Goal: Task Accomplishment & Management: Manage account settings

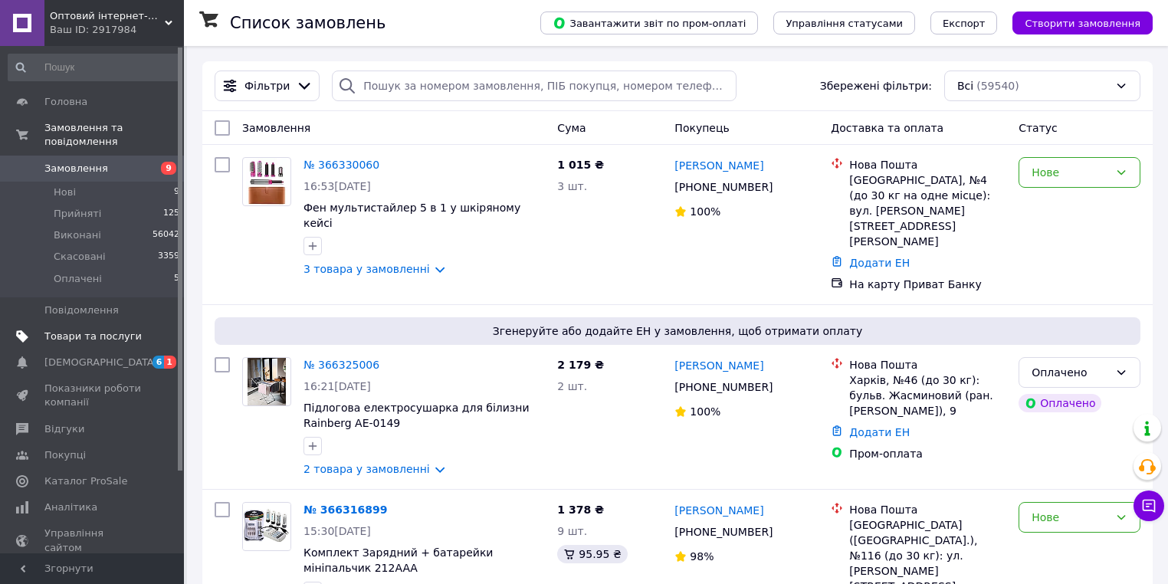
click at [101, 330] on span "Товари та послуги" at bounding box center [92, 337] width 97 height 14
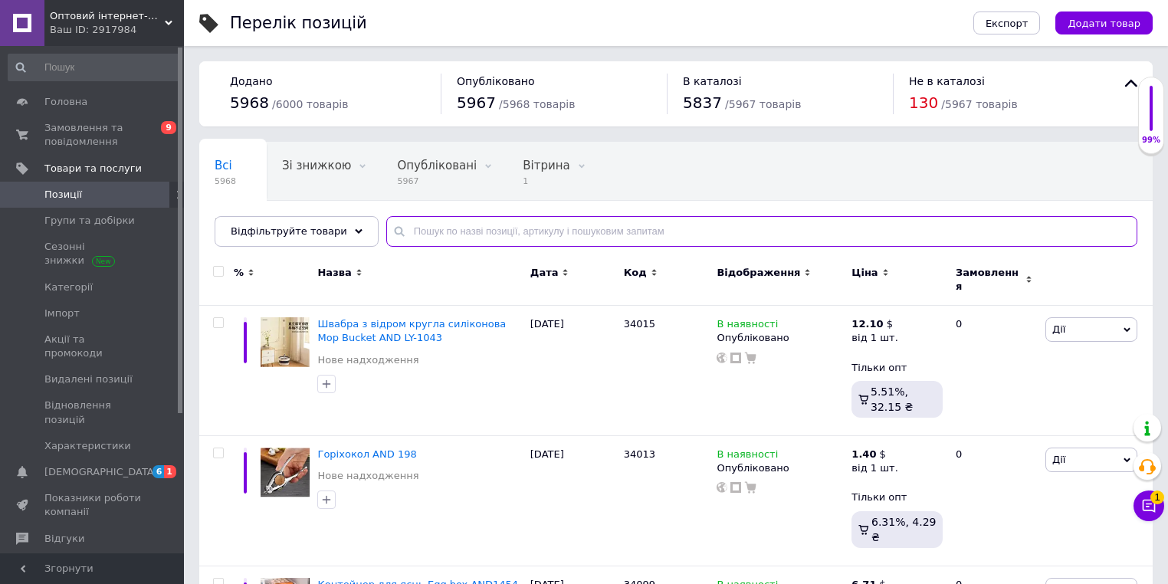
click at [409, 231] on input "text" at bounding box center [761, 231] width 751 height 31
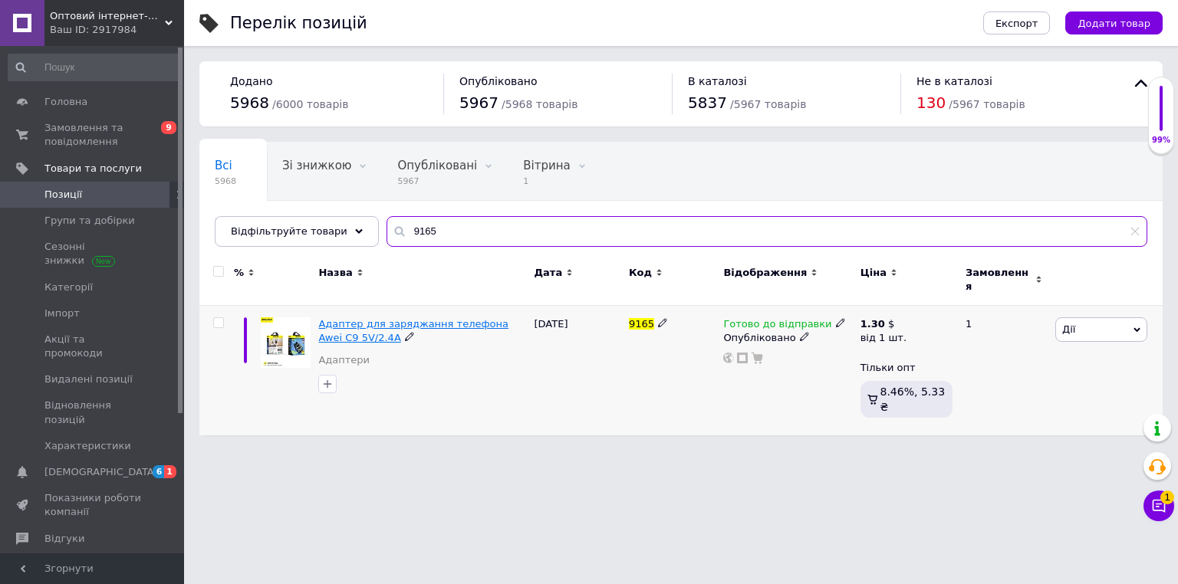
type input "9165"
drag, startPoint x: 320, startPoint y: 303, endPoint x: 350, endPoint y: 326, distance: 37.7
click at [350, 326] on div "Адаптер для заряджання телефона Awei C9 5V/2.4A Адаптери" at bounding box center [421, 371] width 215 height 130
copy span "Адаптер для заряджання телефона Awei C9 5V/2.4A"
click at [435, 318] on span "Адаптер для заряджання телефона Awei C9 5V/2.4A" at bounding box center [413, 330] width 190 height 25
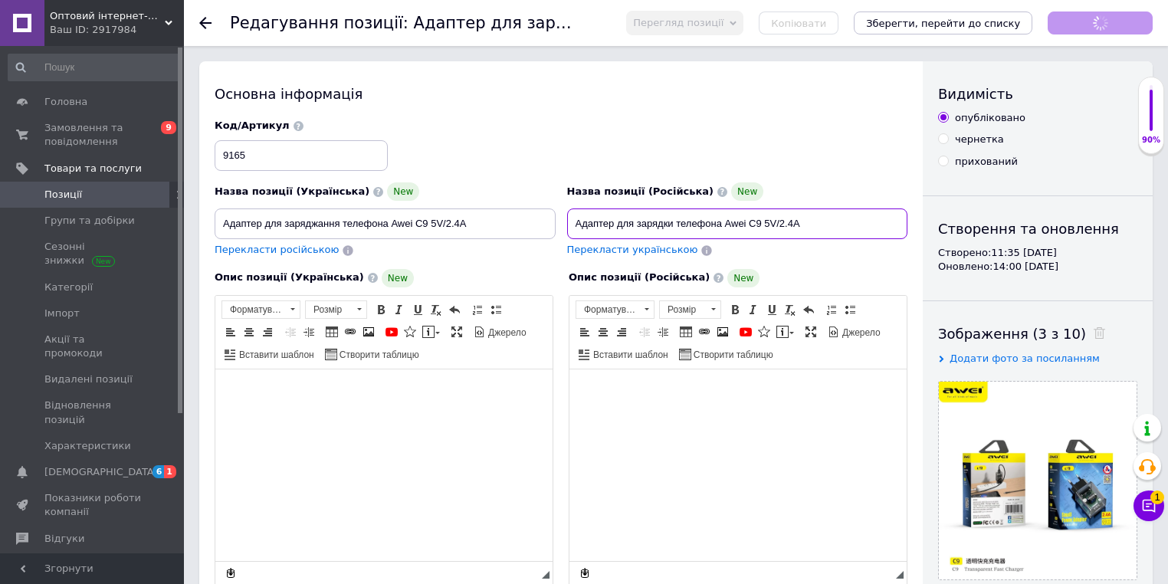
click at [616, 218] on input "Адаптер для зарядки телефона Awei C9 5V/2.4A" at bounding box center [737, 224] width 341 height 31
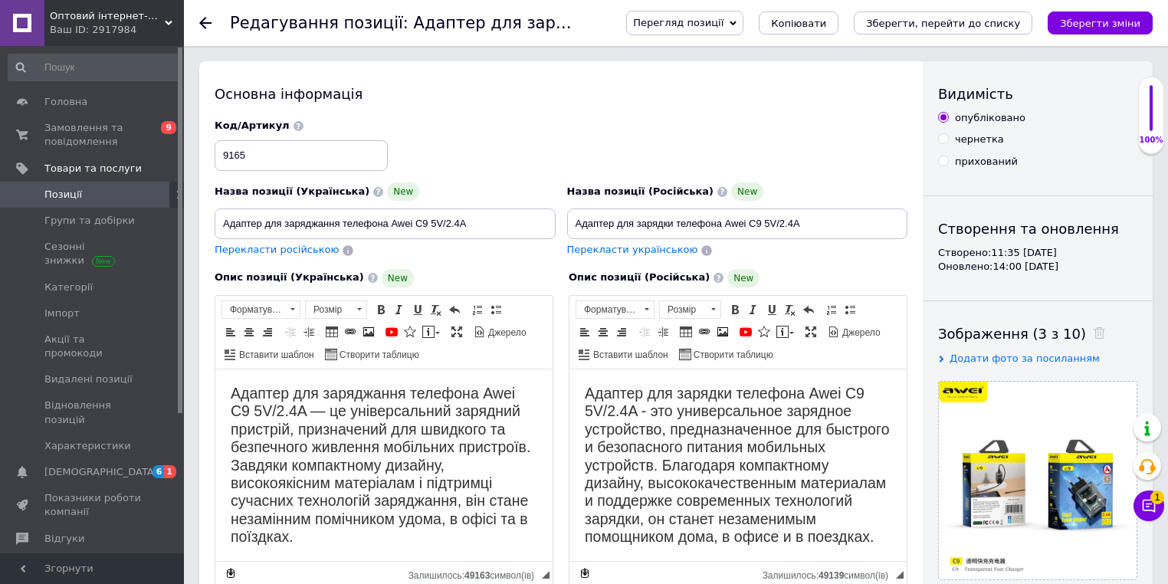
click at [206, 24] on icon at bounding box center [205, 23] width 12 height 12
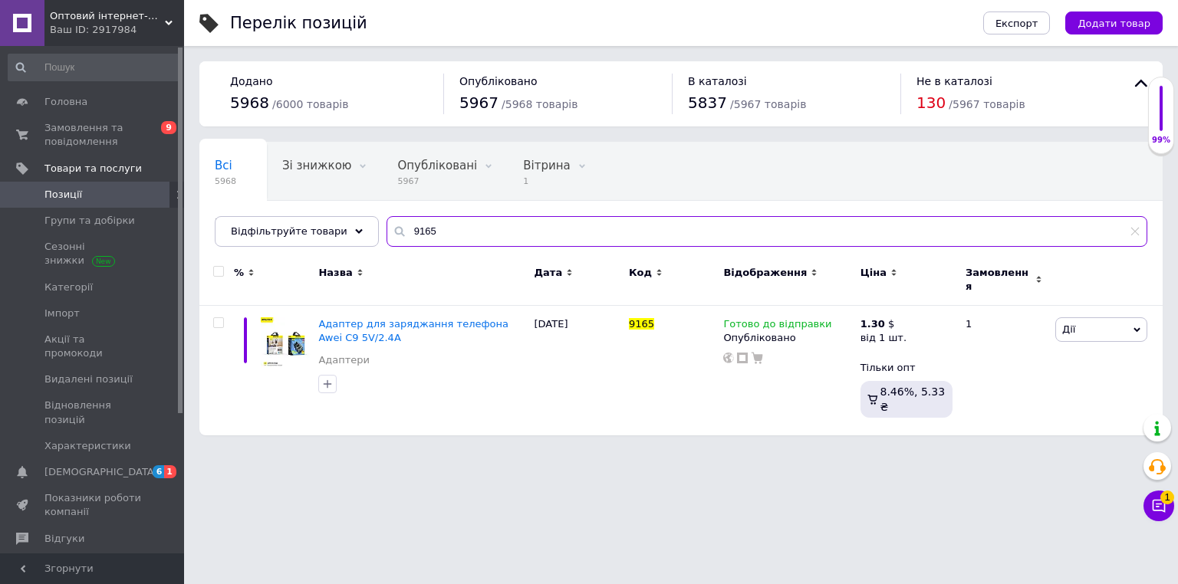
click at [438, 228] on input "9165" at bounding box center [766, 231] width 760 height 31
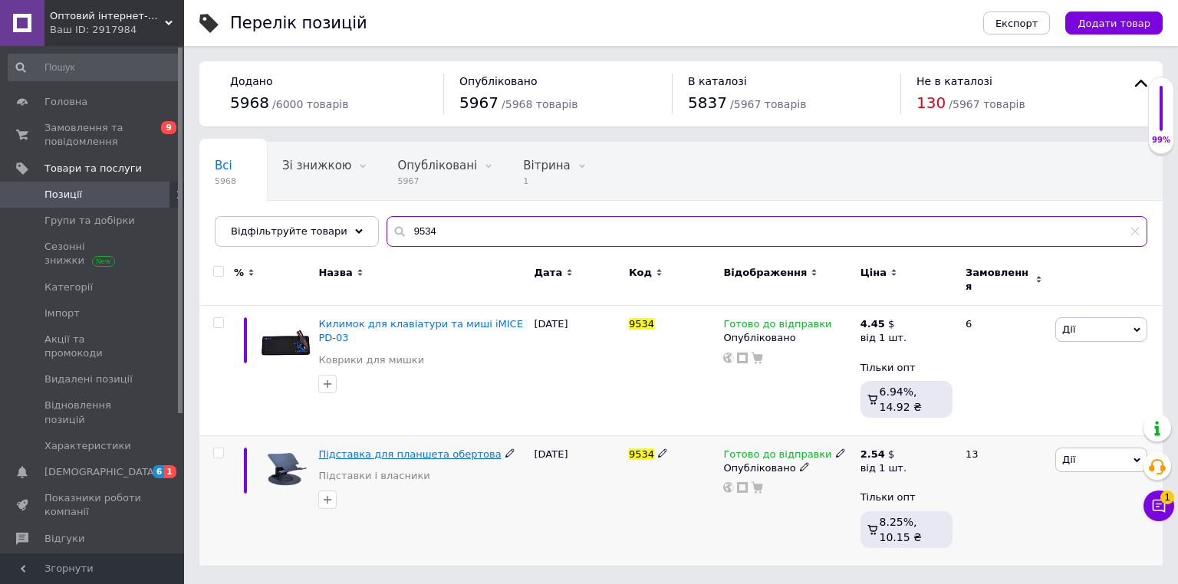
type input "9534"
click at [372, 448] on span "Підставка для планшета обертова" at bounding box center [409, 453] width 182 height 11
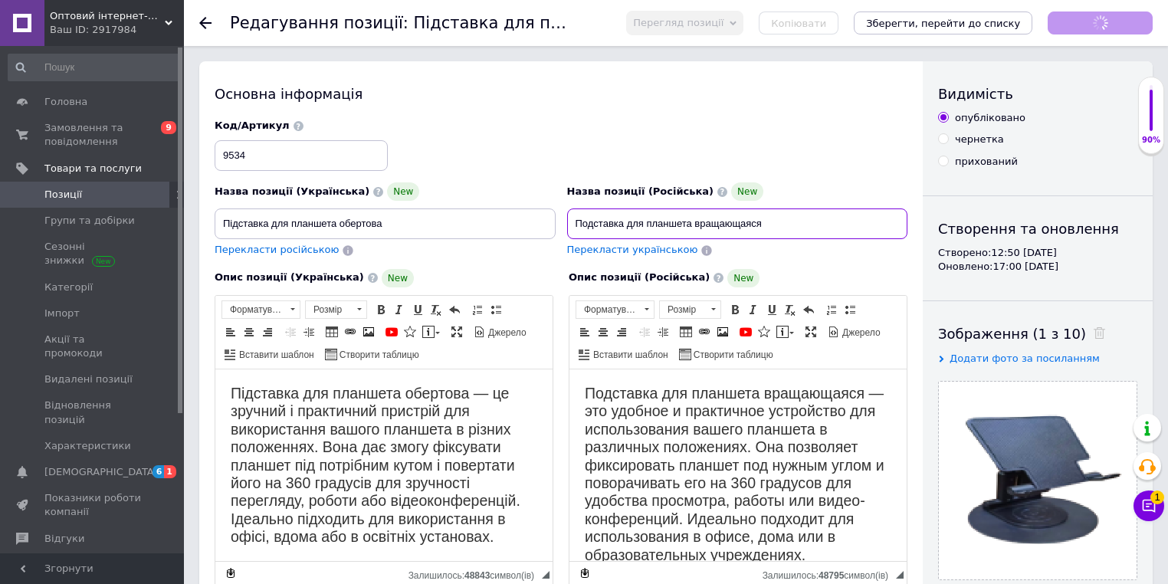
click at [651, 221] on input "Подставка для планшета вращающаяся" at bounding box center [737, 224] width 341 height 31
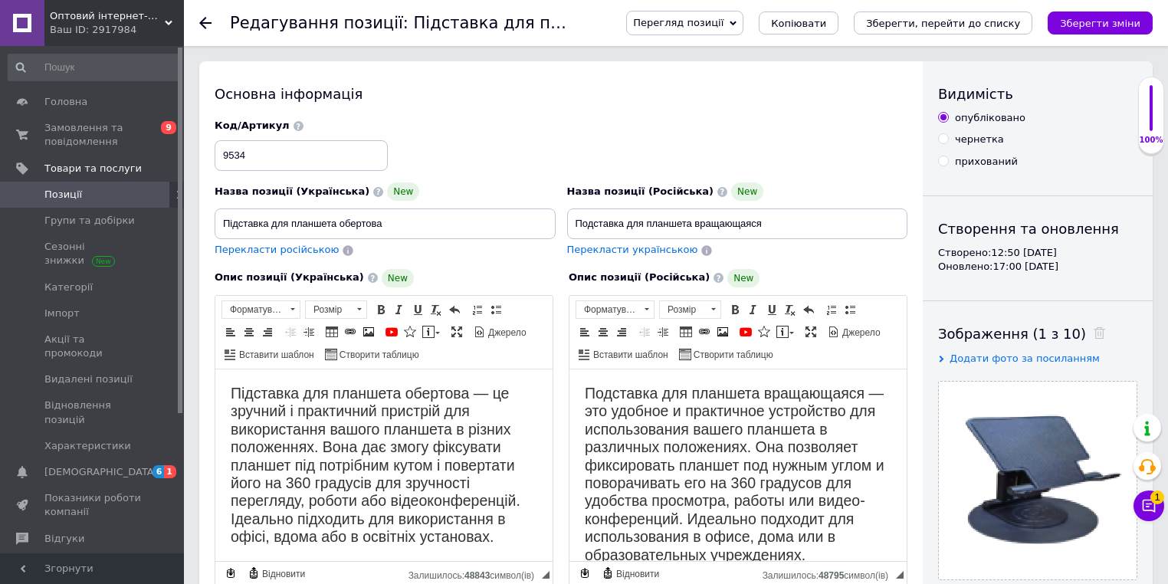
click at [202, 19] on use at bounding box center [205, 23] width 12 height 12
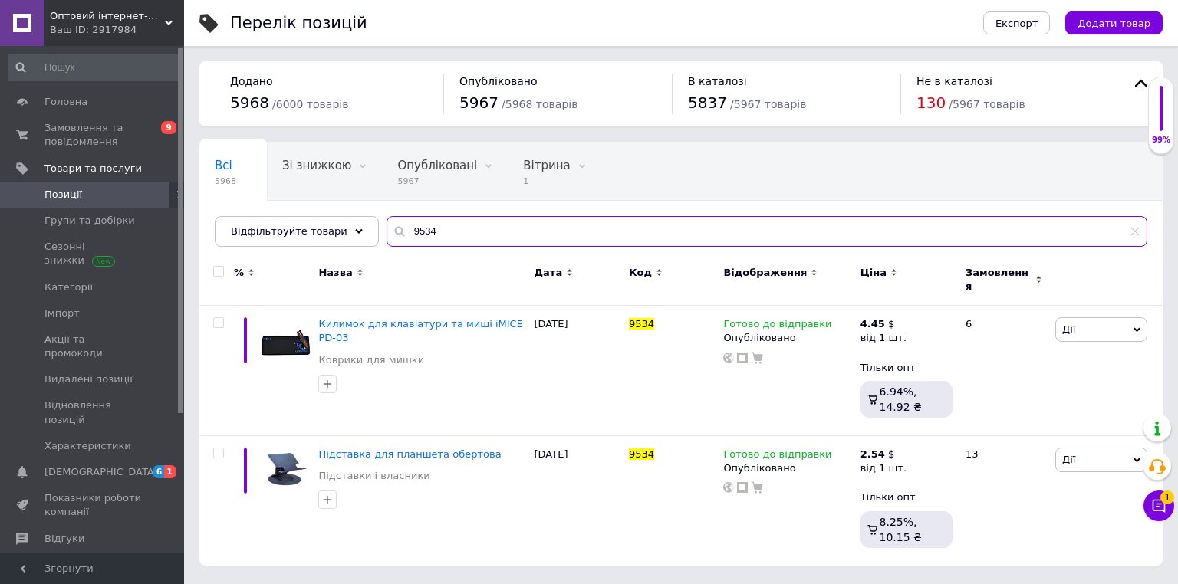
click at [454, 230] on input "9534" at bounding box center [766, 231] width 760 height 31
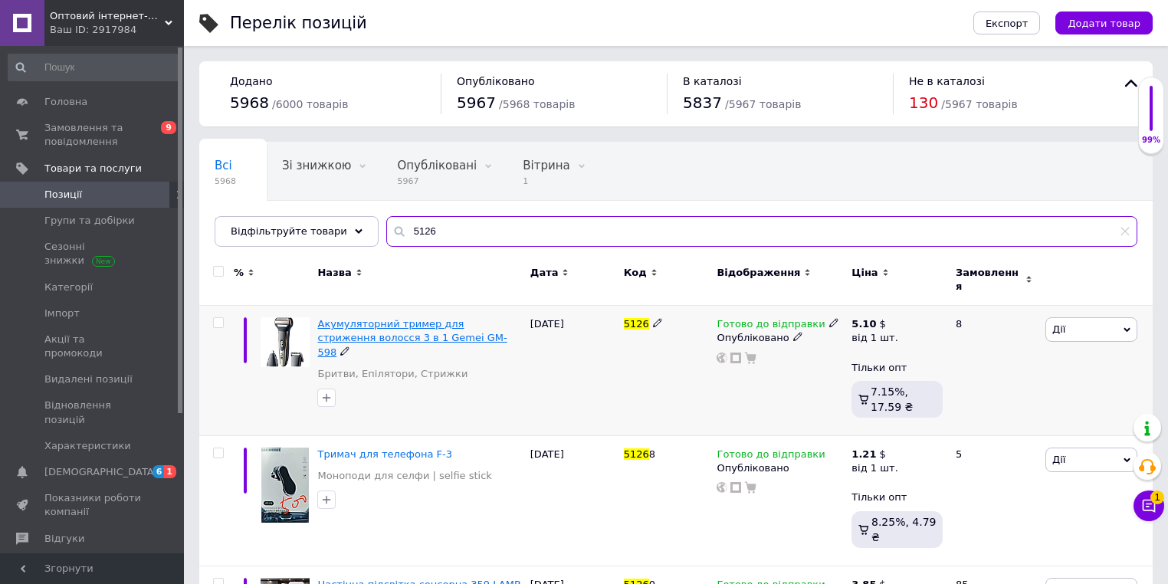
type input "5126"
click at [416, 329] on span "Акумуляторний тример для стриження волосся 3 в 1 Gemei GM-598" at bounding box center [411, 337] width 189 height 39
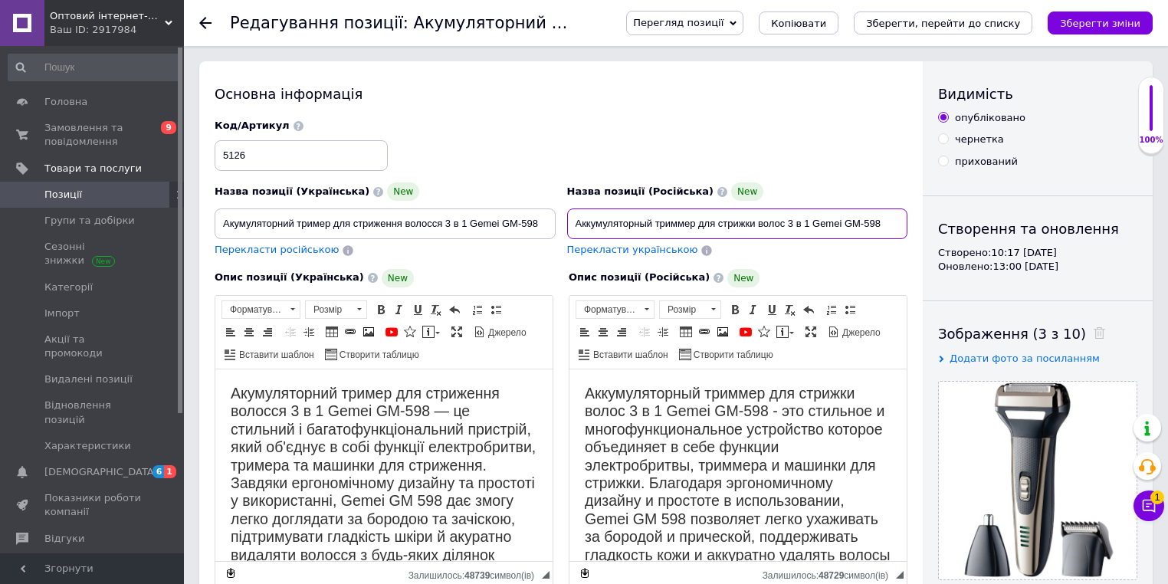
click at [654, 218] on input "Аккумуляторный триммер для стрижки волос 3 в 1 Gemei GM-598" at bounding box center [737, 224] width 341 height 31
click at [210, 21] on icon at bounding box center [205, 23] width 12 height 12
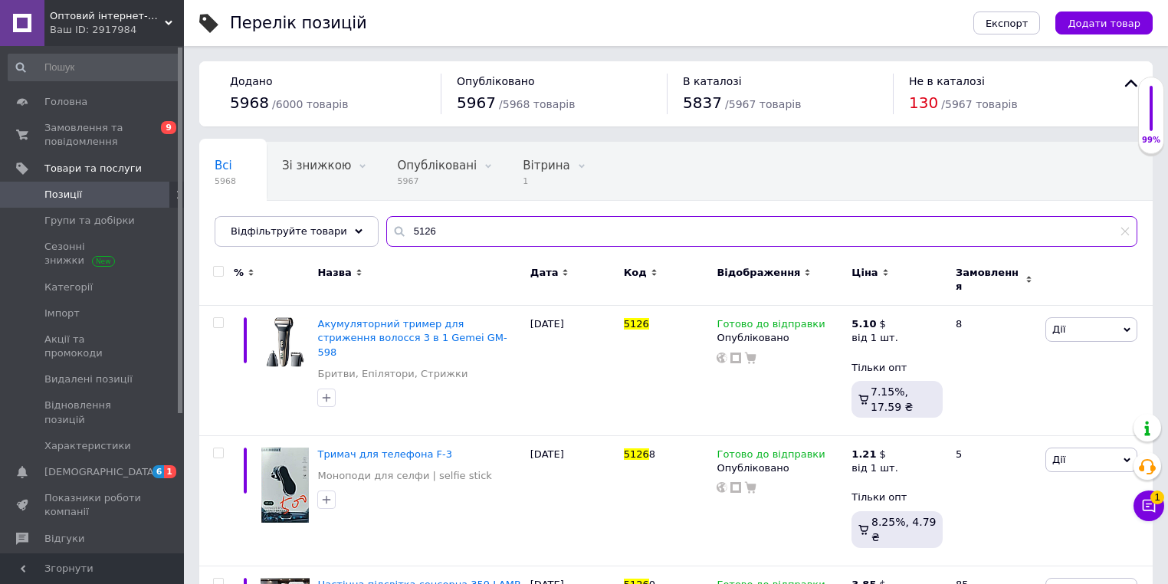
click at [434, 232] on input "5126" at bounding box center [761, 231] width 751 height 31
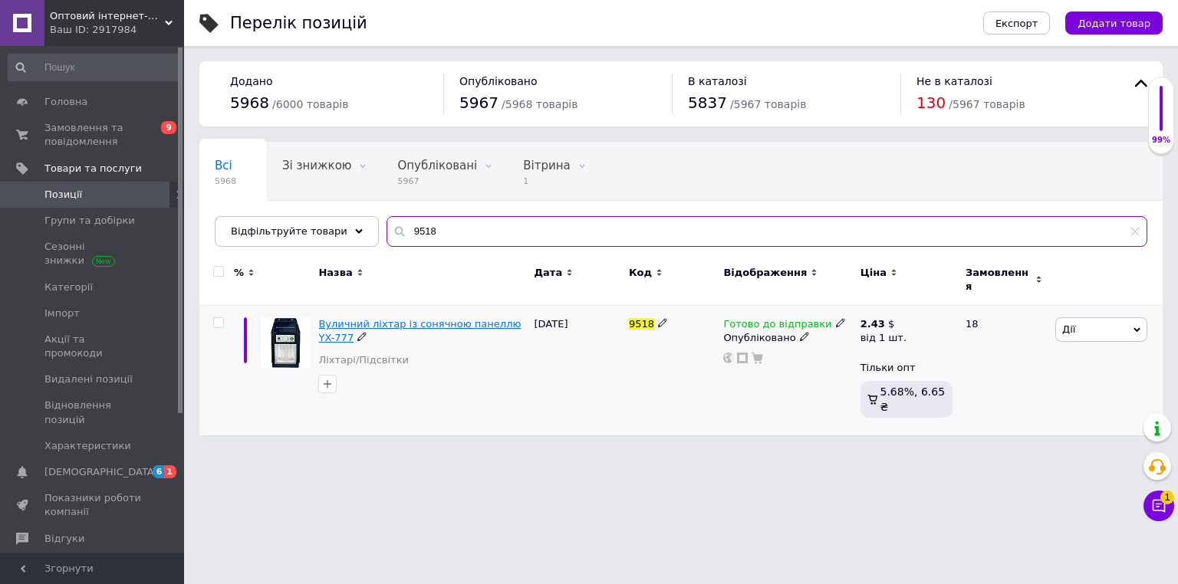
type input "9518"
click at [396, 318] on span "Вуличний ліхтар із сонячною панеллю YX-777" at bounding box center [419, 330] width 202 height 25
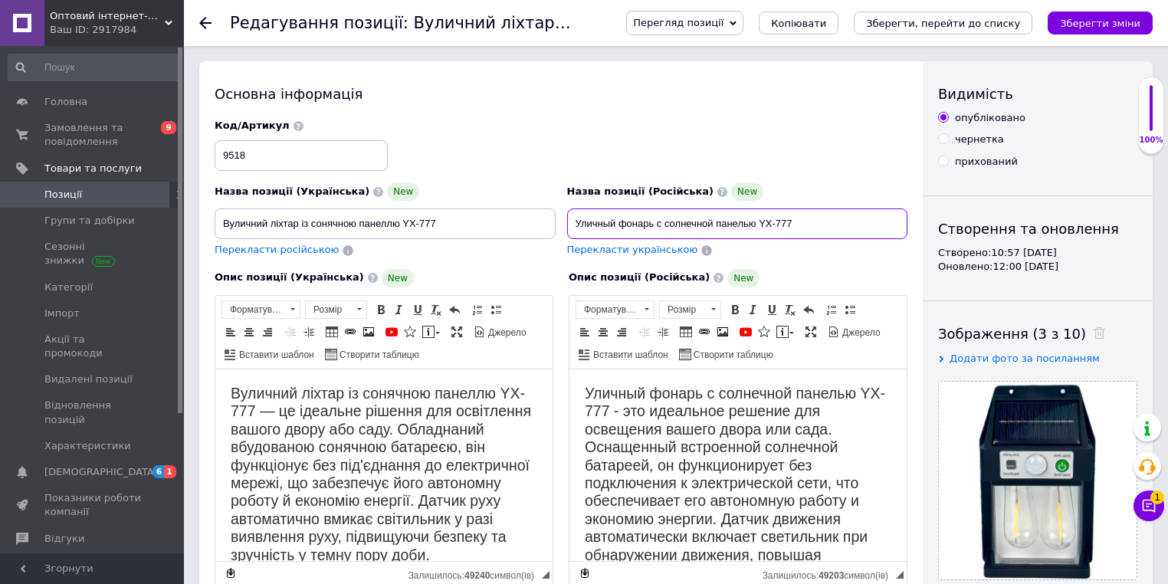
click at [708, 226] on input "Уличный фонарь с солнечной панелью YX-777" at bounding box center [737, 224] width 341 height 31
click at [205, 23] on use at bounding box center [205, 23] width 12 height 12
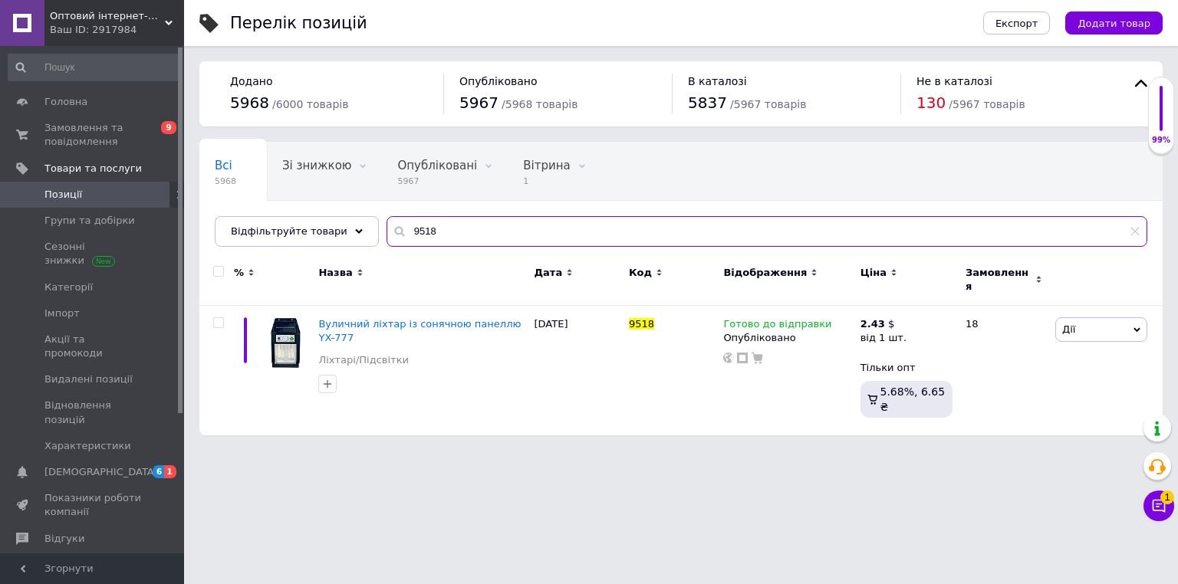
click at [478, 236] on input "9518" at bounding box center [766, 231] width 760 height 31
paste input "Беспроводные наушники Ultrapods"
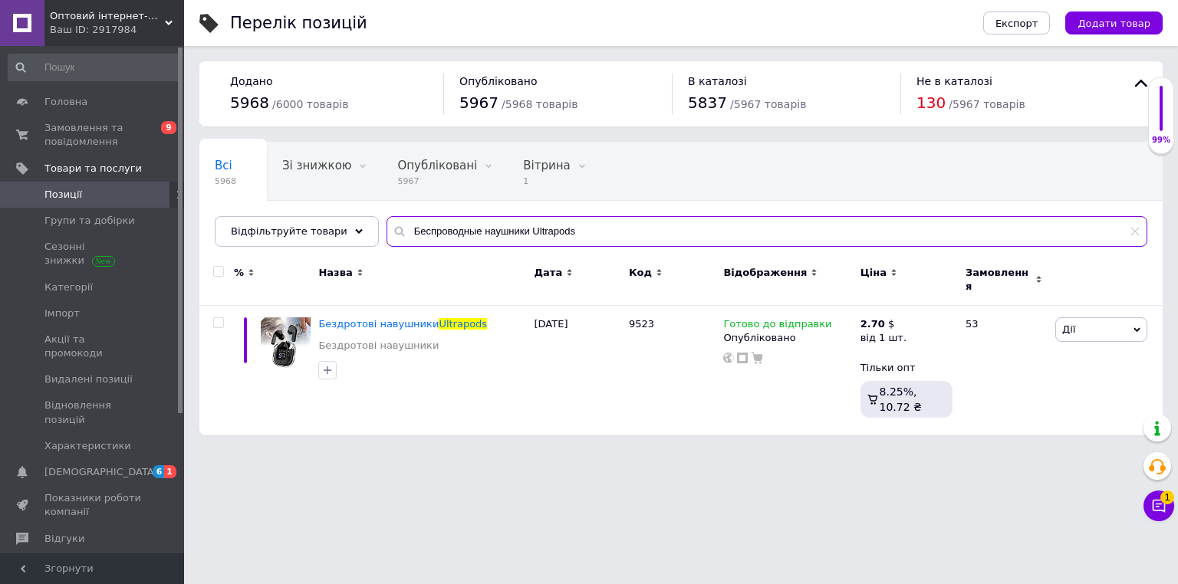
type input "Беспроводные наушники Ultrapods"
click at [537, 28] on div "Перелік позицій" at bounding box center [591, 23] width 722 height 46
click at [98, 136] on span "Замовлення та повідомлення" at bounding box center [92, 135] width 97 height 28
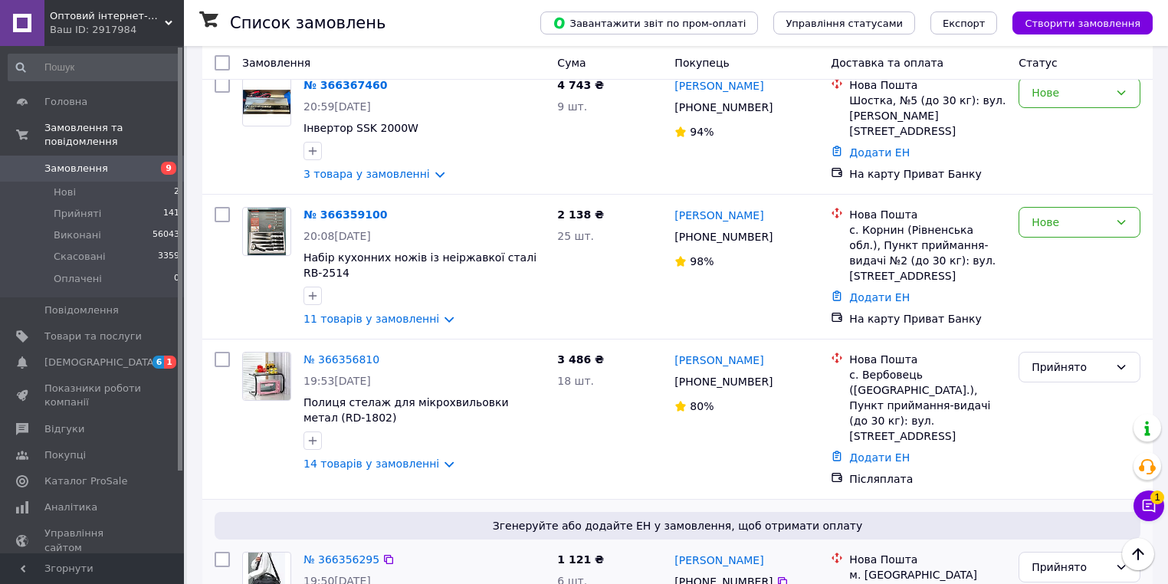
scroll to position [61, 0]
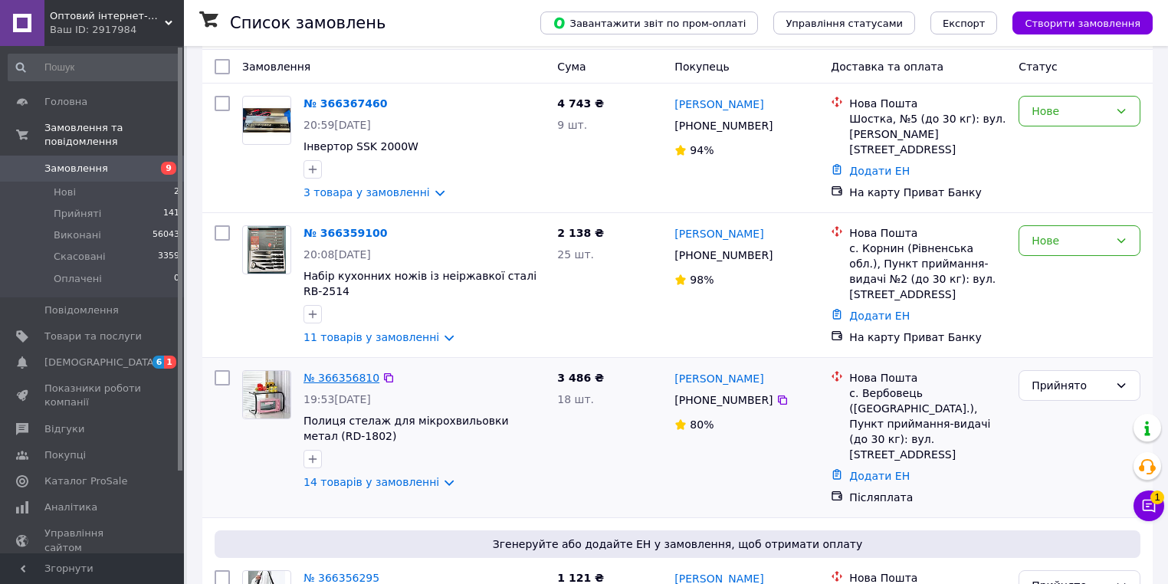
click at [331, 376] on link "№ 366356810" at bounding box center [342, 378] width 76 height 12
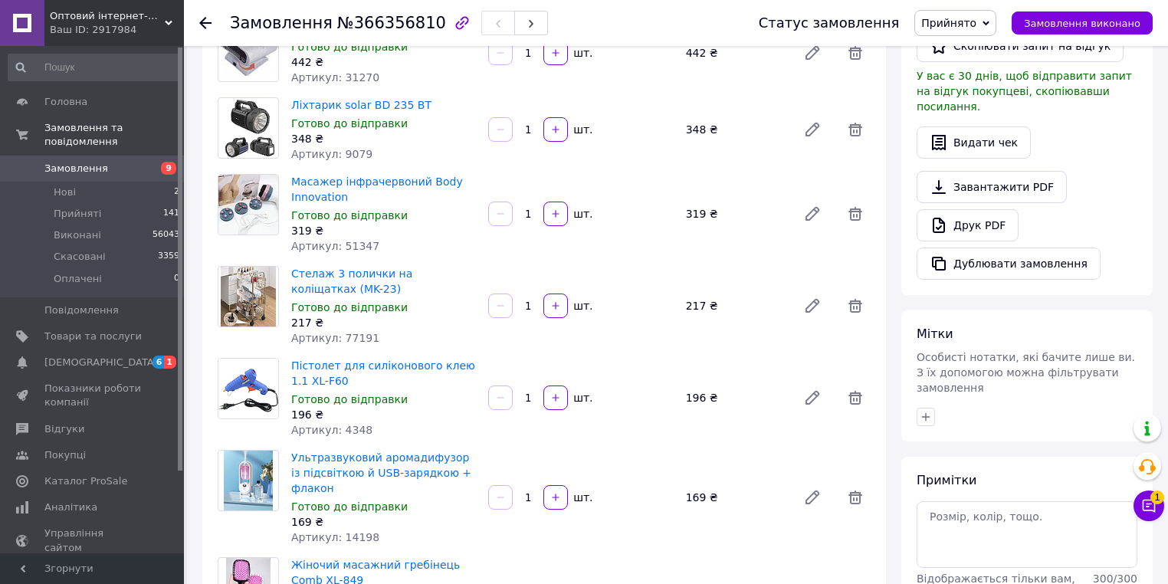
scroll to position [184, 0]
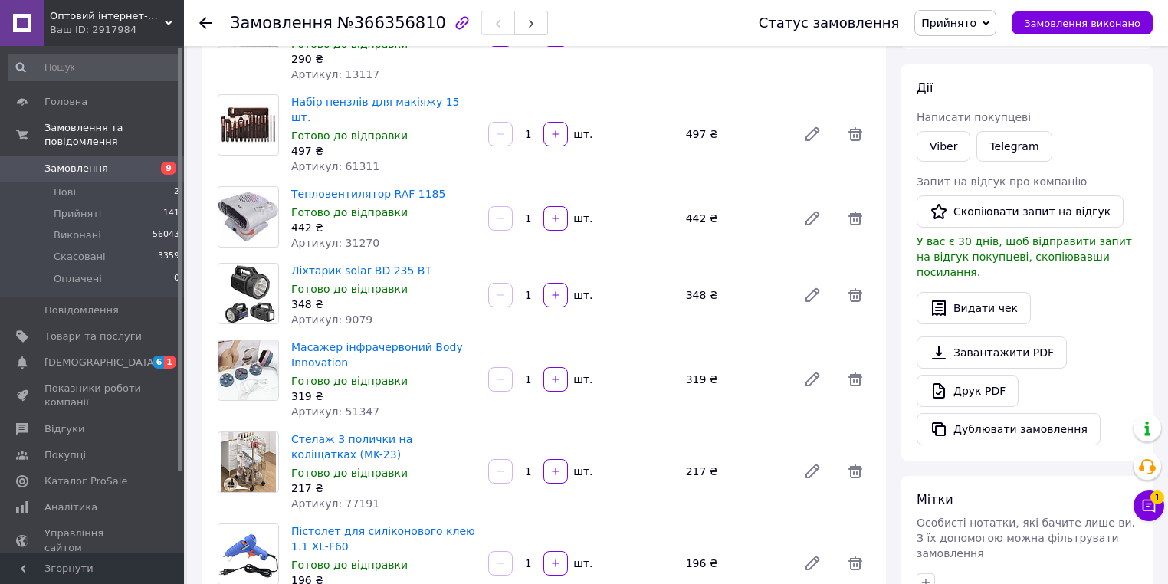
click at [211, 19] on icon at bounding box center [205, 23] width 12 height 12
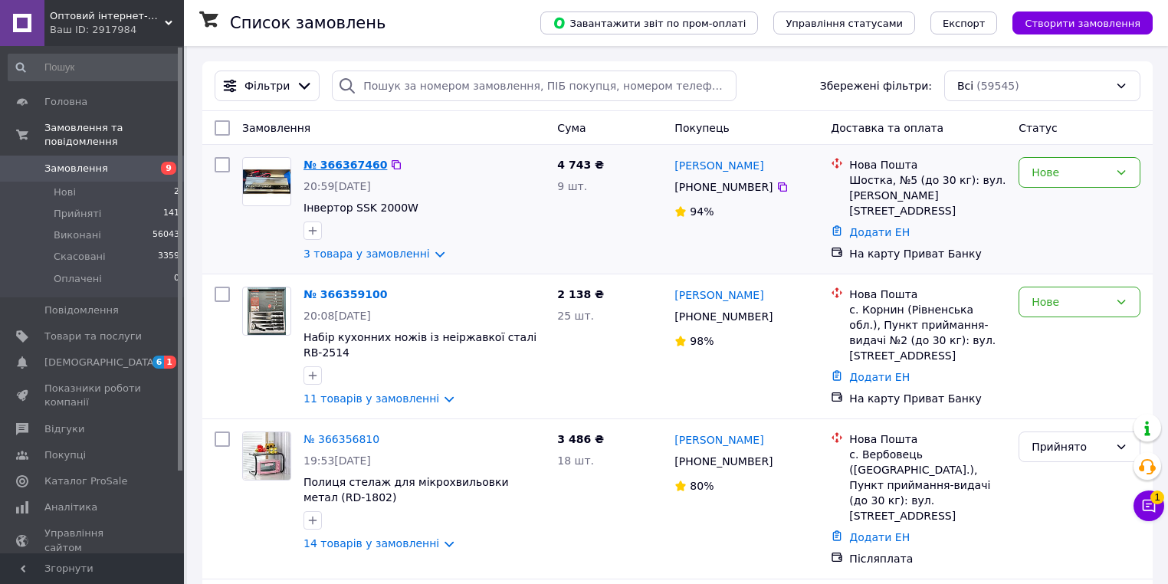
click at [326, 162] on link "№ 366367460" at bounding box center [346, 165] width 84 height 12
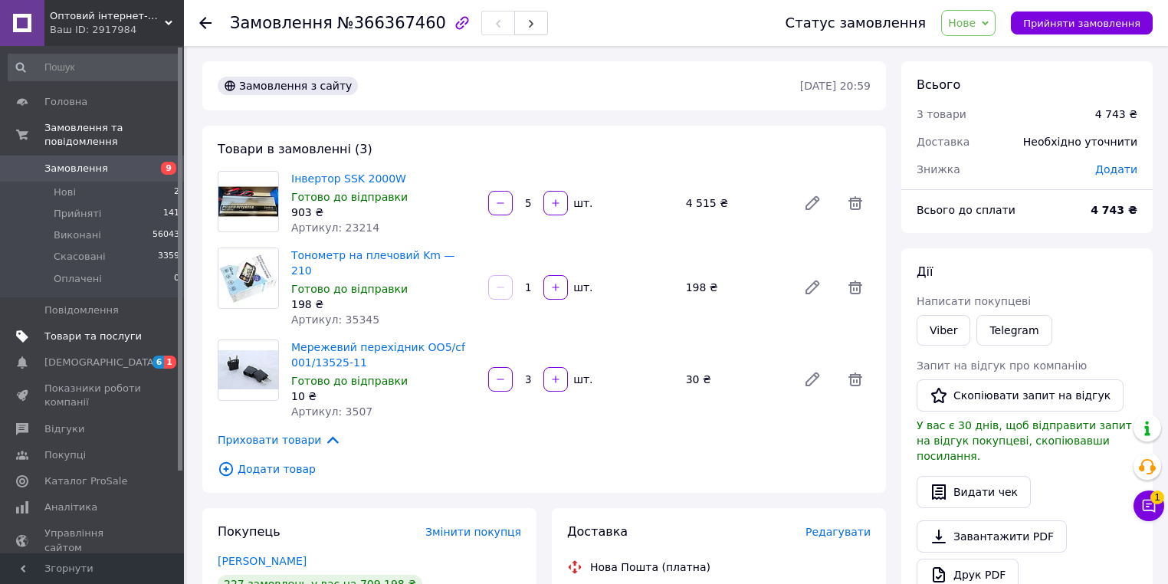
click at [54, 330] on span "Товари та послуги" at bounding box center [92, 337] width 97 height 14
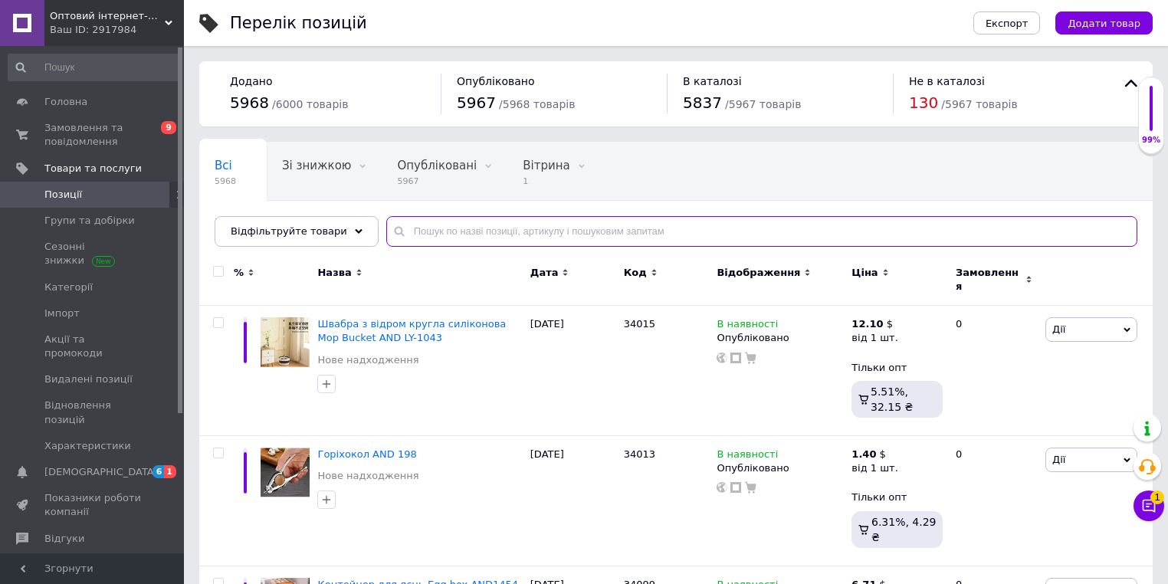
click at [506, 222] on input "text" at bounding box center [761, 231] width 751 height 31
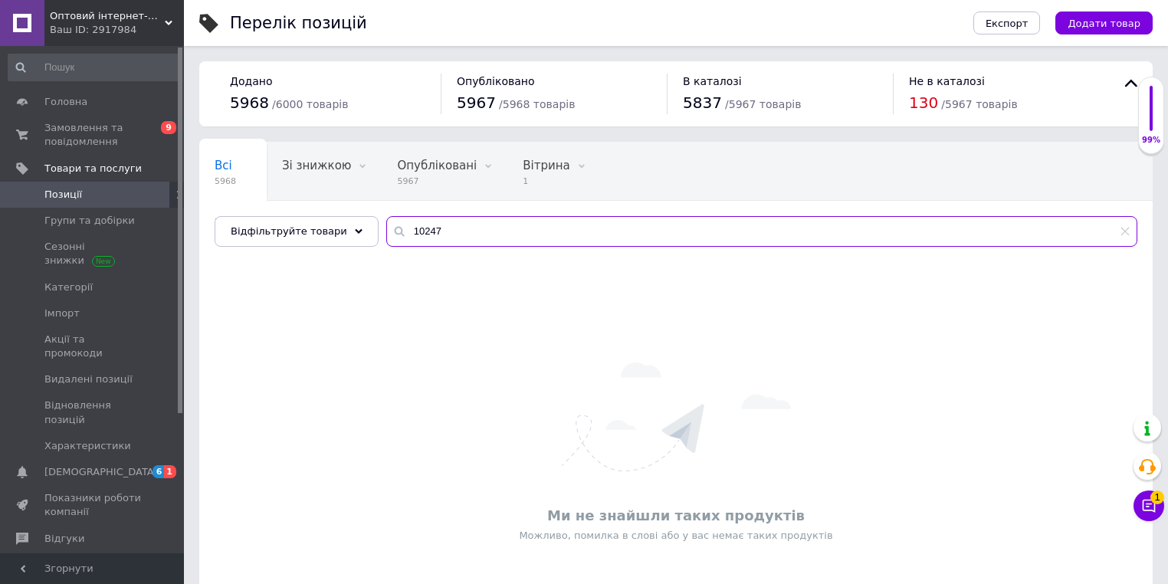
click at [406, 232] on input "10247" at bounding box center [761, 231] width 751 height 31
type input "10247"
click at [1127, 230] on use at bounding box center [1126, 232] width 8 height 8
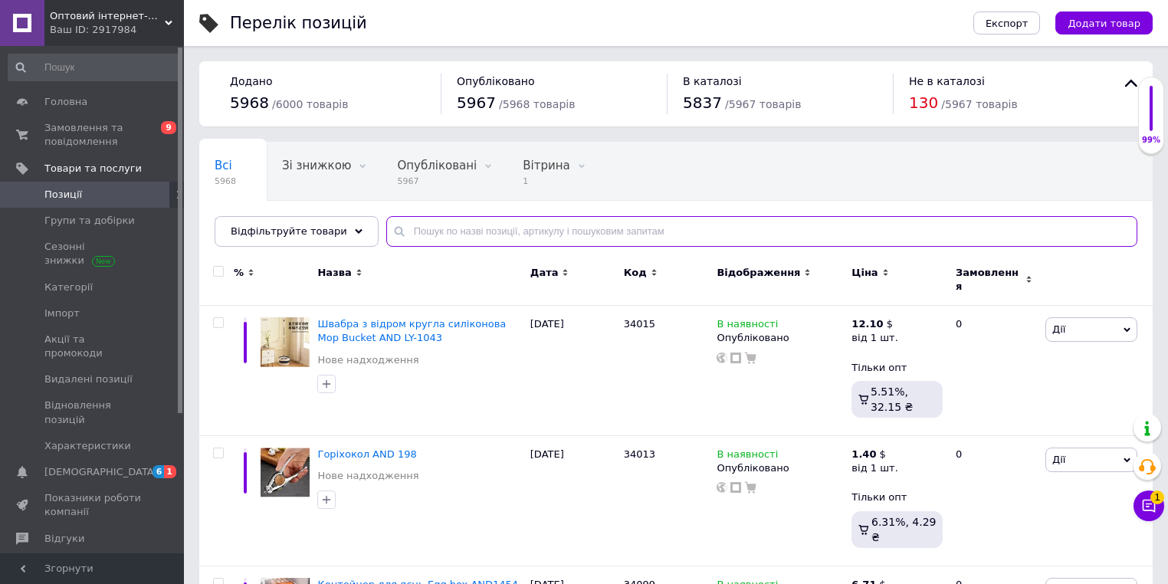
click at [472, 233] on input "text" at bounding box center [761, 231] width 751 height 31
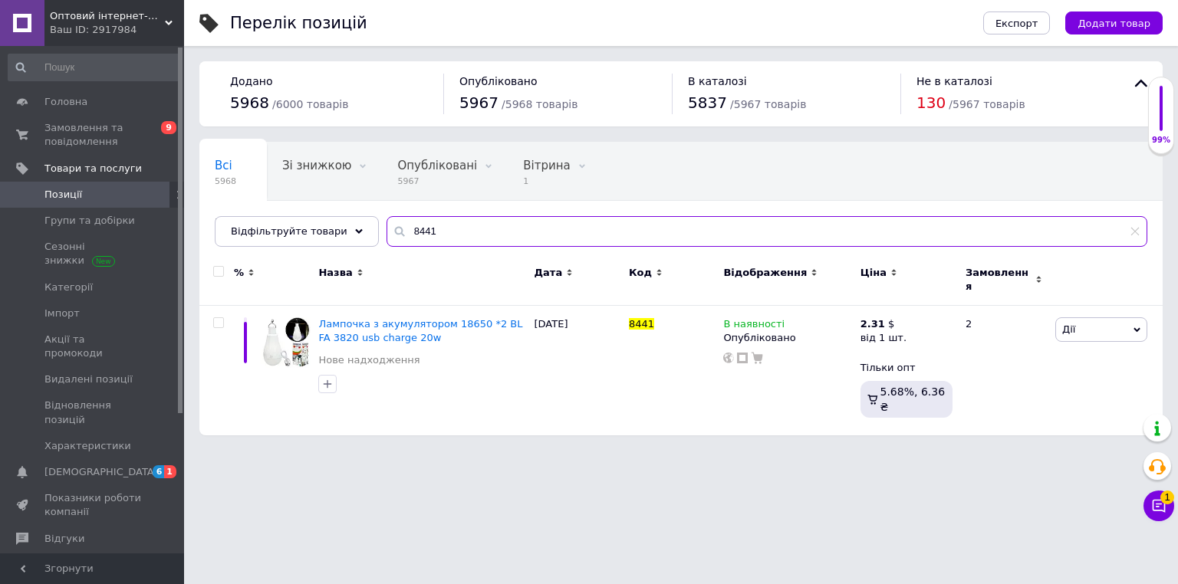
click at [465, 227] on input "8441" at bounding box center [766, 231] width 760 height 31
type input "5020"
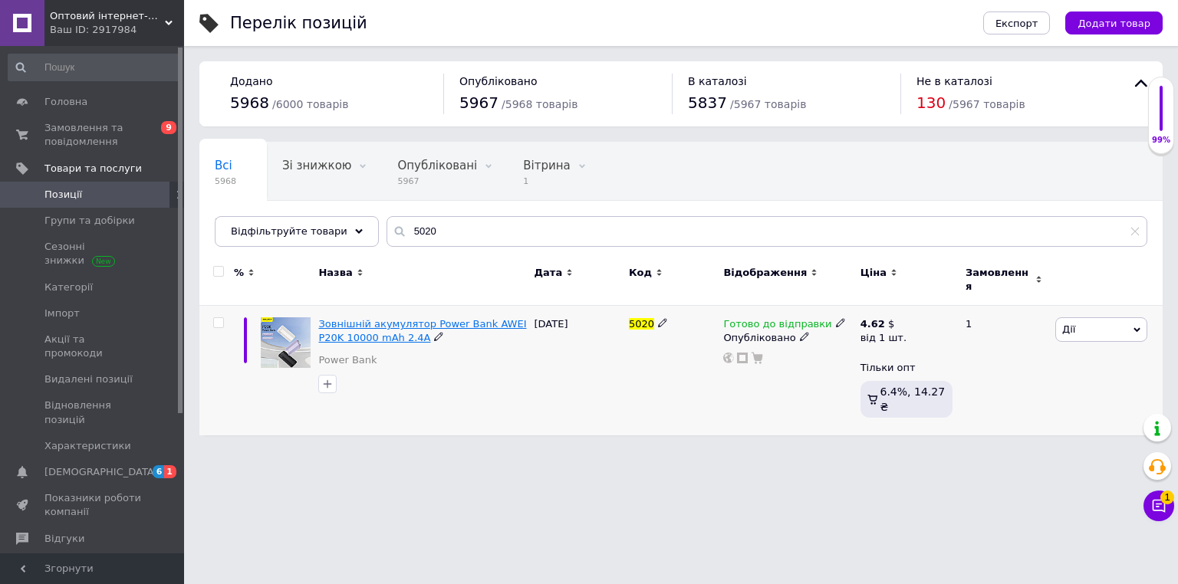
click at [429, 318] on span "Зовнішній акумулятор Power Bank AWEI P20K 10000 mAh 2.4A" at bounding box center [422, 330] width 208 height 25
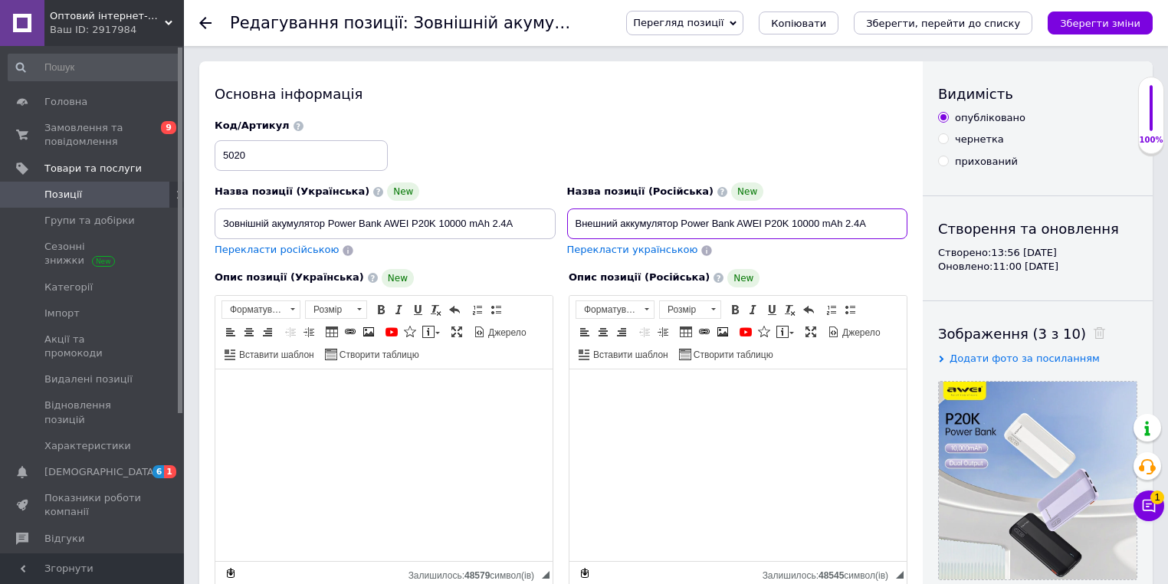
click at [649, 220] on input "Внешний аккумулятор Power Bank AWEI P20K 10000 mAh 2.4A" at bounding box center [737, 224] width 341 height 31
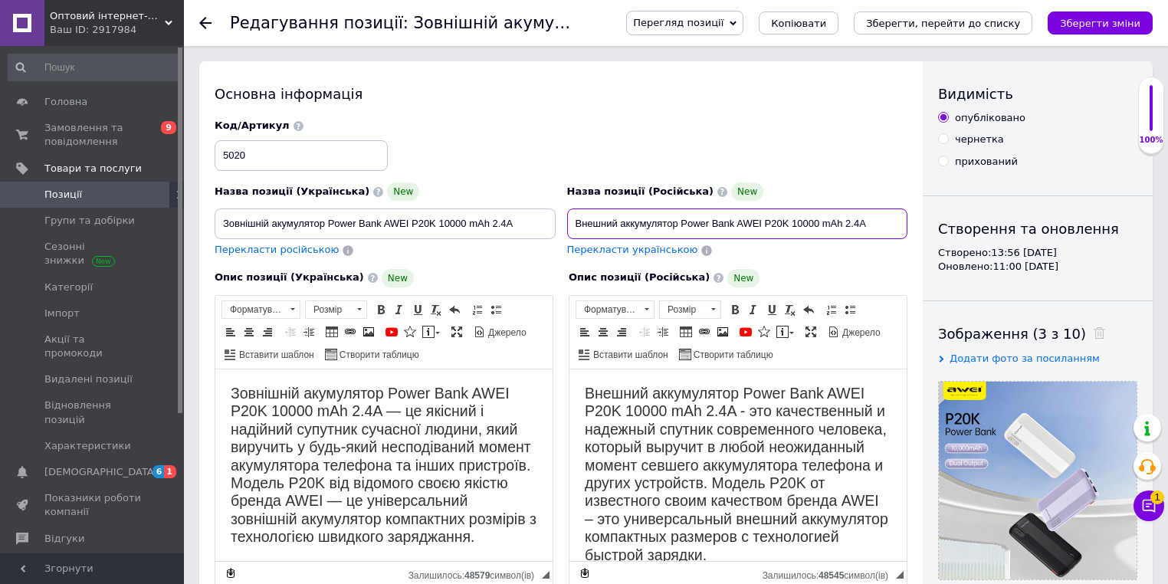
click at [649, 220] on input "Внешний аккумулятор Power Bank AWEI P20K 10000 mAh 2.4A" at bounding box center [737, 224] width 341 height 31
click at [205, 25] on icon at bounding box center [205, 23] width 12 height 12
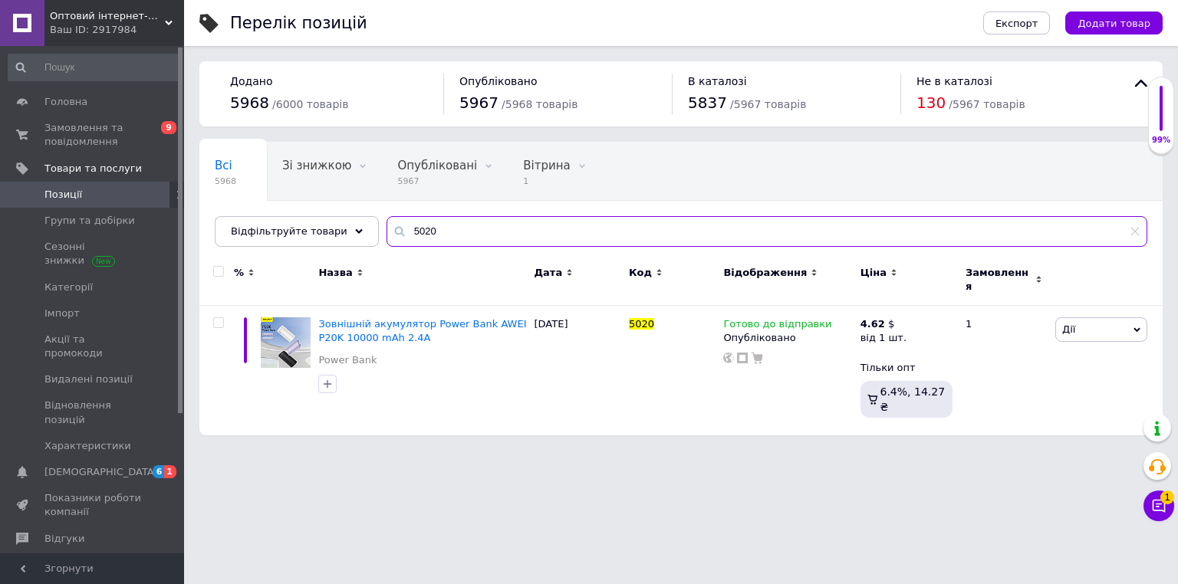
click at [428, 229] on input "5020" at bounding box center [766, 231] width 760 height 31
click at [428, 228] on input "5020" at bounding box center [766, 231] width 760 height 31
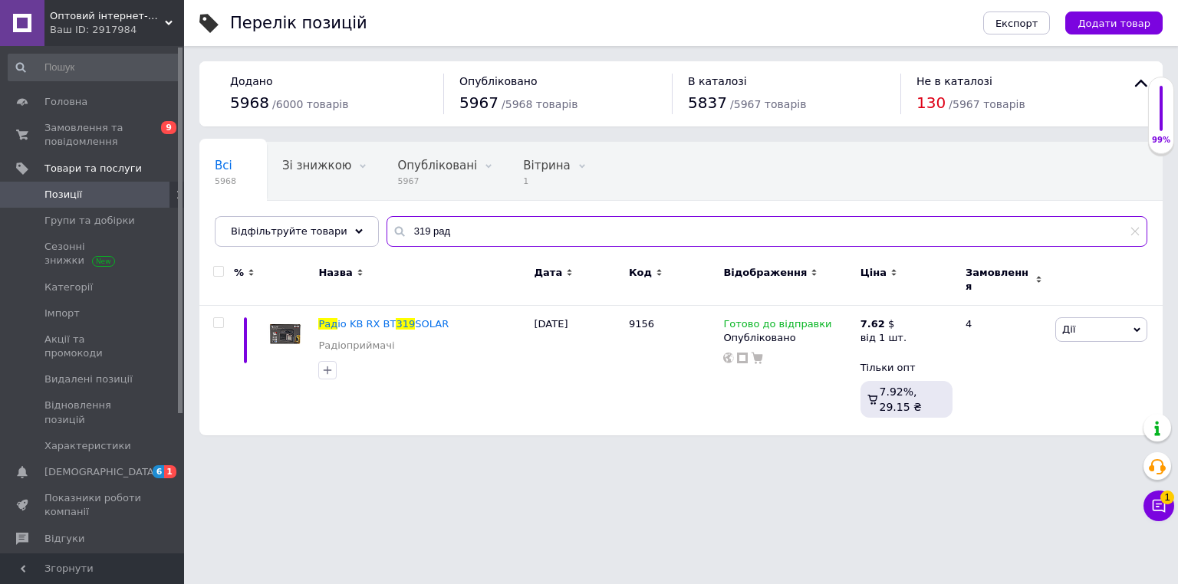
click at [491, 226] on input "319 рад" at bounding box center [766, 231] width 760 height 31
click at [491, 233] on input "319 рад" at bounding box center [766, 231] width 760 height 31
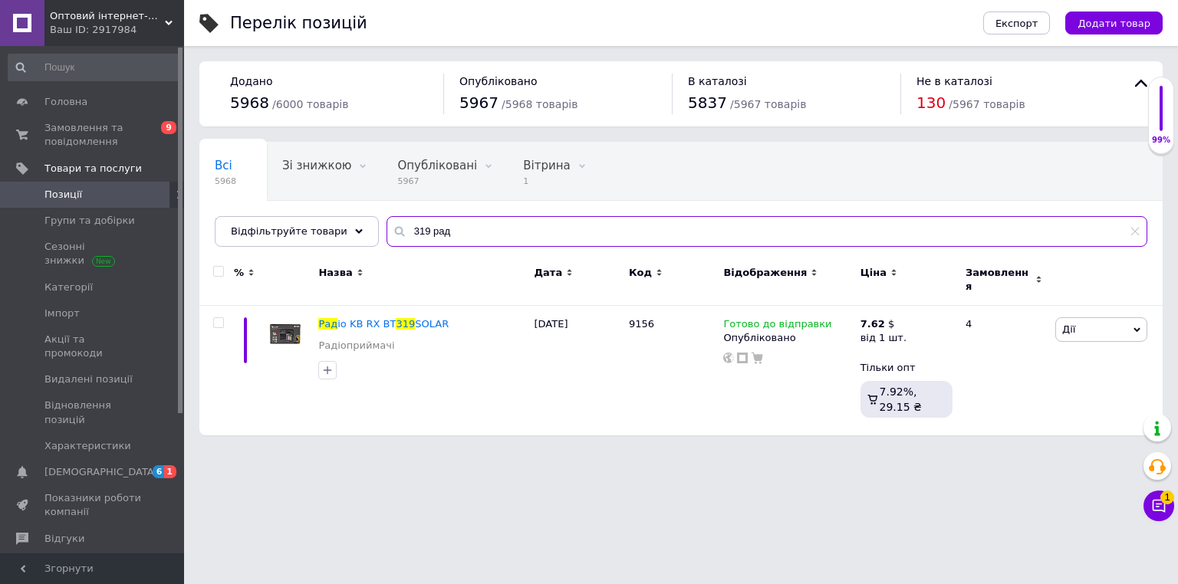
click at [491, 233] on input "319 рад" at bounding box center [766, 231] width 760 height 31
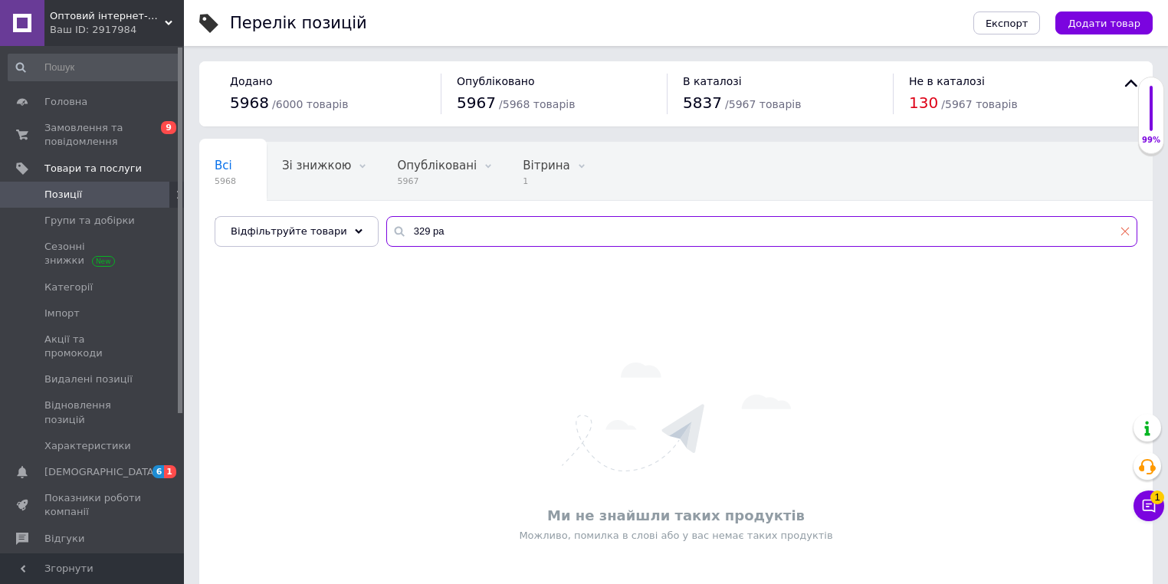
type input "329 ра"
click at [1122, 229] on use at bounding box center [1126, 232] width 8 height 8
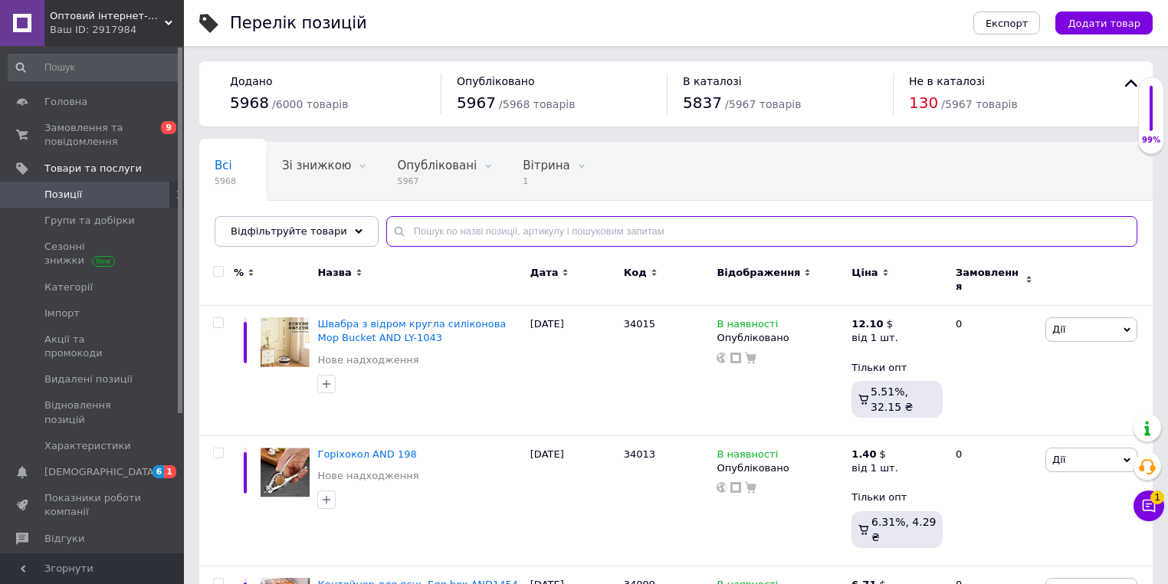
click at [494, 227] on input "text" at bounding box center [761, 231] width 751 height 31
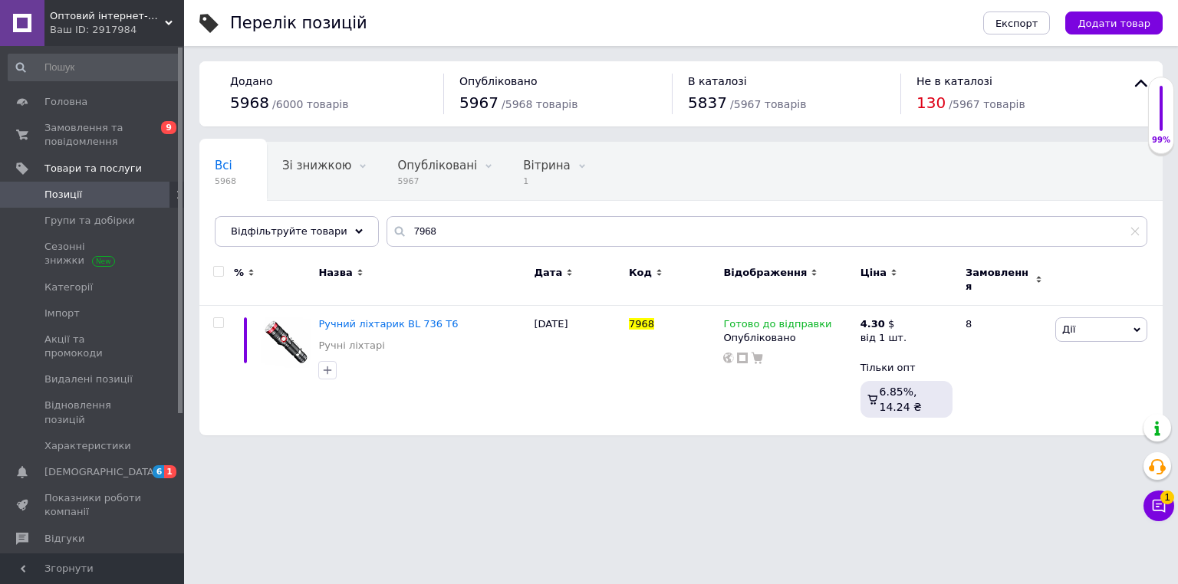
click at [501, 21] on div "Перелік позицій" at bounding box center [591, 23] width 722 height 46
click at [540, 20] on div "Перелік позицій" at bounding box center [591, 23] width 722 height 46
click at [442, 245] on input "7968" at bounding box center [766, 231] width 760 height 31
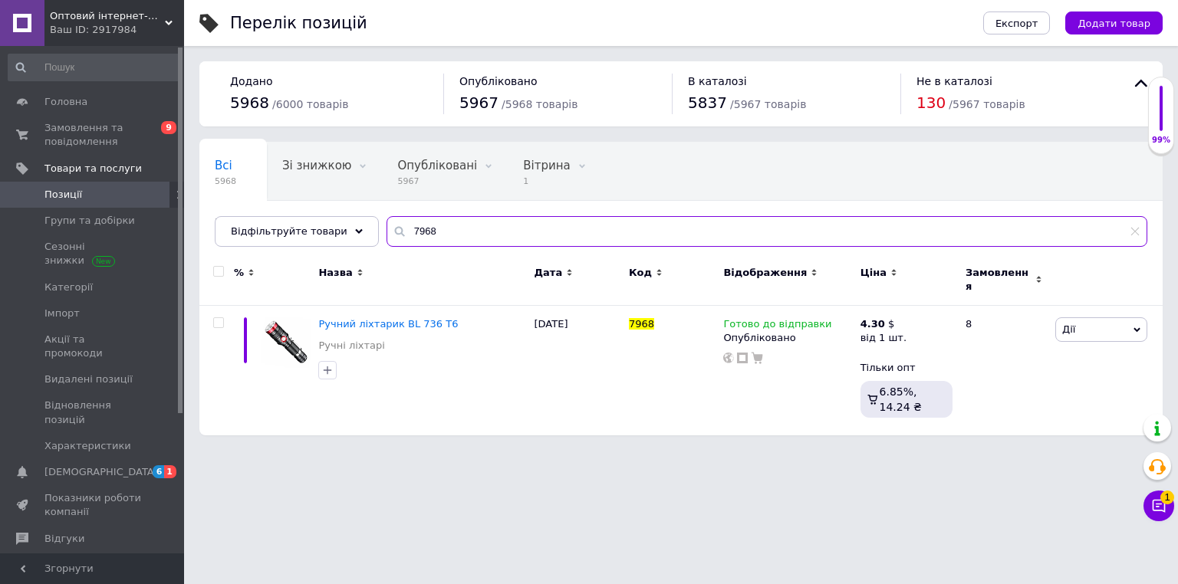
paste input "Наушники вакуумные KARLER KR605 ([GEOGRAPHIC_DATA] 8шт)"
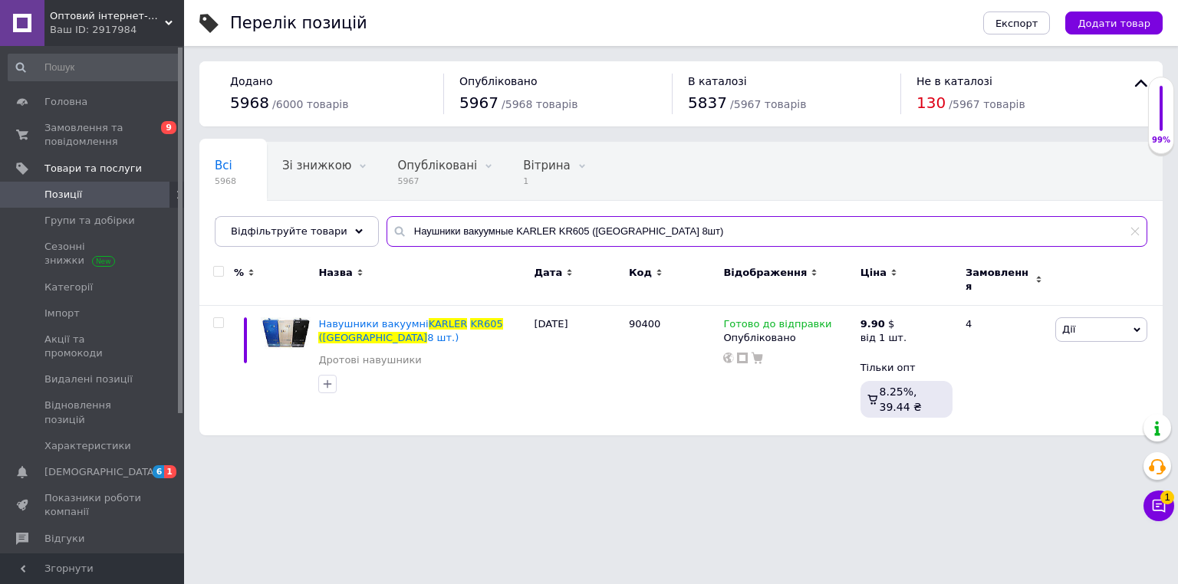
click at [531, 238] on input "Наушники вакуумные KARLER KR605 ([GEOGRAPHIC_DATA] 8шт)" at bounding box center [766, 231] width 760 height 31
paste input "твёртка аккумуляторная в чемодане 4.8v RD00-31 RD00-76"
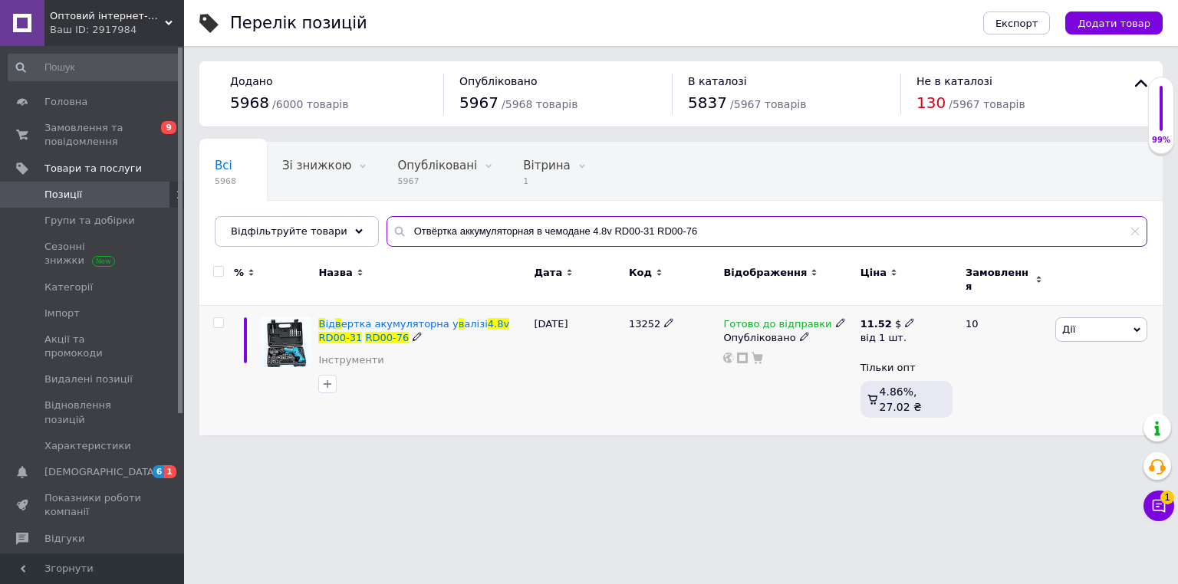
type input "Отвёртка аккумуляторная в чемодане 4.8v RD00-31 RD00-76"
drag, startPoint x: 898, startPoint y: 312, endPoint x: 908, endPoint y: 307, distance: 10.7
click at [905, 318] on icon at bounding box center [909, 322] width 9 height 9
click at [966, 276] on input "11.52" at bounding box center [997, 291] width 147 height 31
drag, startPoint x: 908, startPoint y: 307, endPoint x: 966, endPoint y: 273, distance: 67.3
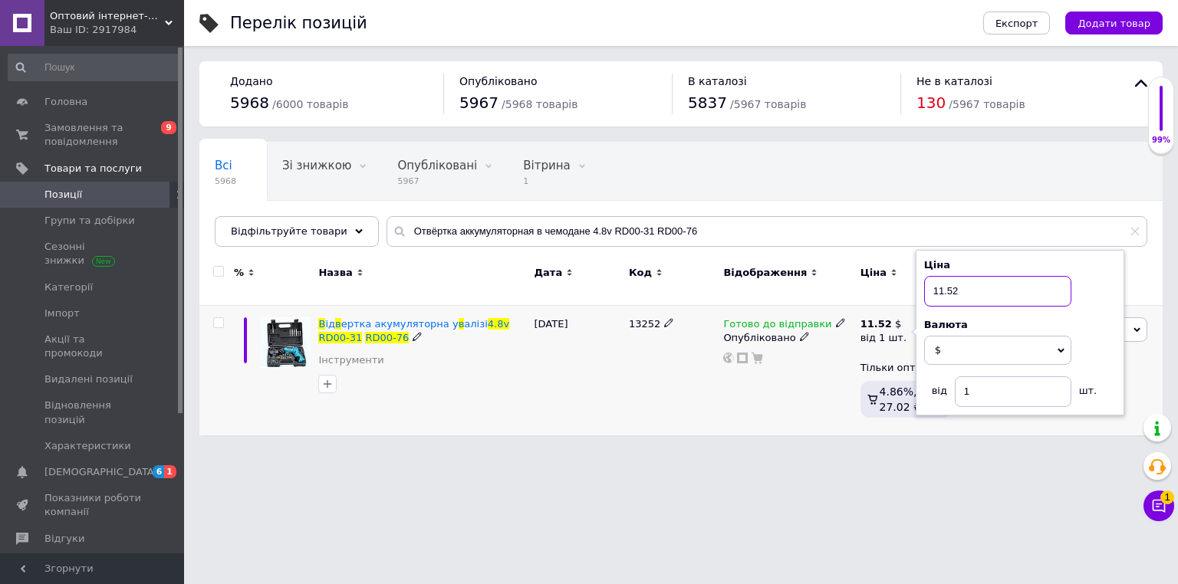
click at [966, 276] on input "11.52" at bounding box center [997, 291] width 147 height 31
type input "8.25"
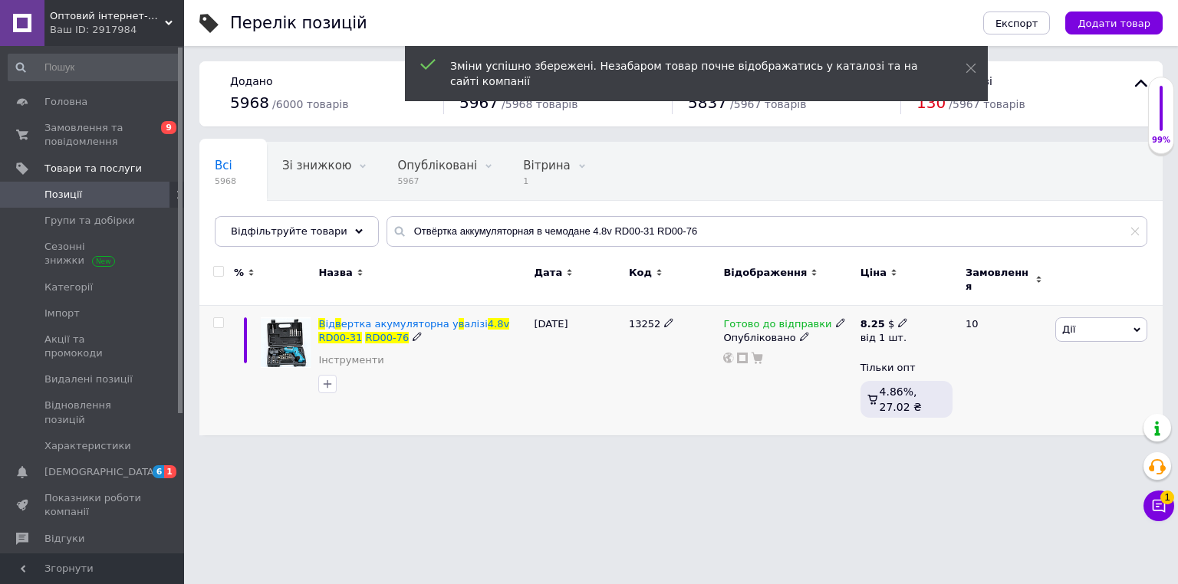
click at [902, 317] on div "8.25 $ від 1 шт." at bounding box center [890, 331] width 60 height 28
click at [958, 284] on input "8.25" at bounding box center [997, 291] width 147 height 31
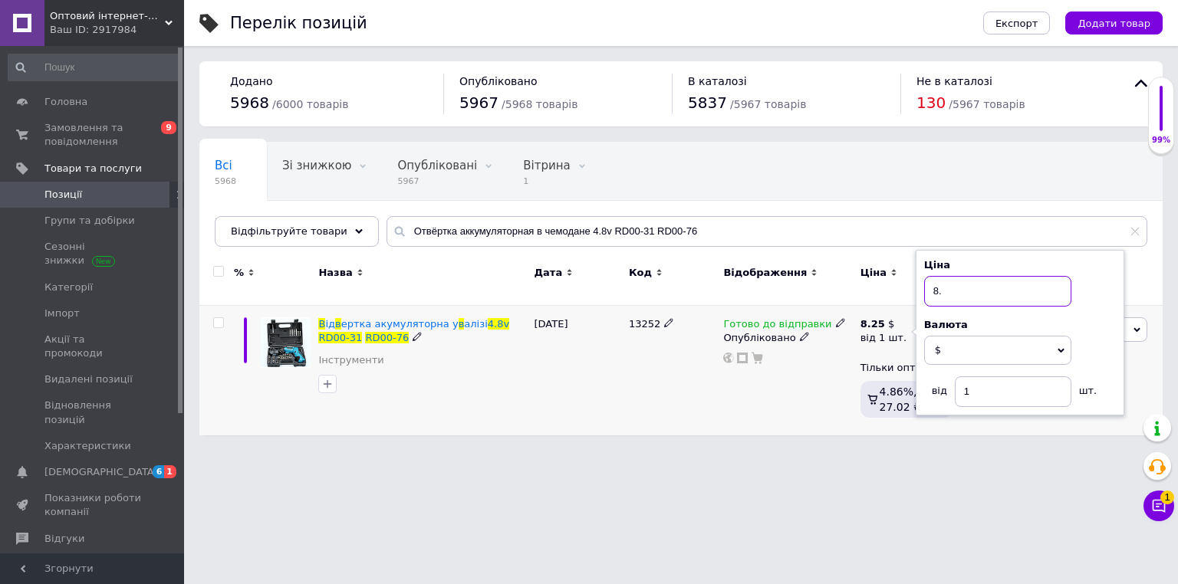
type input "8.5"
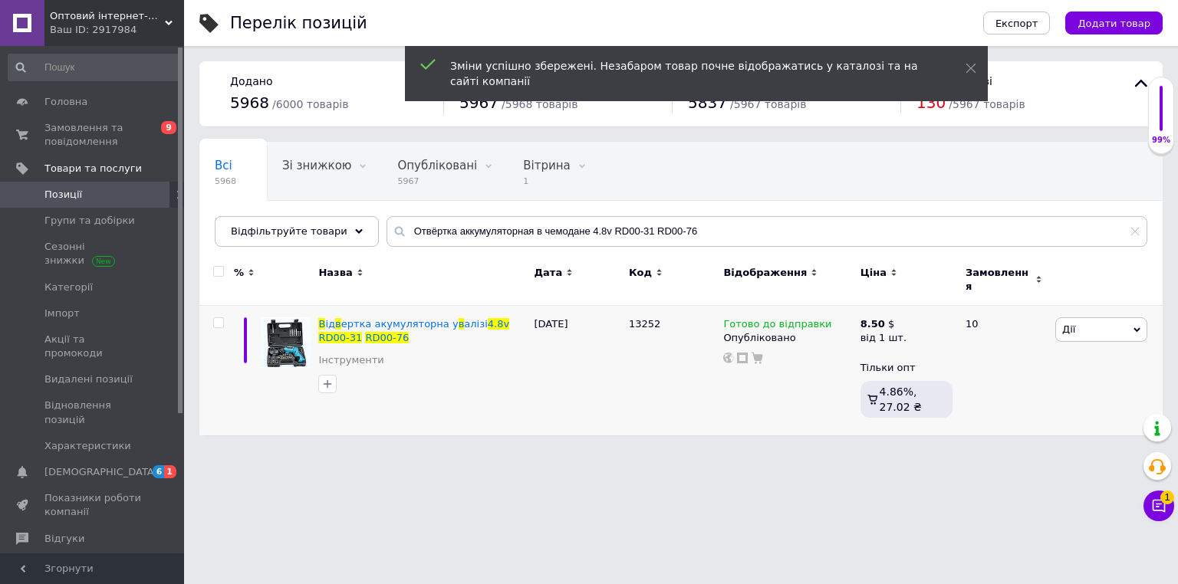
click at [623, 451] on html "Оптовий інтернет-магазин "Big Opt" Ваш ID: 2917984 Сайт Оптовий інтернет-магази…" at bounding box center [589, 225] width 1178 height 451
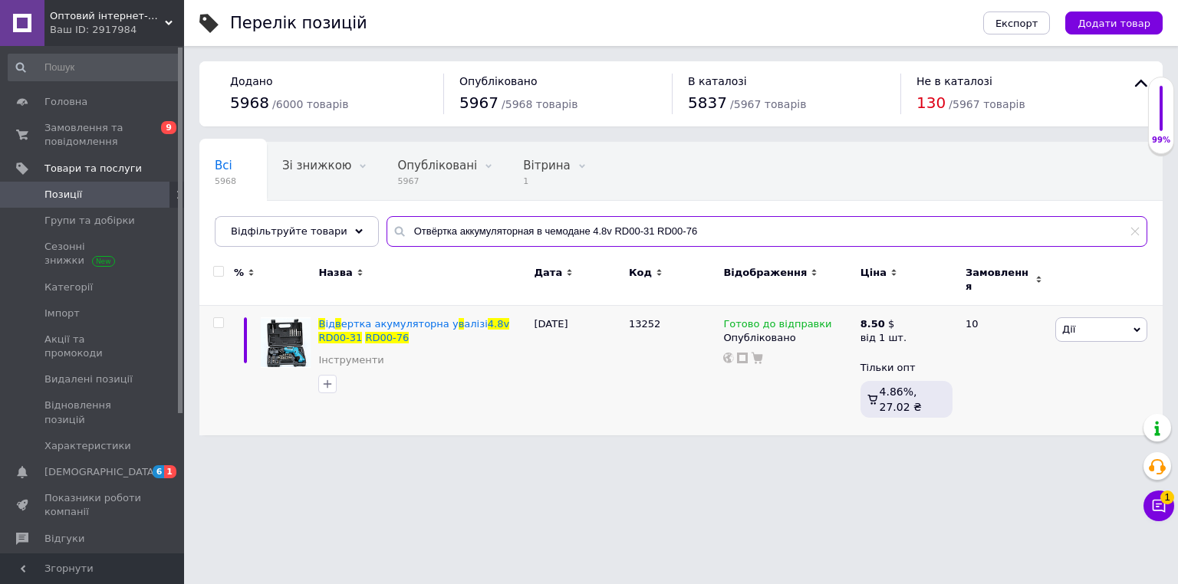
click at [478, 243] on input "Отвёртка аккумуляторная в чемодане 4.8v RD00-31 RD00-76" at bounding box center [766, 231] width 760 height 31
paste input "источки для макияжа Make up brush set золото"
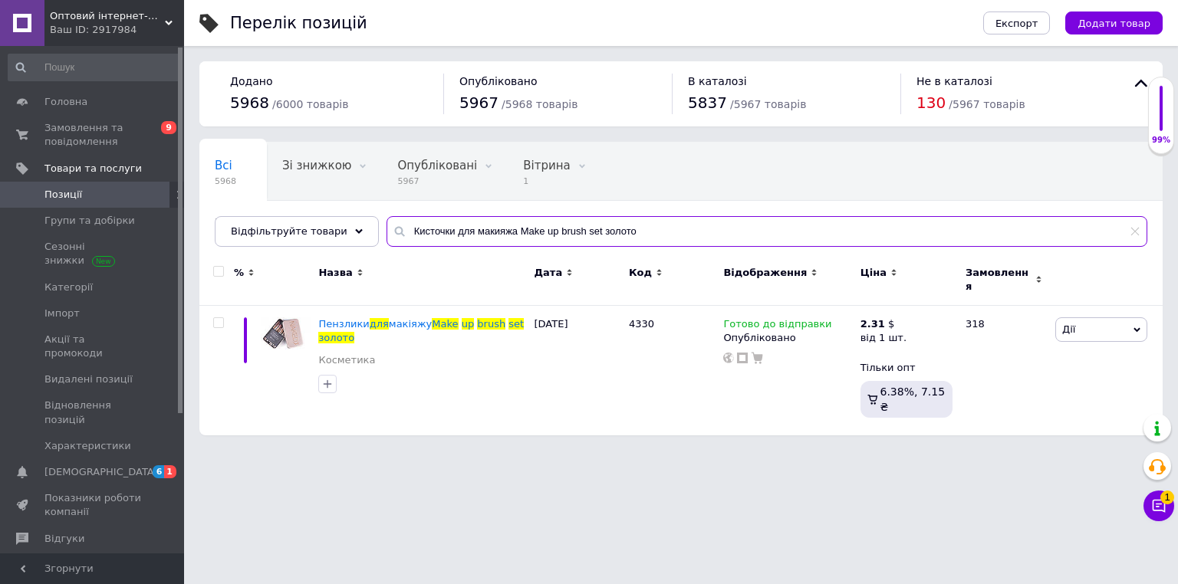
click at [415, 233] on input "Кисточки для макияжа Make up brush set золото" at bounding box center [766, 231] width 760 height 31
paste input "[PERSON_NAME] компактная MAKE UP FOR EVER (01;02;03;04)"
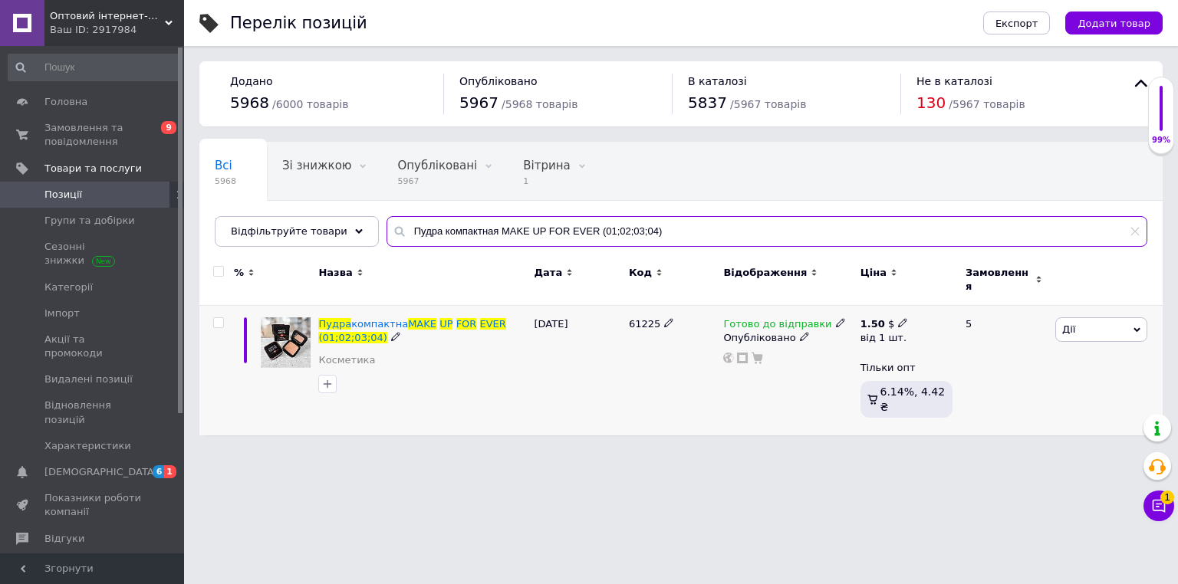
type input "Пудра компактная MAKE UP FOR EVER (01;02;03;04)"
click at [898, 318] on icon at bounding box center [902, 322] width 9 height 9
click at [977, 276] on input "1.5" at bounding box center [997, 291] width 147 height 31
type input "1.7"
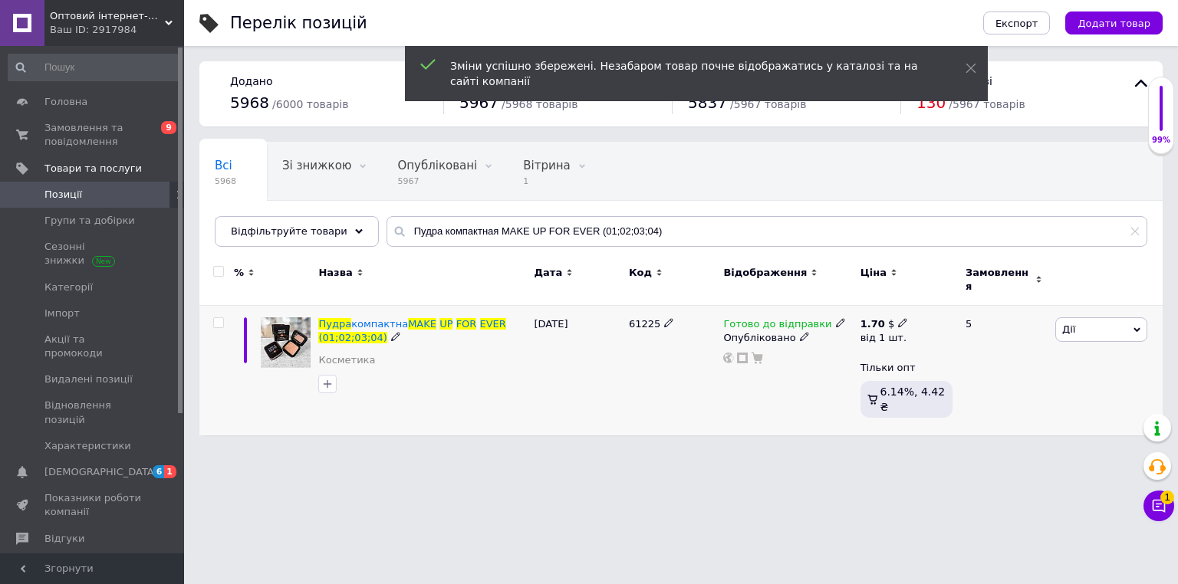
click at [607, 451] on html "Оптовий інтернет-магазин "Big Opt" Ваш ID: 2917984 Сайт Оптовий інтернет-магази…" at bounding box center [589, 225] width 1178 height 451
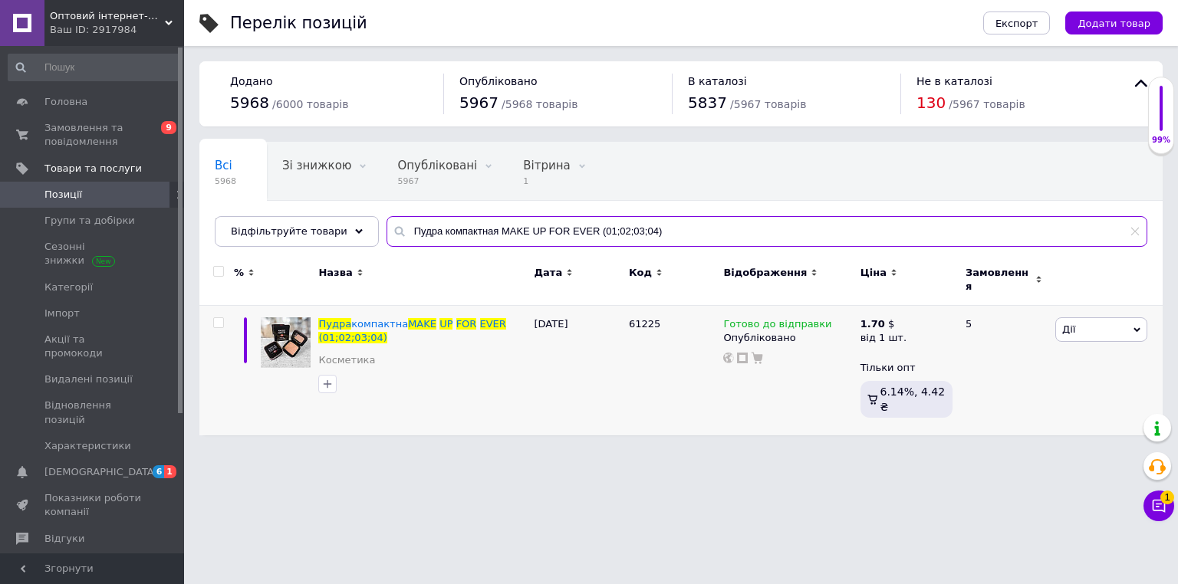
click at [589, 238] on input "Пудра компактная MAKE UP FOR EVER (01;02;03;04)" at bounding box center [766, 231] width 760 height 31
paste input "ушь Benefit Bad Gal Bang! 8.5 g"
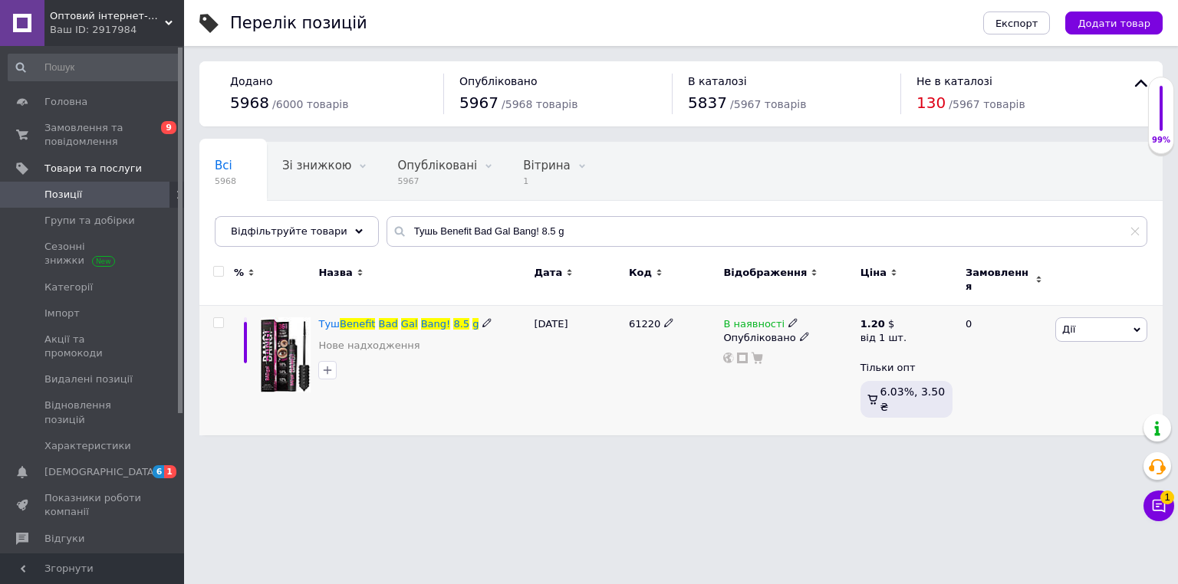
click at [782, 306] on div "В наявності Опубліковано" at bounding box center [787, 371] width 136 height 130
click at [788, 318] on icon at bounding box center [792, 322] width 9 height 9
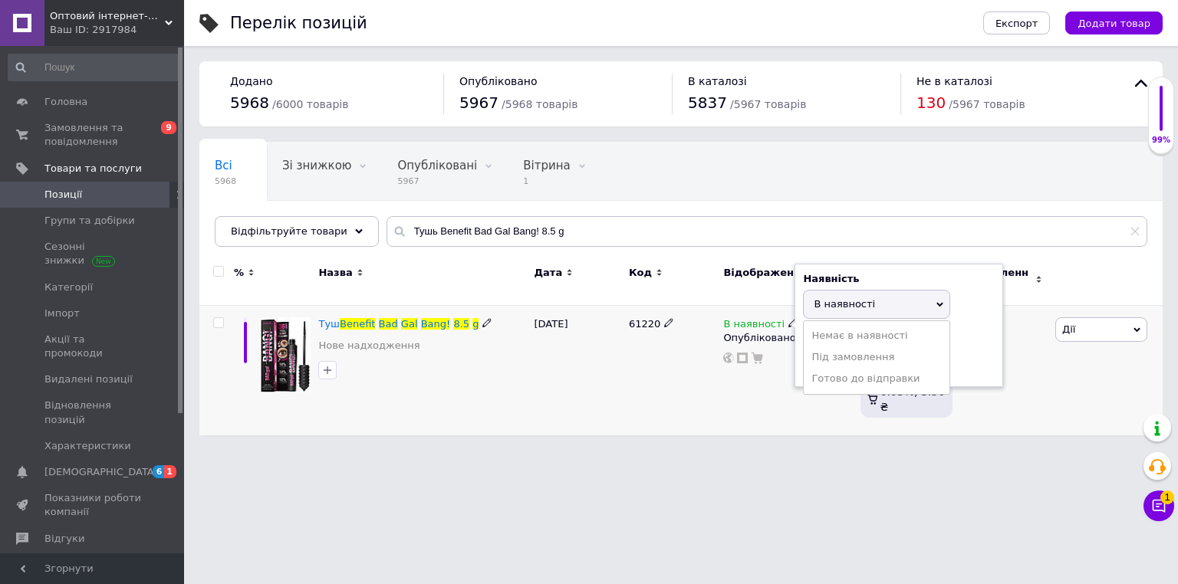
click at [840, 329] on li "Немає в наявності" at bounding box center [876, 335] width 146 height 21
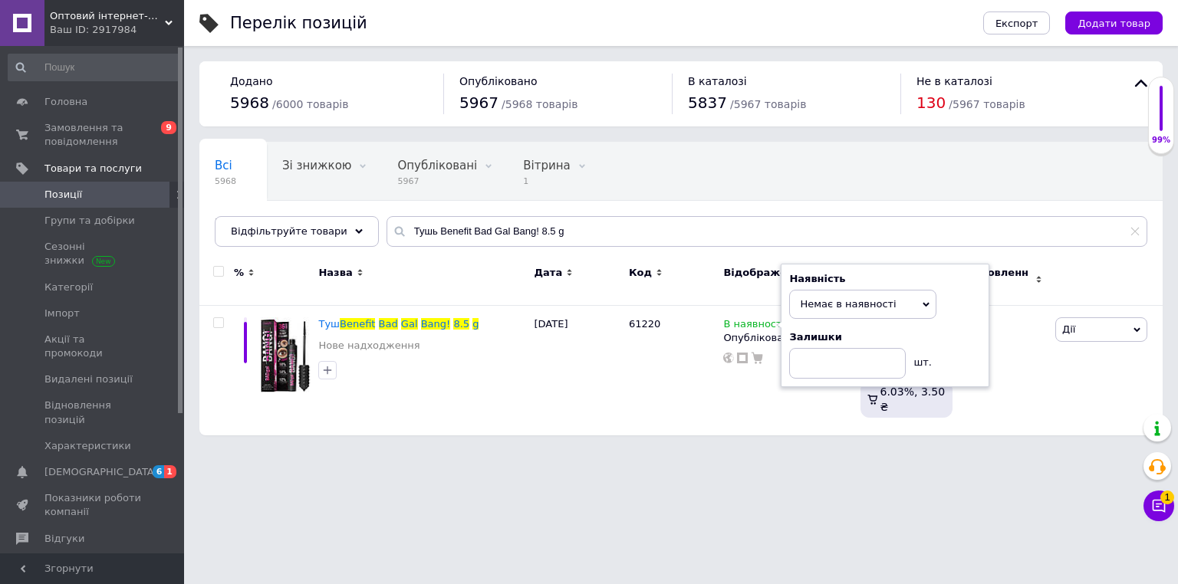
click at [597, 451] on html "Оптовий інтернет-магазин "Big Opt" Ваш ID: 2917984 Сайт Оптовий інтернет-магази…" at bounding box center [589, 225] width 1178 height 451
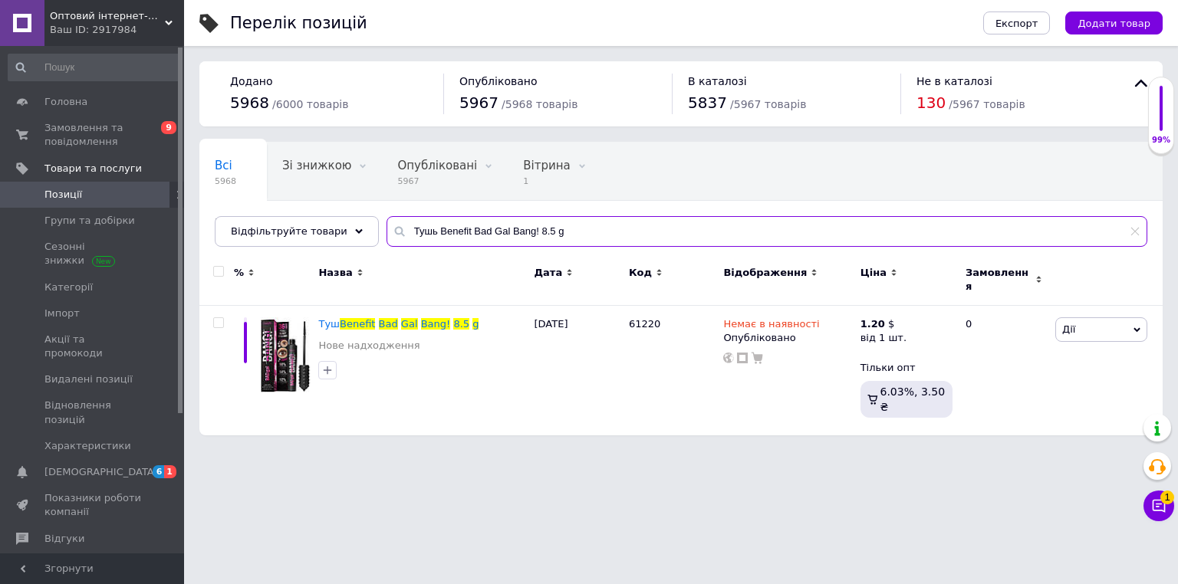
click at [481, 231] on input "Тушь Benefit Bad Gal Bang! 8.5 g" at bounding box center [766, 231] width 760 height 31
paste input "Snail Karite з экстрактом улитки 14 мл"
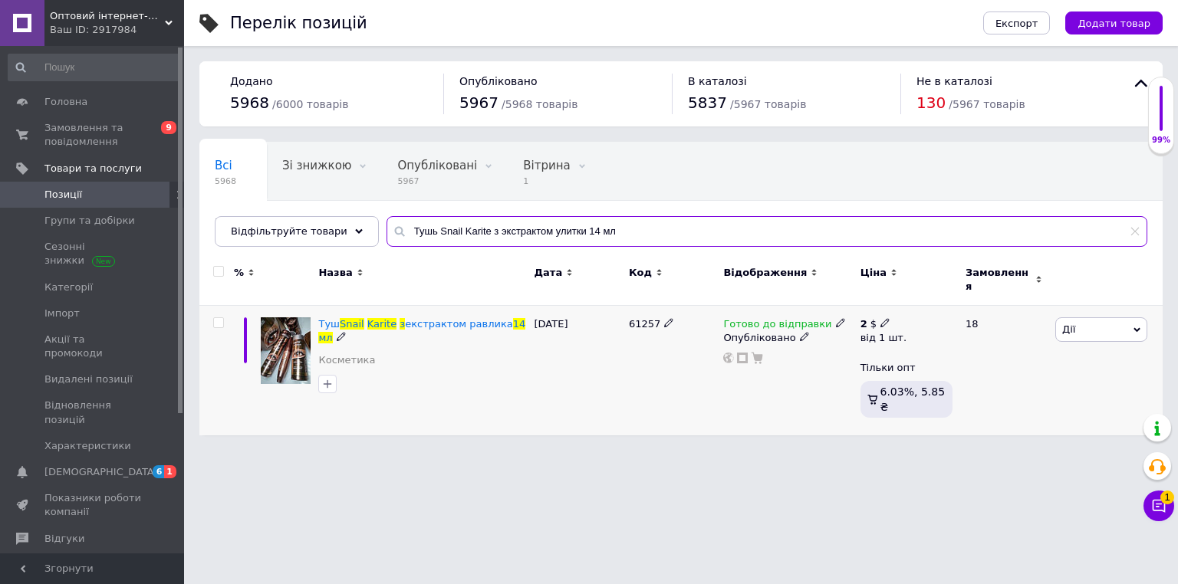
type input "Тушь Snail Karite з экстрактом улитки 14 мл"
drag, startPoint x: 875, startPoint y: 310, endPoint x: 914, endPoint y: 302, distance: 39.2
click at [876, 317] on div "2 $" at bounding box center [883, 324] width 46 height 14
click at [952, 293] on input "2" at bounding box center [997, 291] width 147 height 31
type input "2.1"
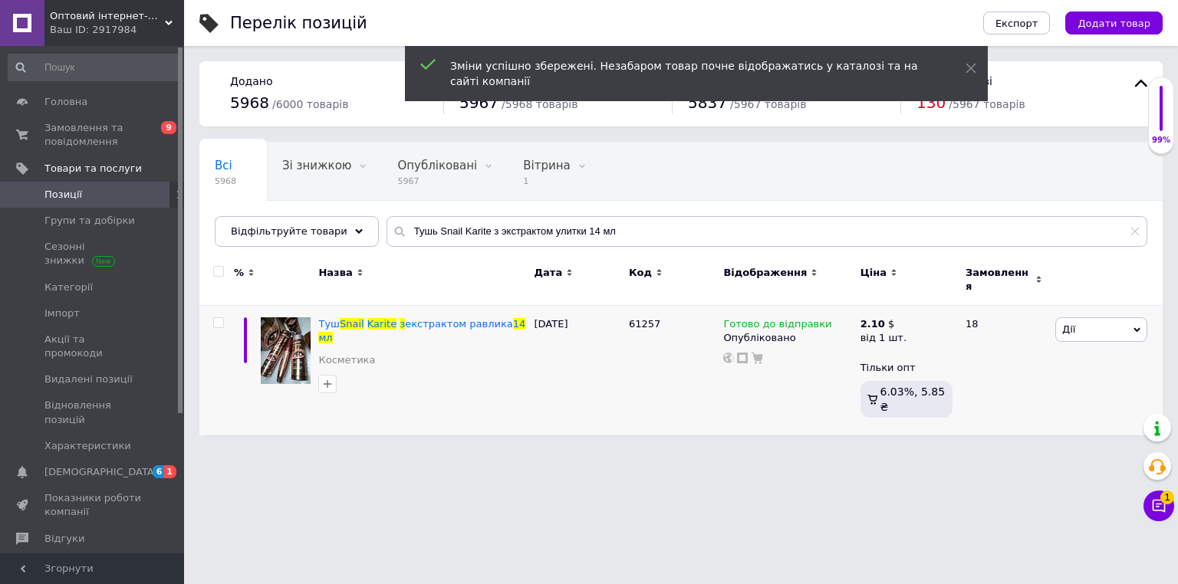
click at [627, 451] on html "Оптовий інтернет-магазин "Big Opt" Ваш ID: 2917984 Сайт Оптовий інтернет-магази…" at bounding box center [589, 225] width 1178 height 451
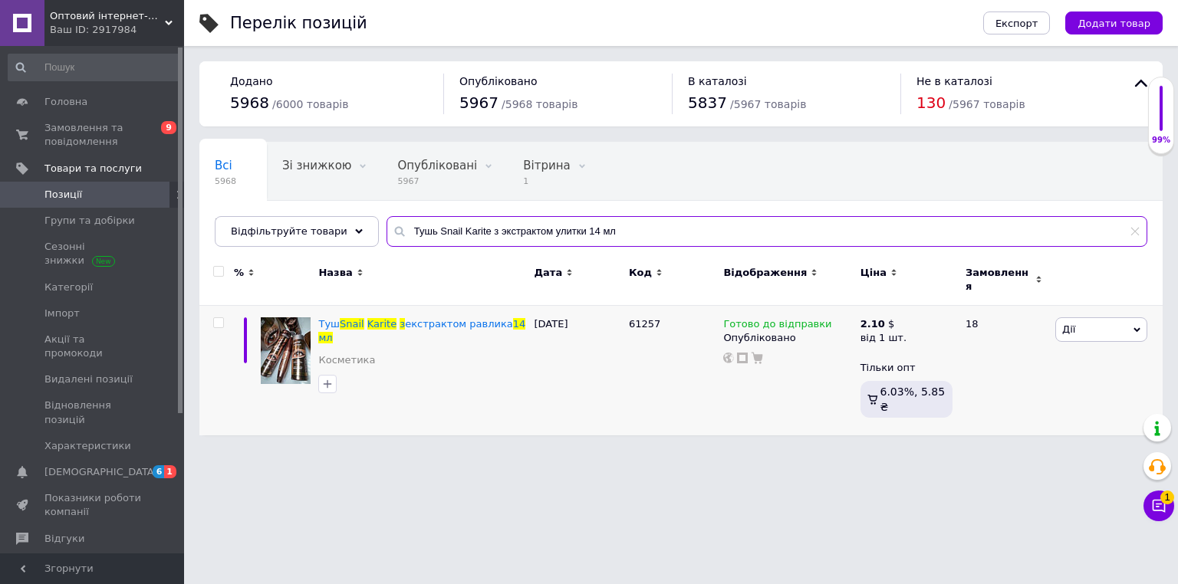
click at [427, 241] on input "Тушь Snail Karite з экстрактом улитки 14 мл" at bounding box center [766, 231] width 760 height 31
paste input "для ресниц [PERSON_NAME] Regard [PERSON_NAME] 9"
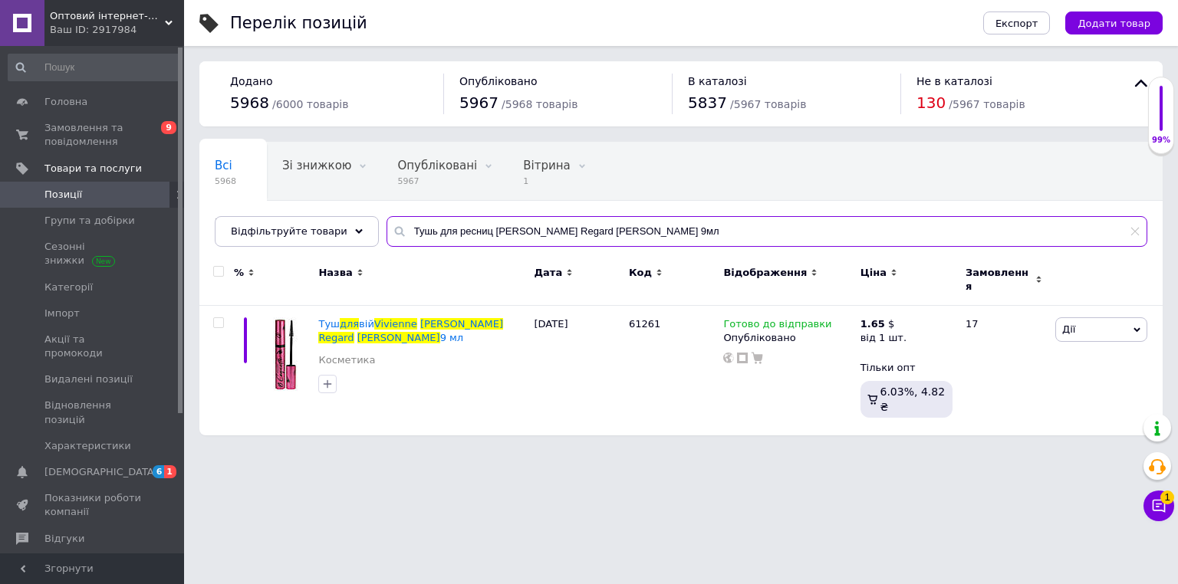
click at [499, 230] on input "Тушь для ресниц [PERSON_NAME] Regard [PERSON_NAME] 9мл" at bounding box center [766, 231] width 760 height 31
paste input "влагостойкая [PERSON_NAME] Polynesie Francaise Mascara"
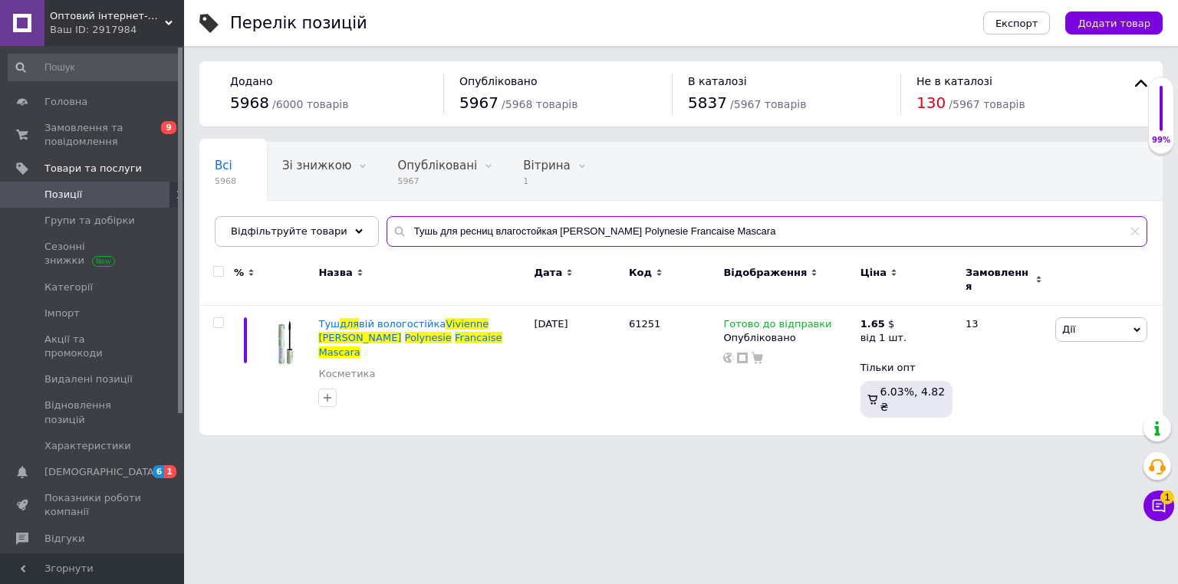
click at [402, 238] on input "Тушь для ресниц влагостойкая [PERSON_NAME] Polynesie Francaise Mascara" at bounding box center [766, 231] width 760 height 31
paste input "нешний аккумулятор Power Bank INKAX PBQ-07 20000 mAh 22,5W с быстрой зарядкой"
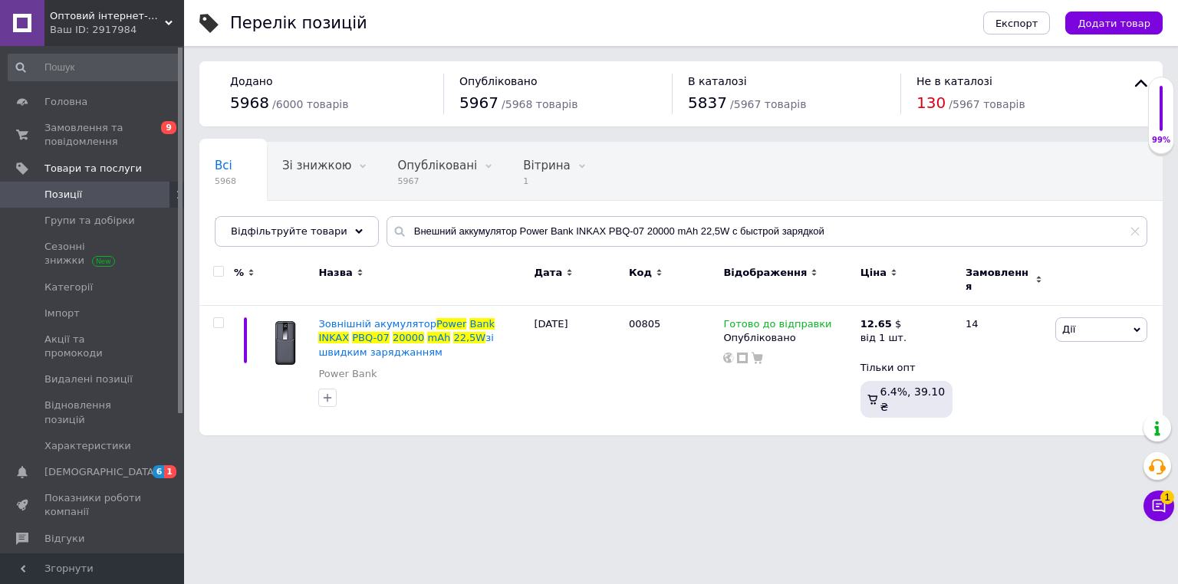
click at [469, 248] on div "Всі 5968 Зі знижкою 0 Видалити Редагувати Опубліковані 5967 Видалити Редагувати…" at bounding box center [680, 202] width 963 height 126
click at [469, 235] on input "Внешний аккумулятор Power Bank INKAX PBQ-07 20000 mAh 22,5W с быстрой зарядкой" at bounding box center [766, 231] width 760 height 31
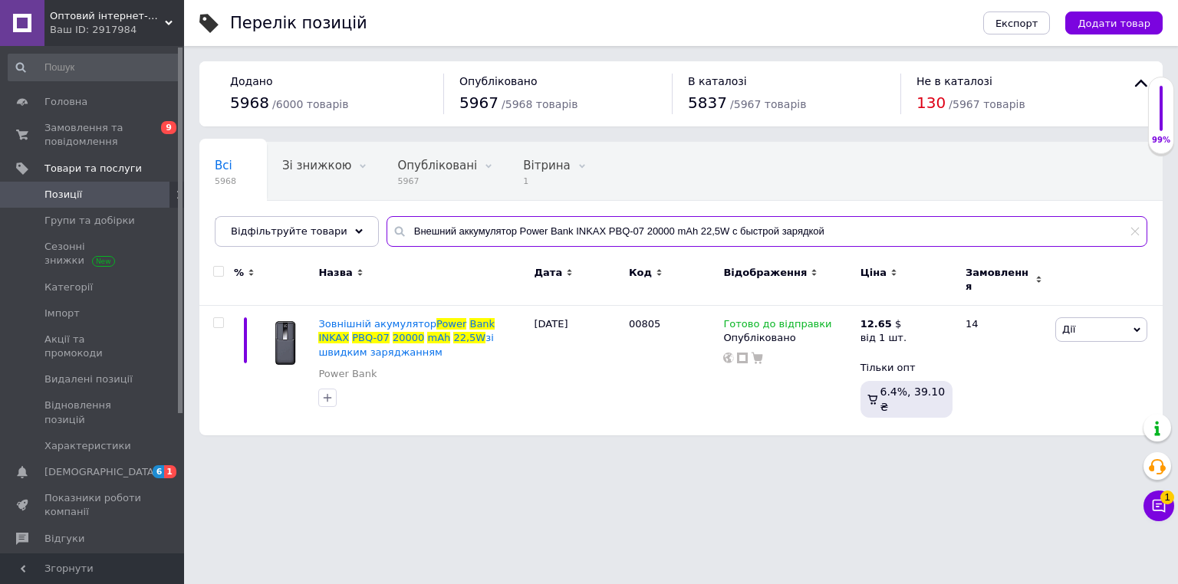
paste input "30000mAh с солнечной панелью"
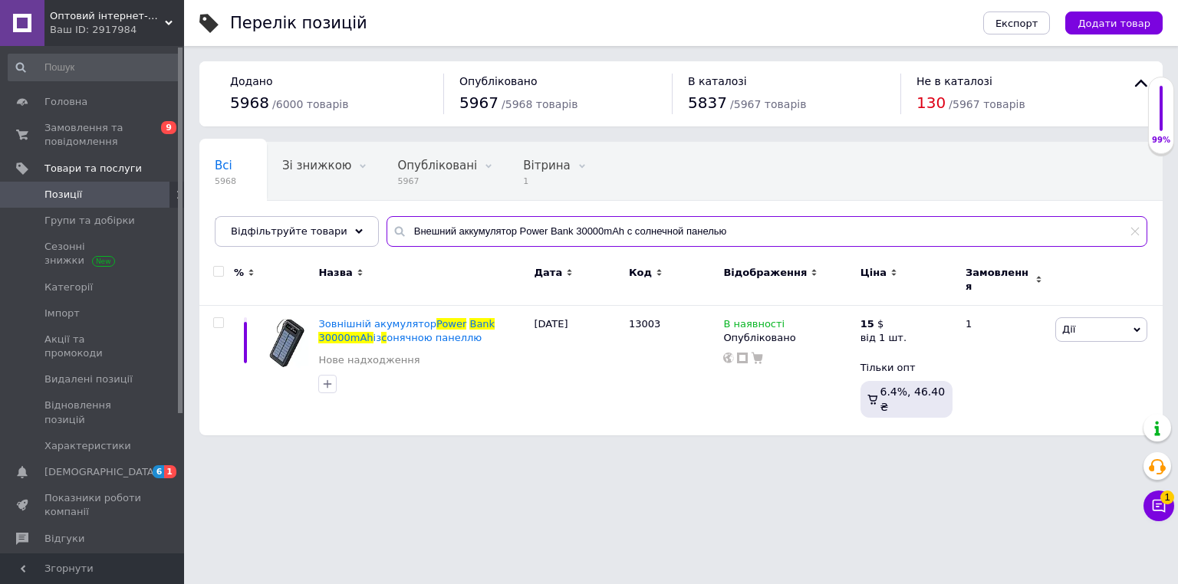
type input "Внешний аккумулятор Power Bank 30000mAh с солнечной панелью"
click at [705, 451] on html "Оптовий інтернет-магазин "Big Opt" Ваш ID: 2917984 Сайт Оптовий інтернет-магази…" at bounding box center [589, 225] width 1178 height 451
click at [882, 317] on div "15 $" at bounding box center [883, 324] width 46 height 14
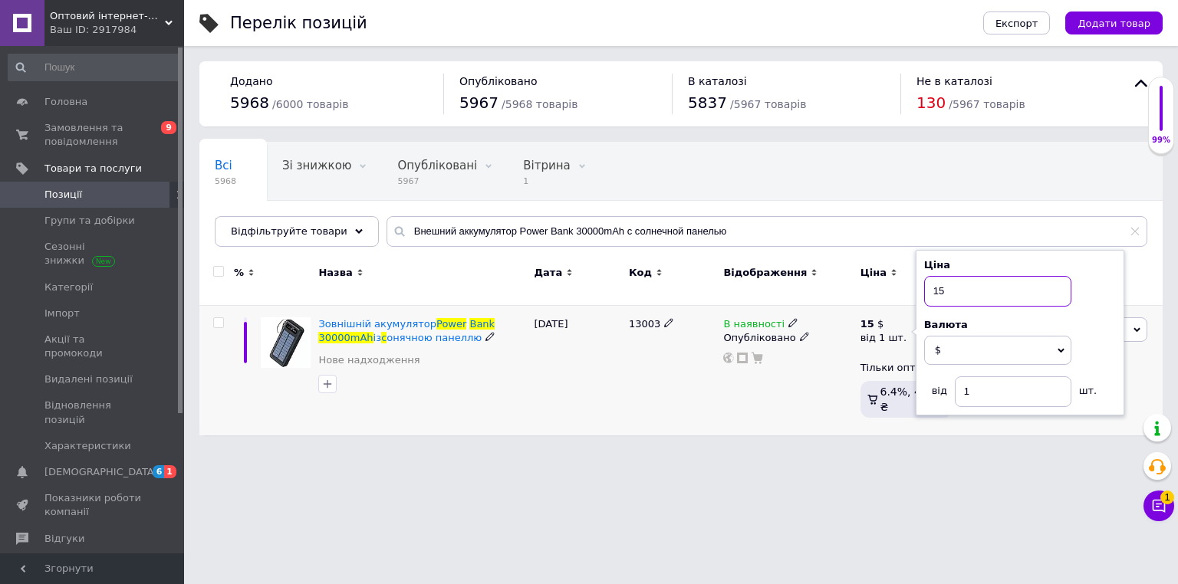
click at [963, 276] on input "15" at bounding box center [997, 291] width 147 height 31
click at [964, 276] on input "15" at bounding box center [997, 291] width 147 height 31
type input "16"
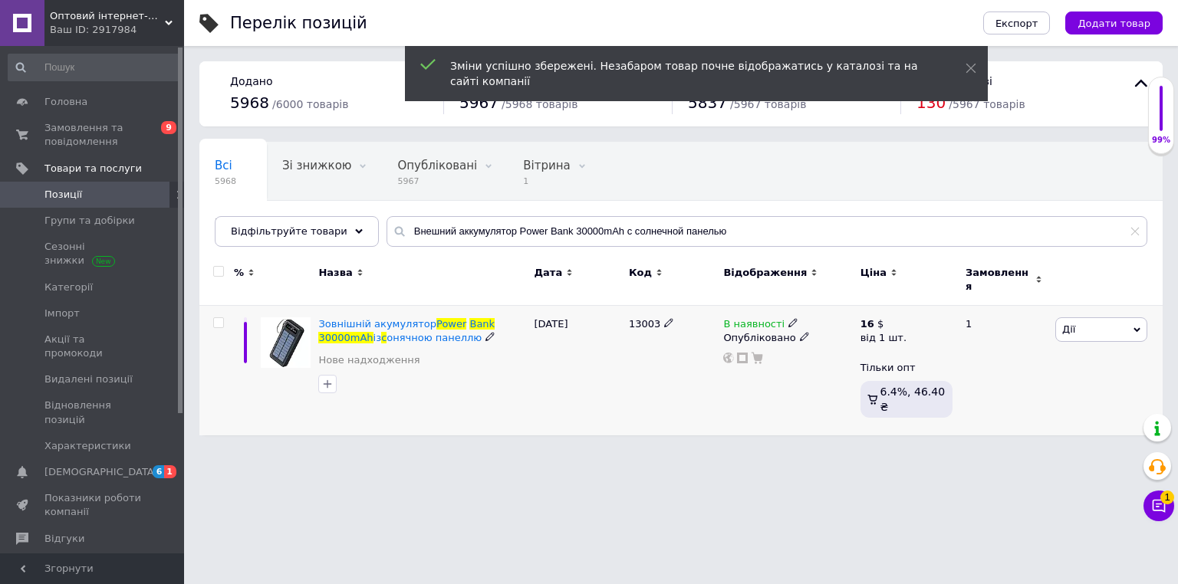
click at [578, 438] on html "Оптовий інтернет-магазин "Big Opt" Ваш ID: 2917984 Сайт Оптовий інтернет-магази…" at bounding box center [589, 225] width 1178 height 451
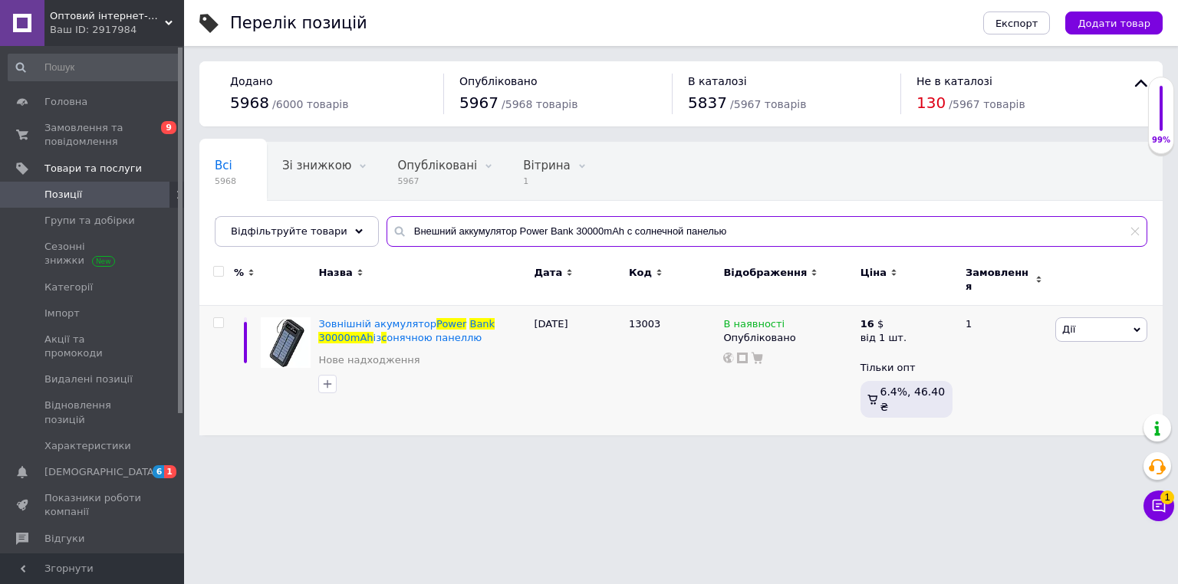
click at [471, 235] on input "Внешний аккумулятор Power Bank 30000mAh с солнечной панелью" at bounding box center [766, 231] width 760 height 31
click at [471, 234] on input "Внешний аккумулятор Power Bank 30000mAh с солнечной панелью" at bounding box center [766, 231] width 760 height 31
paste input "INKAX PBQ-07 20000 mAh 22,5W с быстрой зарядкой"
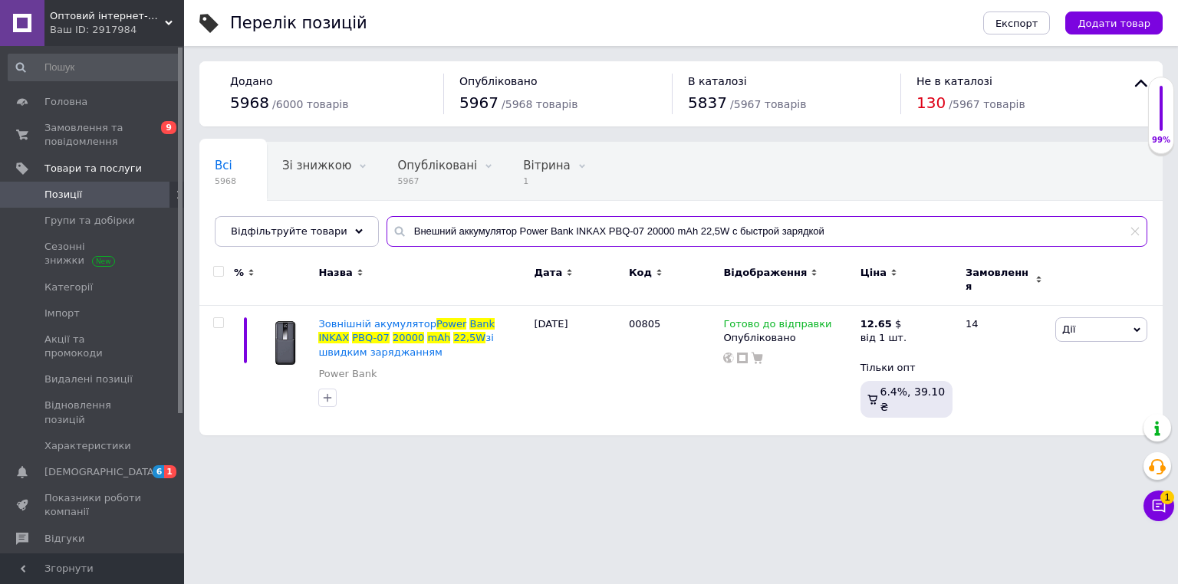
type input "Внешний аккумулятор Power Bank INKAX PBQ-07 20000 mAh 22,5W с быстрой зарядкой"
drag, startPoint x: 558, startPoint y: 534, endPoint x: 638, endPoint y: 473, distance: 100.1
click at [558, 451] on html "Оптовий інтернет-магазин "Big Opt" Ваш ID: 2917984 Сайт Оптовий інтернет-магази…" at bounding box center [589, 225] width 1178 height 451
click at [905, 318] on icon at bounding box center [909, 322] width 9 height 9
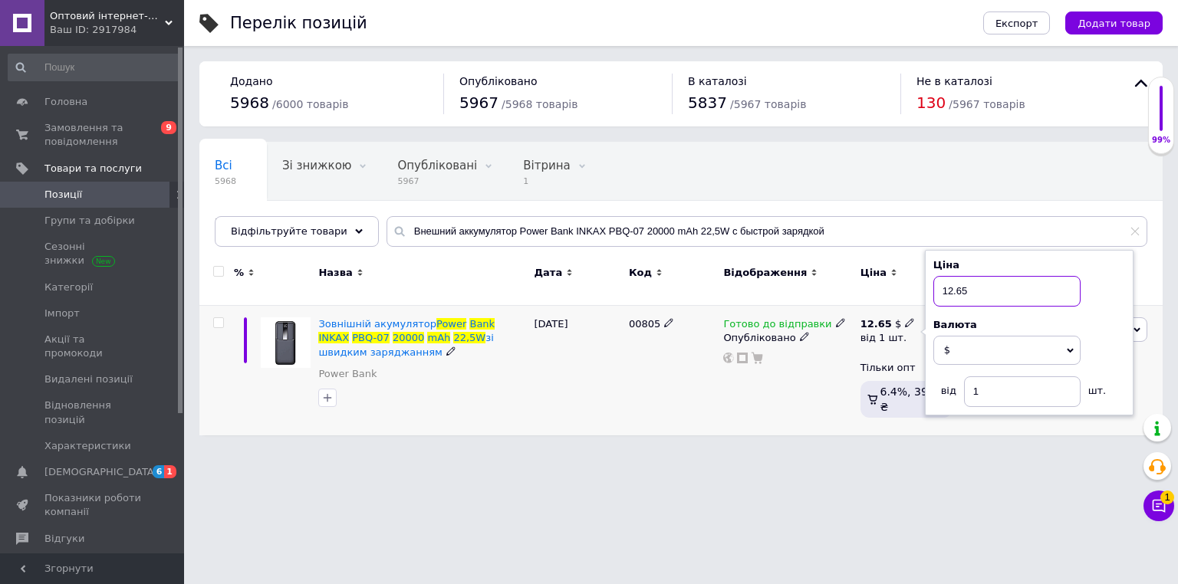
click at [959, 287] on input "12.65" at bounding box center [1006, 291] width 147 height 31
click at [960, 287] on input "12.65" at bounding box center [997, 291] width 147 height 31
type input "13.75"
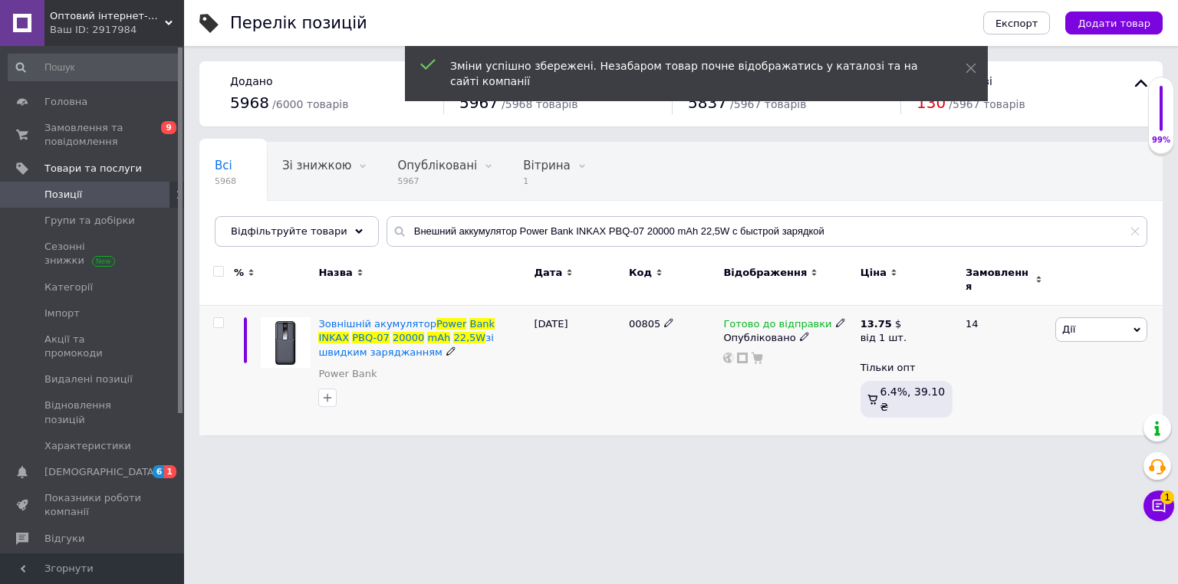
click at [514, 451] on html "Оптовий інтернет-магазин "Big Opt" Ваш ID: 2917984 Сайт Оптовий інтернет-магази…" at bounding box center [589, 225] width 1178 height 451
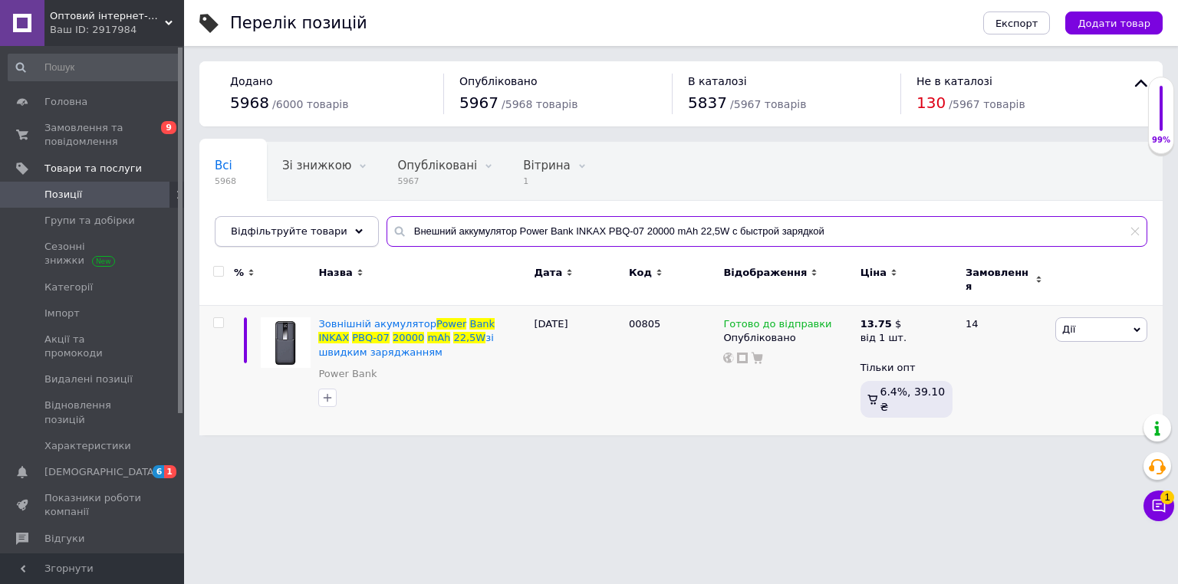
drag, startPoint x: 498, startPoint y: 230, endPoint x: 215, endPoint y: 229, distance: 282.9
click at [215, 229] on div "Відфільтруйте товари Внешний аккумулятор Power Bank INKAX PBQ-07 20000 mAh 22,5…" at bounding box center [681, 231] width 932 height 31
drag, startPoint x: 452, startPoint y: 230, endPoint x: 920, endPoint y: 230, distance: 468.4
click at [920, 230] on input "Power Bank INKAX PBQ-07 20000 mAh 22,5W с быстрой зарядкой" at bounding box center [766, 231] width 760 height 31
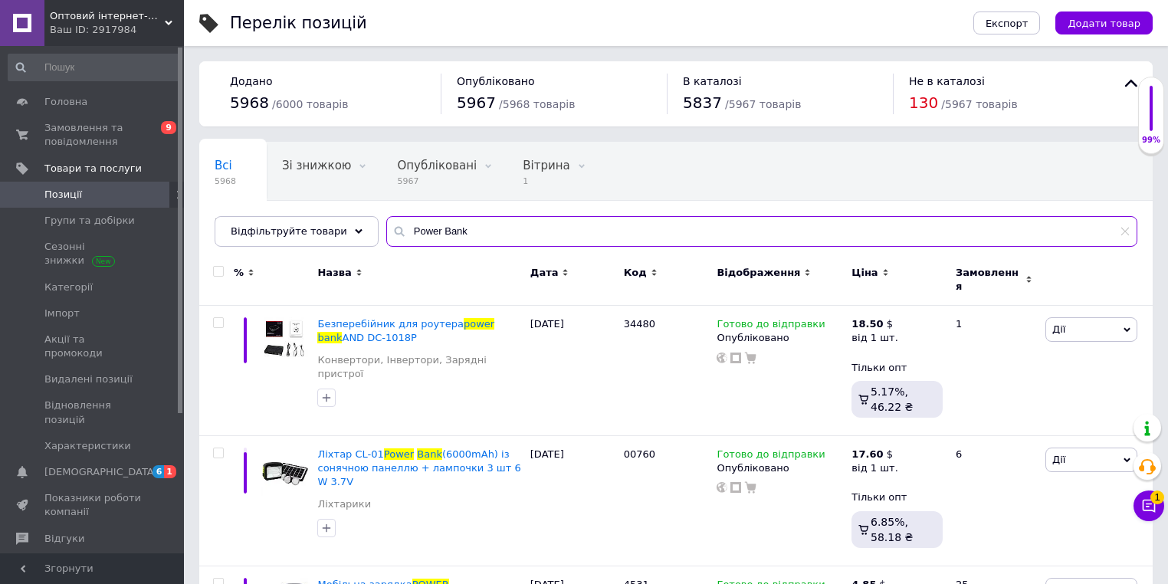
type input "Power Bank"
click at [651, 271] on icon at bounding box center [654, 272] width 7 height 7
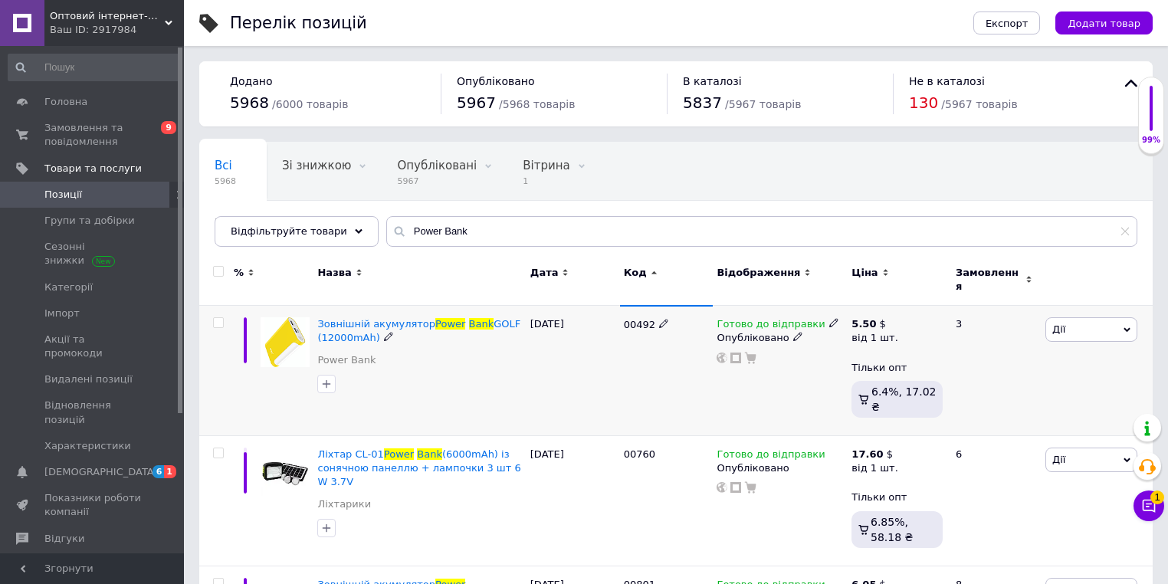
scroll to position [61, 0]
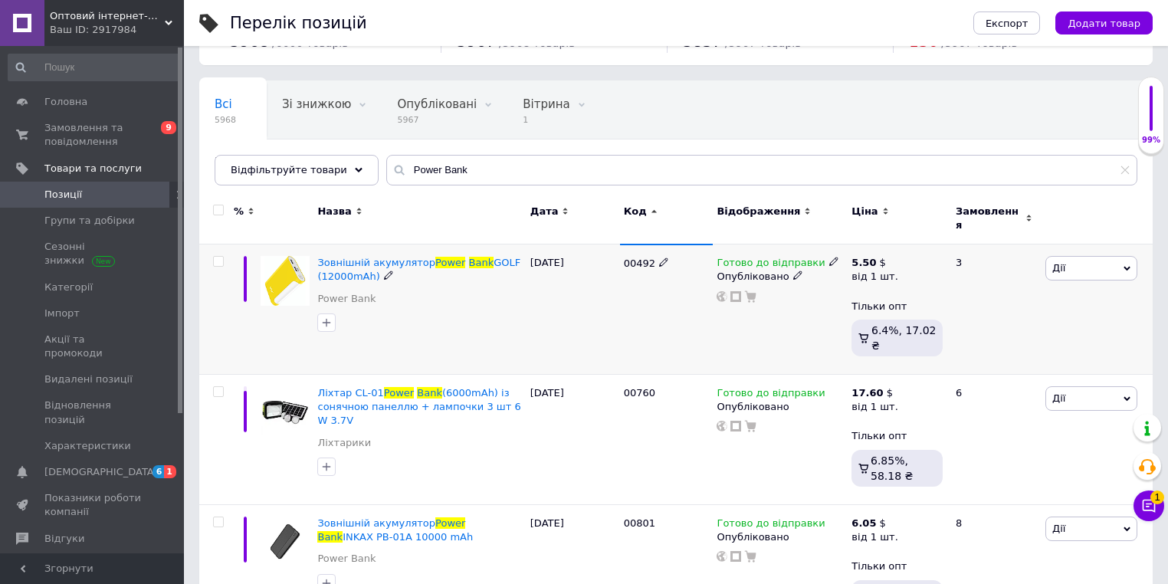
click at [636, 258] on span "00492" at bounding box center [639, 263] width 31 height 11
copy span "00492"
click at [890, 257] on icon at bounding box center [894, 261] width 9 height 9
click at [949, 224] on input "5.5" at bounding box center [988, 230] width 147 height 31
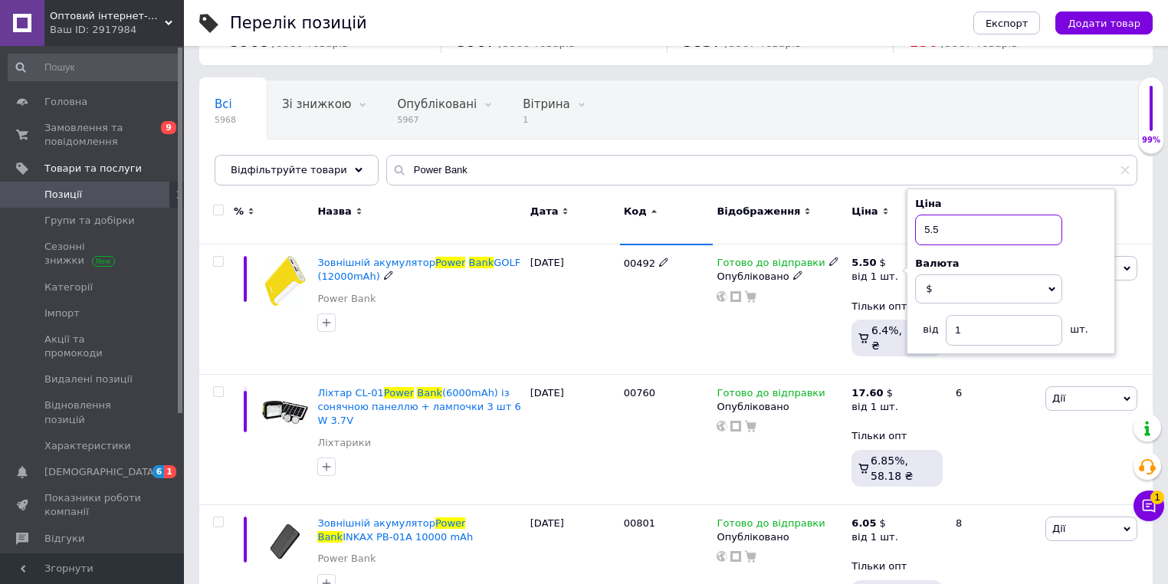
drag, startPoint x: 898, startPoint y: 244, endPoint x: 952, endPoint y: 221, distance: 58.4
click at [952, 221] on input "5.5" at bounding box center [988, 230] width 147 height 31
type input "6.6"
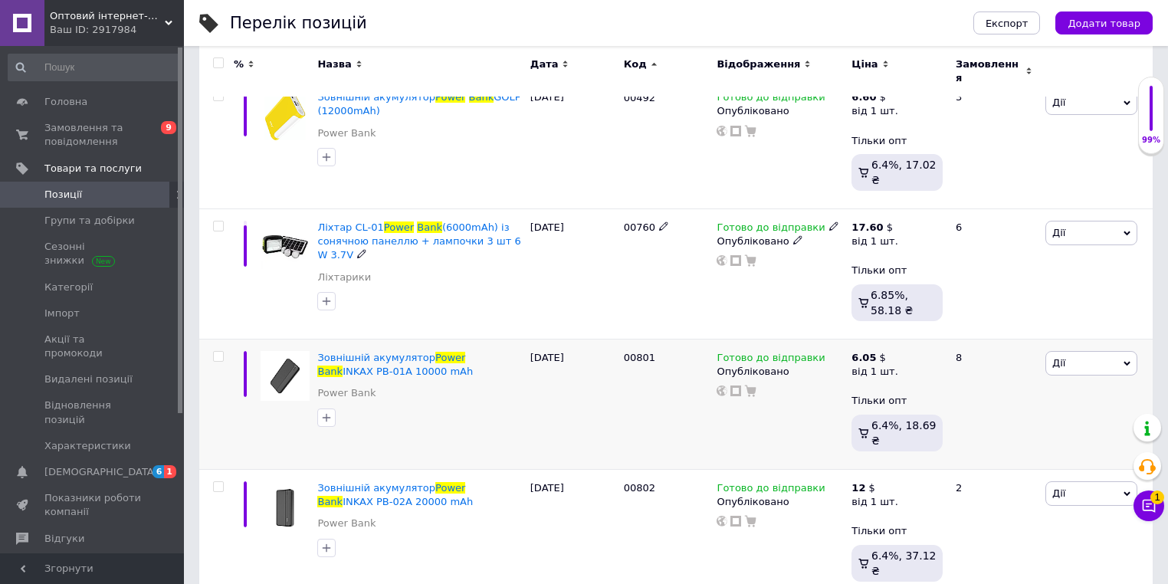
scroll to position [245, 0]
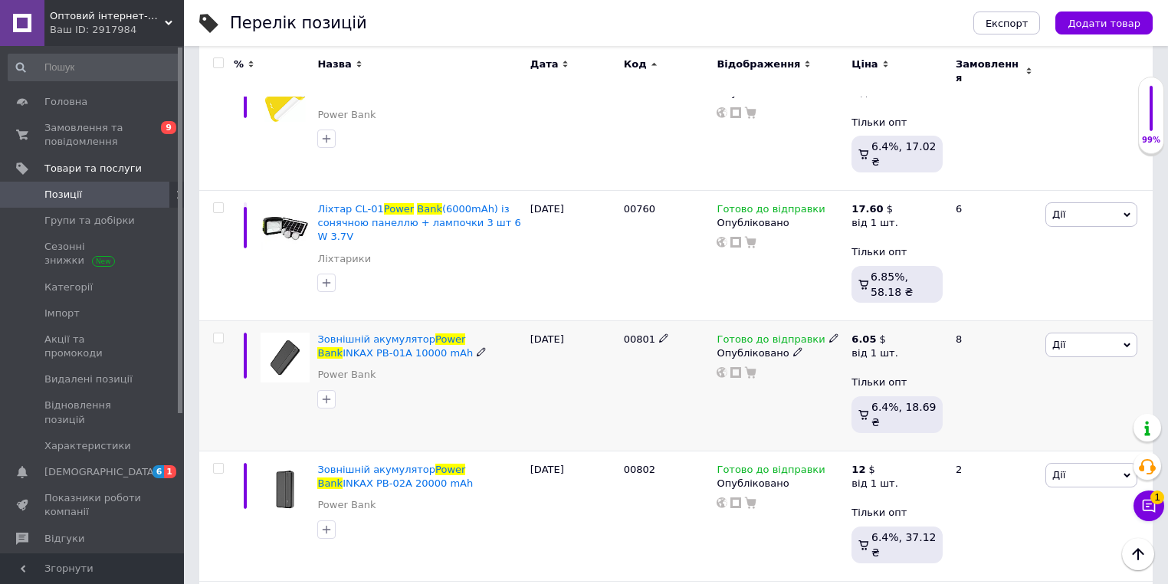
click at [631, 333] on span "00801" at bounding box center [639, 338] width 31 height 11
copy span "00801"
click at [893, 333] on span at bounding box center [895, 338] width 10 height 10
click at [946, 291] on input "6.05" at bounding box center [988, 306] width 147 height 31
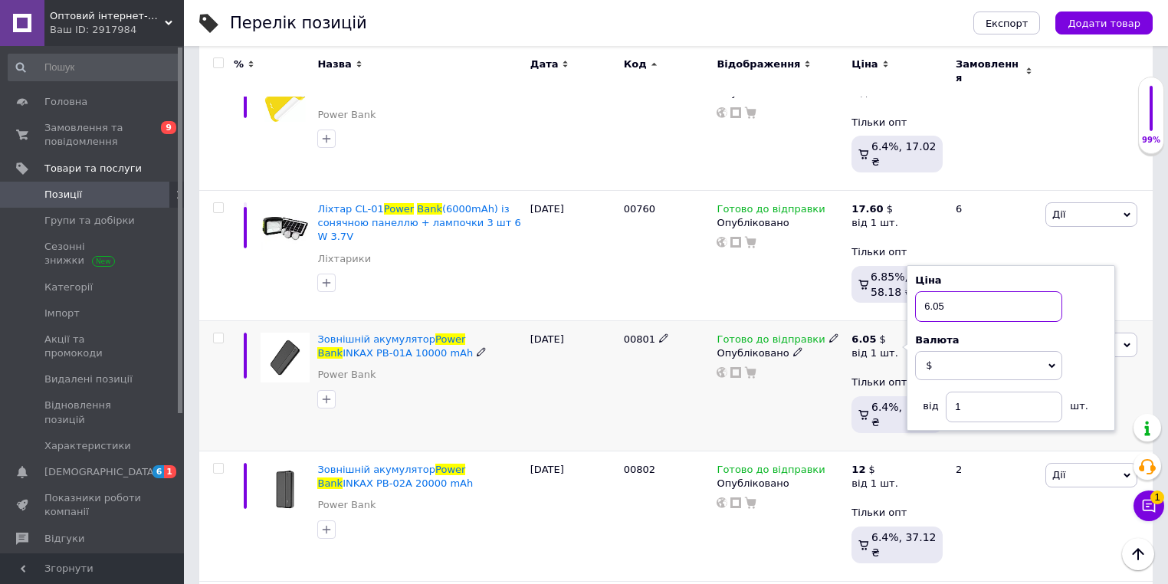
click at [946, 291] on input "6.05" at bounding box center [988, 306] width 147 height 31
type input "7.15"
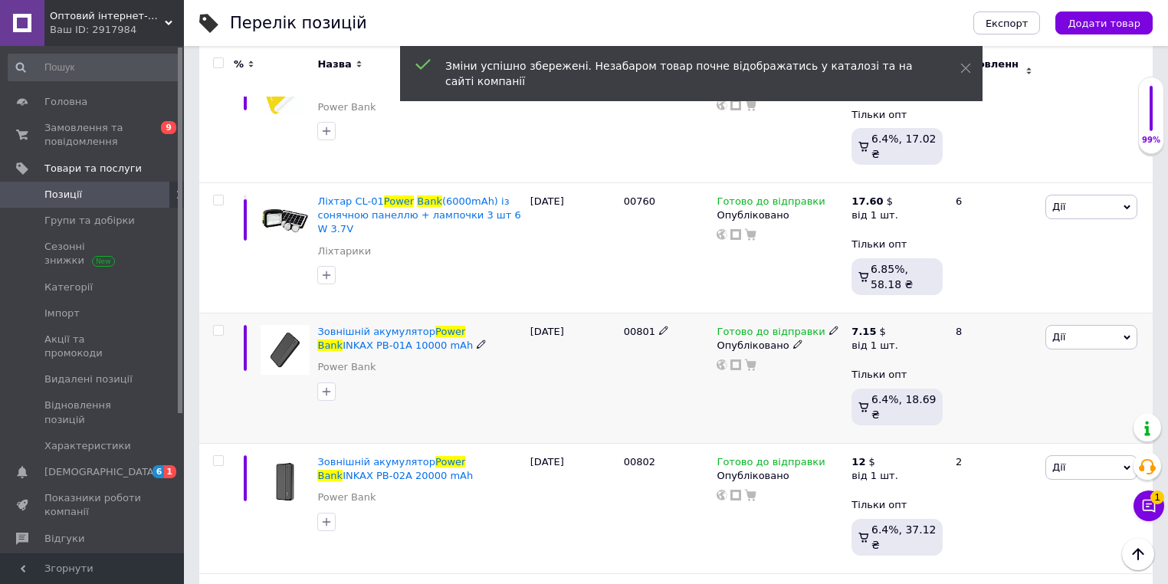
scroll to position [307, 0]
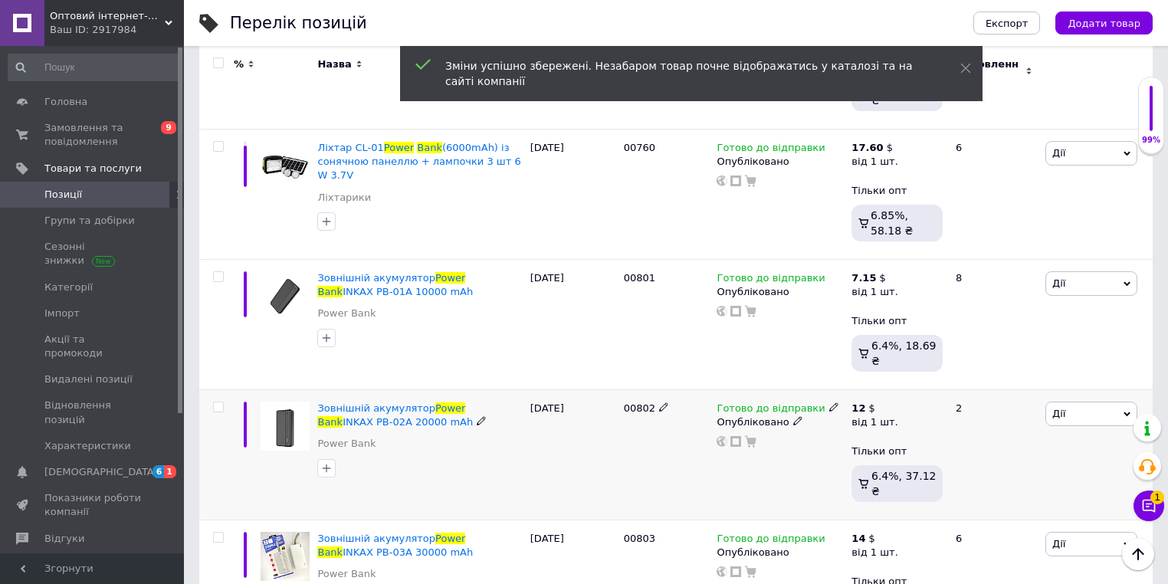
click at [632, 402] on span "00802" at bounding box center [639, 407] width 31 height 11
copy span "00802"
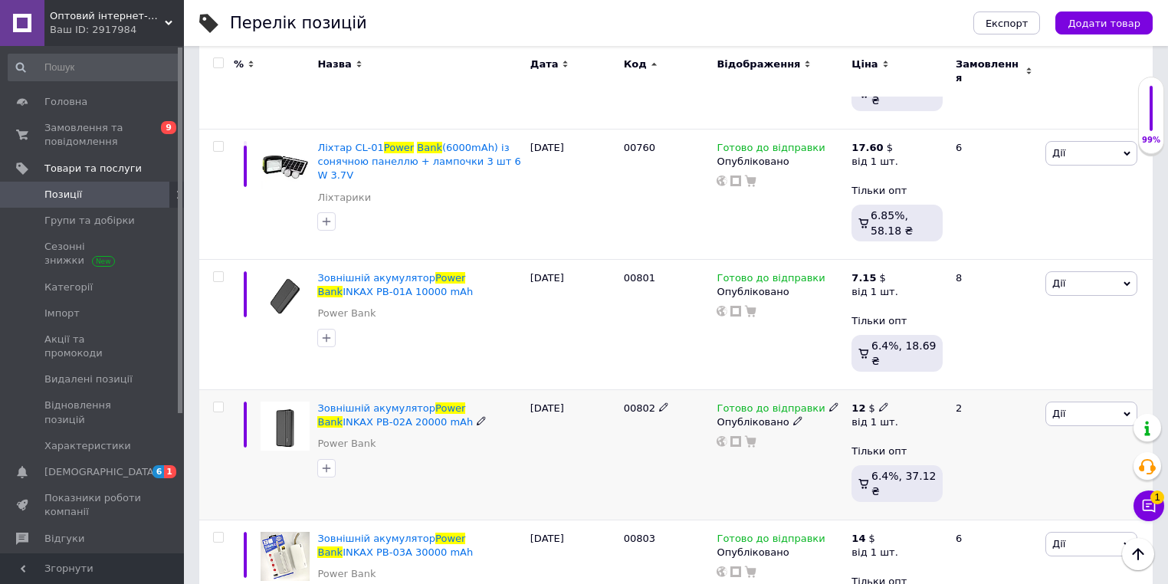
click at [881, 402] on icon at bounding box center [883, 406] width 9 height 9
type input "12.65"
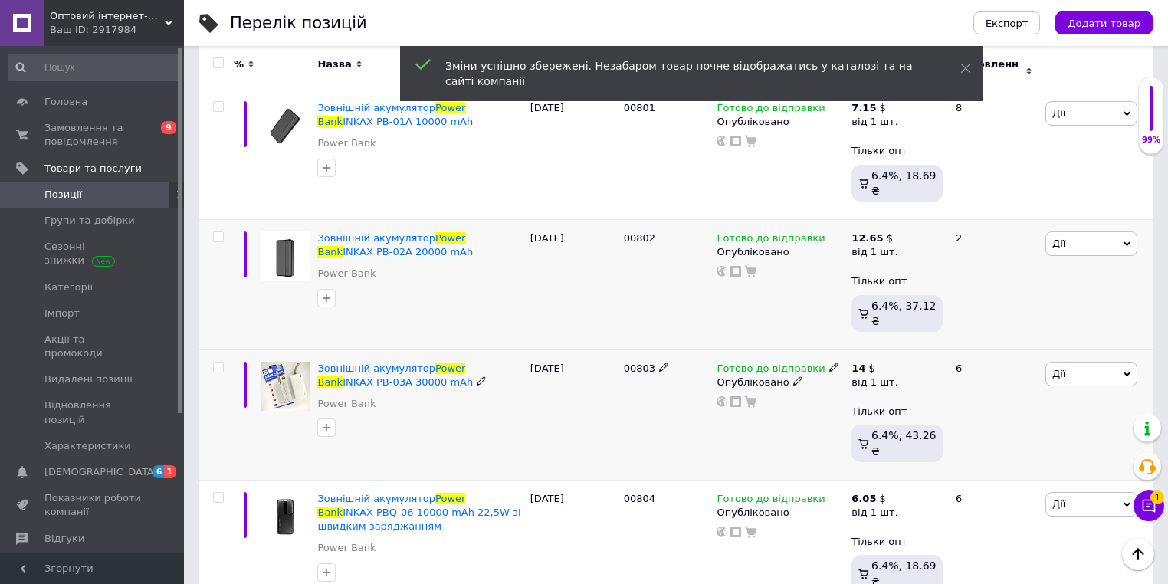
scroll to position [491, 0]
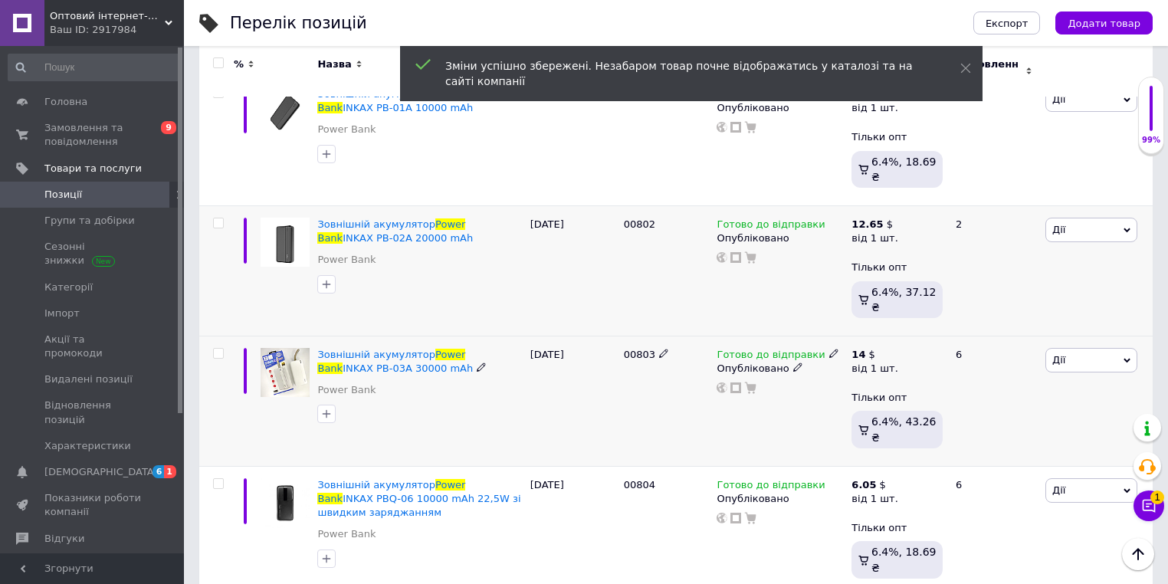
click at [635, 349] on span "00803" at bounding box center [639, 354] width 31 height 11
copy span "00803"
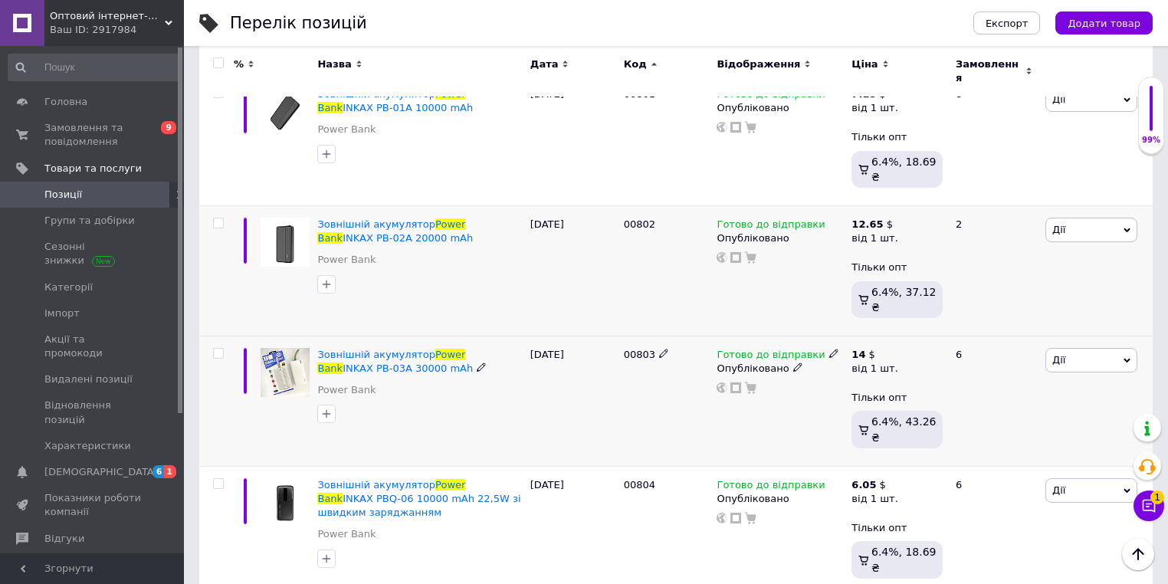
click at [876, 336] on div "14 $ від 1 шт. Тільки опт 6.4%, 43.26 ₴" at bounding box center [897, 401] width 99 height 130
click at [881, 349] on icon at bounding box center [883, 353] width 9 height 9
click at [954, 307] on input "14" at bounding box center [988, 322] width 147 height 31
type input "14.85"
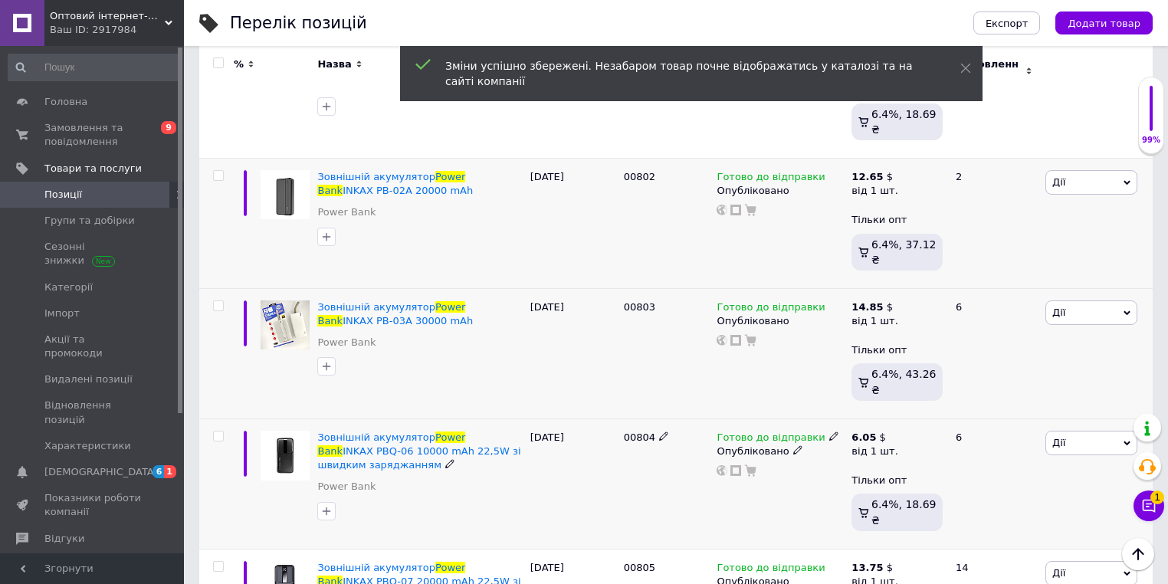
scroll to position [613, 0]
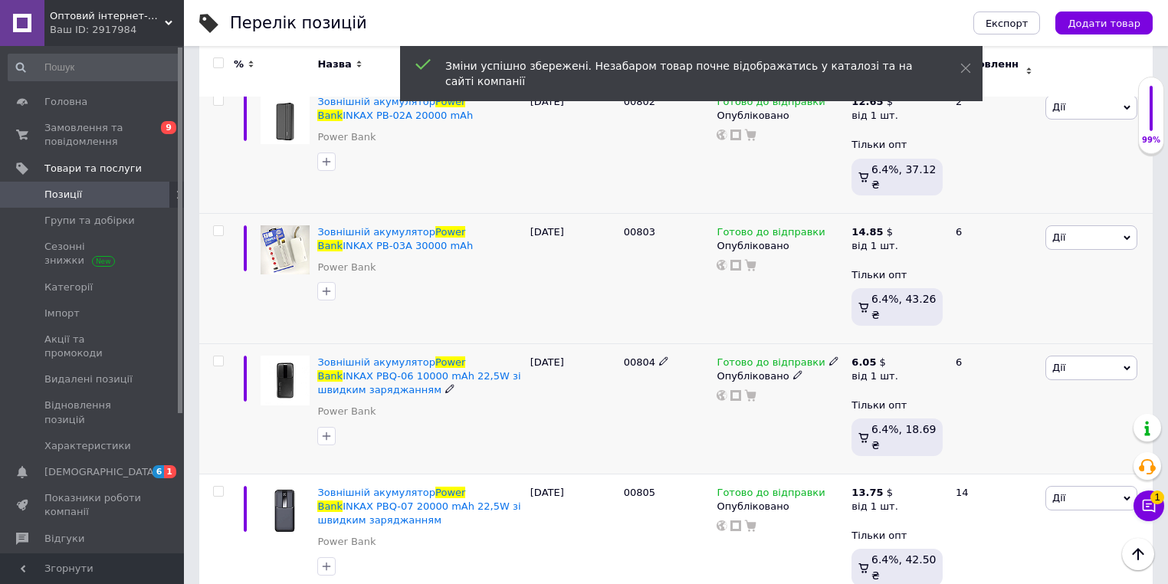
click at [631, 356] on span "00804" at bounding box center [639, 361] width 31 height 11
copy span "00804"
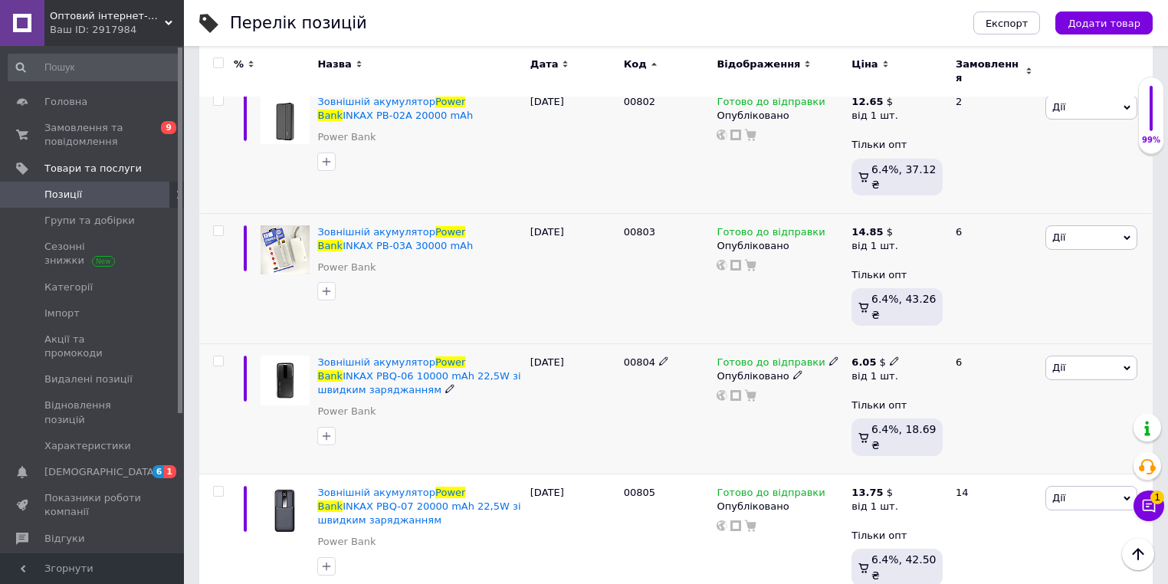
click at [890, 356] on icon at bounding box center [894, 360] width 9 height 9
click at [948, 314] on input "6.05" at bounding box center [988, 329] width 147 height 31
type input "7.15"
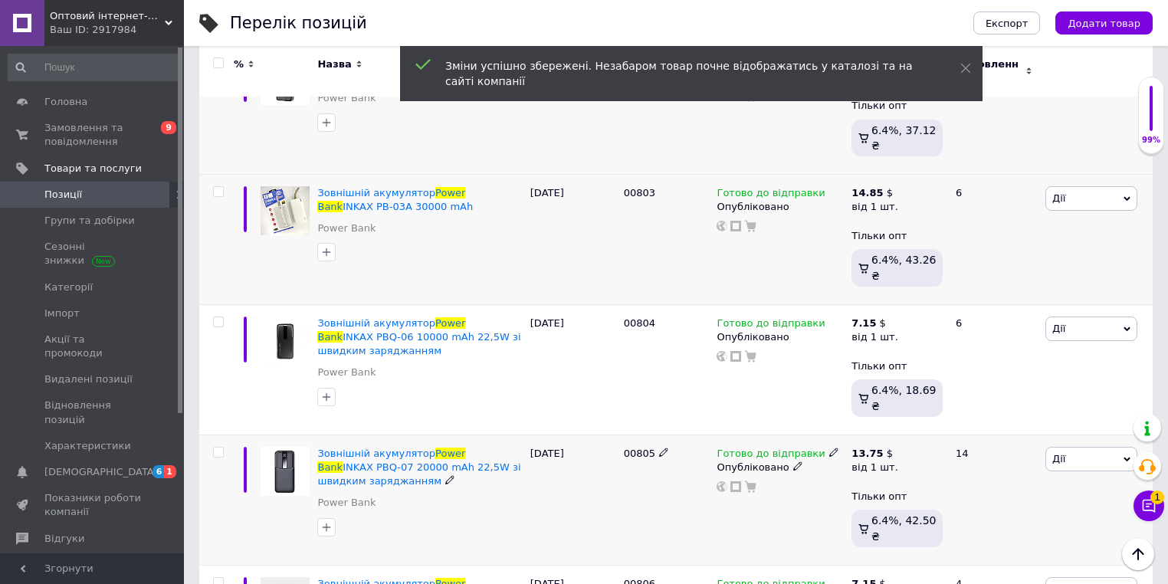
scroll to position [675, 0]
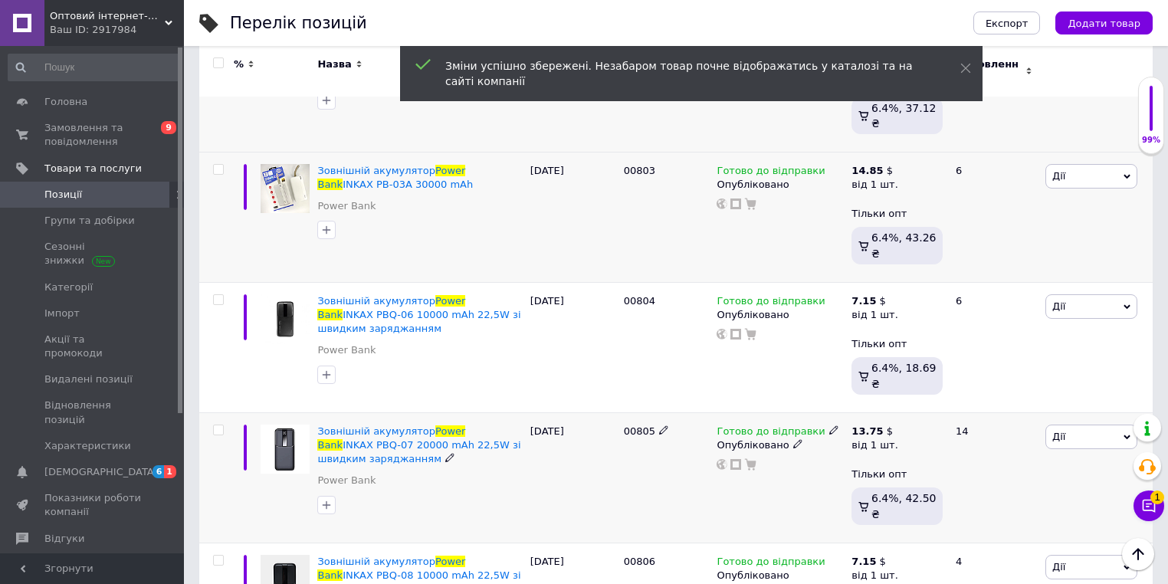
click at [632, 425] on span "00805" at bounding box center [639, 430] width 31 height 11
copy span "00805"
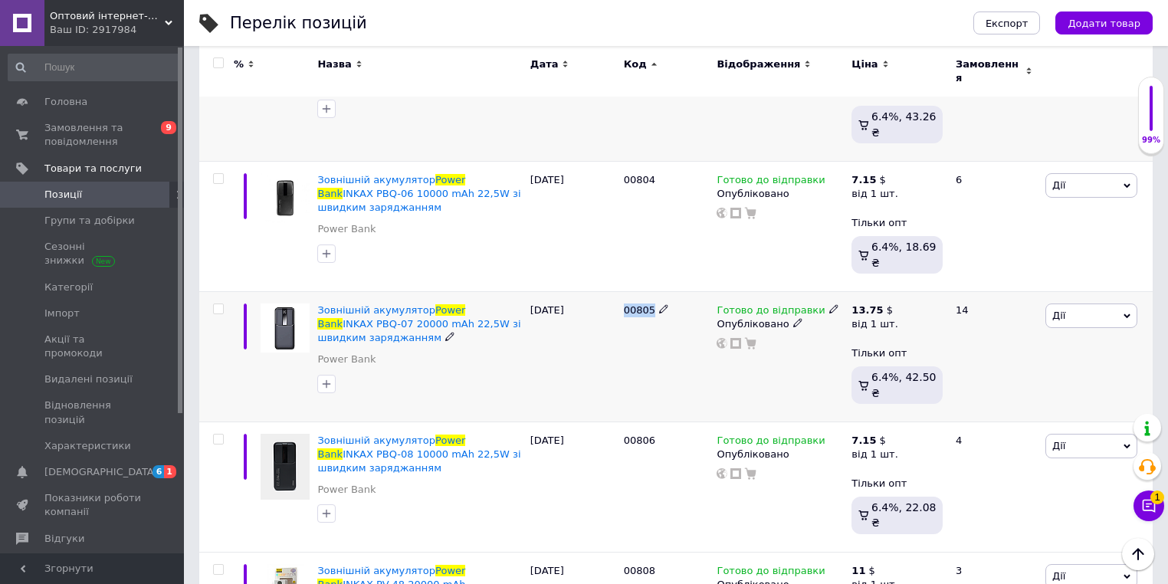
scroll to position [797, 0]
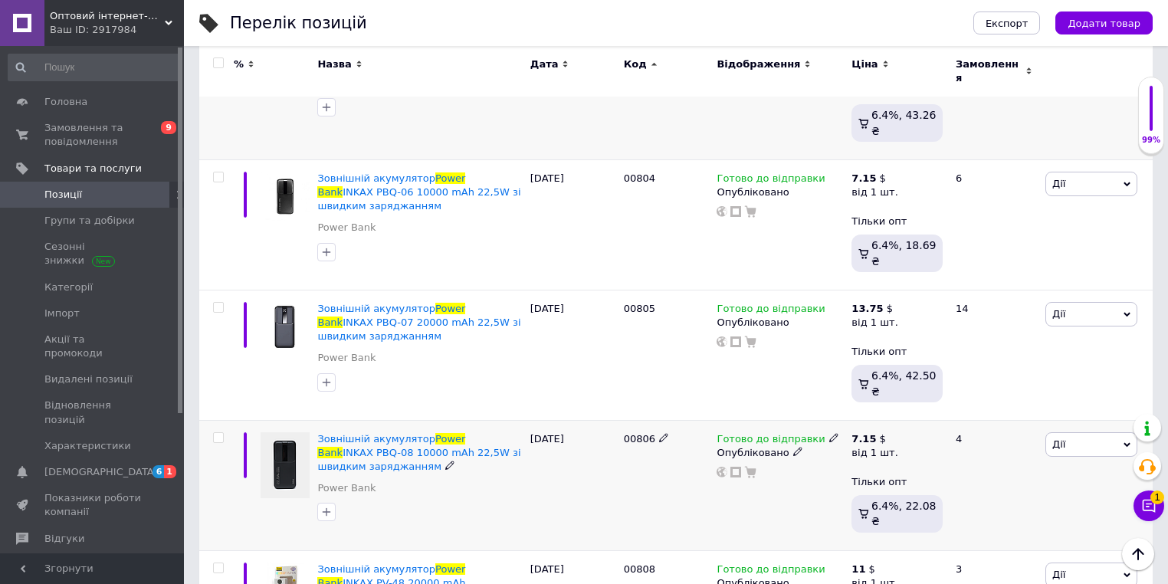
click at [631, 433] on span "00806" at bounding box center [639, 438] width 31 height 11
copy span "00806"
drag, startPoint x: 882, startPoint y: 350, endPoint x: 904, endPoint y: 338, distance: 24.4
click at [883, 432] on div "7.15 $" at bounding box center [876, 439] width 48 height 14
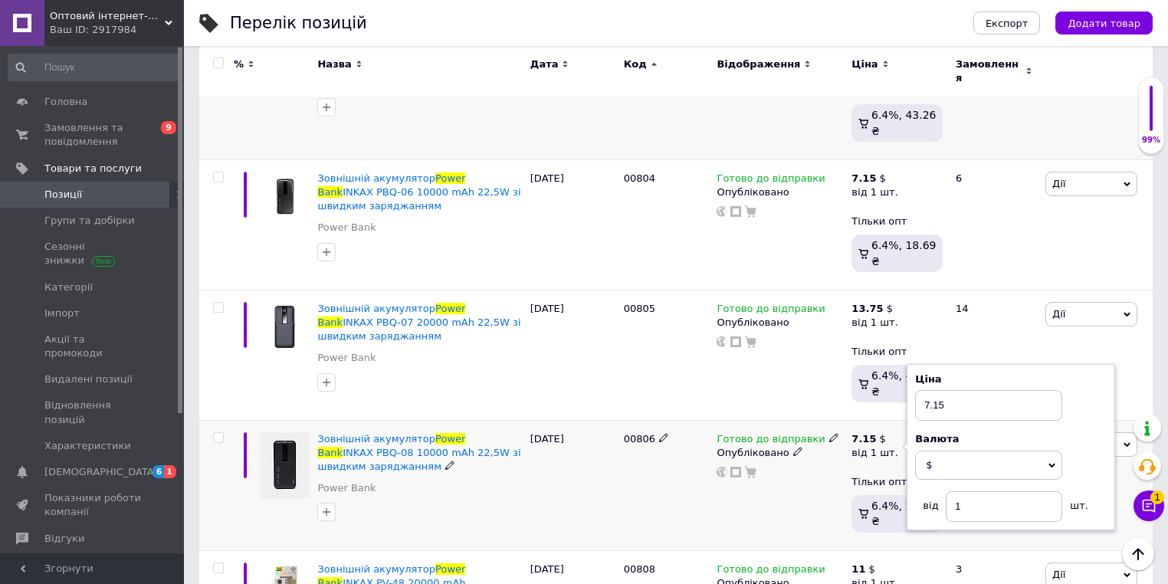
click at [958, 390] on input "7.15" at bounding box center [988, 405] width 147 height 31
drag, startPoint x: 904, startPoint y: 338, endPoint x: 958, endPoint y: 308, distance: 62.1
click at [958, 390] on input "7.15" at bounding box center [988, 405] width 147 height 31
type input "8.25"
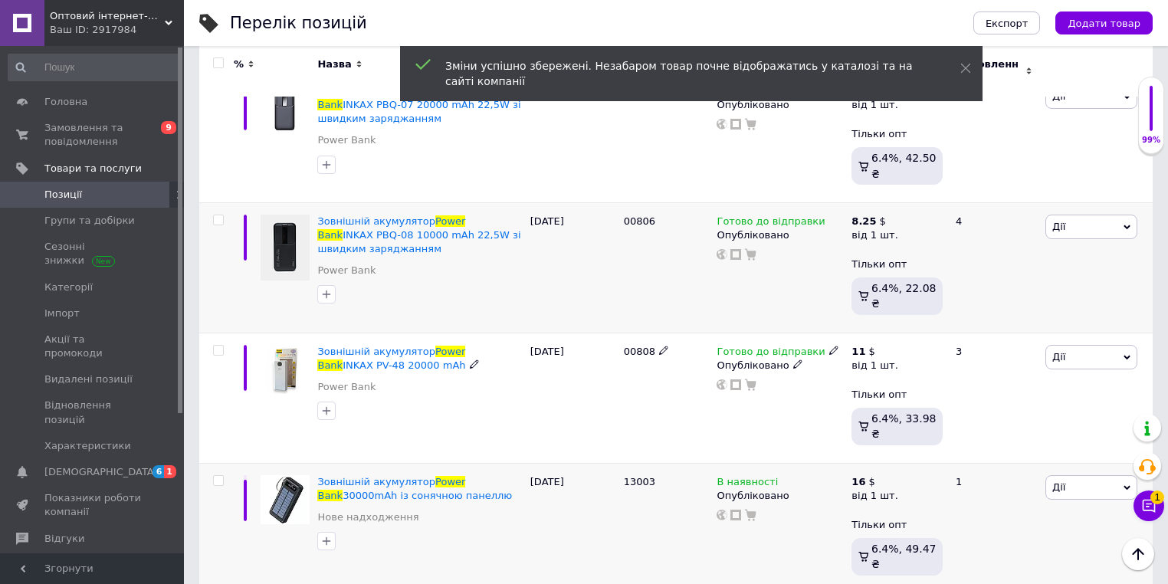
scroll to position [1043, 0]
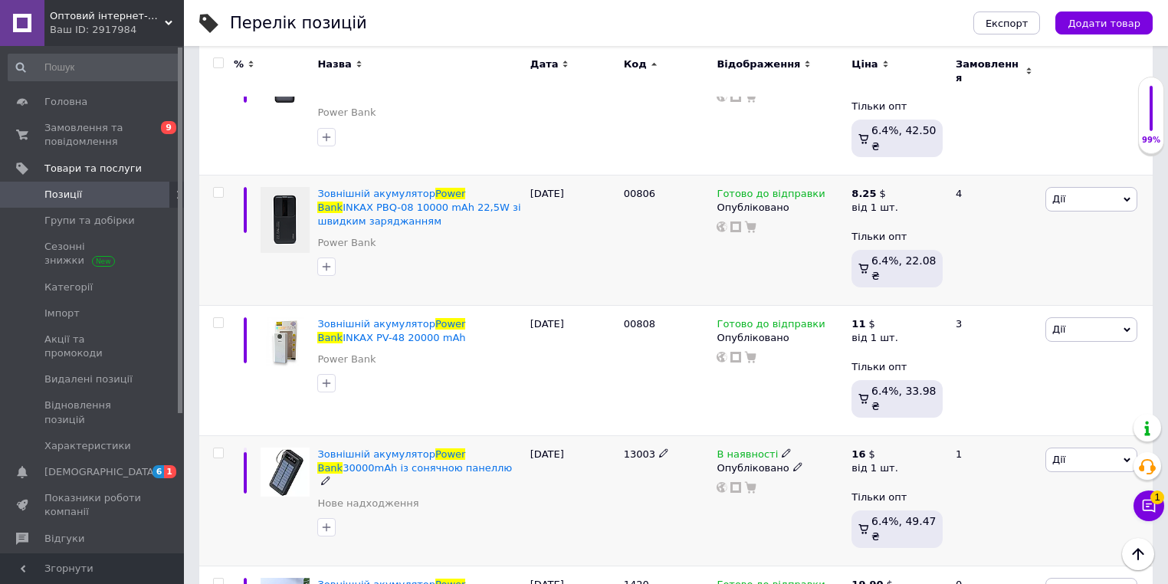
click at [636, 448] on span "13003" at bounding box center [639, 453] width 31 height 11
copy span "13003"
click at [635, 28] on div "Перелік позицій" at bounding box center [586, 23] width 713 height 46
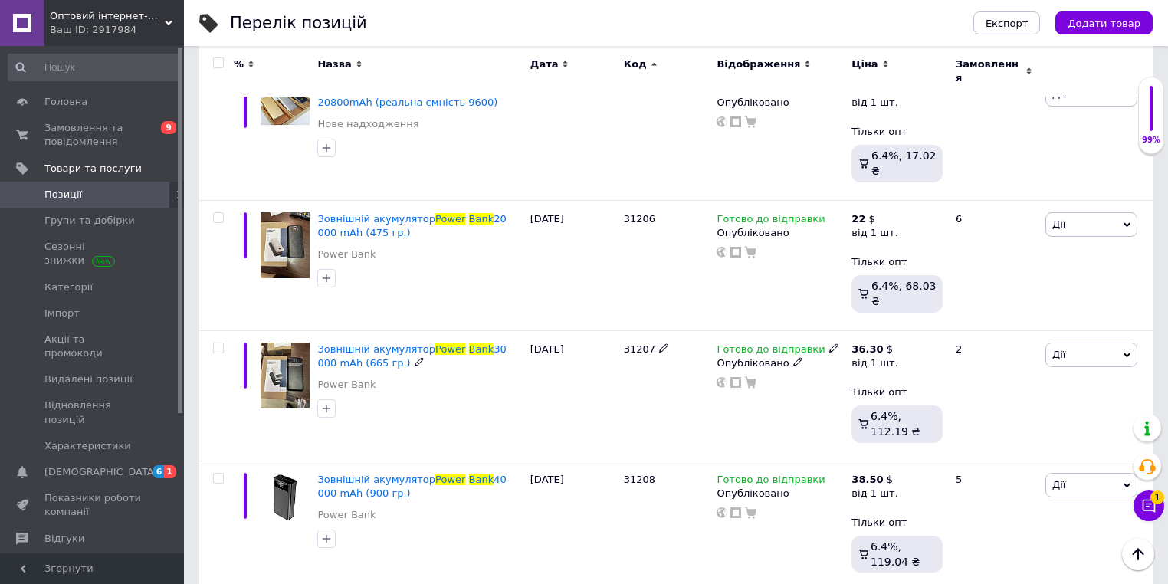
scroll to position [3312, 0]
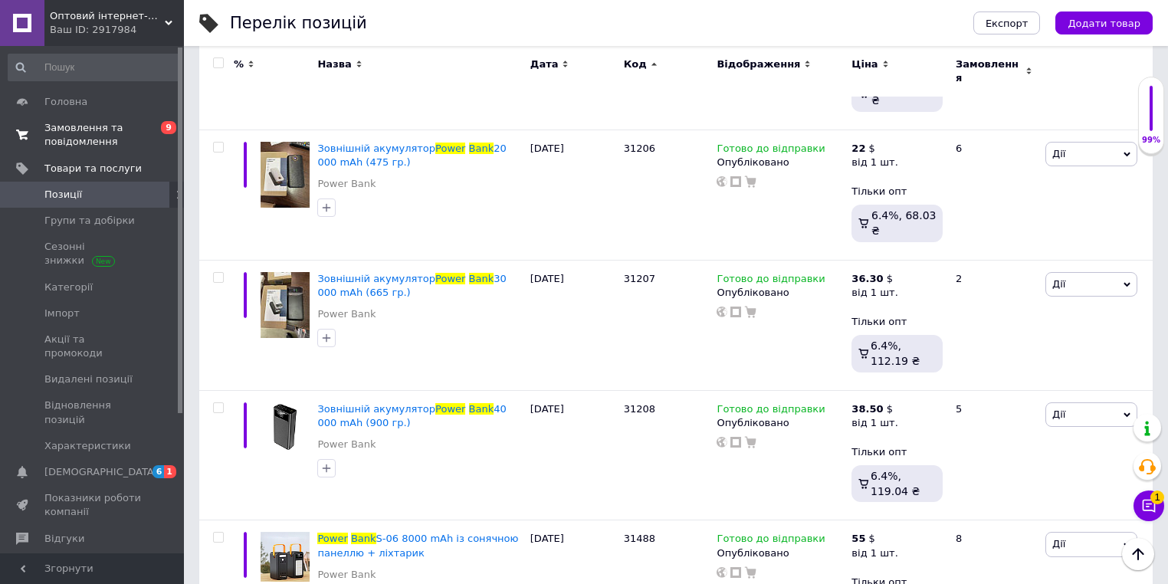
click at [138, 124] on span "Замовлення та повідомлення" at bounding box center [92, 135] width 97 height 28
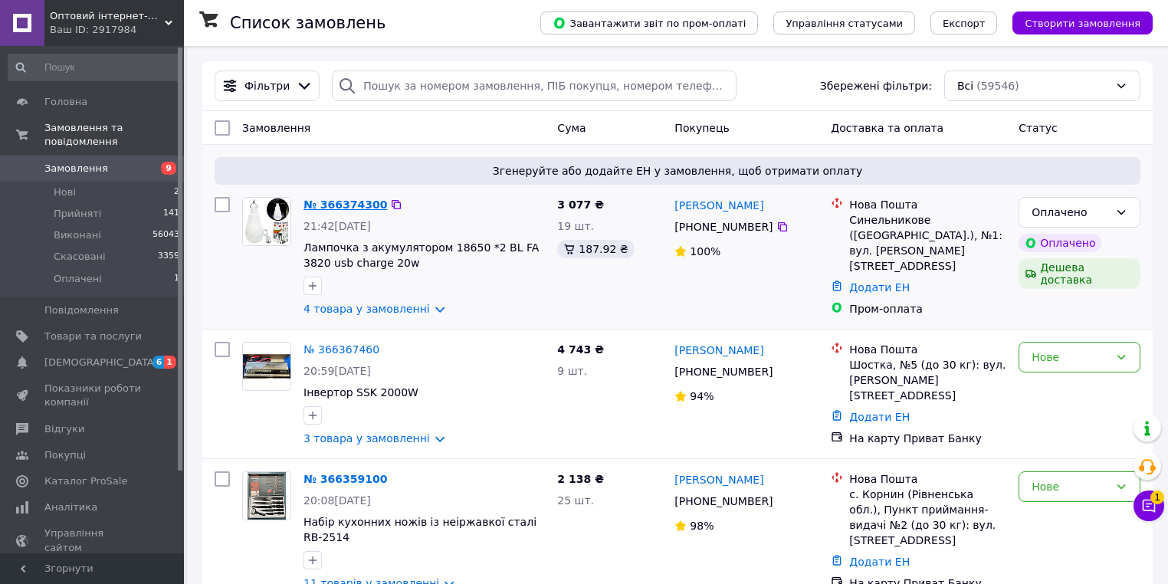
click at [359, 203] on link "№ 366374300" at bounding box center [346, 205] width 84 height 12
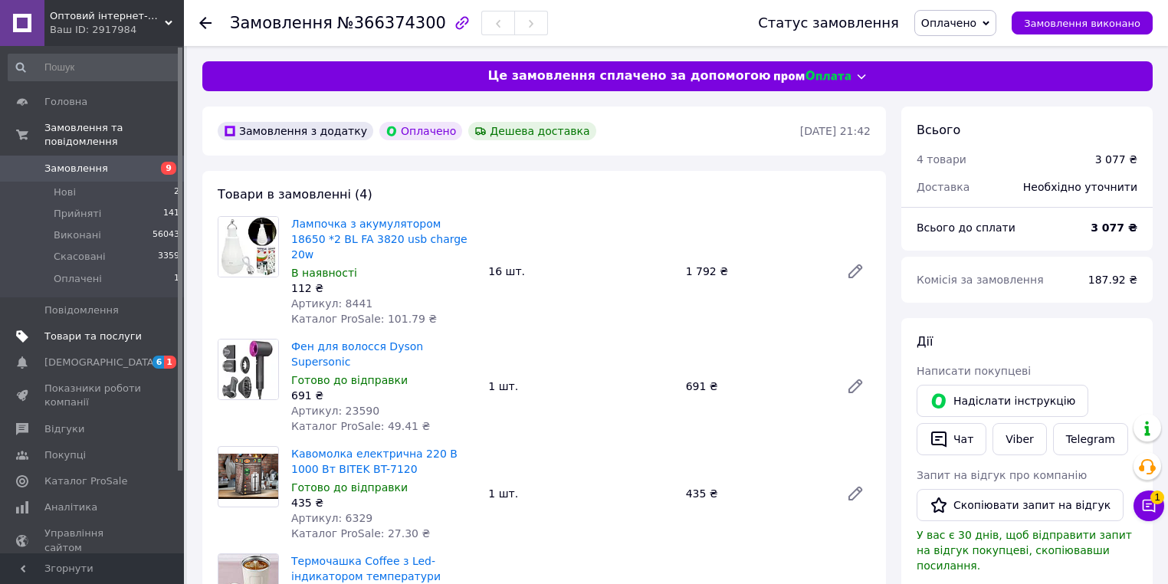
click at [101, 330] on span "Товари та послуги" at bounding box center [92, 337] width 97 height 14
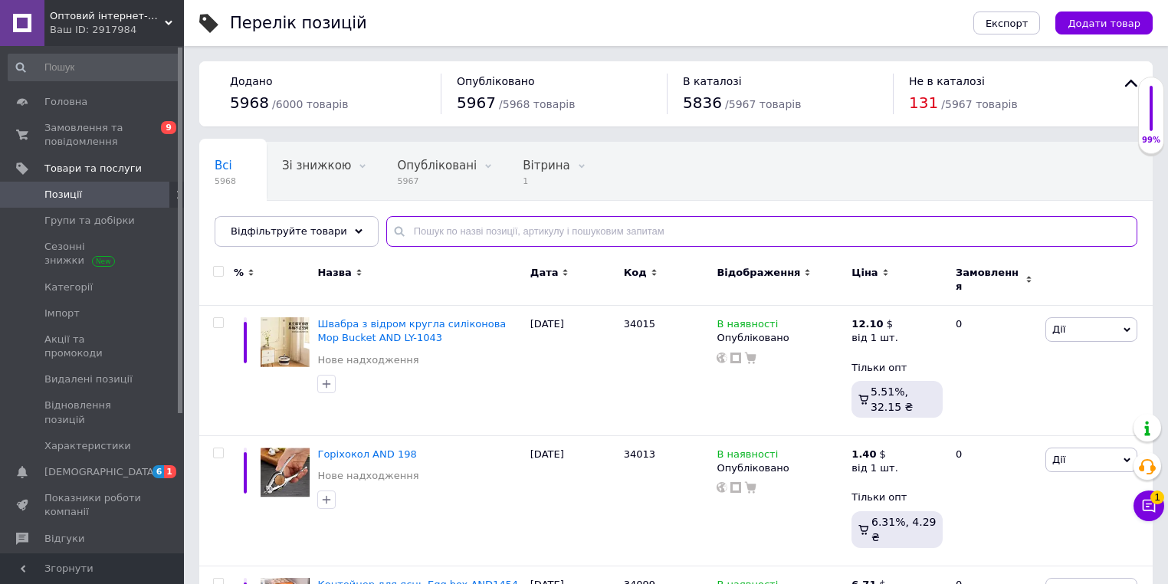
click at [487, 235] on input "text" at bounding box center [761, 231] width 751 height 31
paste input "Вращающаяся полка - мыльница настенная (RD-147)"
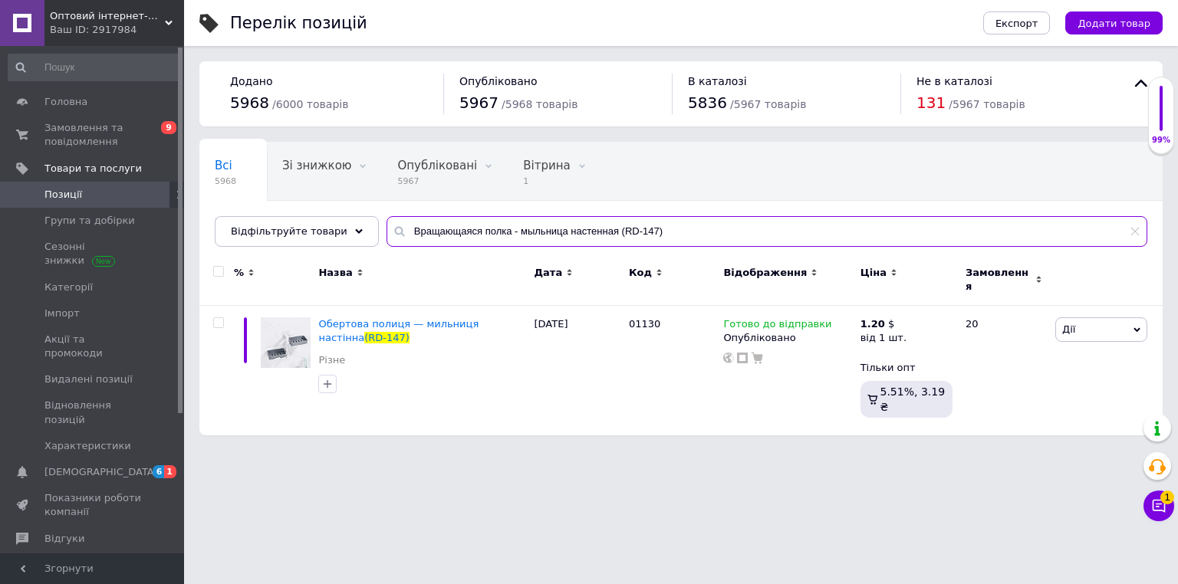
click at [482, 235] on input "Вращающаяся полка - мыльница настенная (RD-147)" at bounding box center [766, 231] width 760 height 31
paste input "[PERSON_NAME] с подсветкой круглое My Fold AWAY MIRROR"
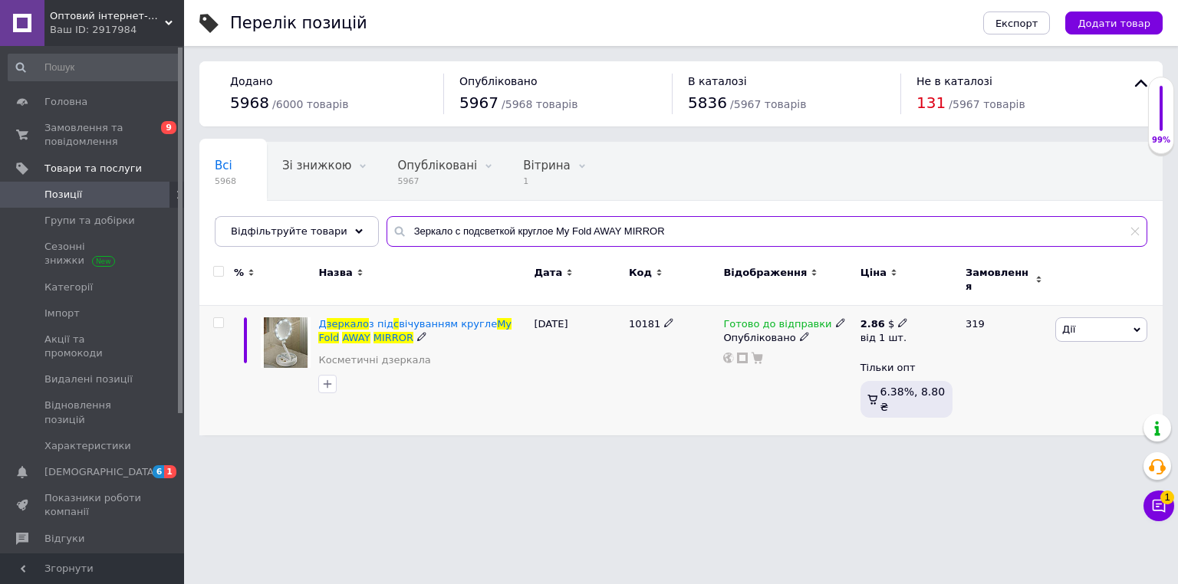
type input "Зеркало с подсветкой круглое My Fold AWAY MIRROR"
click at [898, 318] on icon at bounding box center [902, 322] width 9 height 9
click at [953, 281] on input "2.86" at bounding box center [1001, 291] width 147 height 31
click at [954, 280] on input "2.86" at bounding box center [997, 291] width 147 height 31
type input "3"
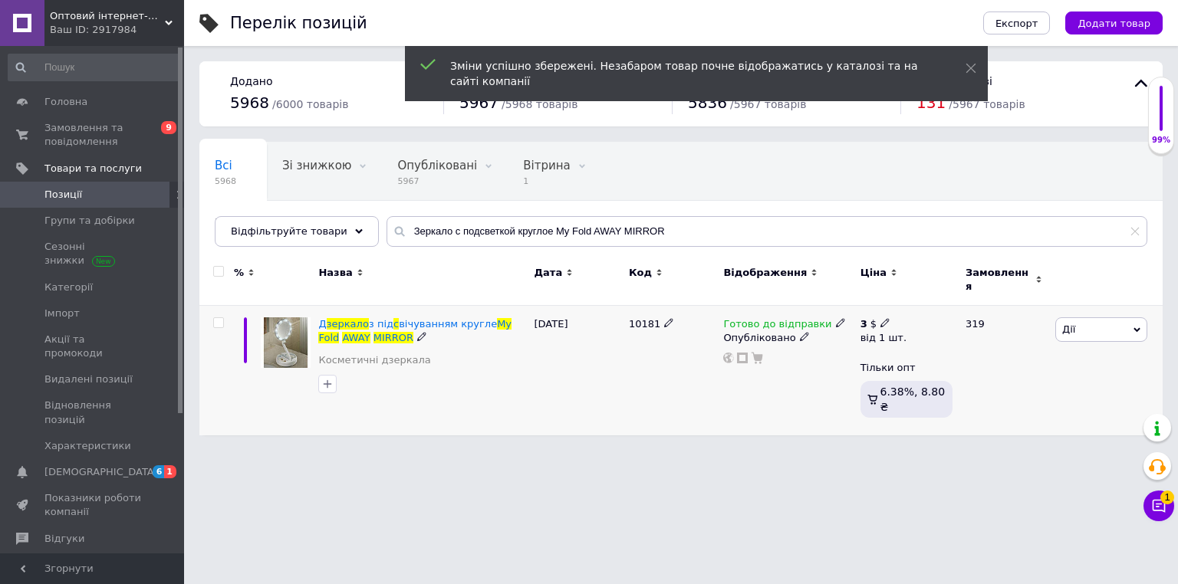
click at [579, 451] on html "Оптовий інтернет-магазин "Big Opt" Ваш ID: 2917984 Сайт Оптовий інтернет-магази…" at bounding box center [589, 225] width 1178 height 451
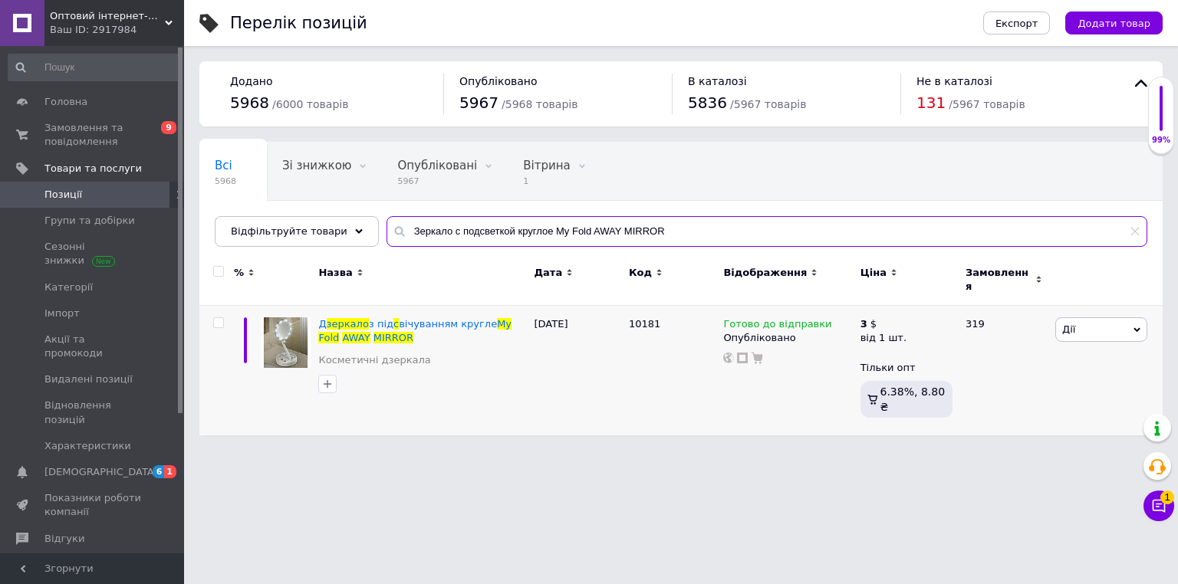
click at [469, 232] on input "Зеркало с подсветкой круглое My Fold AWAY MIRROR" at bounding box center [766, 231] width 760 height 31
paste input "даптер для зарядки USB с кабелем USB-TYPE C 120W"
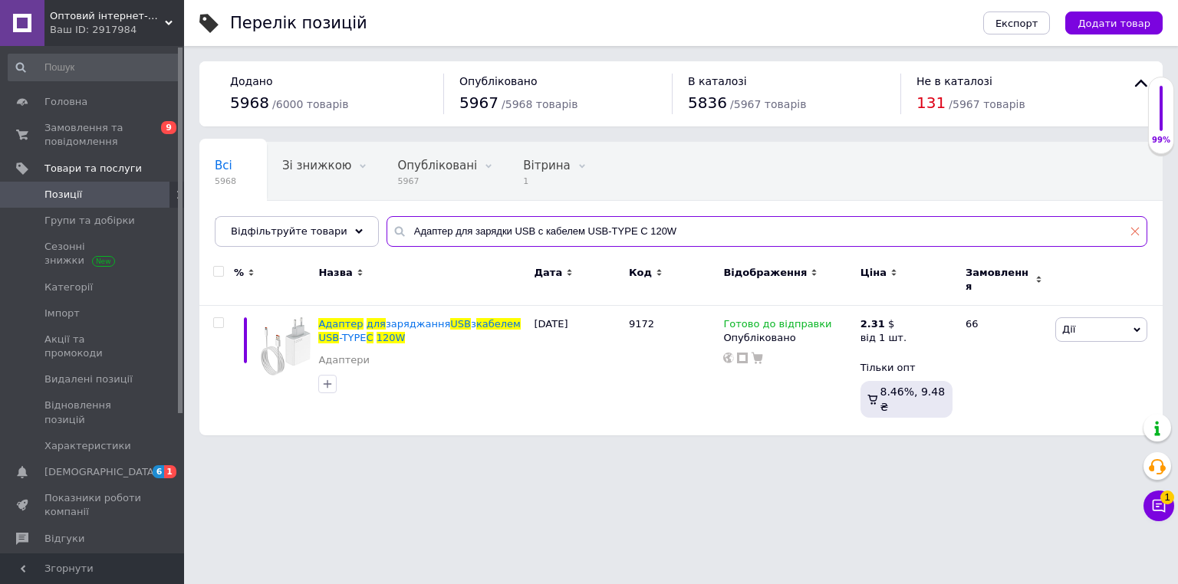
type input "Адаптер для зарядки USB с кабелем USB-TYPE C 120W"
click at [1135, 232] on use at bounding box center [1135, 232] width 8 height 8
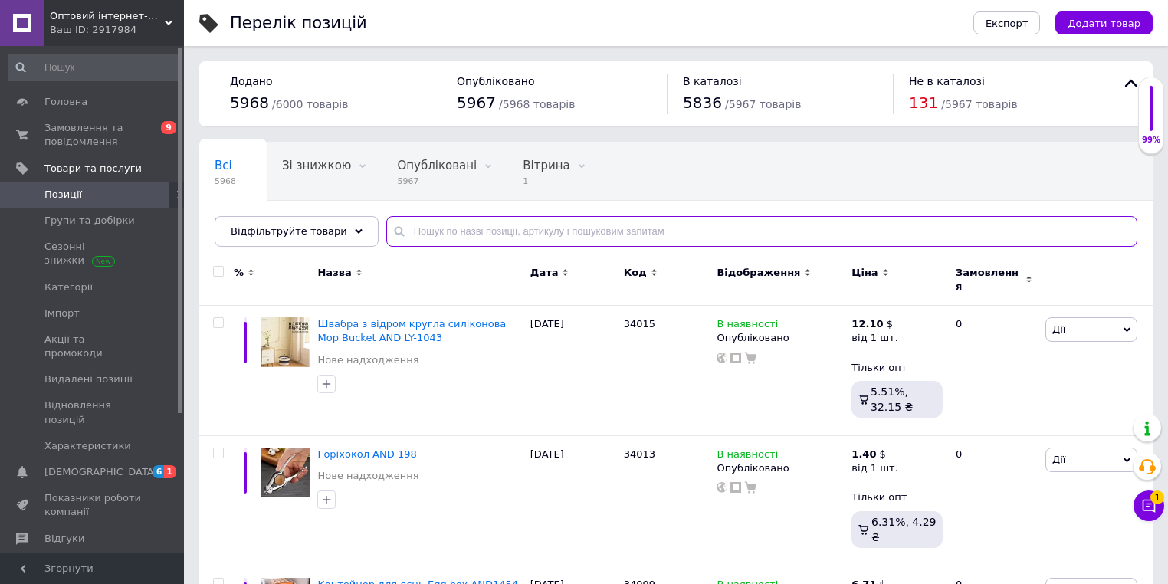
click at [507, 234] on input "text" at bounding box center [761, 231] width 751 height 31
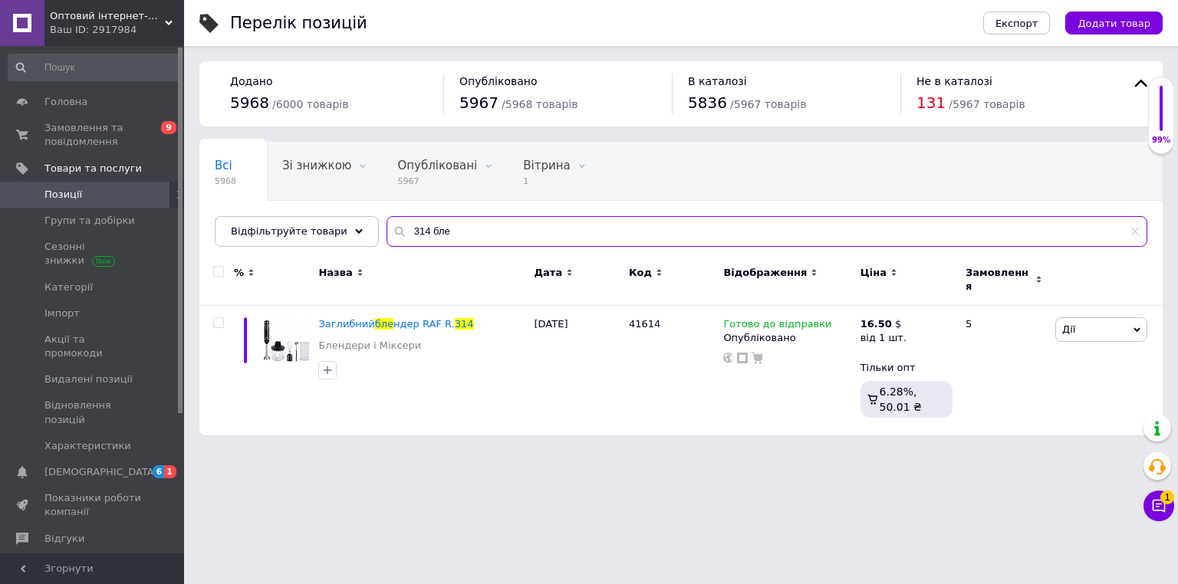
click at [450, 237] on input "314 бле" at bounding box center [766, 231] width 760 height 31
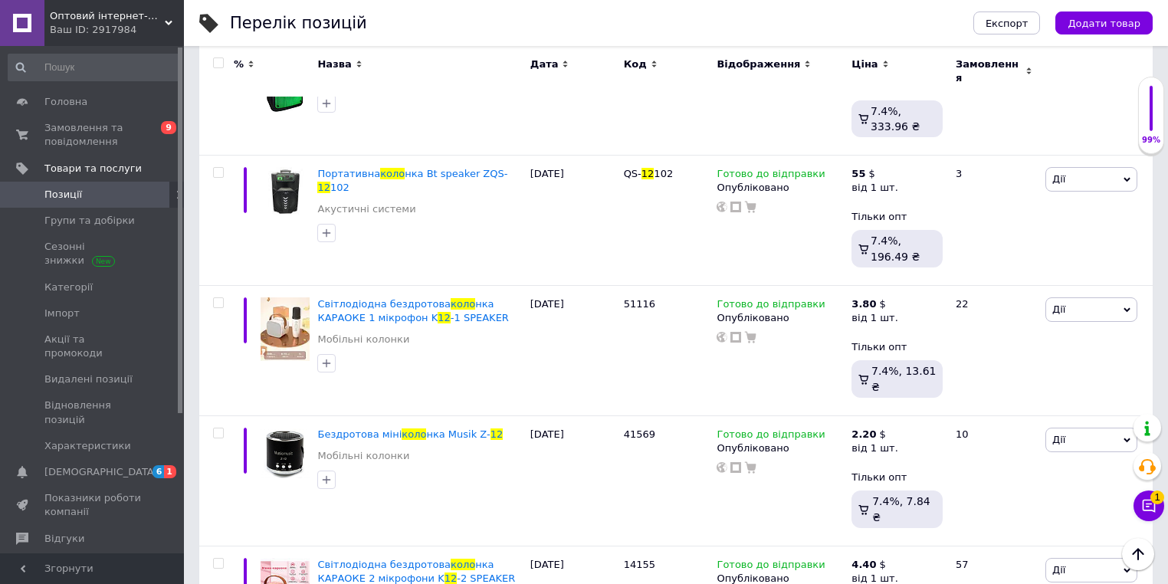
scroll to position [675, 0]
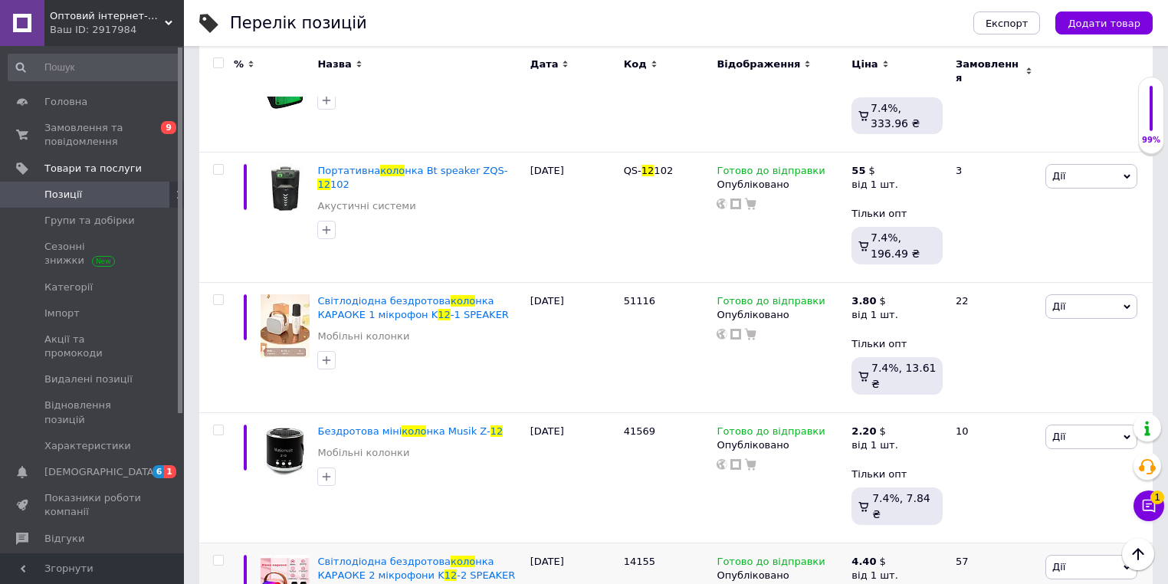
type input "12 коло"
click at [475, 13] on div "Перелік позицій" at bounding box center [586, 23] width 713 height 46
click at [98, 133] on span "Замовлення та повідомлення" at bounding box center [92, 135] width 97 height 28
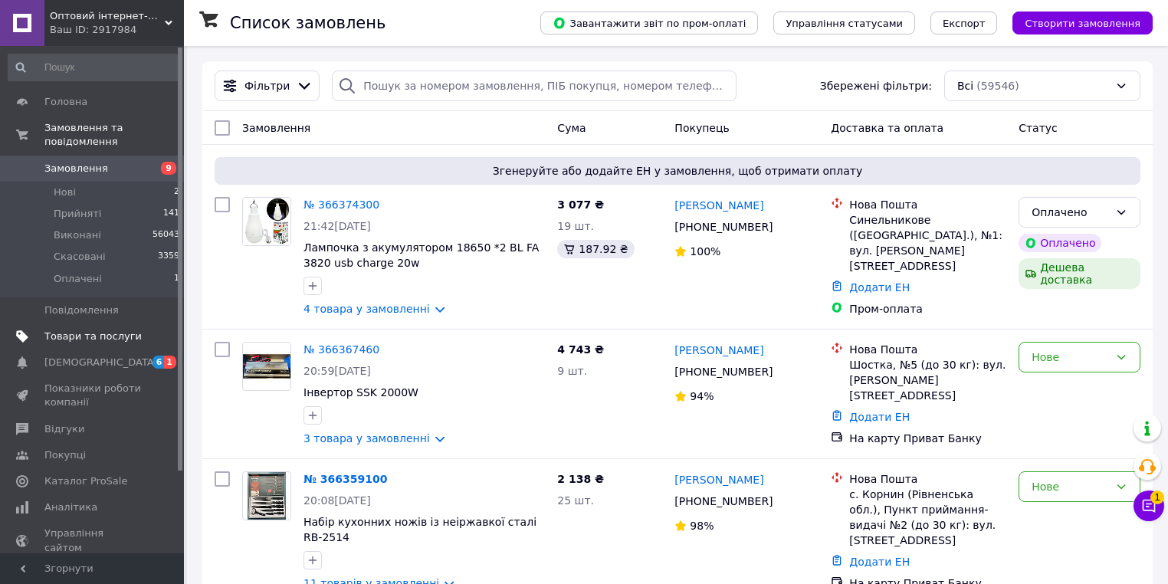
click at [98, 330] on span "Товари та послуги" at bounding box center [92, 337] width 97 height 14
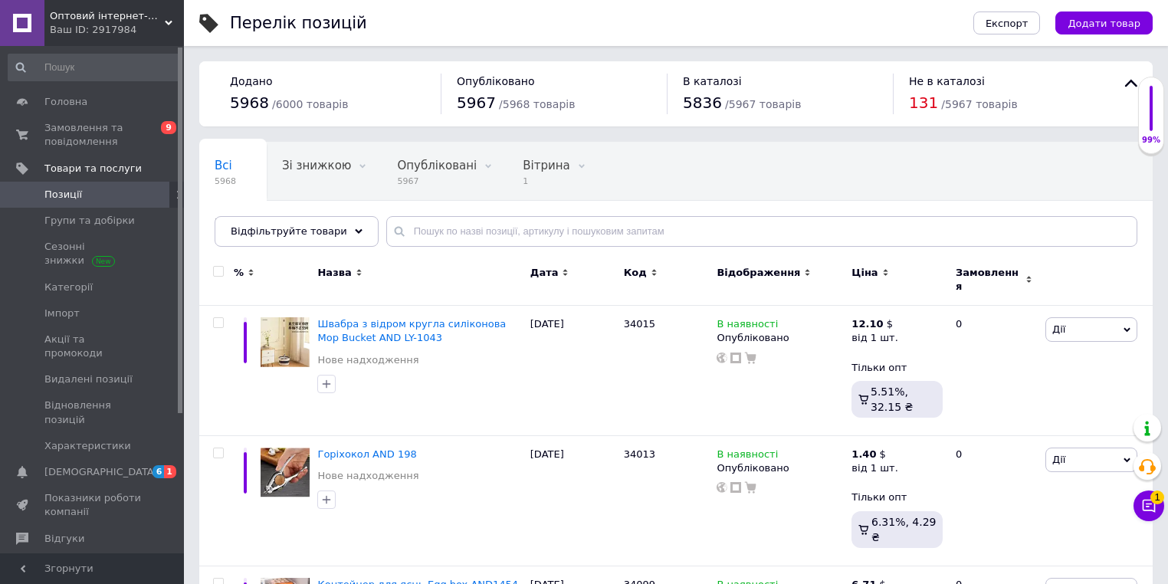
click at [531, 238] on input "text" at bounding box center [761, 231] width 751 height 31
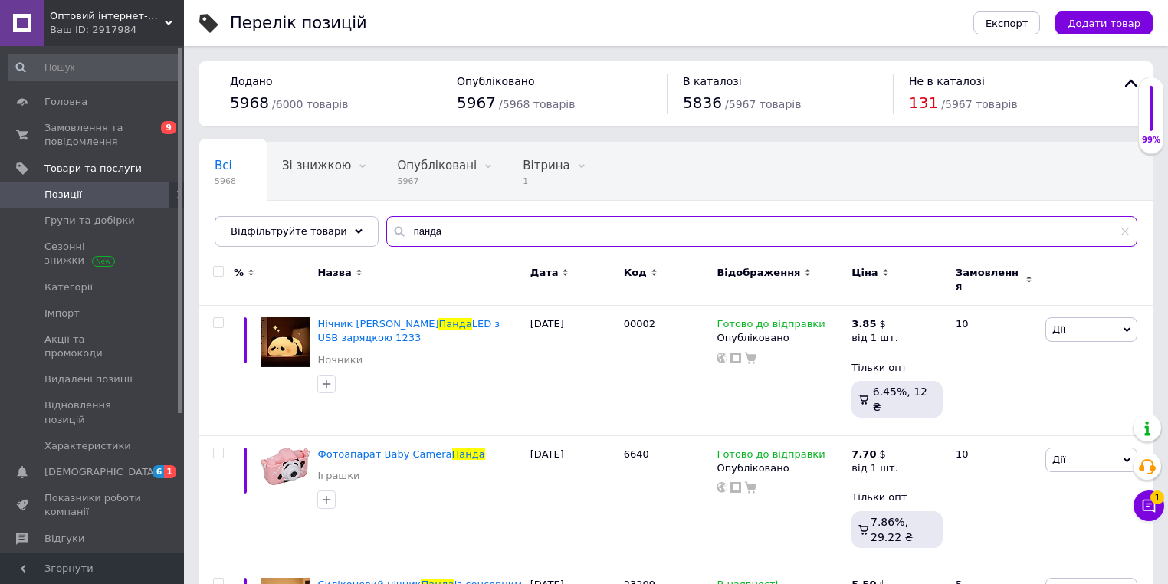
click at [461, 237] on input "панда" at bounding box center [761, 231] width 751 height 31
paste input "ини обогреватель Handy Heater"
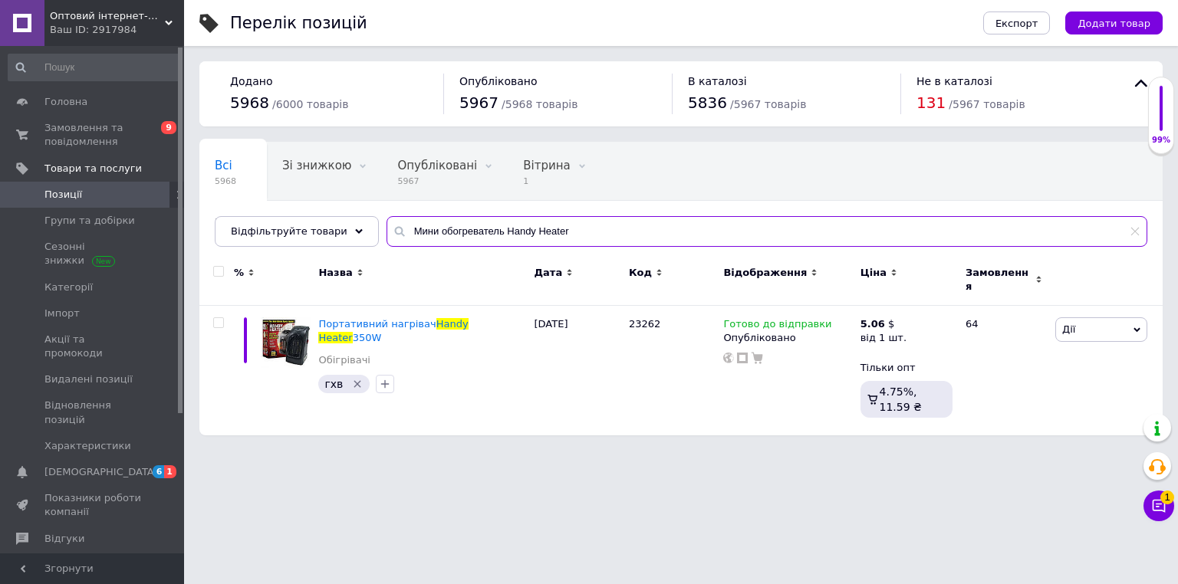
type input "Мини обогреватель Handy Heater"
click at [436, 318] on span "Handy" at bounding box center [452, 323] width 32 height 11
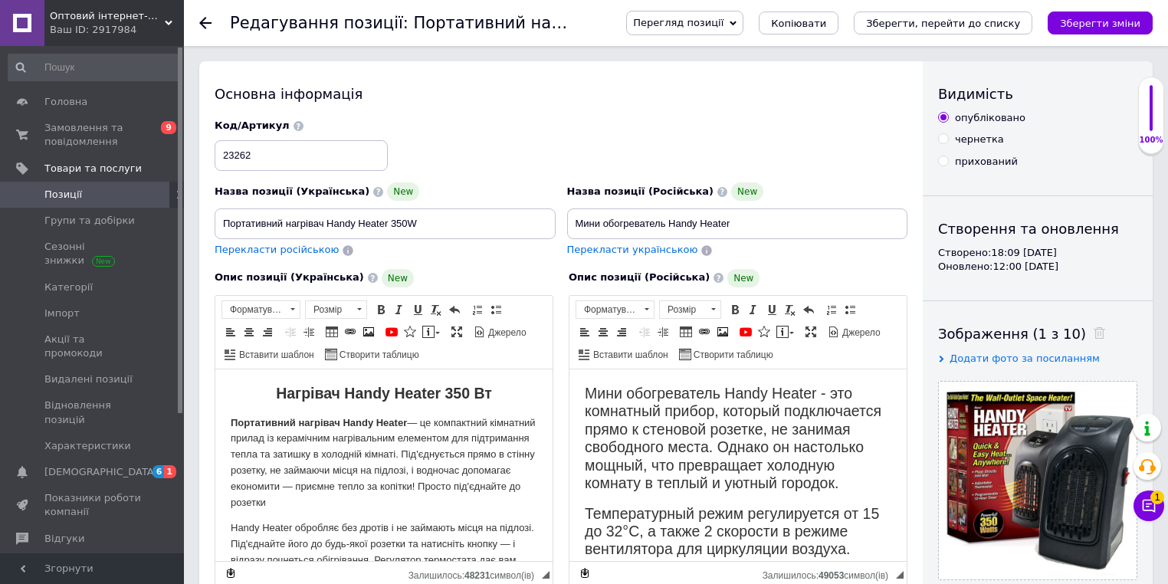
click at [702, 116] on div "Код/Артикул 23262" at bounding box center [561, 145] width 705 height 64
click at [1130, 21] on icon "Зберегти зміни" at bounding box center [1100, 23] width 80 height 11
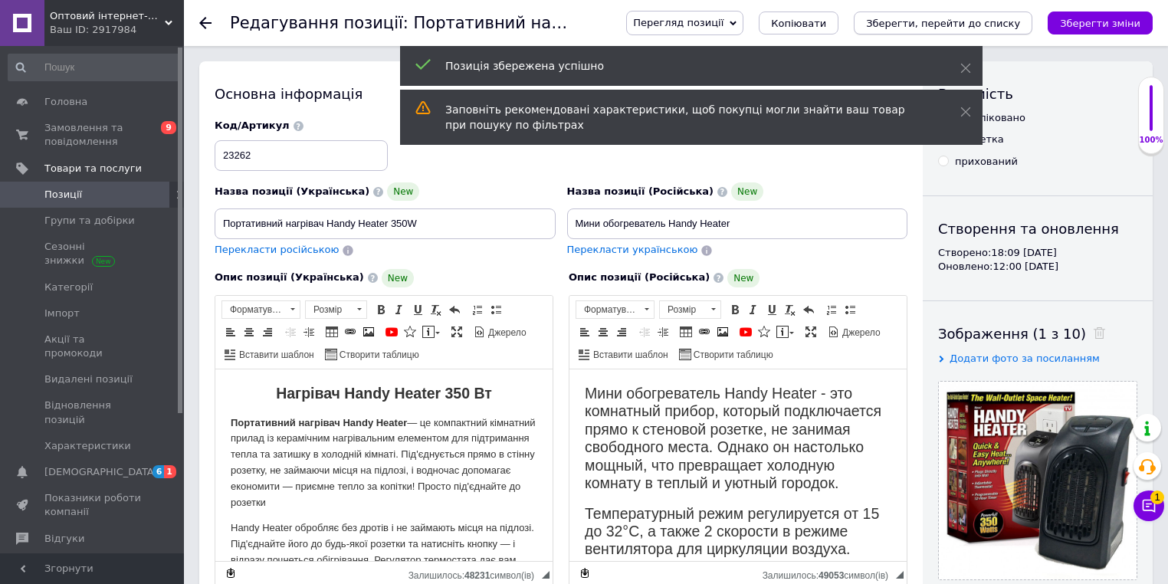
click at [1006, 22] on icon "Зберегти, перейти до списку" at bounding box center [943, 23] width 154 height 11
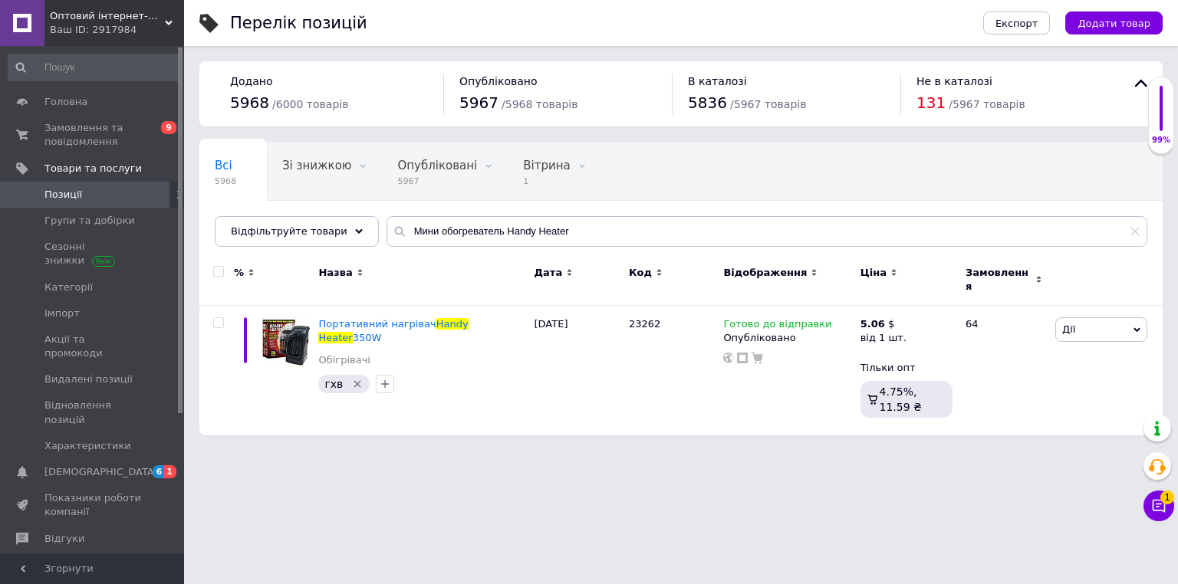
drag, startPoint x: 432, startPoint y: 247, endPoint x: 432, endPoint y: 238, distance: 8.4
click at [432, 246] on div "Всі 5968 Зі знижкою 0 Видалити Редагувати Опубліковані 5967 Видалити Редагувати…" at bounding box center [680, 202] width 963 height 126
click at [432, 238] on input "Мини обогреватель Handy Heater" at bounding box center [766, 231] width 760 height 31
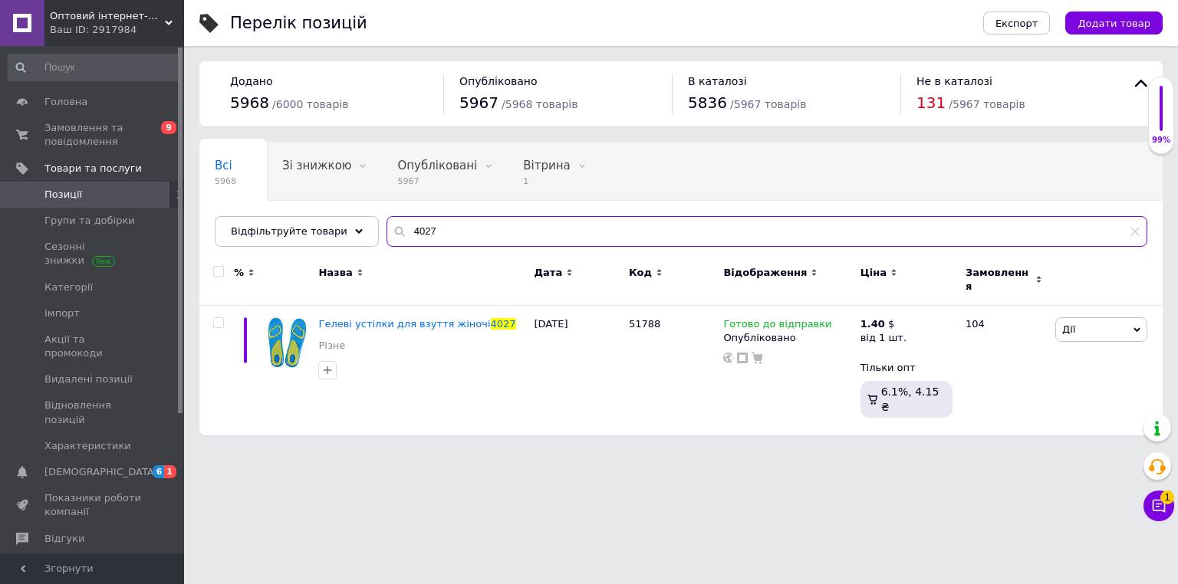
click at [454, 221] on input "4027" at bounding box center [766, 231] width 760 height 31
paste input "Настенный держатель для швабр MH-05"
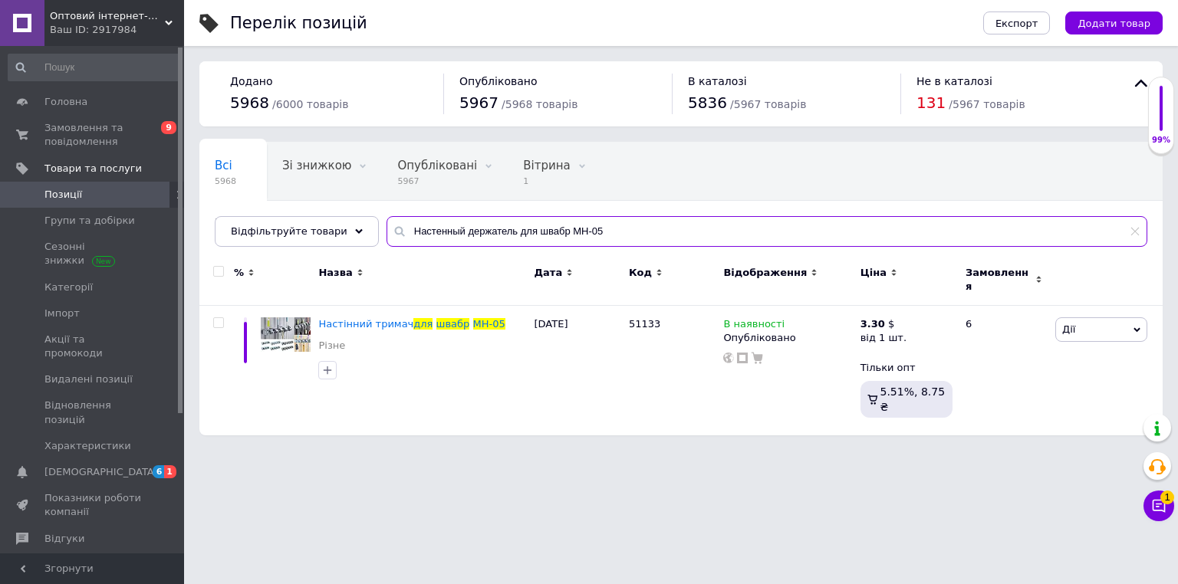
click at [485, 239] on input "Настенный держатель для швабр MH-05" at bounding box center [766, 231] width 760 height 31
paste input "льная плита на 1 спираль starchef 1010"
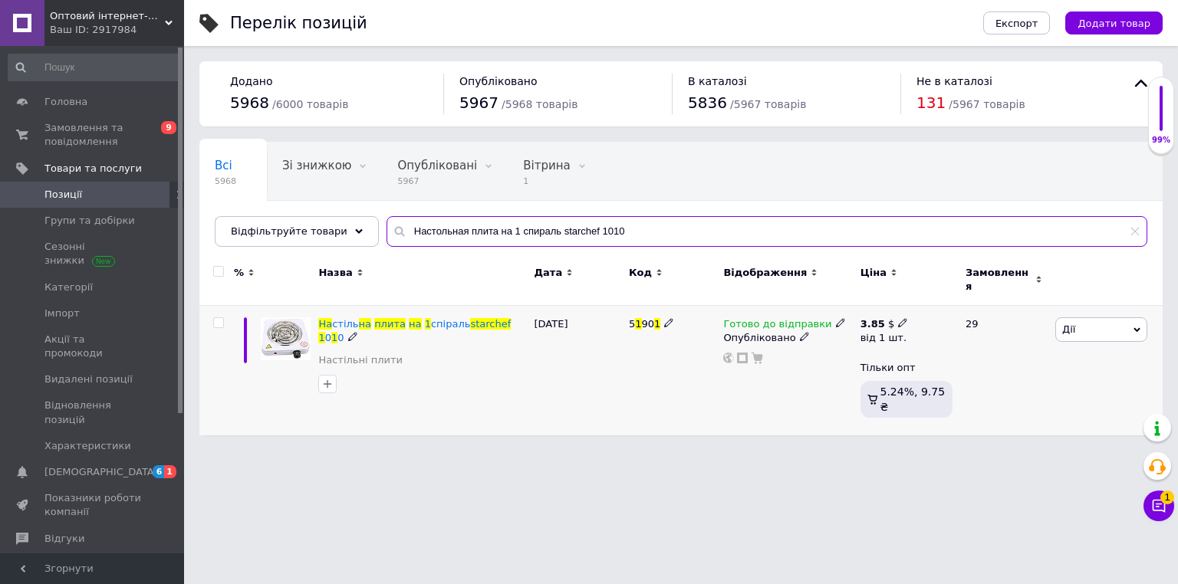
type input "Настольная плита на 1 спираль starchef 1010"
click at [898, 318] on icon at bounding box center [902, 322] width 9 height 9
click at [985, 285] on input "3.85" at bounding box center [997, 291] width 147 height 31
click at [986, 285] on input "3.85" at bounding box center [997, 291] width 147 height 31
type input "4.4"
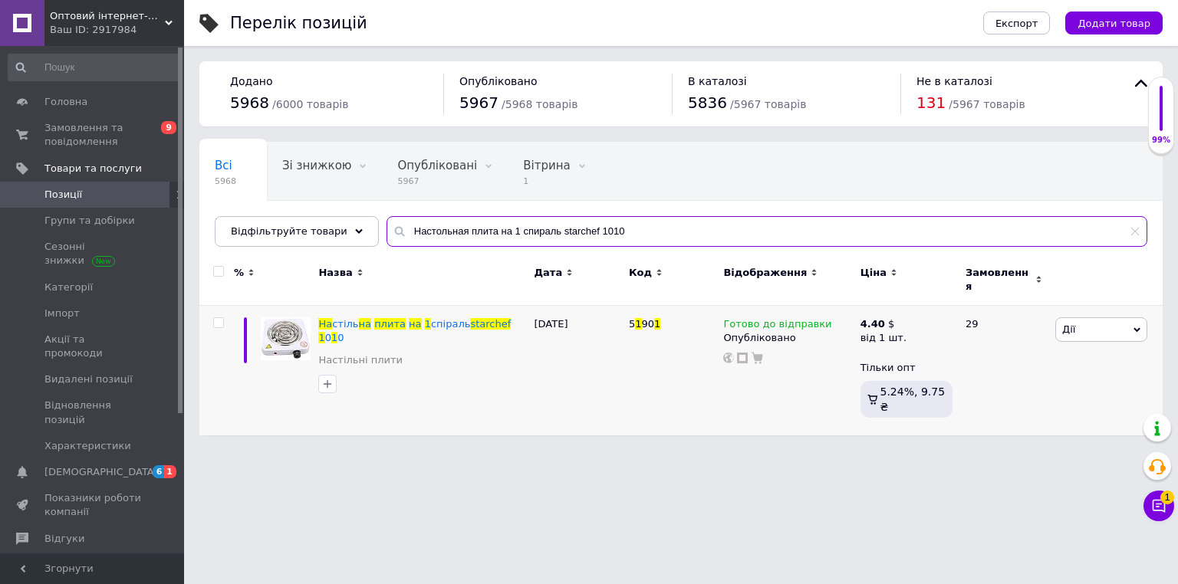
click at [497, 230] on input "Настольная плита на 1 спираль starchef 1010" at bounding box center [766, 231] width 760 height 31
paste input "ереносной светодиодный прожектор BL-204"
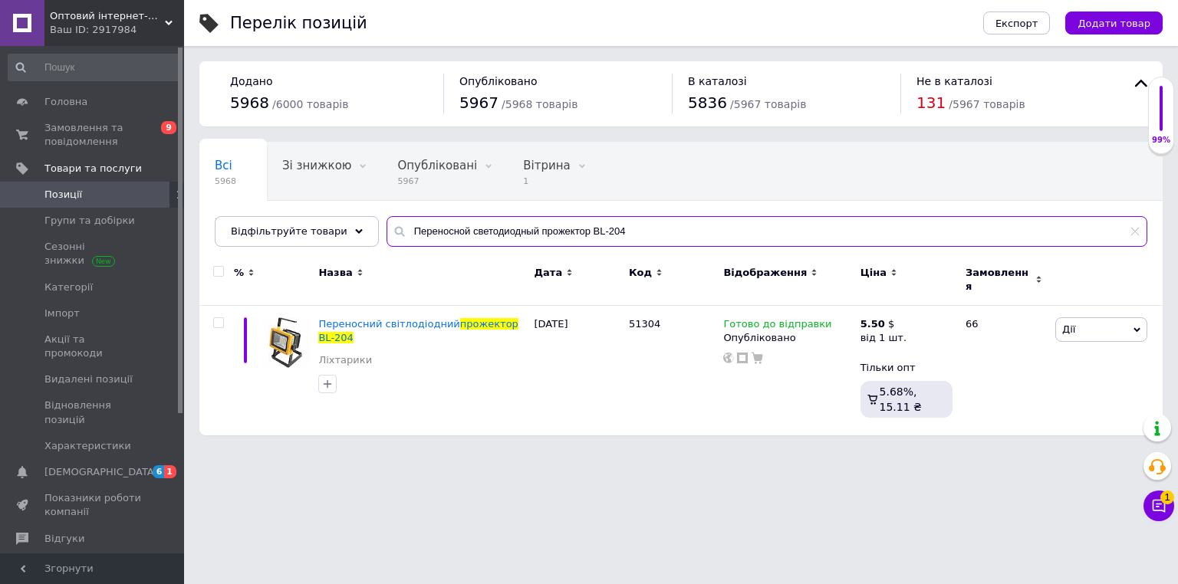
click at [410, 224] on input "Переносной светодиодный прожектор BL-204" at bounding box center [766, 231] width 760 height 31
paste input "ветодиодная беспроводная колонка КАРАОКЕ 1 микрофон K12-1 SPEAKER"
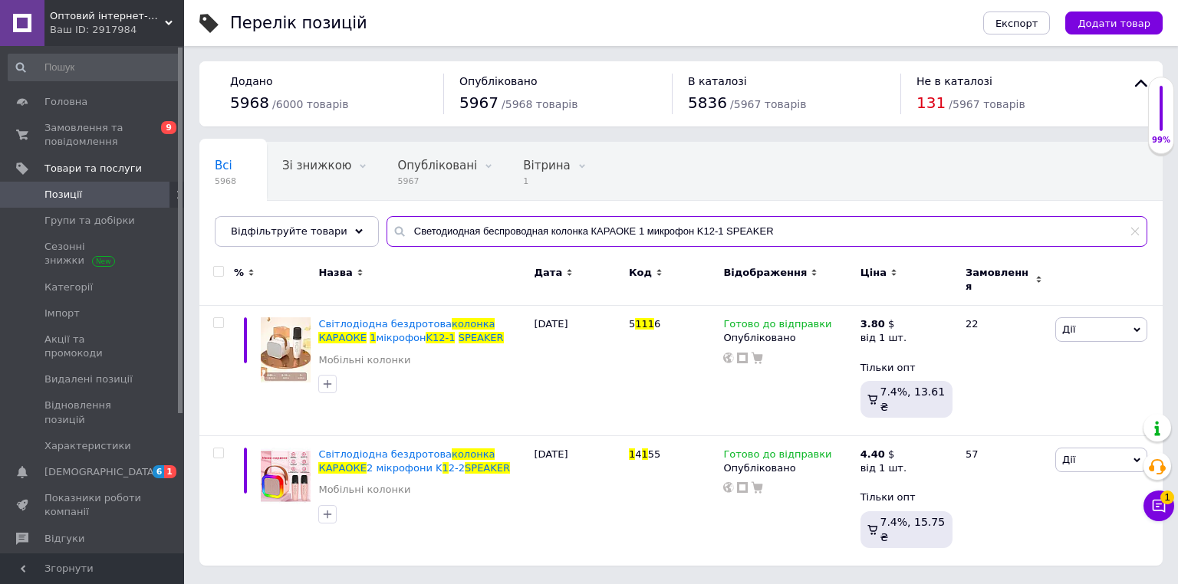
click at [445, 241] on input "Светодиодная беспроводная колонка КАРАОКЕ 1 микрофон K12-1 SPEAKER" at bounding box center [766, 231] width 760 height 31
paste input "арт-часы Smart Baby Watch Q50 (Без замены брака!)"
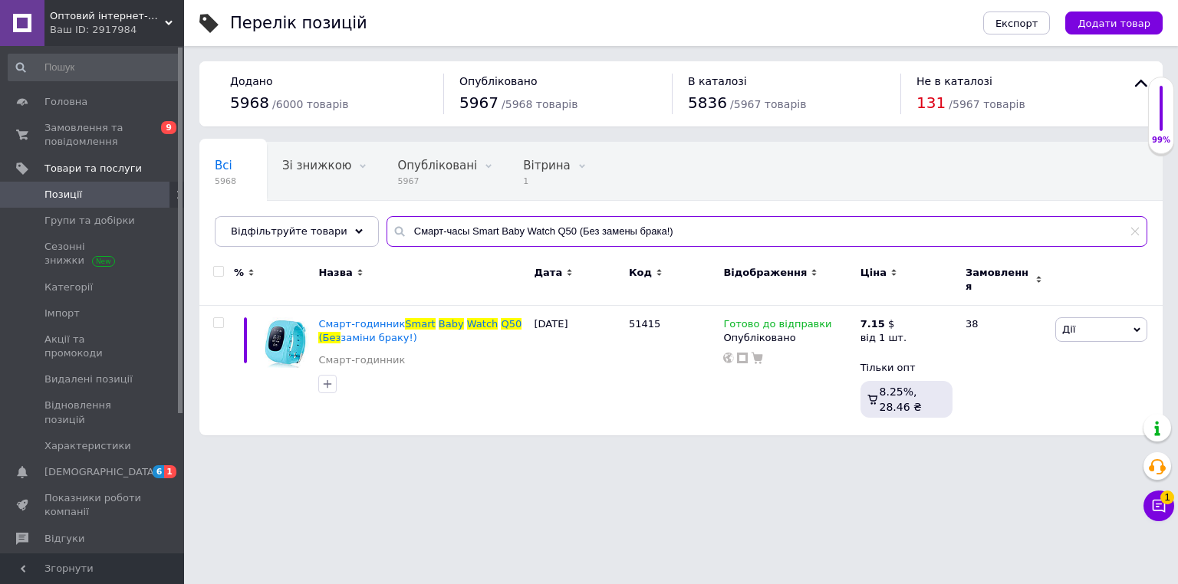
click at [478, 233] on input "Смарт-часы Smart Baby Watch Q50 (Без замены брака!)" at bounding box center [766, 231] width 760 height 31
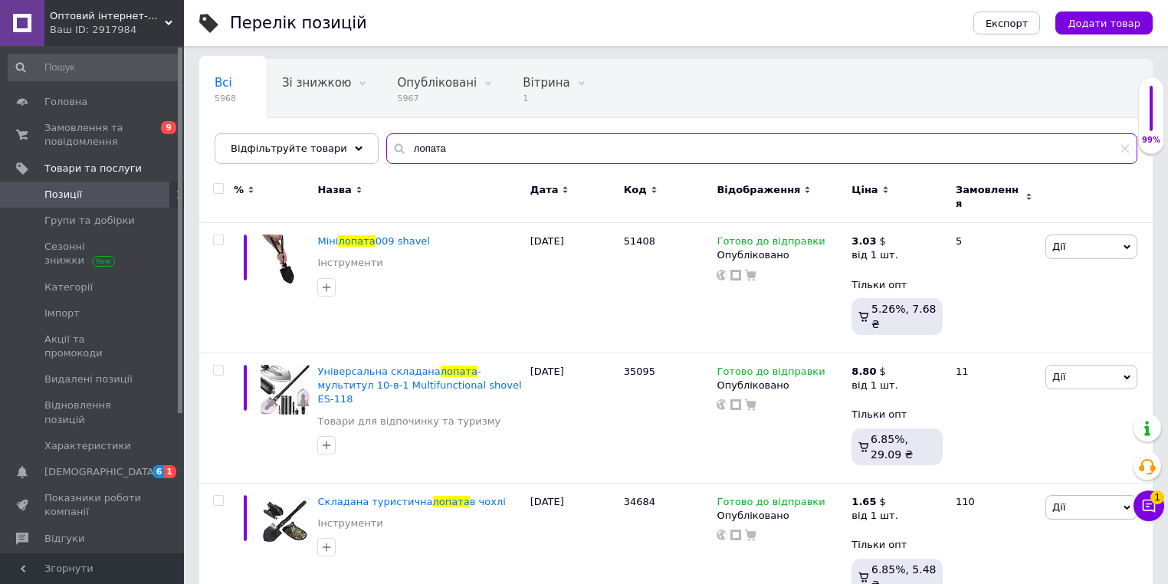
scroll to position [85, 0]
type input "лопата"
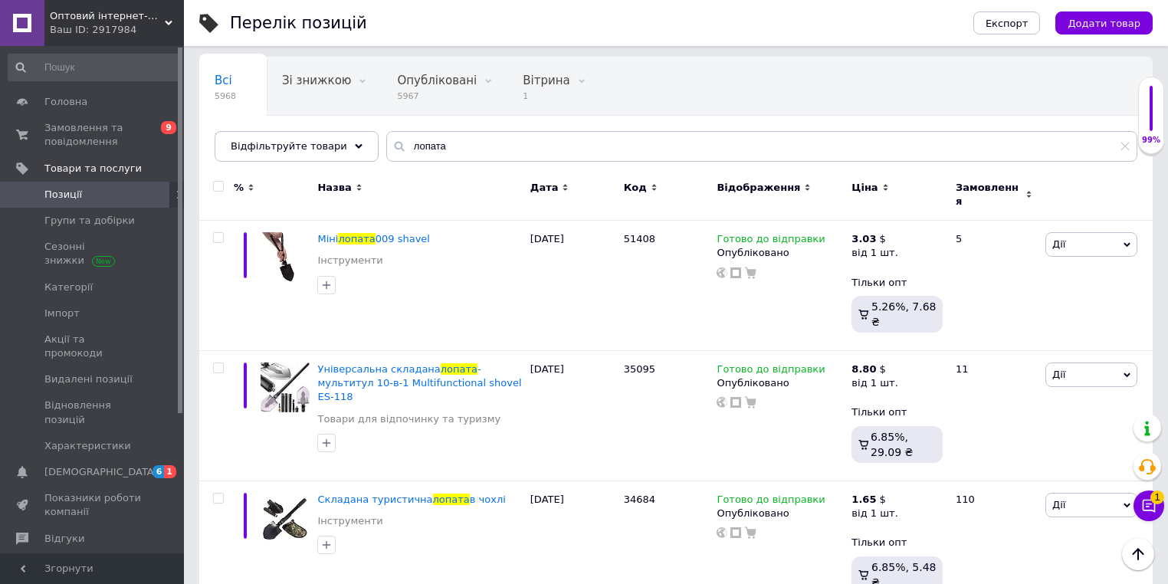
click at [768, 18] on div "Перелік позицій" at bounding box center [586, 23] width 713 height 46
click at [879, 363] on div "8.80 $" at bounding box center [876, 370] width 48 height 14
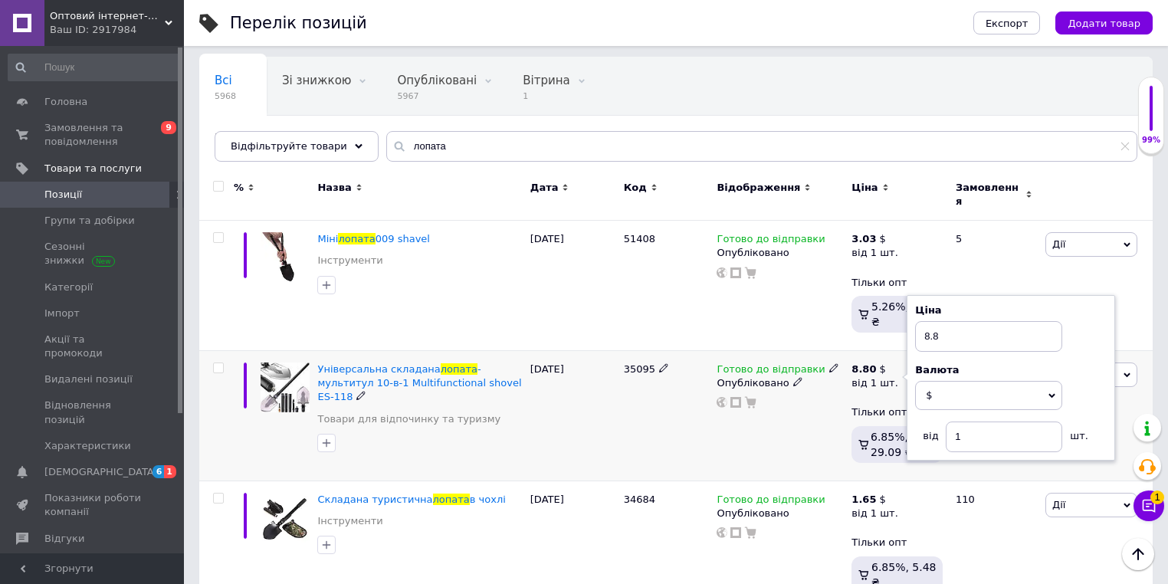
click at [921, 325] on div "Ціна 8.8 Валюта $ EUR CHF ₴ GBP ¥ PLN ₸ MDL HUF KGS CNY TRY KRW lei від 1 шт." at bounding box center [1011, 378] width 192 height 149
click at [950, 321] on input "8.8" at bounding box center [988, 336] width 147 height 31
type input "11.55"
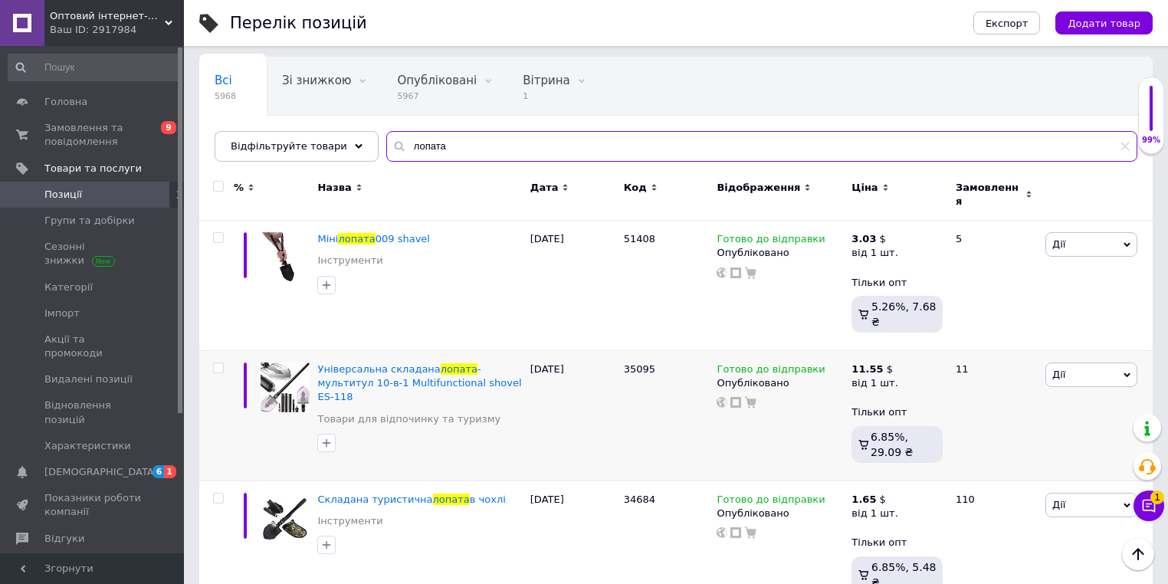
click at [455, 152] on input "лопата" at bounding box center [761, 146] width 751 height 31
paste input "теллаж для обуви пластиковый на 5 полок МКС308"
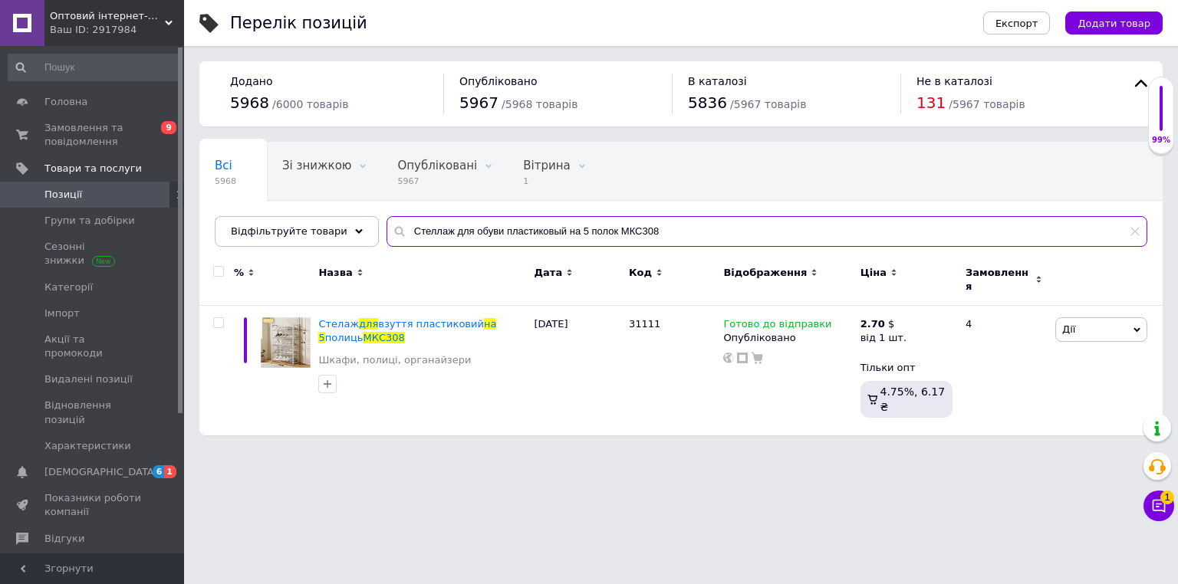
click at [429, 233] on input "Стеллаж для обуви пластиковый на 5 полок МКС308" at bounding box center [766, 231] width 760 height 31
click at [430, 233] on input "Стеллаж для обуви пластиковый на 5 полок МКС308" at bounding box center [766, 231] width 760 height 31
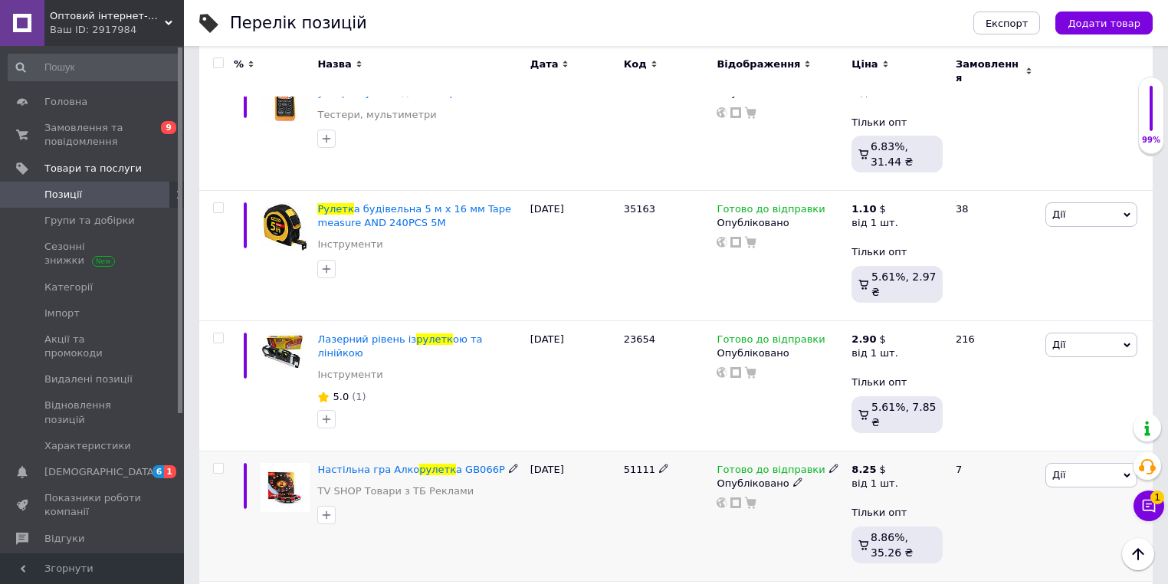
scroll to position [307, 0]
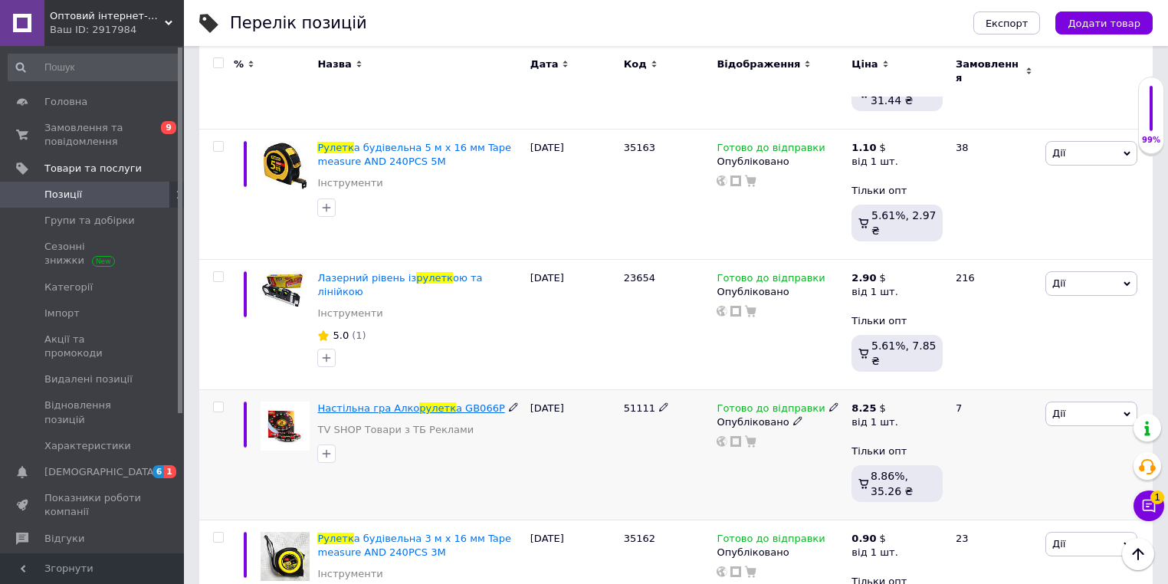
type input "рулетк"
click at [419, 402] on span "рулетк" at bounding box center [437, 407] width 37 height 11
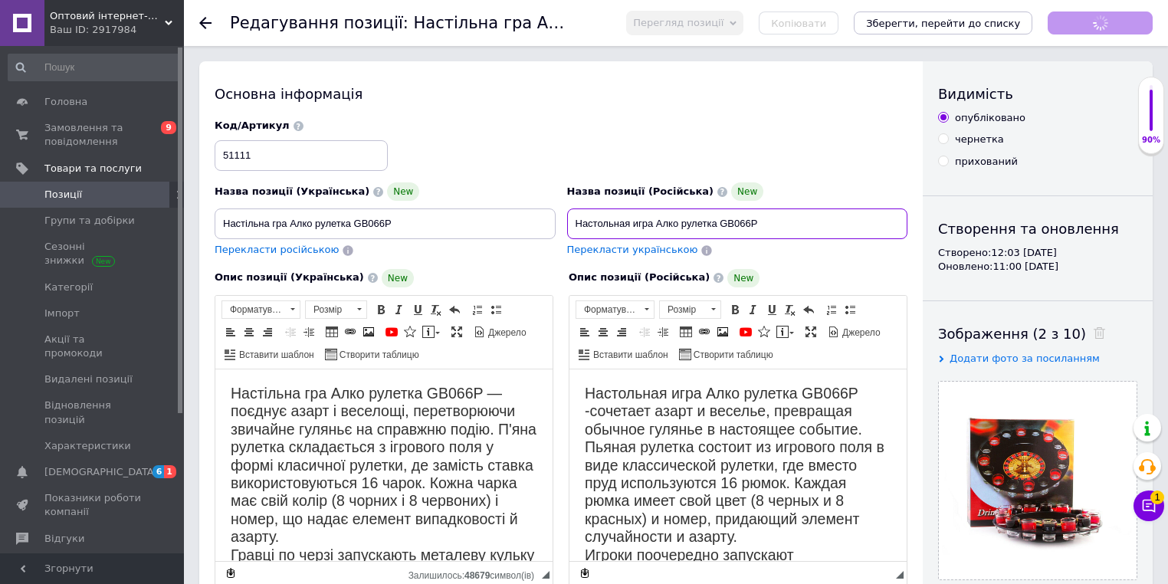
click at [654, 215] on input "Настольная игра Алко рулетка GB066P" at bounding box center [737, 224] width 341 height 31
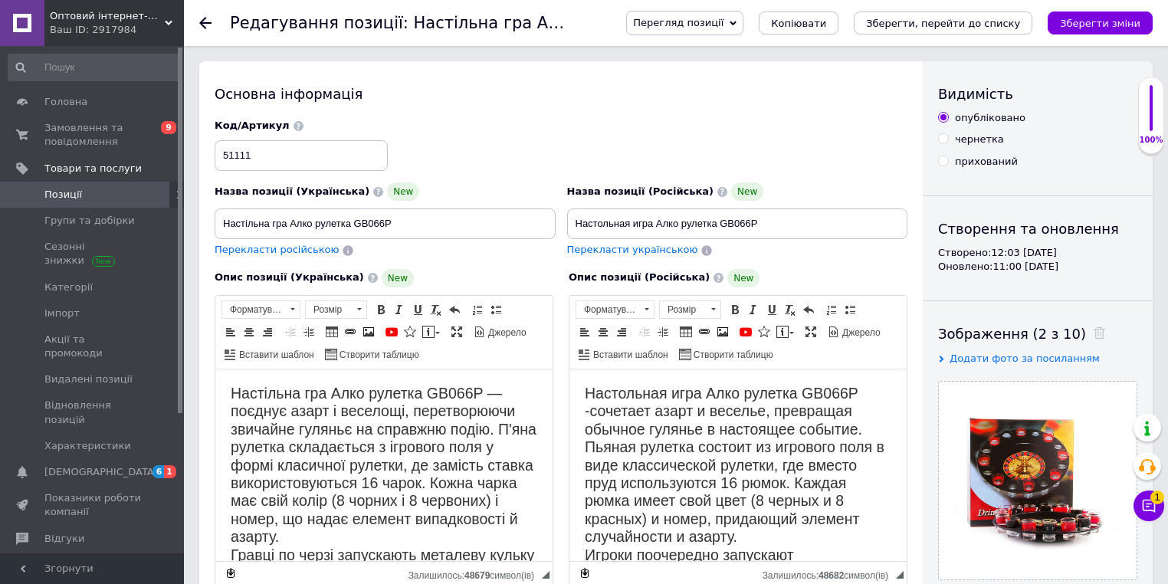
click at [202, 21] on use at bounding box center [205, 23] width 12 height 12
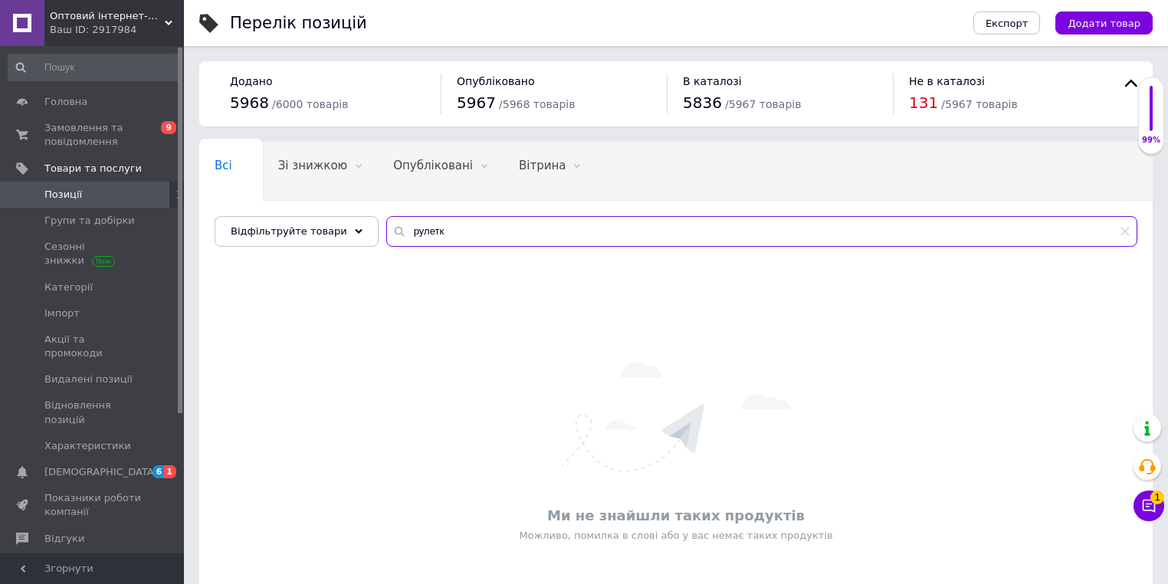
click at [442, 227] on input "рулетк" at bounding box center [761, 231] width 751 height 31
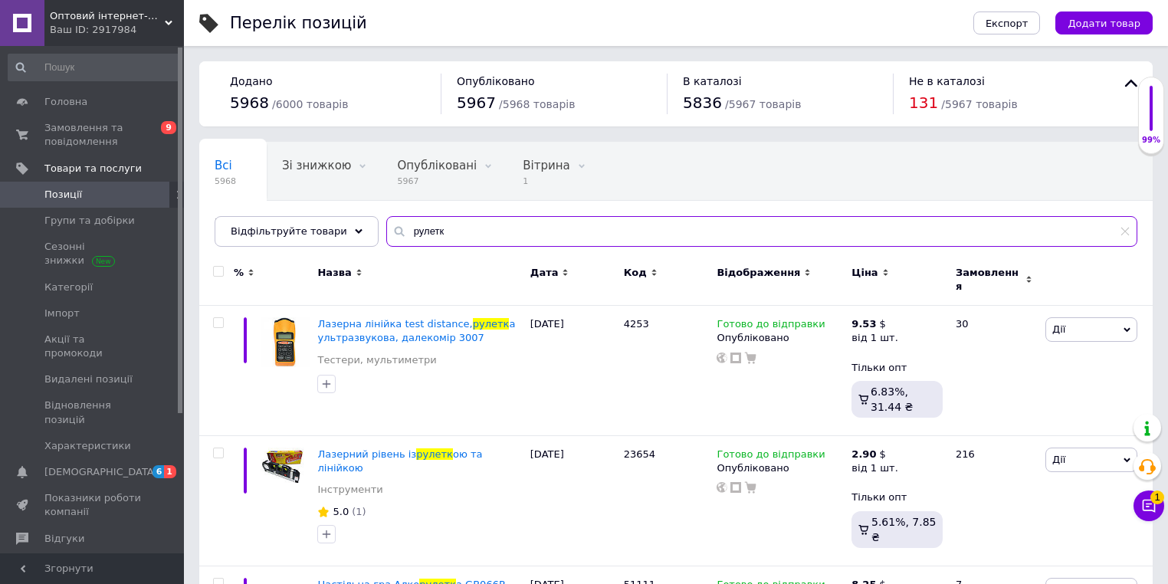
click at [442, 227] on input "рулетк" at bounding box center [761, 231] width 751 height 31
paste input "Швабра с ведром 1460 MOP"
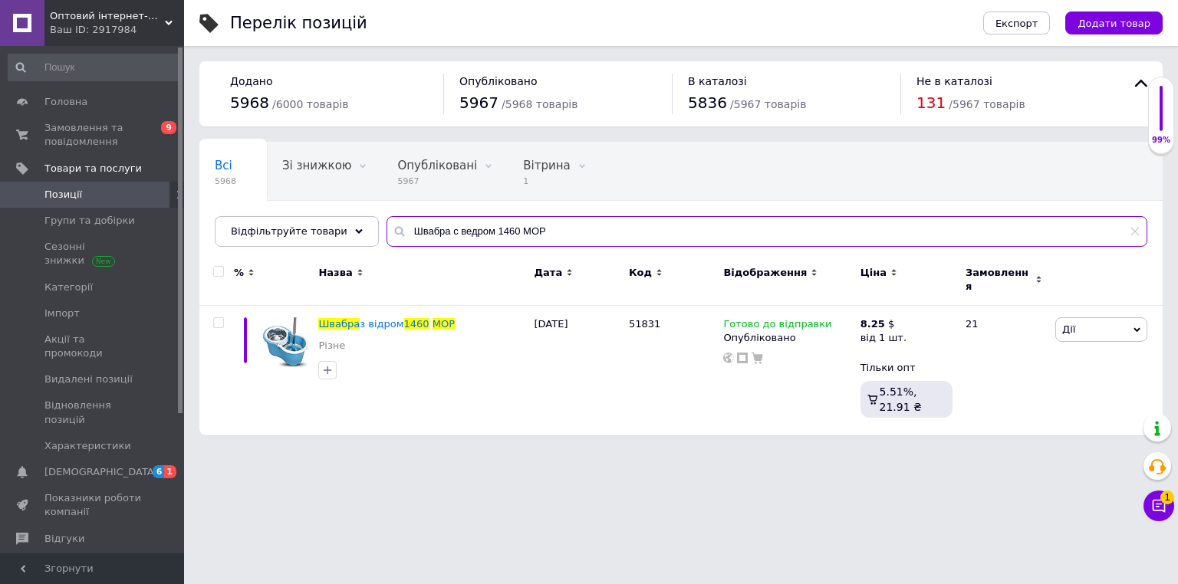
click at [435, 237] on input "Швабра с ведром 1460 MOP" at bounding box center [766, 231] width 760 height 31
paste input "ленка анти-дождь для зеркал"
click at [404, 239] on input "Пленка анти-дождь для зеркал" at bounding box center [766, 231] width 760 height 31
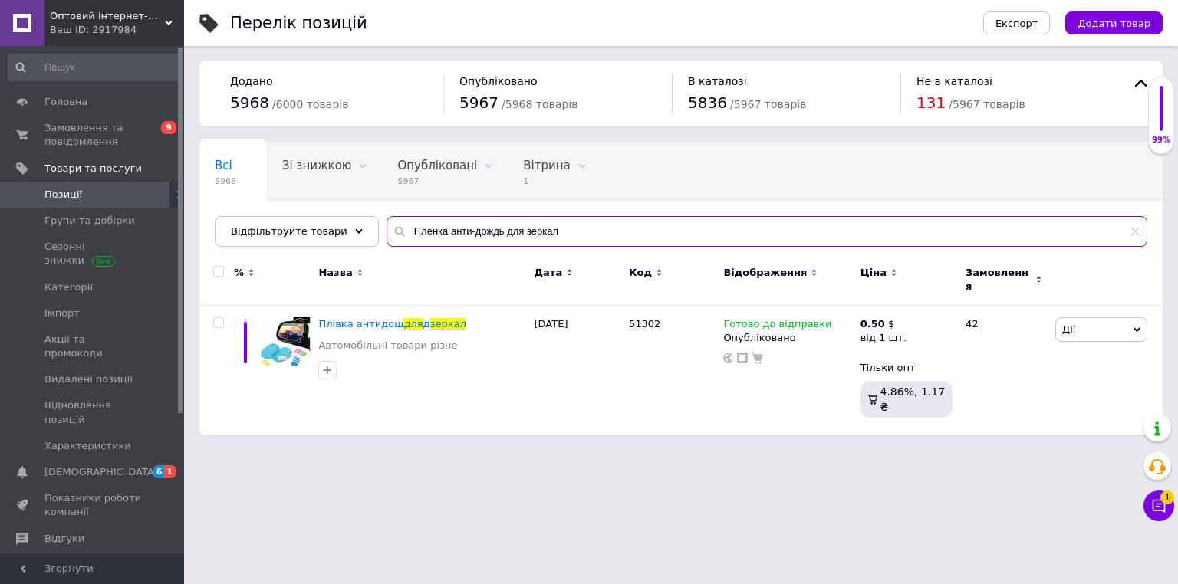
click at [404, 239] on input "Пленка анти-дождь для зеркал" at bounding box center [766, 231] width 760 height 31
paste input "ибрационный мио массажер для ног EMS"
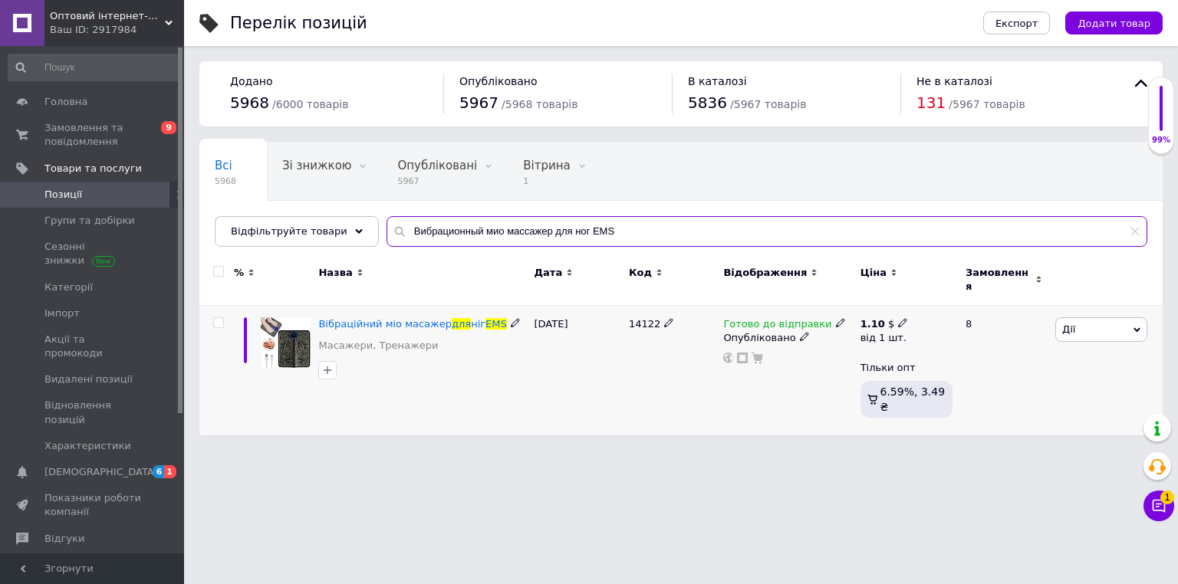
type input "Вибрационный мио массажер для ног EMS"
drag, startPoint x: 896, startPoint y: 319, endPoint x: 911, endPoint y: 307, distance: 18.6
click at [898, 317] on div "1.10 $" at bounding box center [884, 324] width 48 height 14
click at [975, 281] on input "1.1" at bounding box center [997, 291] width 147 height 31
type input "1.4"
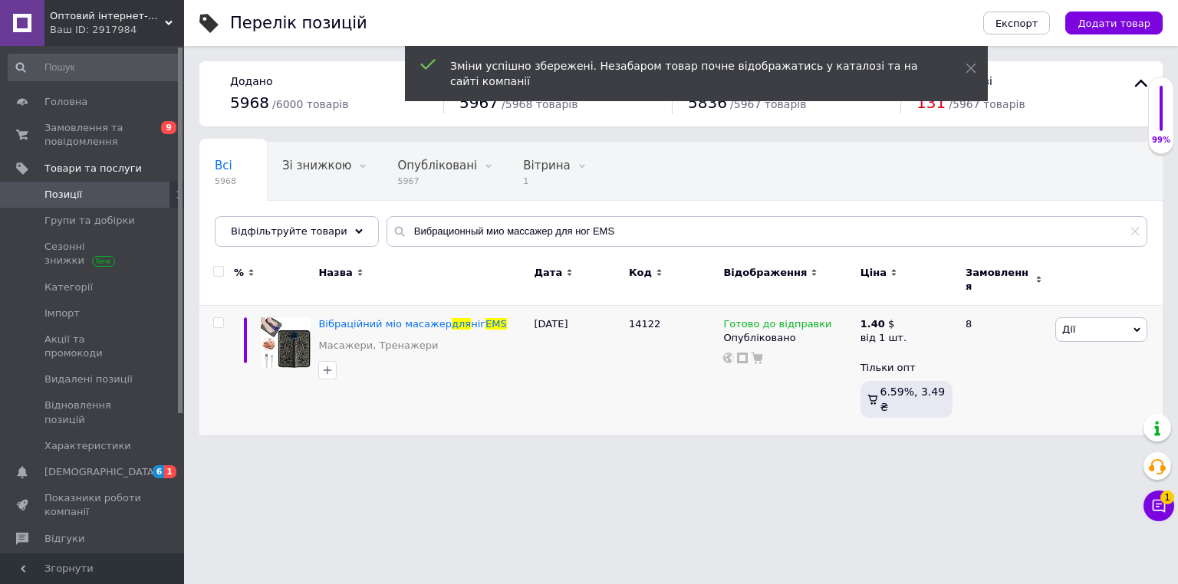
click at [606, 451] on html "Оптовий інтернет-магазин "Big Opt" Ваш ID: 2917984 Сайт Оптовий інтернет-магази…" at bounding box center [589, 225] width 1178 height 451
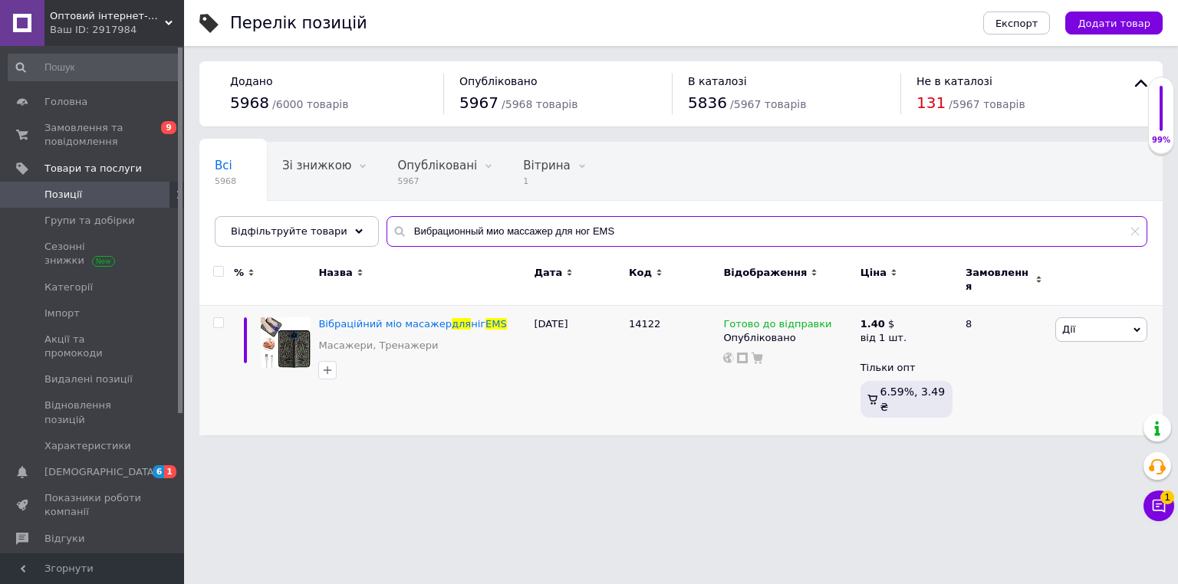
click at [399, 243] on input "Вибрационный мио массажер для ног EMS" at bounding box center [766, 231] width 760 height 31
paste input "ккумуляторный фонарь с боковым светом HB-1678"
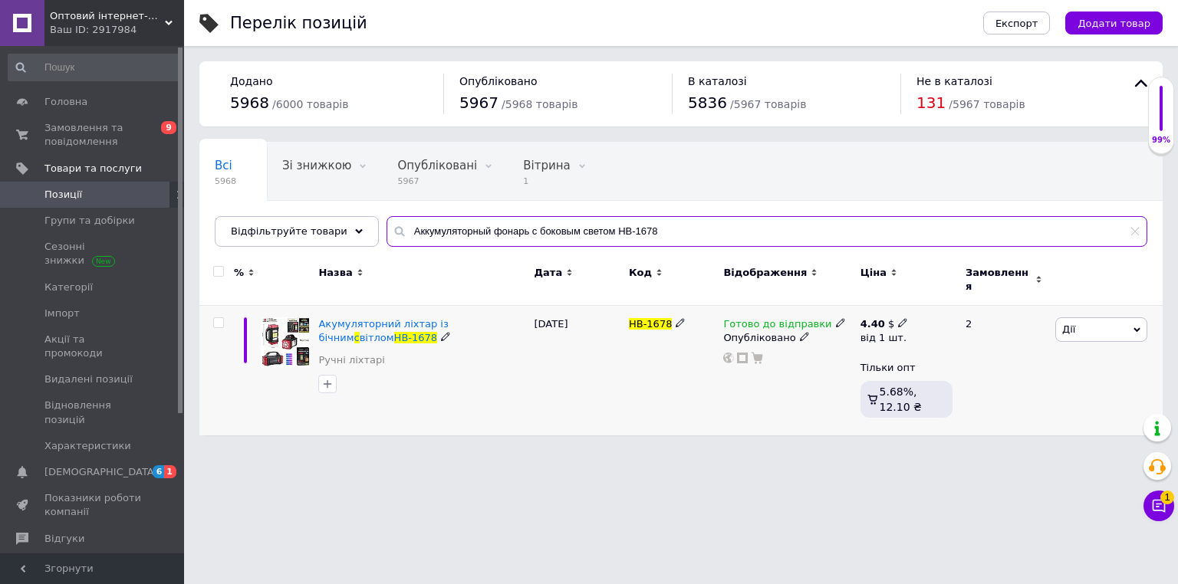
type input "Аккумуляторный фонарь с боковым светом HB-1678"
click at [898, 319] on use at bounding box center [902, 323] width 8 height 8
click at [952, 290] on input "4.4" at bounding box center [997, 291] width 147 height 31
type input "5.5"
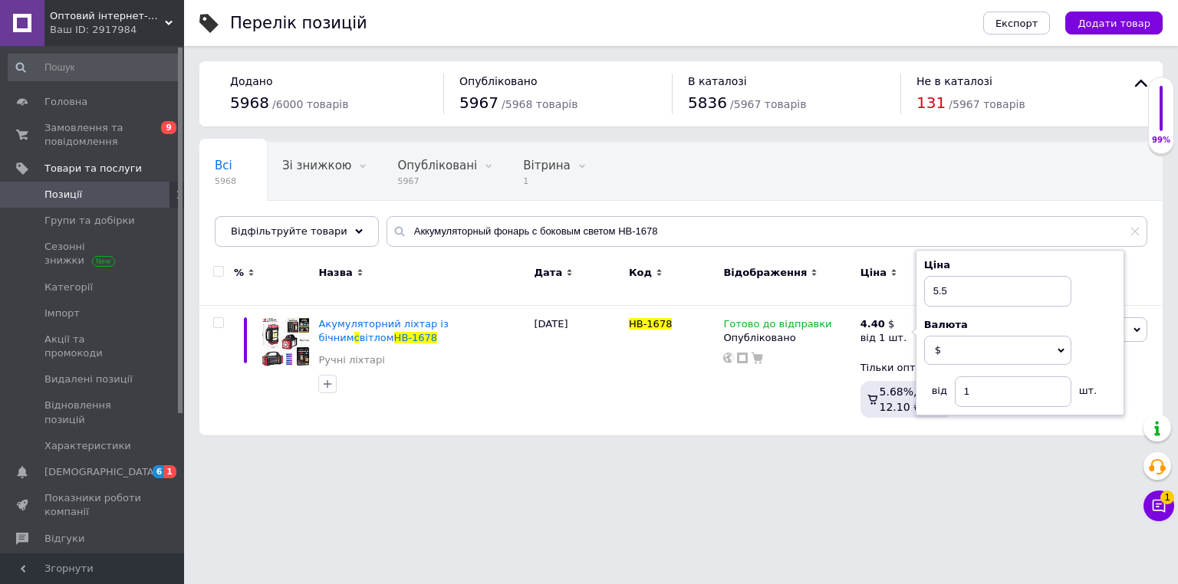
click at [629, 451] on html "Оптовий інтернет-магазин "Big Opt" Ваш ID: 2917984 Сайт Оптовий інтернет-магази…" at bounding box center [589, 225] width 1178 height 451
click at [500, 11] on div "Перелік позицій" at bounding box center [591, 23] width 722 height 46
click at [488, 225] on input "Аккумуляторный фонарь с боковым светом HB-1678" at bounding box center [766, 231] width 760 height 31
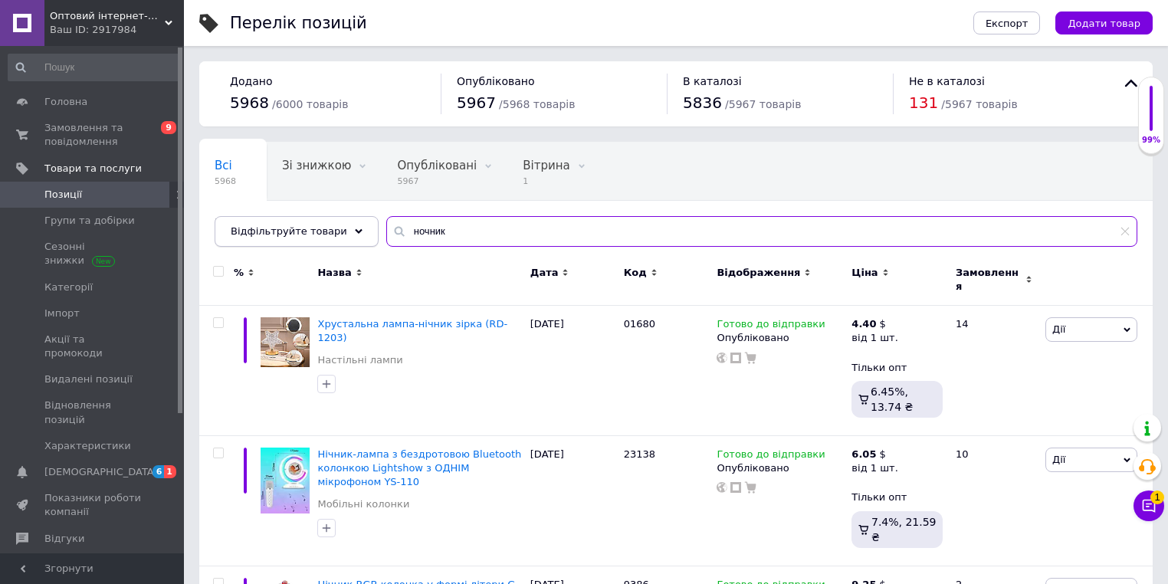
type input "ночник"
click at [310, 234] on span "Відфільтруйте товари" at bounding box center [289, 230] width 117 height 11
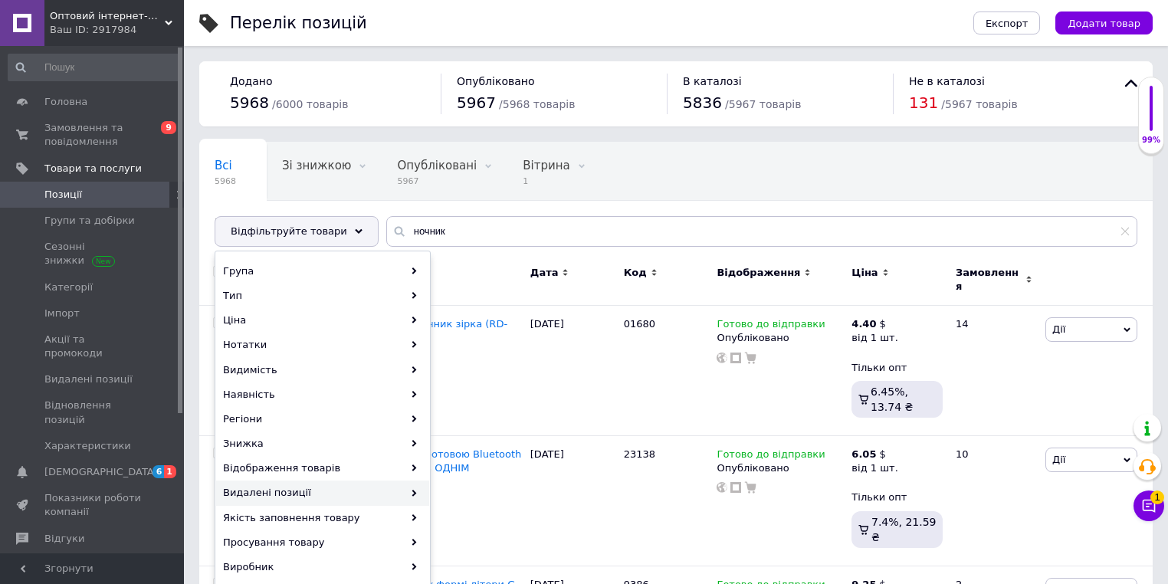
click at [409, 488] on div "Видалені позиції" at bounding box center [322, 493] width 213 height 25
click at [484, 271] on span "Показати видалені" at bounding box center [529, 271] width 182 height 14
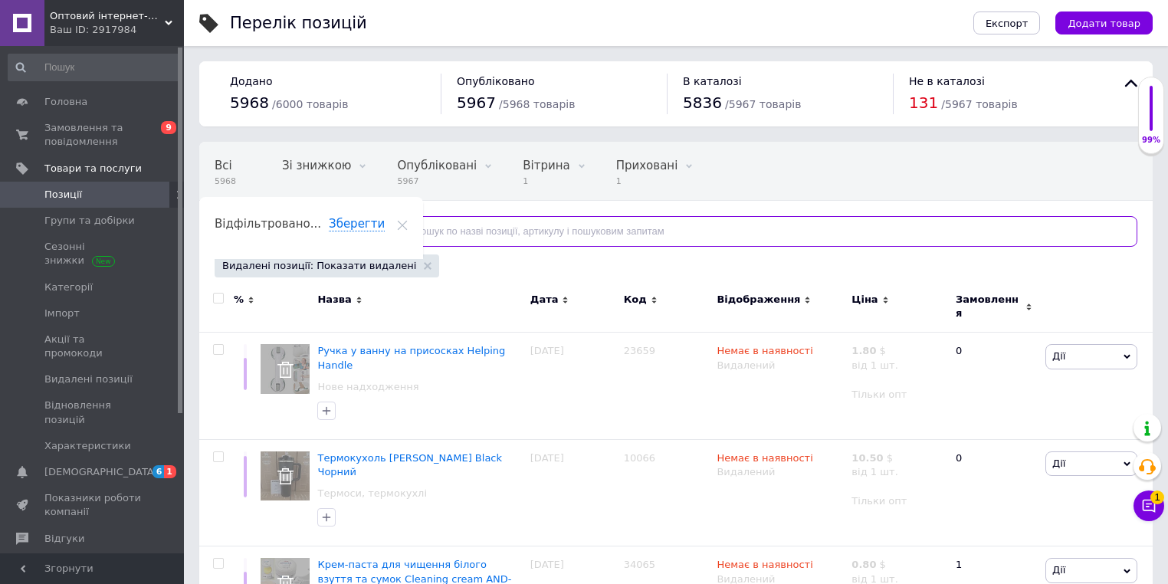
click at [435, 229] on input "text" at bounding box center [761, 231] width 751 height 31
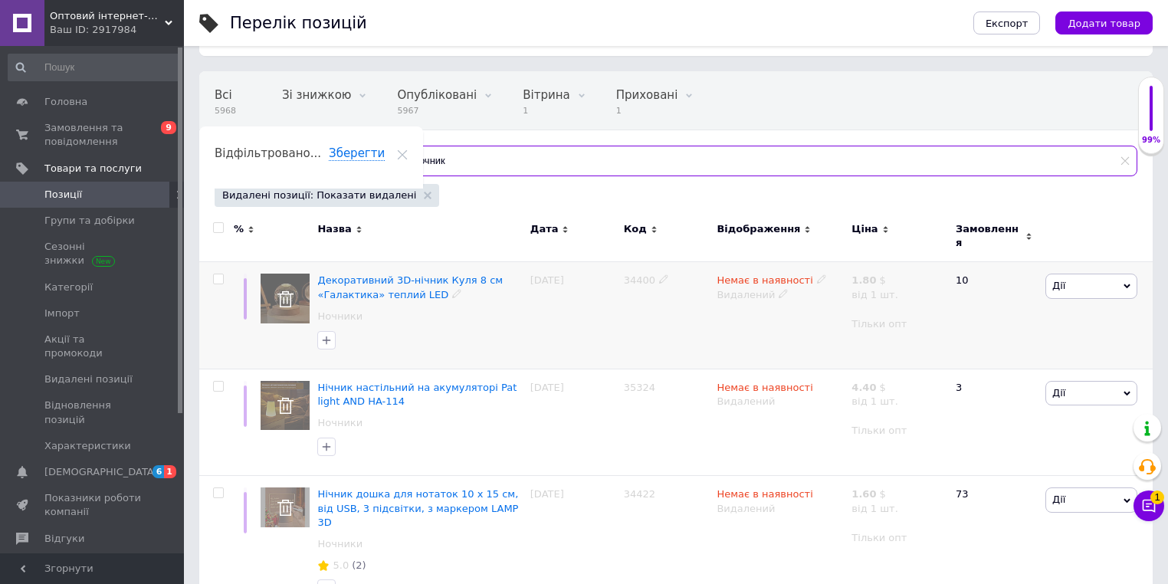
scroll to position [245, 0]
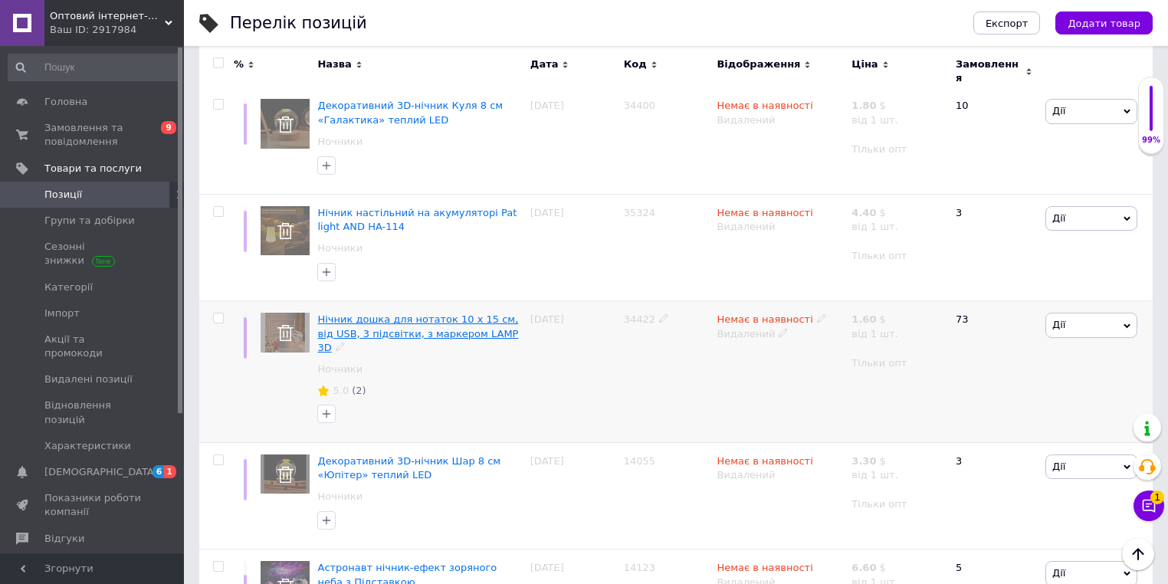
type input "ночник"
click at [445, 320] on span "Нічник дошка для нотаток 10 х 15 см, від USB, 3 підсвітки, з маркером LAMP 3D" at bounding box center [417, 333] width 201 height 39
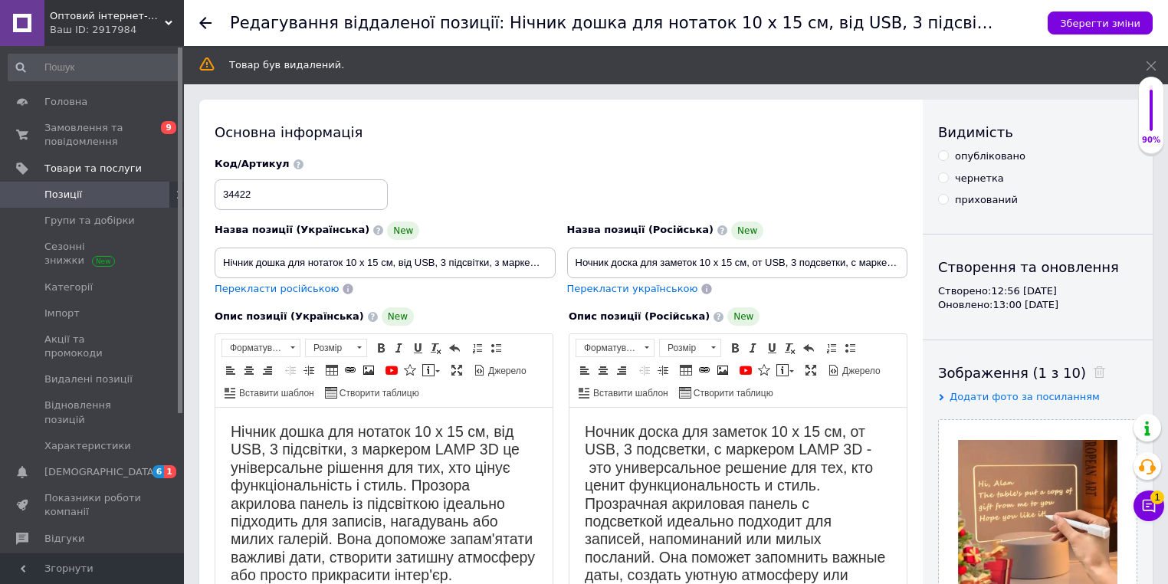
click at [964, 156] on div "опубліковано" at bounding box center [990, 156] width 71 height 14
click at [948, 156] on input "опубліковано" at bounding box center [943, 155] width 10 height 10
radio input "true"
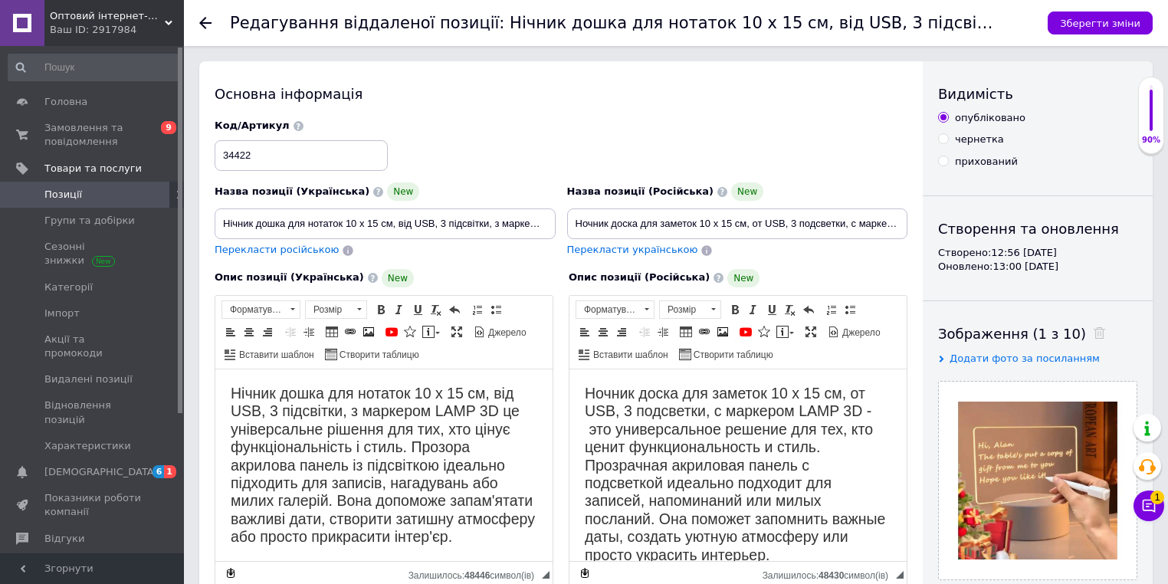
click at [790, 153] on div "Код/Артикул 34422" at bounding box center [561, 145] width 705 height 64
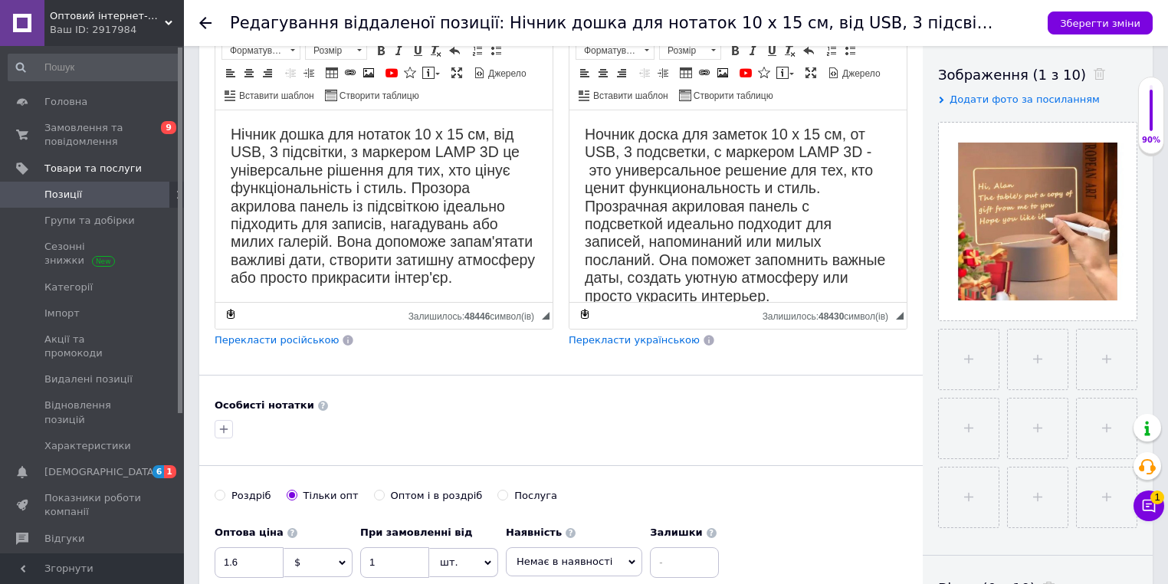
scroll to position [368, 0]
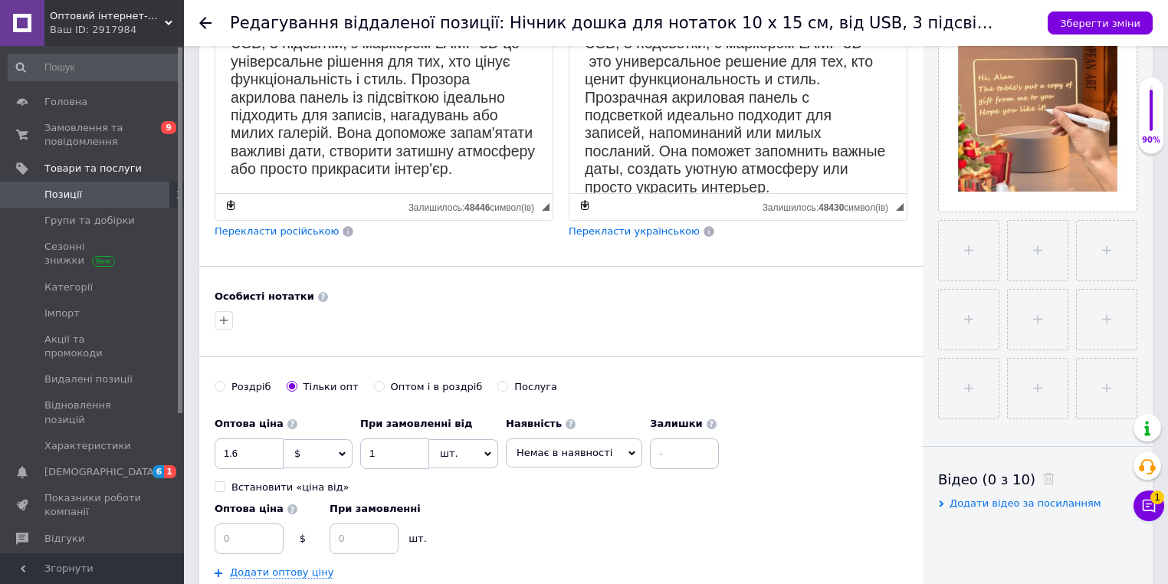
click at [550, 451] on span "Немає в наявності" at bounding box center [565, 452] width 96 height 11
click at [533, 520] on li "Готово до відправки" at bounding box center [574, 527] width 135 height 21
drag, startPoint x: 476, startPoint y: 509, endPoint x: 445, endPoint y: 501, distance: 31.8
click at [475, 509] on div "Оптова ціна $ При замовленні шт." at bounding box center [477, 524] width 524 height 60
click at [260, 455] on input "1.6" at bounding box center [249, 454] width 69 height 31
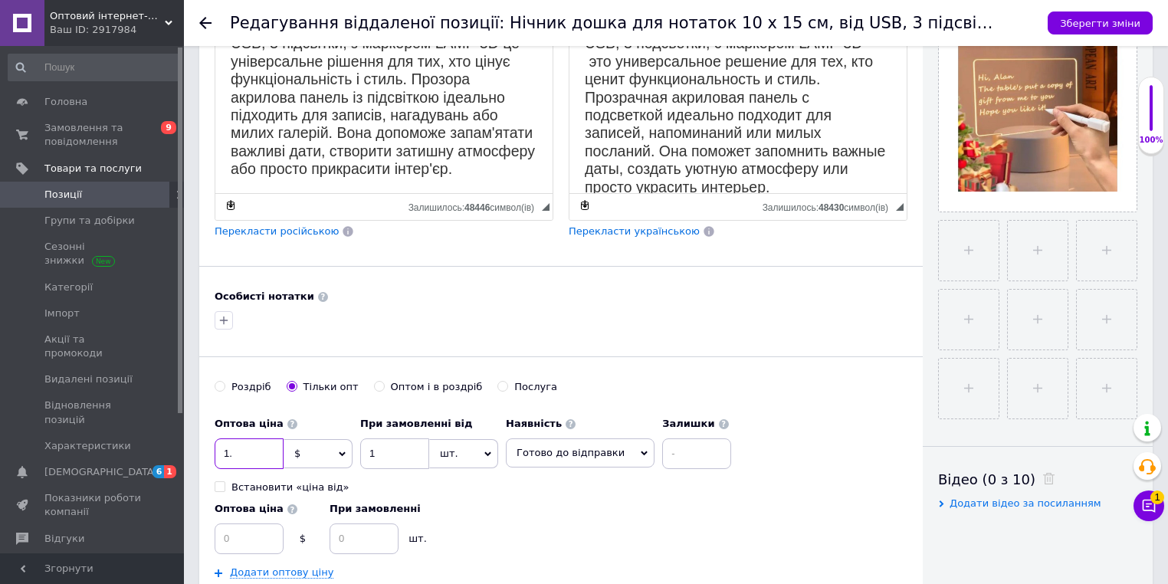
type input "1"
type input "2"
click at [625, 376] on div "Основна інформація Назва позиції (Українська) New Нічник дошка для нотаток 10 х…" at bounding box center [561, 204] width 724 height 1023
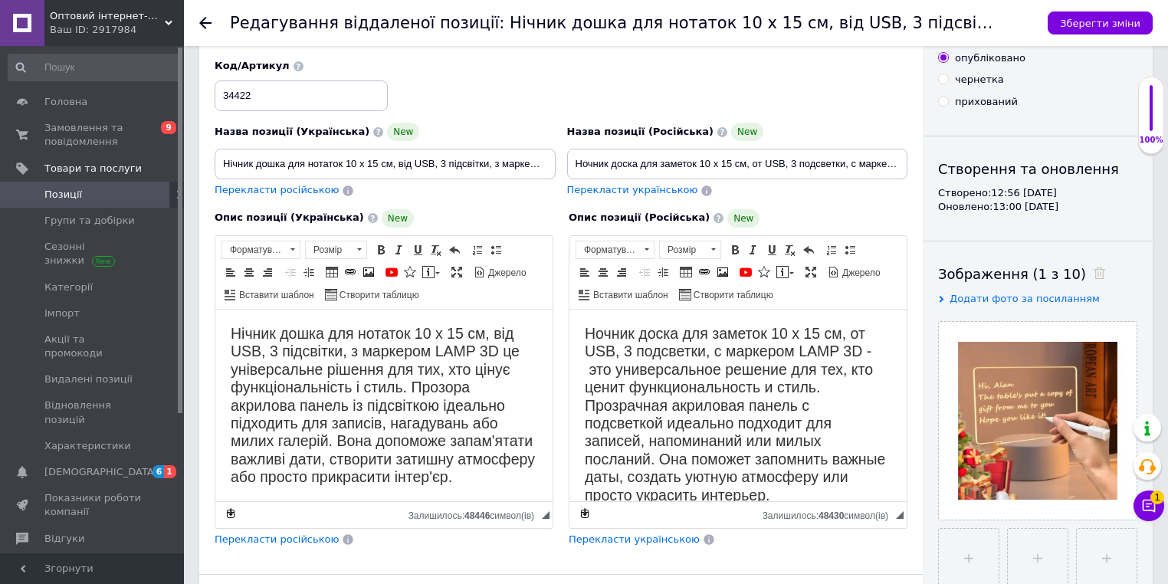
scroll to position [0, 0]
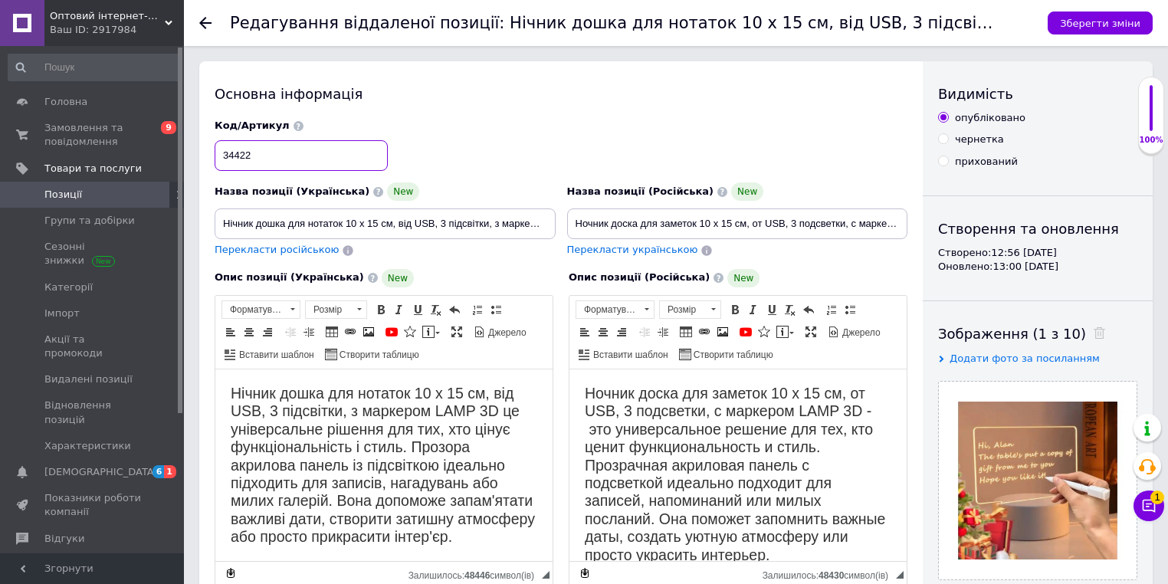
click at [304, 156] on input "34422" at bounding box center [301, 155] width 173 height 31
click at [1071, 30] on button "Зберегти зміни" at bounding box center [1100, 22] width 105 height 23
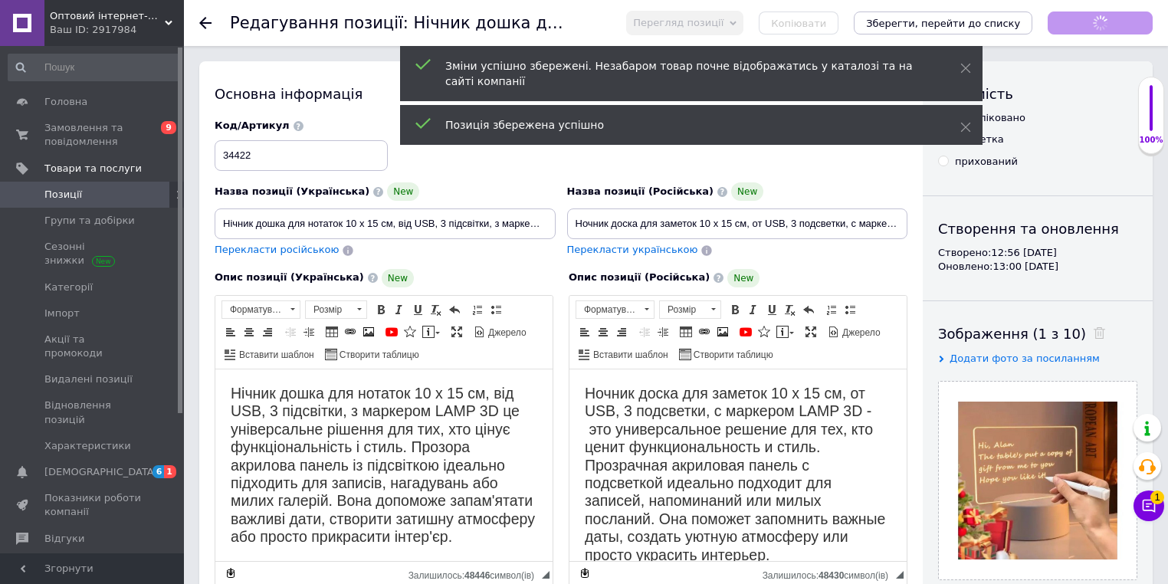
click at [870, 117] on div "Позиція збережена успішно" at bounding box center [683, 124] width 477 height 15
click at [925, 18] on icon "Зберегти, перейти до списку" at bounding box center [943, 23] width 154 height 11
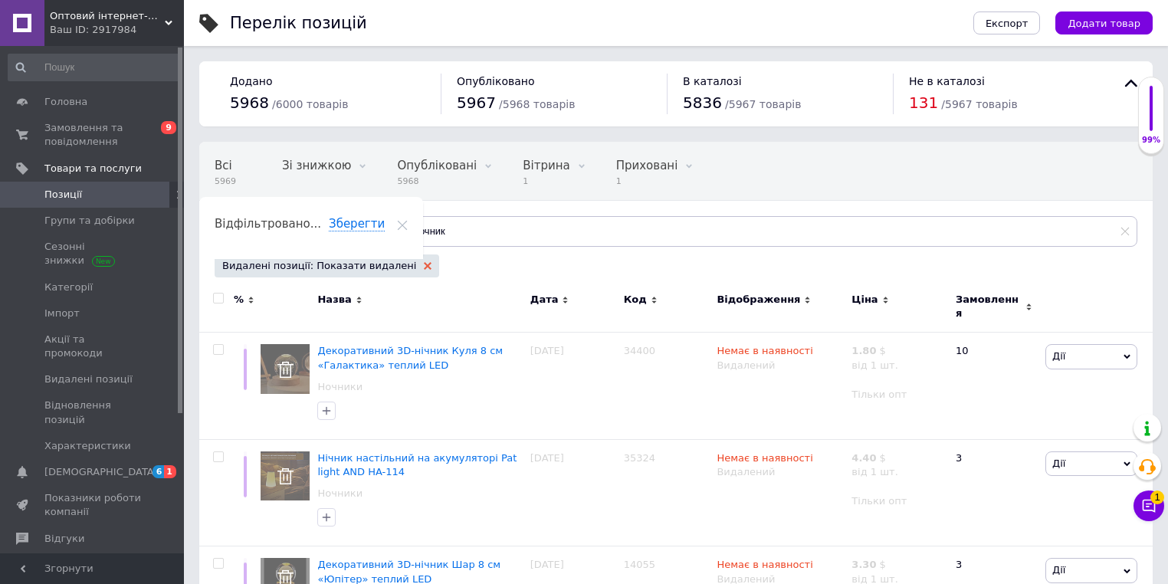
click at [424, 262] on icon at bounding box center [428, 266] width 8 height 8
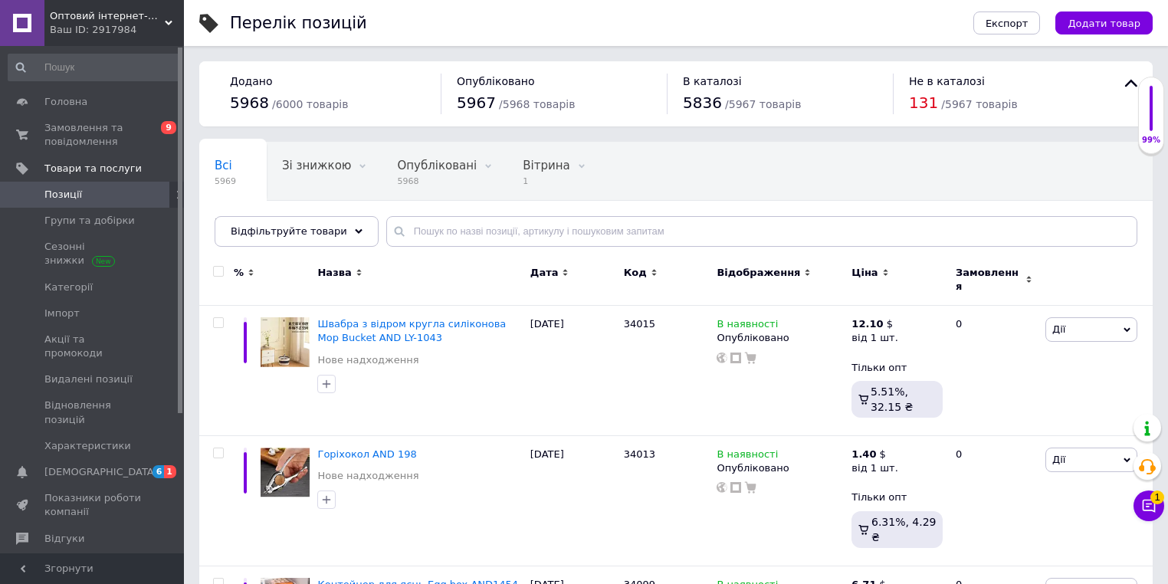
click at [700, 31] on div "Перелік позицій" at bounding box center [586, 23] width 713 height 46
click at [472, 218] on input "text" at bounding box center [761, 231] width 751 height 31
paste input "34422"
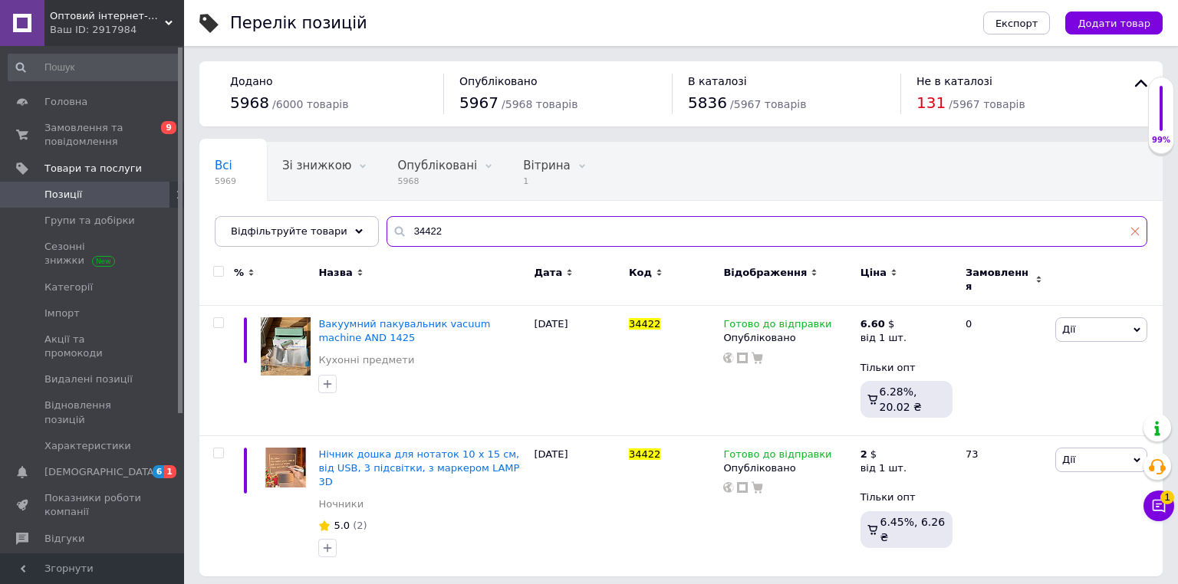
type input "34422"
click at [1138, 232] on icon at bounding box center [1134, 231] width 9 height 9
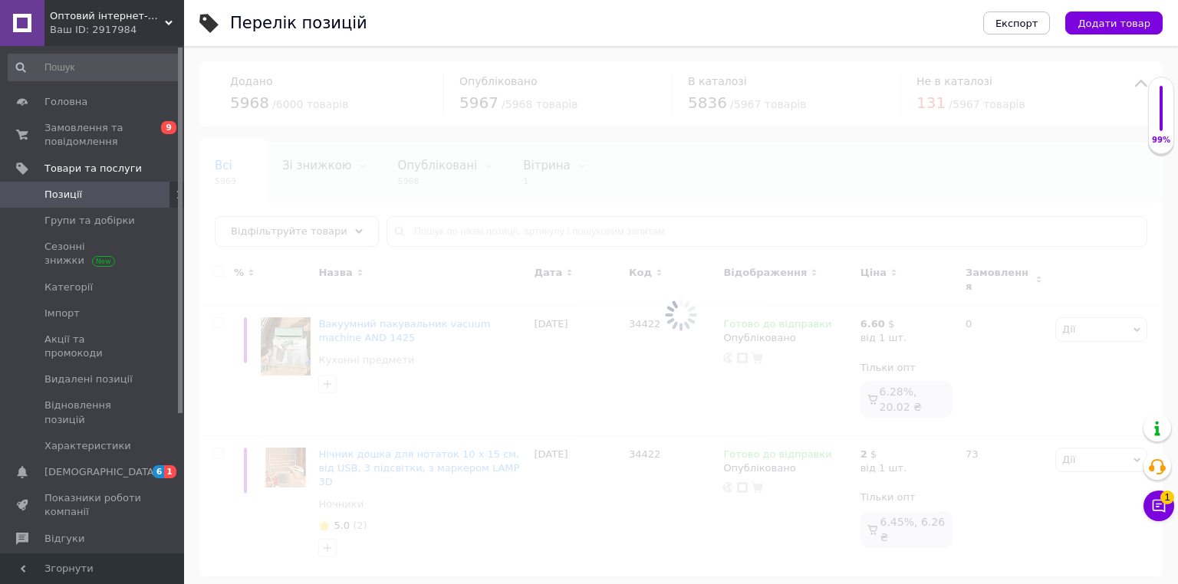
click at [629, 31] on div "Перелік позицій" at bounding box center [591, 23] width 722 height 46
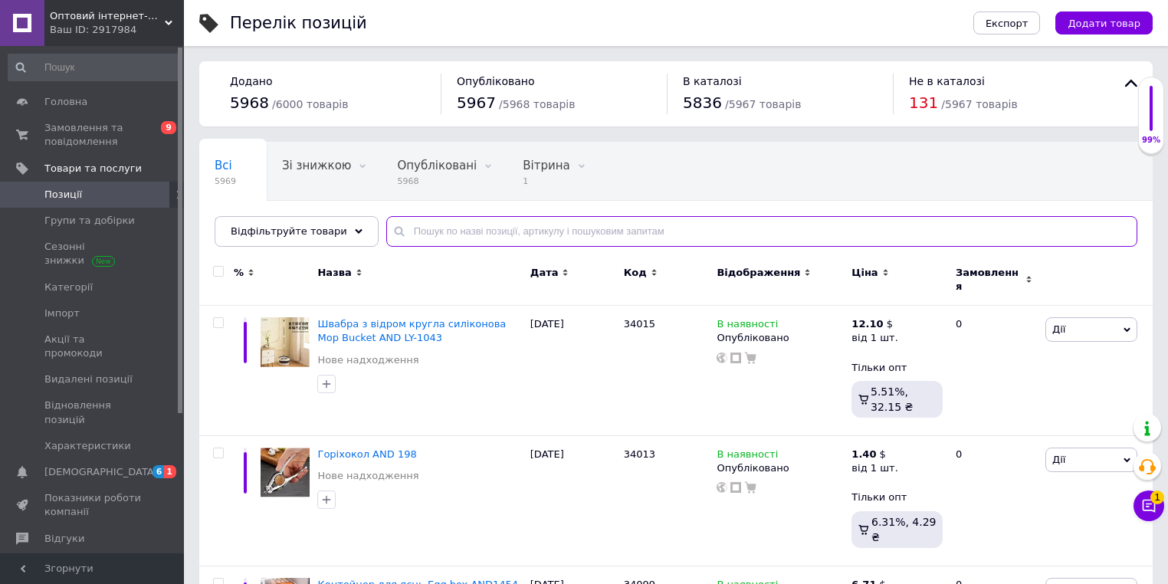
click at [445, 236] on input "text" at bounding box center [761, 231] width 751 height 31
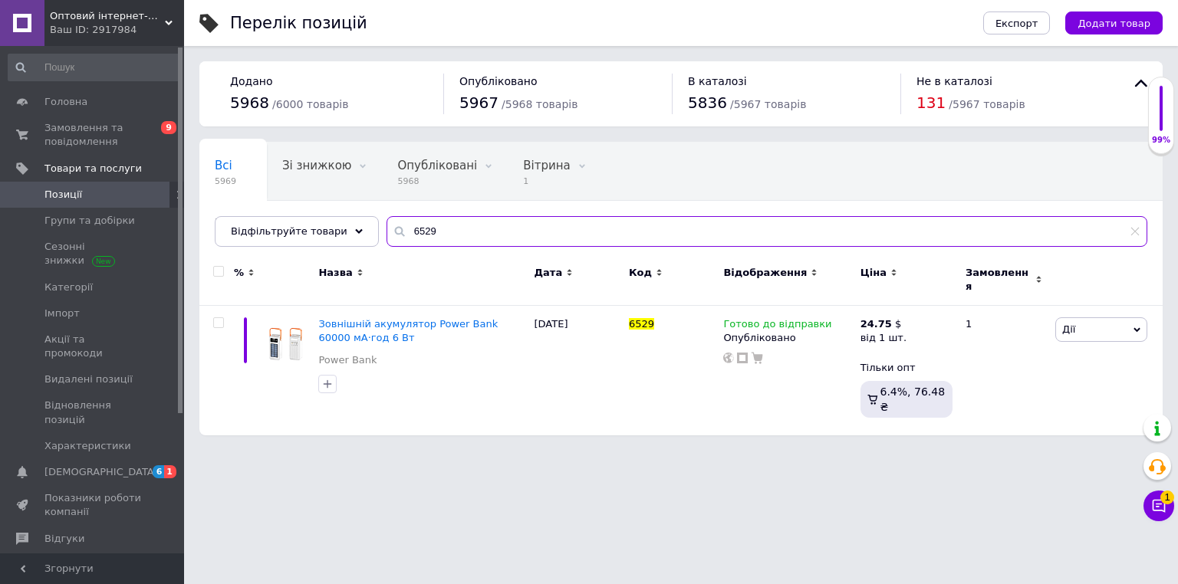
click at [473, 233] on input "6529" at bounding box center [766, 231] width 760 height 31
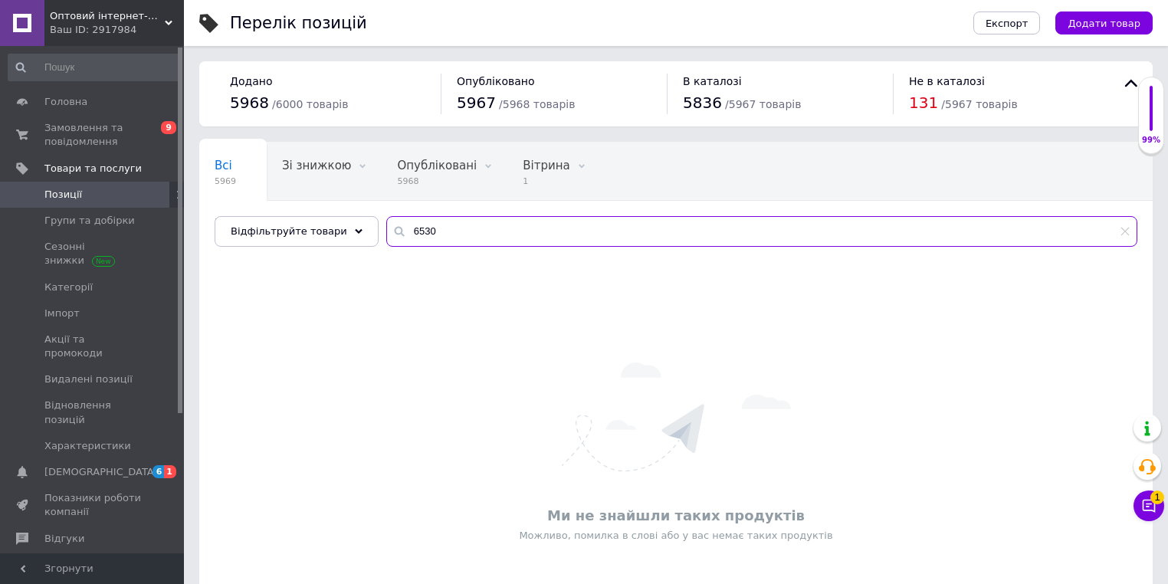
click at [470, 233] on input "6530" at bounding box center [761, 231] width 751 height 31
click at [471, 233] on input "6530" at bounding box center [761, 231] width 751 height 31
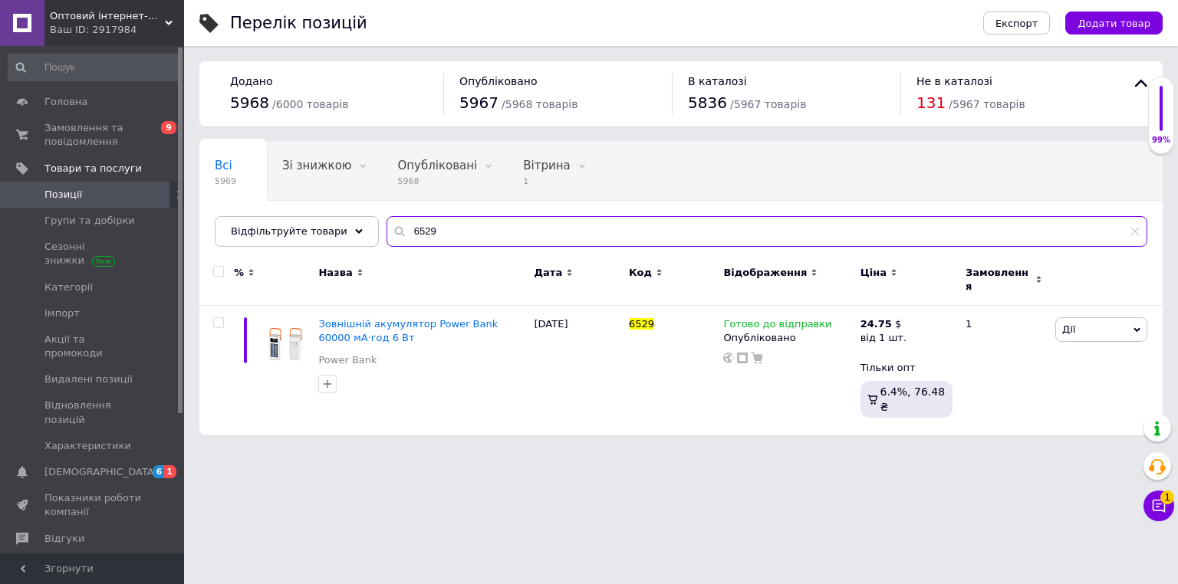
type input "6529"
click at [503, 451] on html "Оптовий інтернет-магазин "Big Opt" Ваш ID: 2917984 Сайт Оптовий інтернет-магази…" at bounding box center [589, 225] width 1178 height 451
click at [1095, 25] on span "Додати товар" at bounding box center [1113, 23] width 73 height 11
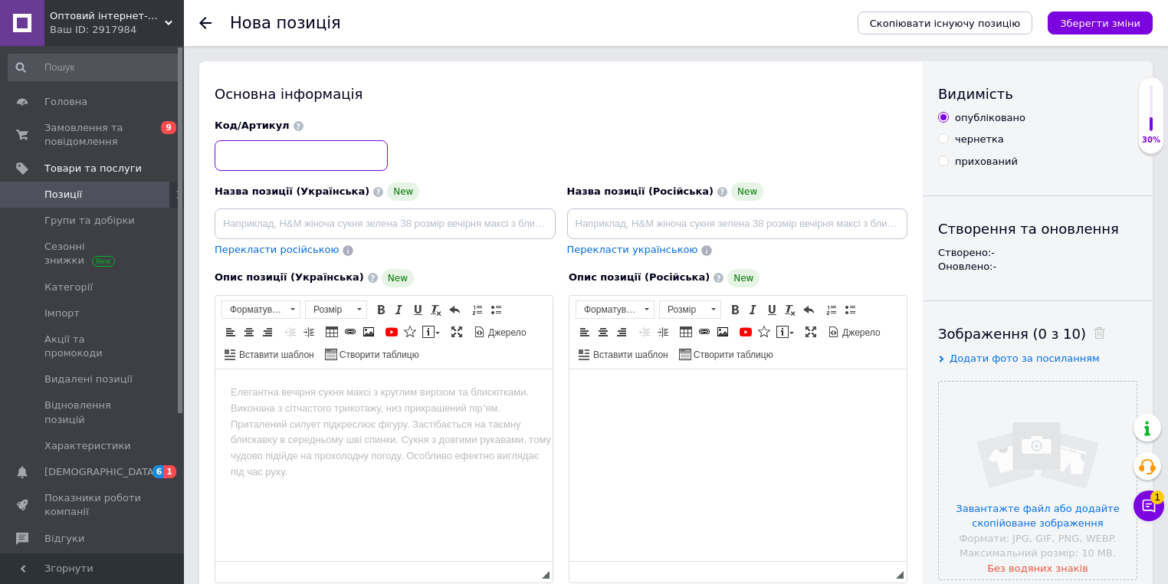
click at [322, 154] on input at bounding box center [301, 155] width 173 height 31
paste input "6530"
type input "6530"
click at [592, 228] on input at bounding box center [737, 224] width 341 height 31
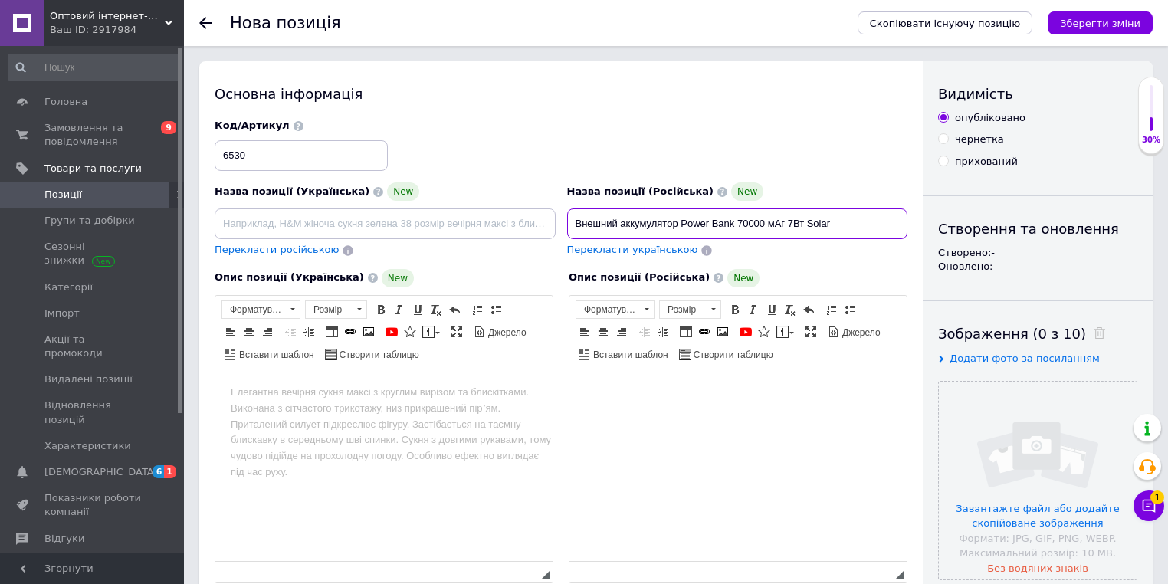
click at [669, 228] on input "Внешний аккумулятор Power Bank 70000 мАг 7Вт Solar" at bounding box center [737, 224] width 341 height 31
type input "Внешний аккумулятор Power Bank 70000 мАг 7Вт Solar"
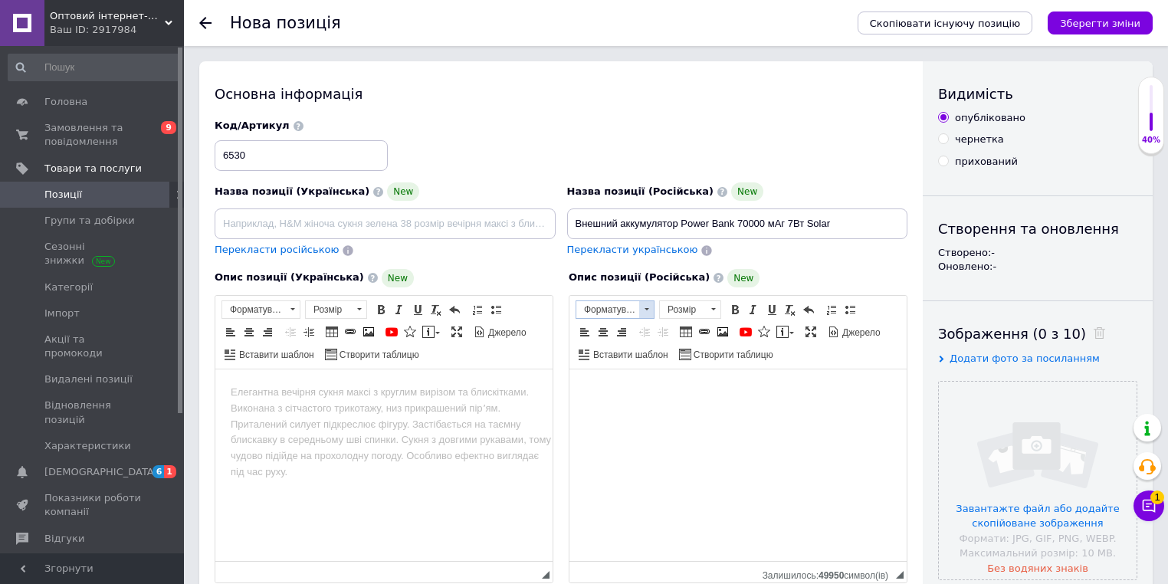
click at [649, 307] on span at bounding box center [646, 309] width 15 height 17
click at [629, 356] on h2 "Заголовок 2" at bounding box center [634, 351] width 108 height 17
click at [990, 420] on input "file" at bounding box center [1038, 481] width 198 height 198
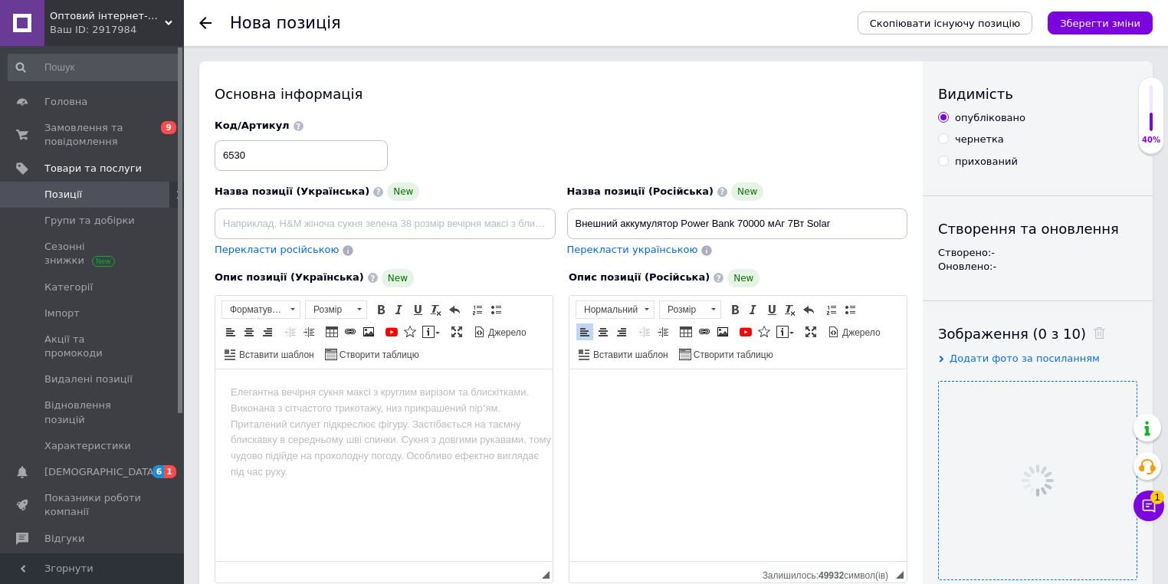
click at [515, 139] on div "Код/Артикул 6530" at bounding box center [561, 145] width 705 height 64
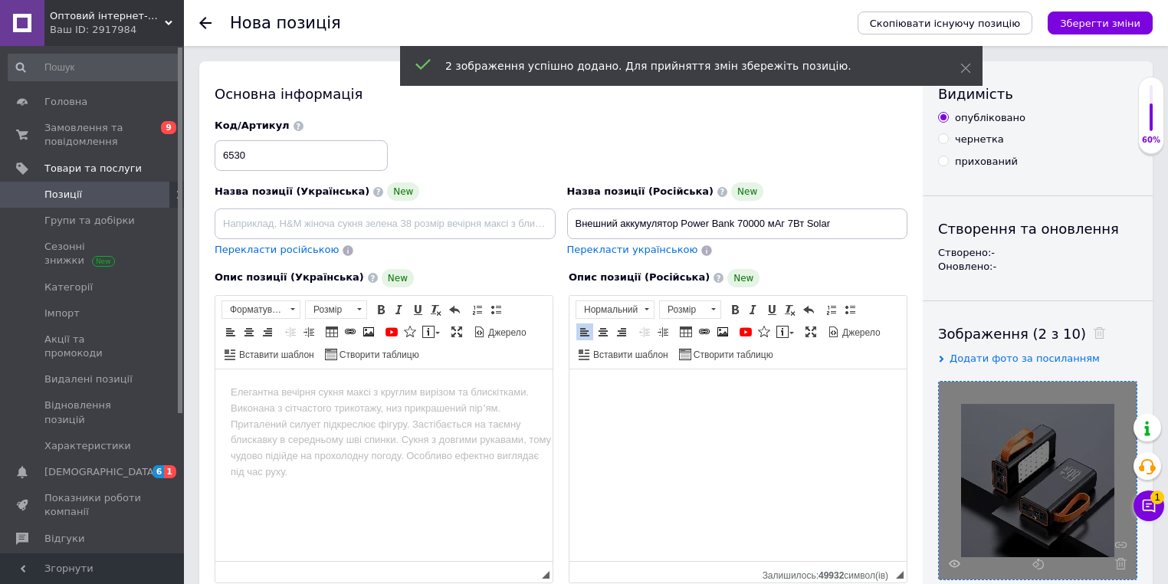
scroll to position [245, 0]
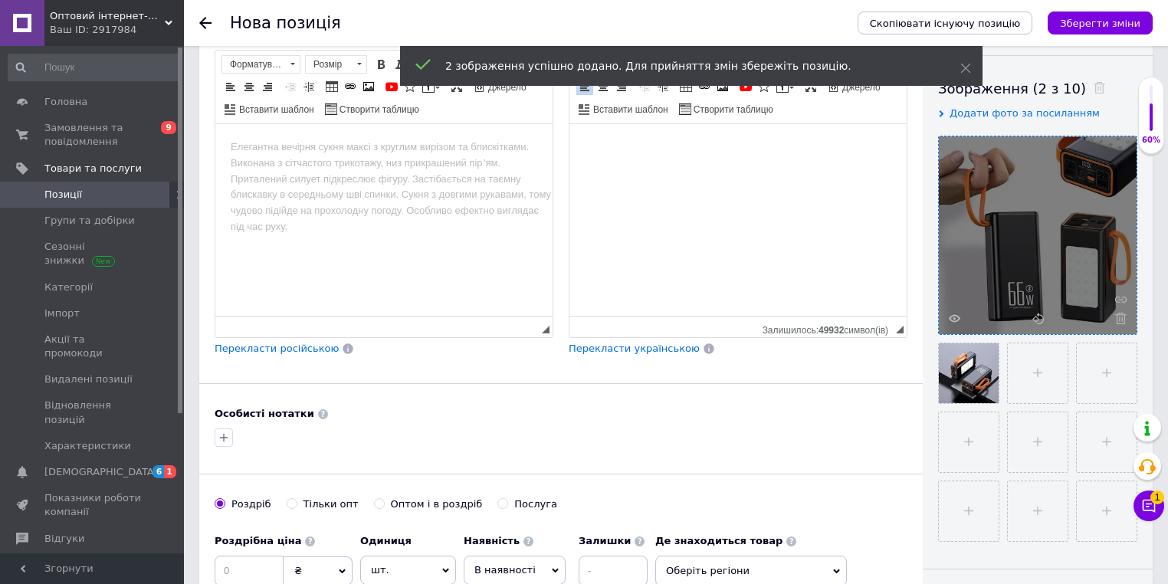
click at [742, 400] on div "Основна інформація Назва позиції (Українська) New Перекласти російською Код/Арт…" at bounding box center [561, 252] width 724 height 872
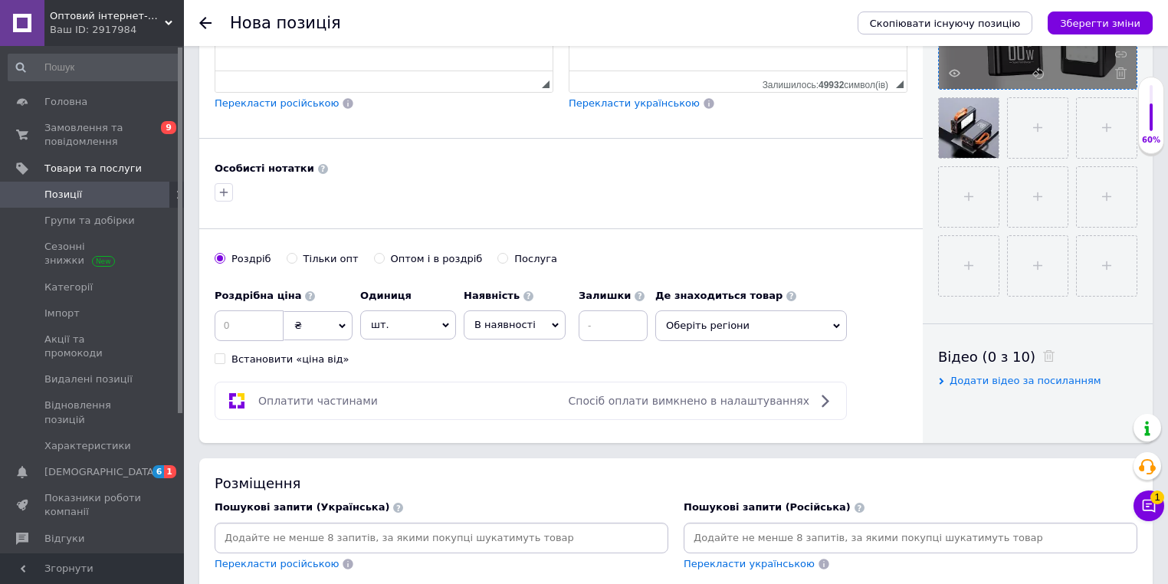
click at [305, 252] on div "Тільки опт" at bounding box center [331, 259] width 55 height 14
click at [297, 253] on input "Тільки опт" at bounding box center [292, 258] width 10 height 10
radio input "true"
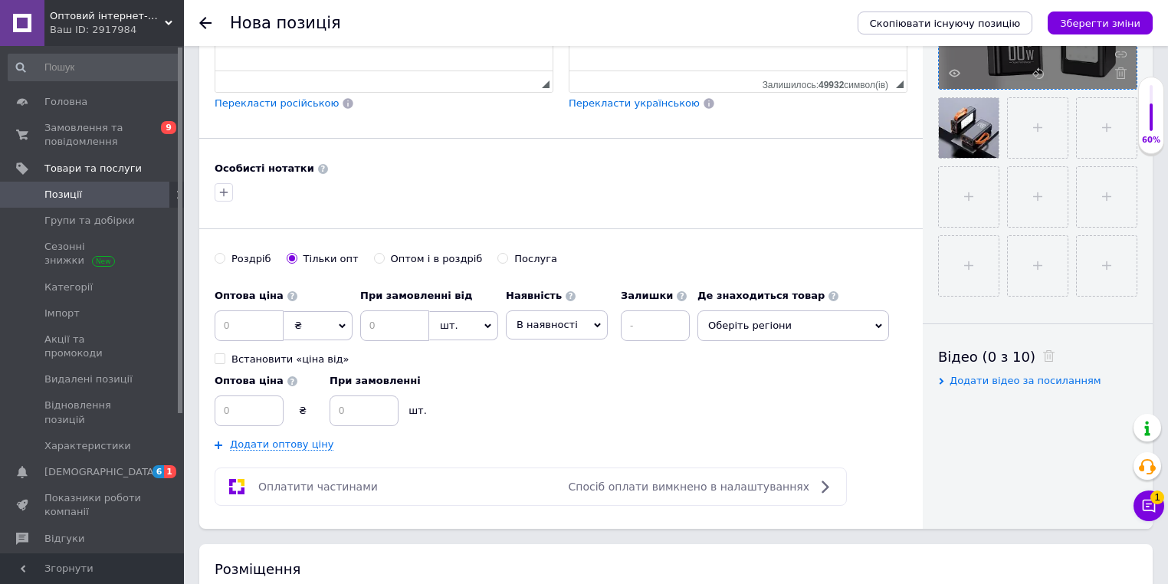
click at [311, 327] on span "₴" at bounding box center [318, 325] width 69 height 29
click at [310, 357] on li "$" at bounding box center [317, 357] width 67 height 21
click at [389, 325] on input at bounding box center [394, 325] width 69 height 31
type input "1"
click at [279, 317] on input at bounding box center [249, 325] width 69 height 31
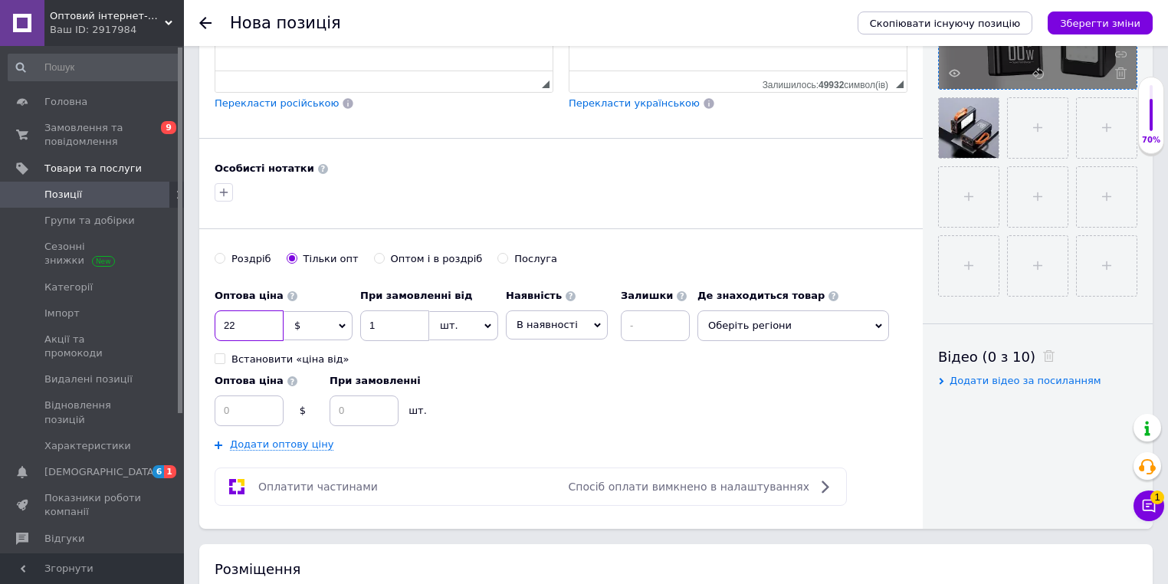
type input "22"
click at [642, 384] on div "Оптова ціна $ При замовленні шт." at bounding box center [456, 396] width 483 height 60
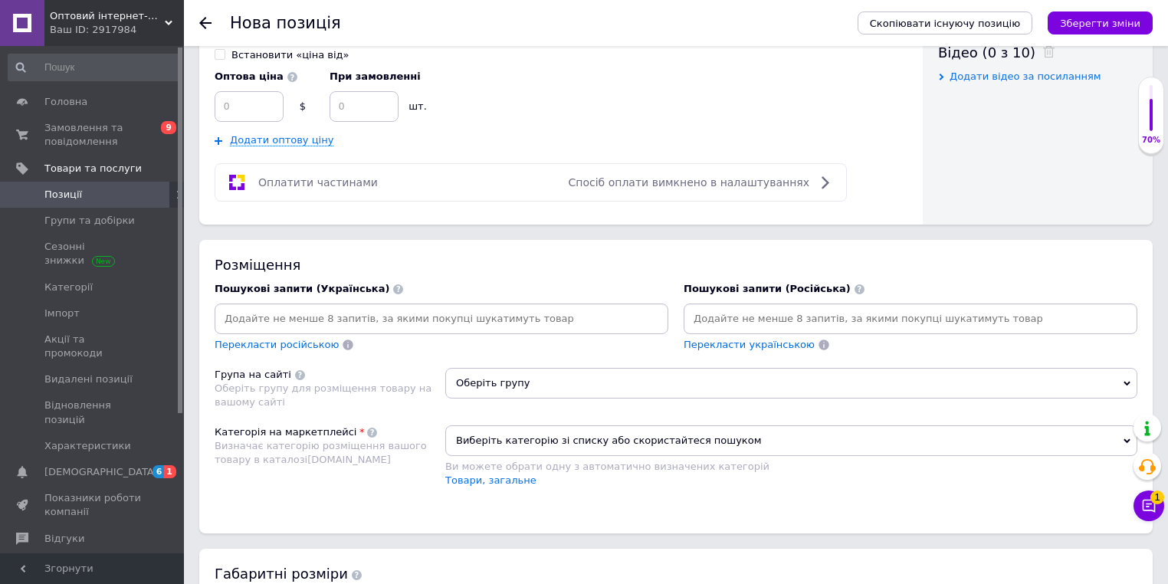
scroll to position [797, 0]
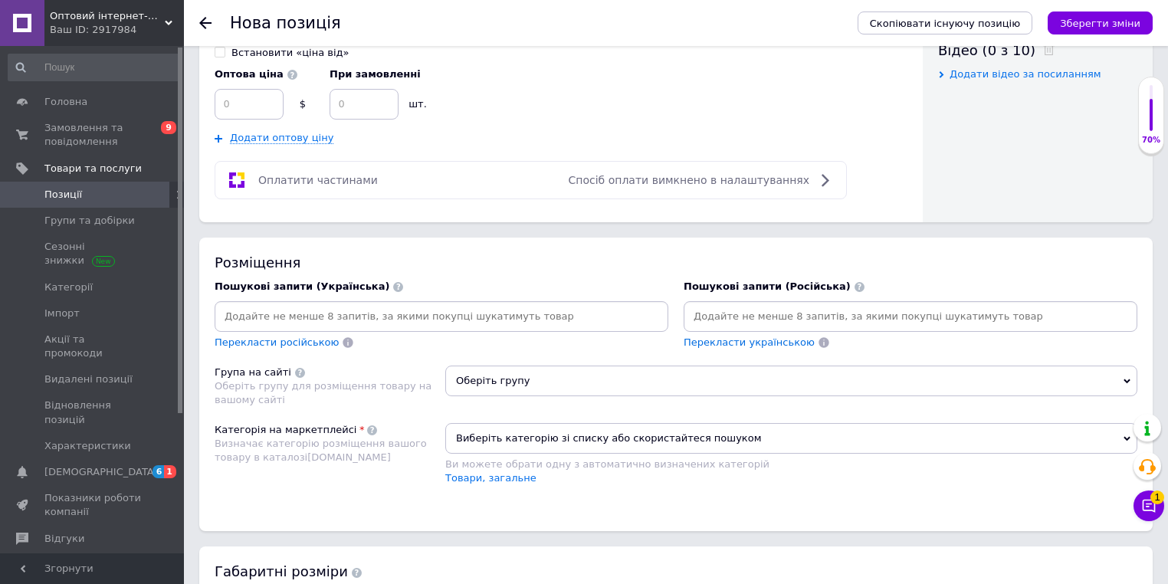
click at [708, 310] on input at bounding box center [911, 316] width 448 height 23
paste input "Внешний аккумулятор Power Bank"
type input "Внешний аккумулятор Power Bank"
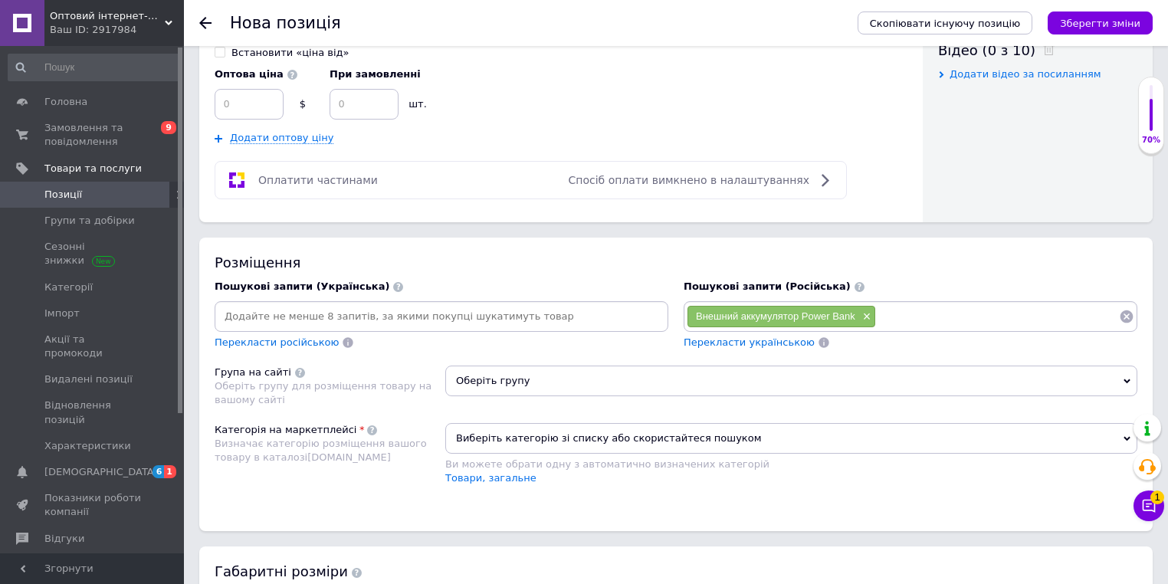
paste input "Внешний аккумулятор Power Bank"
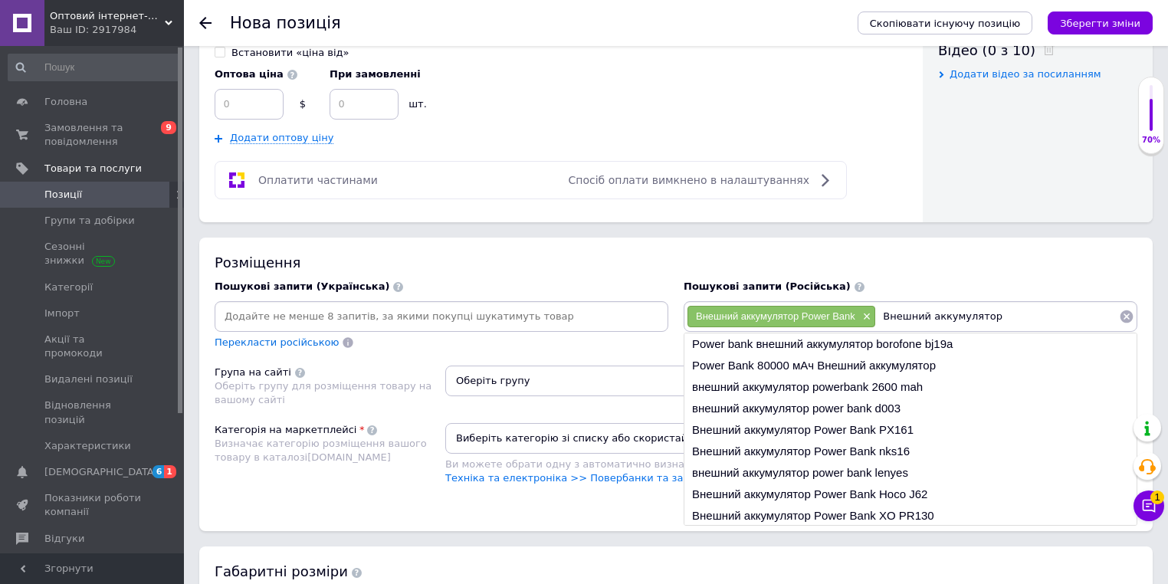
type input "Внешний аккумулятор"
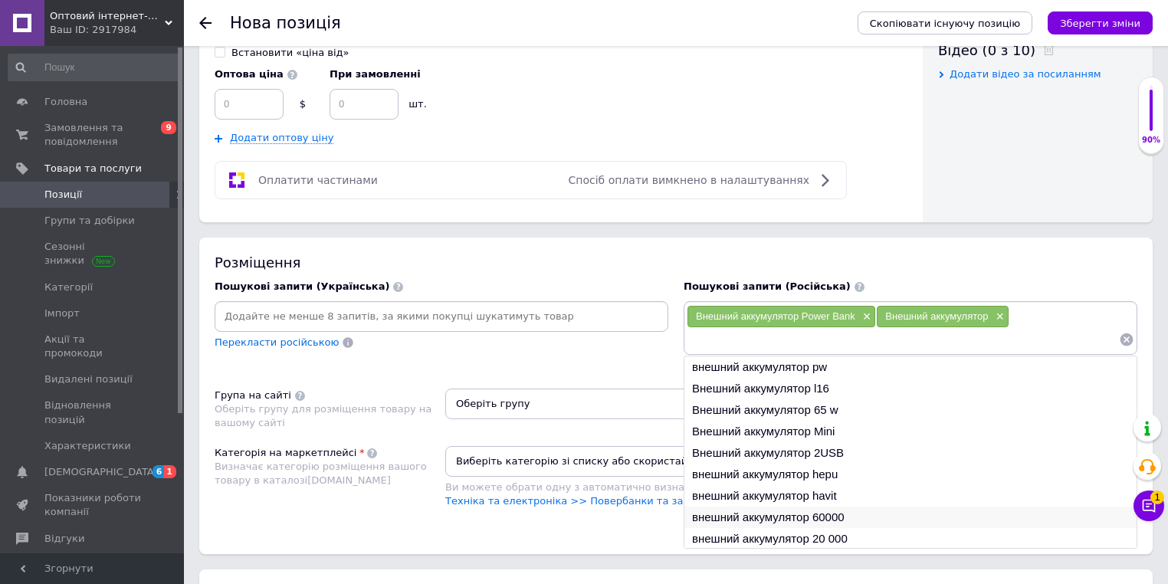
click at [731, 512] on li "внешний аккумулятор 60000" at bounding box center [911, 517] width 452 height 21
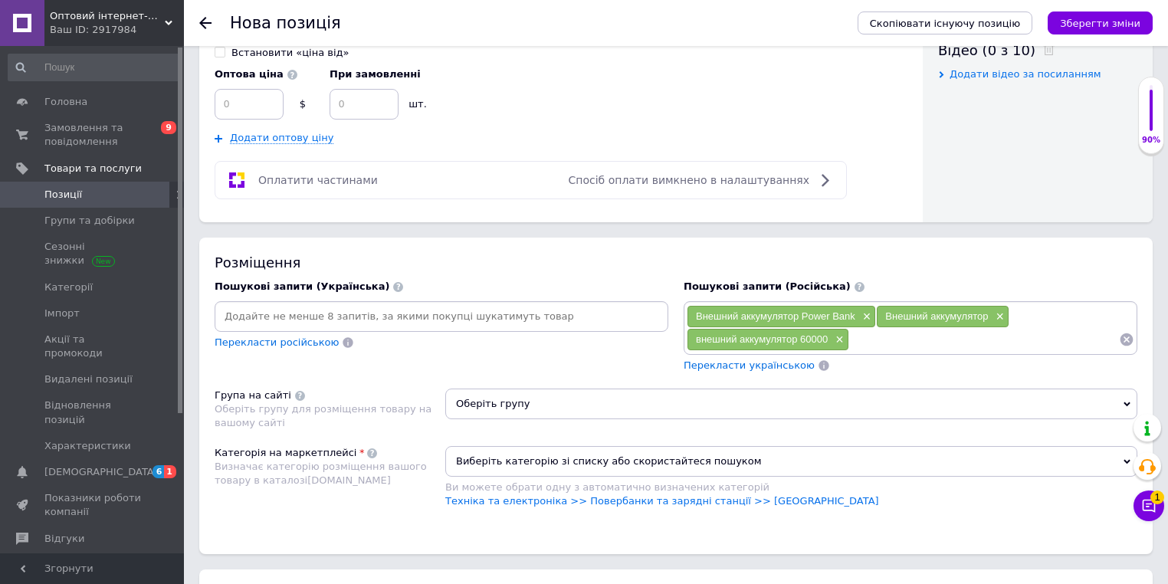
click at [892, 340] on input at bounding box center [984, 339] width 270 height 23
paste input "Внешний аккумулятор Power Bank"
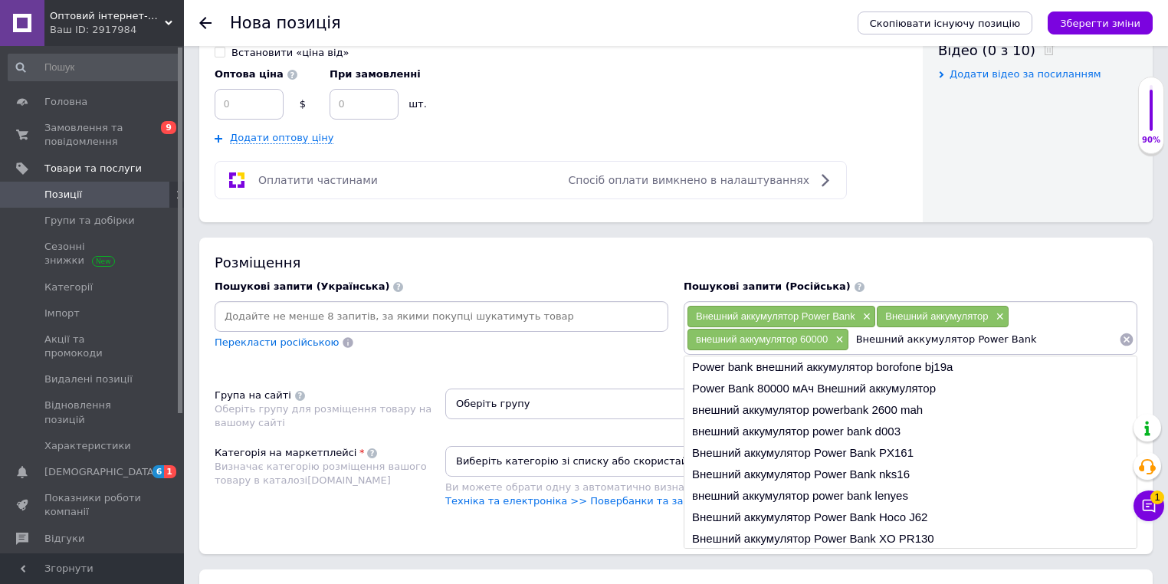
drag, startPoint x: 955, startPoint y: 334, endPoint x: 826, endPoint y: 331, distance: 128.8
click at [826, 331] on div "Внешний аккумулятор Power Bank × Внешний аккумулятор × внешний аккумулятор 6000…" at bounding box center [911, 328] width 448 height 46
type input "Power Bank"
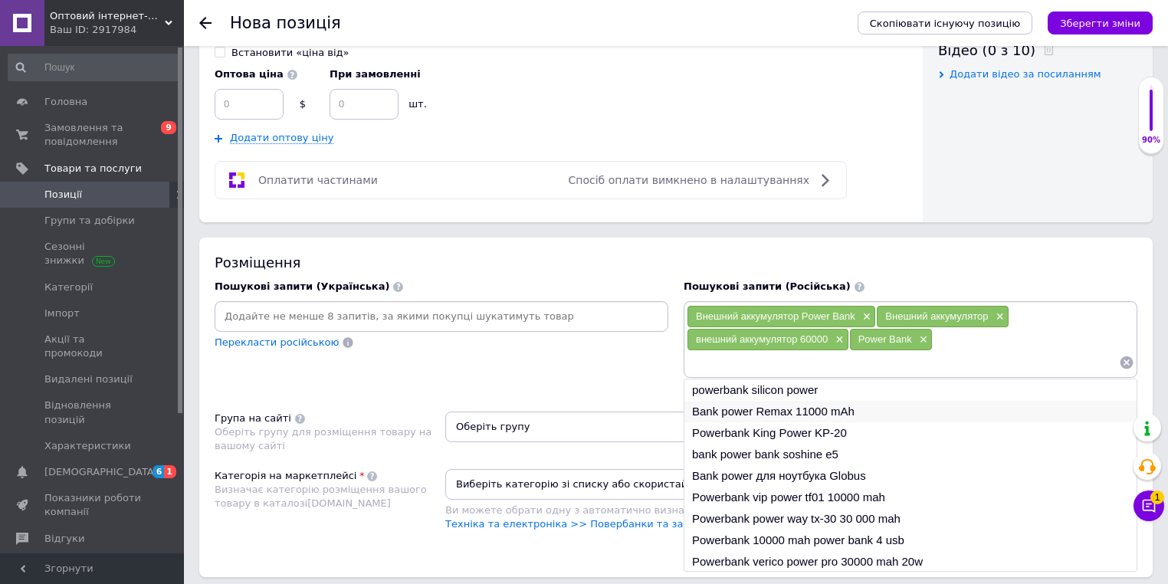
click at [745, 403] on li "Bank power Remax 11000 mAh" at bounding box center [911, 411] width 452 height 21
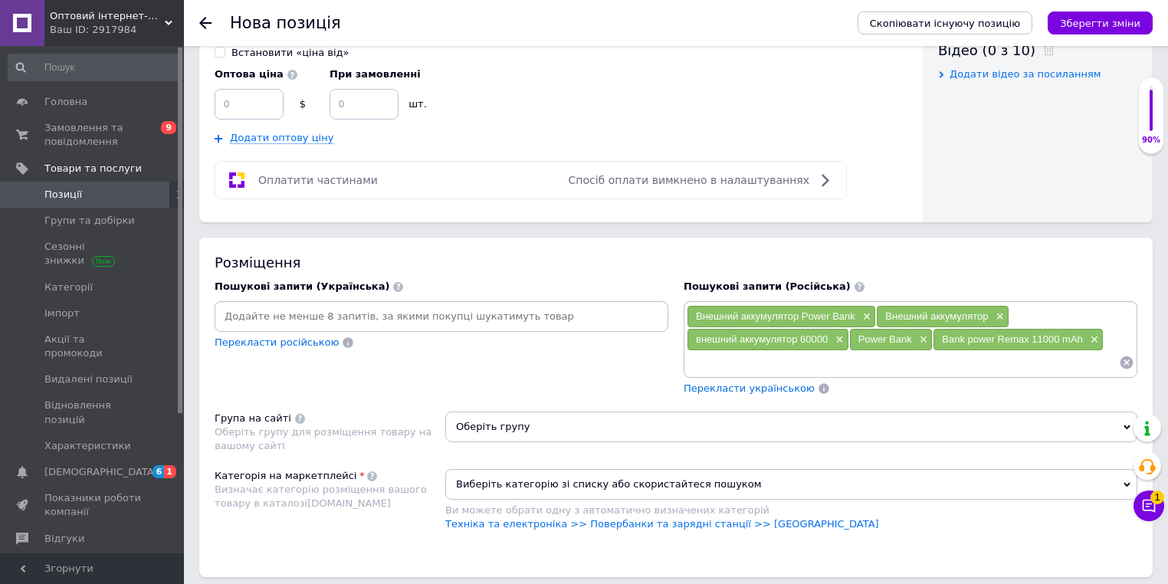
click at [606, 336] on div "Перекласти російською" at bounding box center [442, 343] width 454 height 15
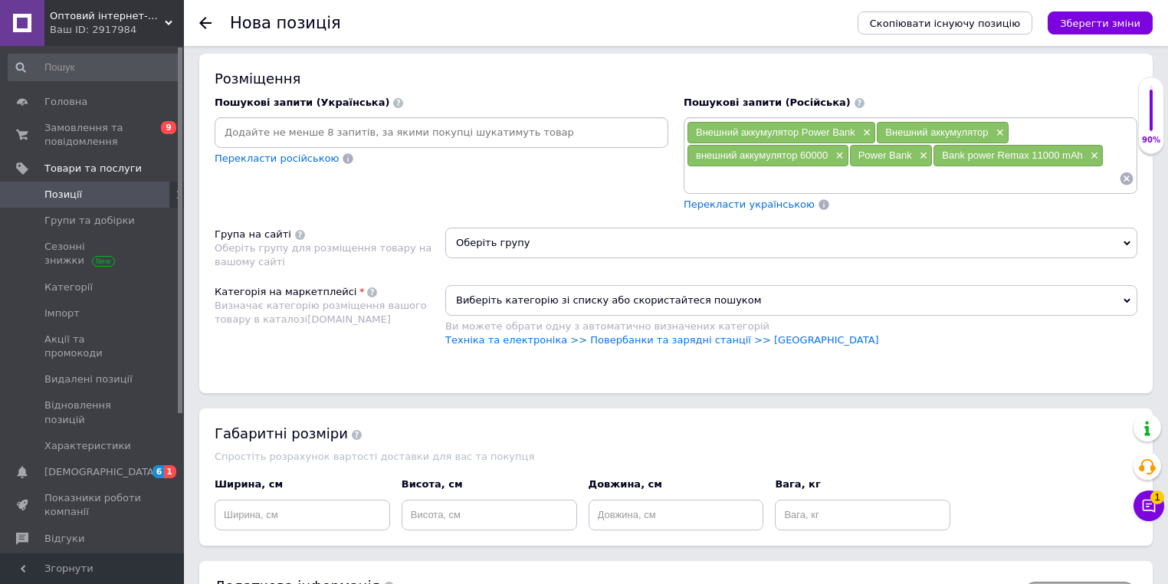
click at [544, 245] on span "Оберіть групу" at bounding box center [791, 243] width 692 height 31
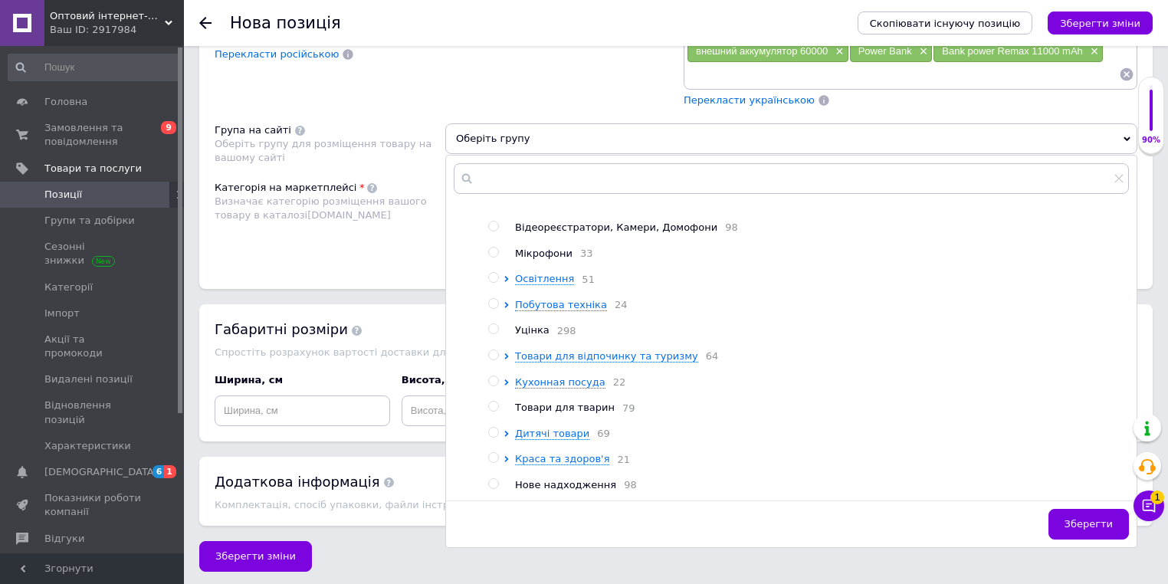
scroll to position [372, 0]
click at [539, 479] on span "Нове надходження" at bounding box center [565, 484] width 101 height 11
radio input "true"
click at [411, 254] on div "Розміщення Пошукові запити (Українська) Перекласти російською Пошукові запити (…" at bounding box center [676, 119] width 954 height 340
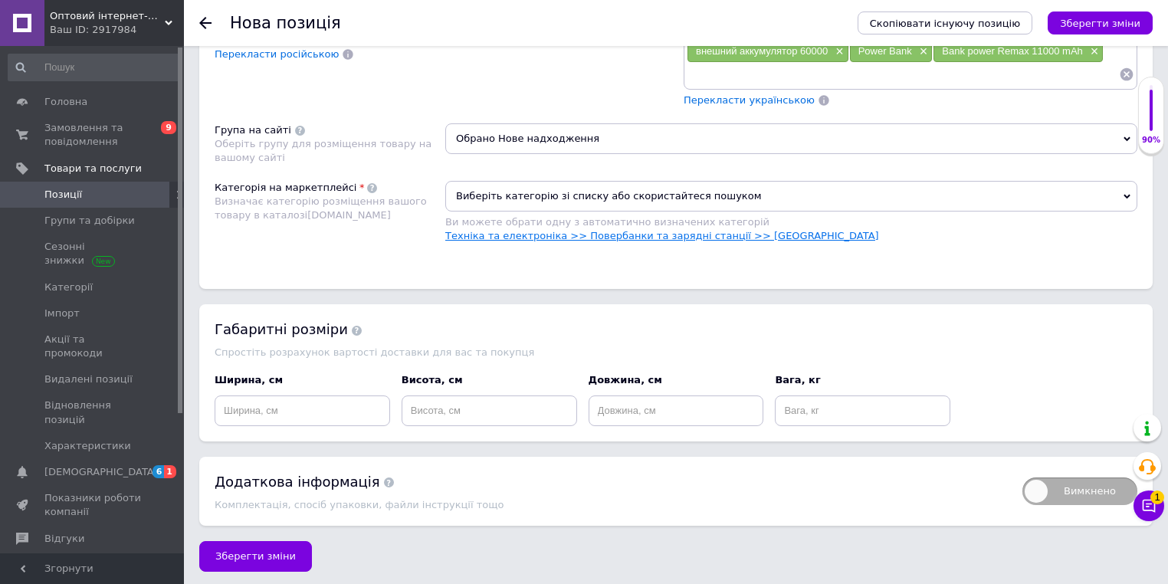
click at [633, 232] on link "Техніка та електроніка >> Повербанки та зарядні станції >> [GEOGRAPHIC_DATA]" at bounding box center [662, 235] width 434 height 11
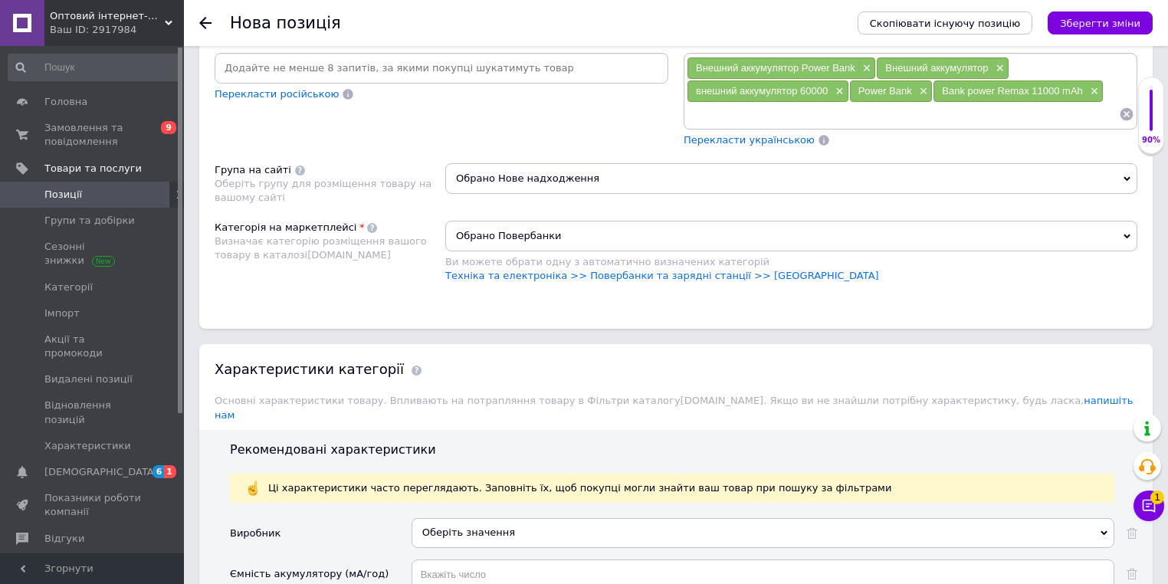
scroll to position [1024, 0]
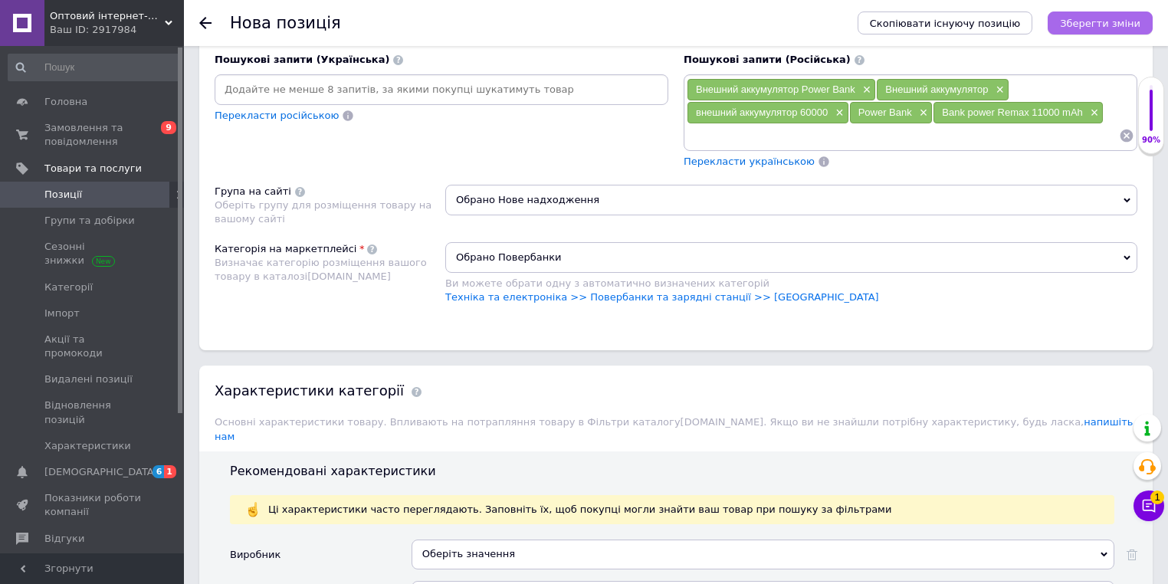
click at [1137, 21] on icon "Зберегти зміни" at bounding box center [1100, 23] width 80 height 11
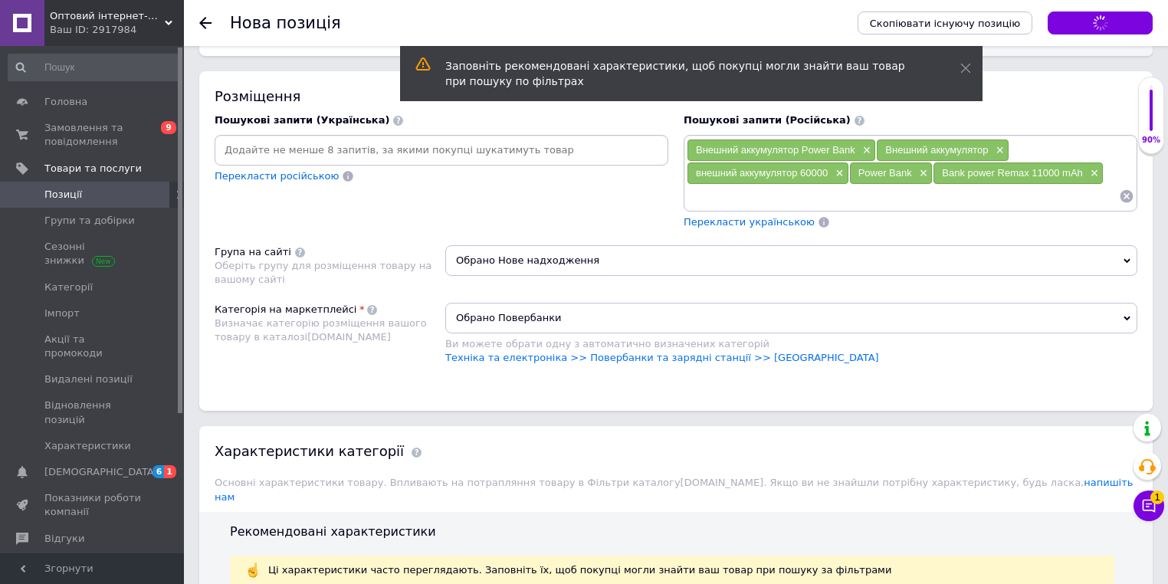
scroll to position [963, 0]
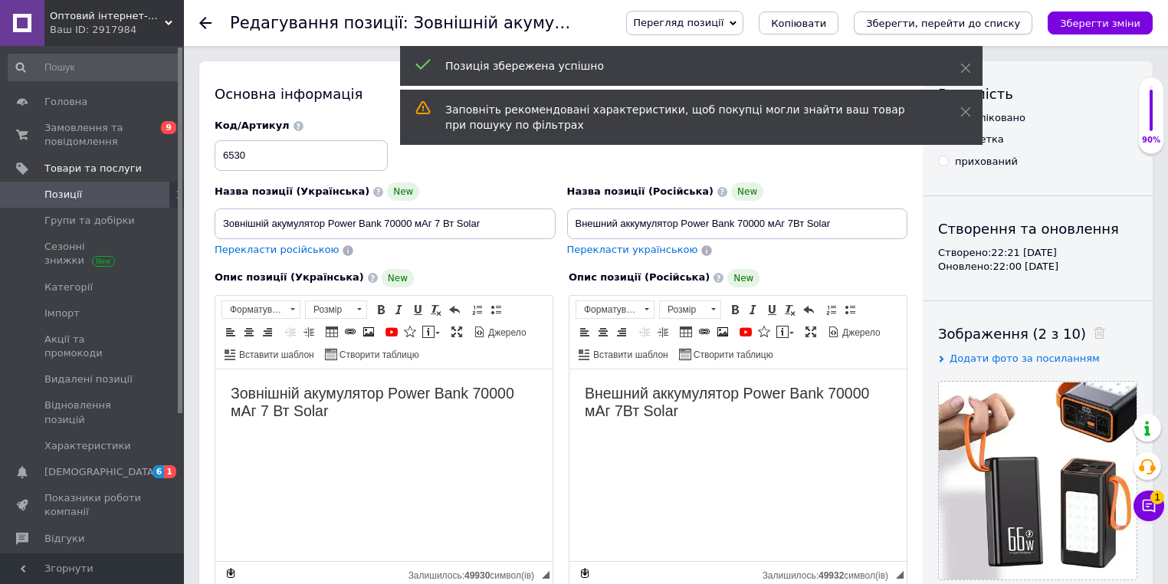
click at [984, 31] on button "Зберегти, перейти до списку" at bounding box center [943, 22] width 179 height 23
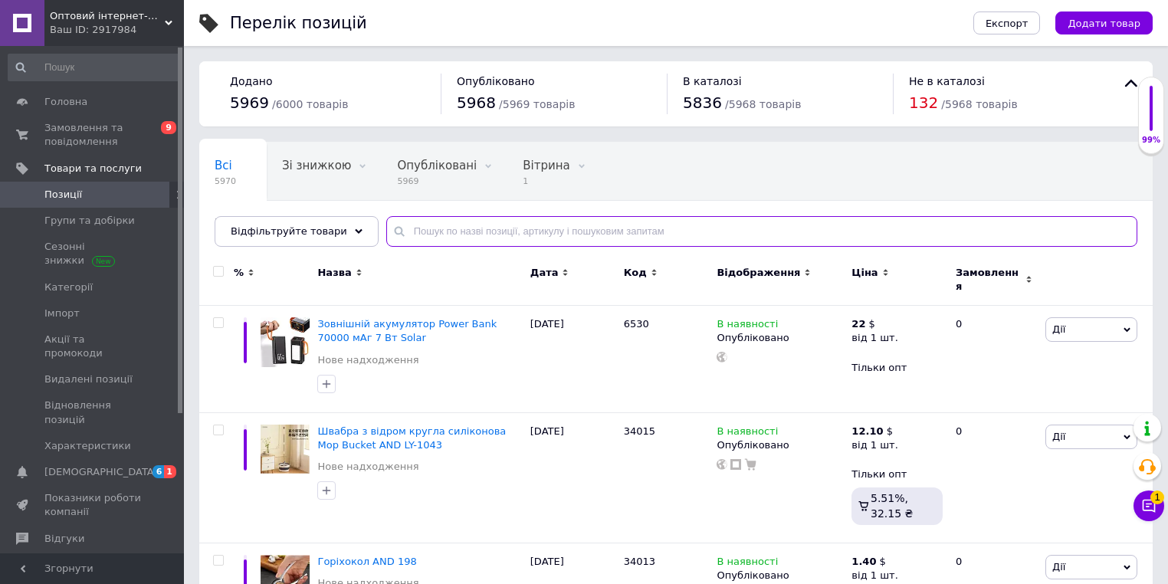
click at [512, 229] on input "text" at bounding box center [761, 231] width 751 height 31
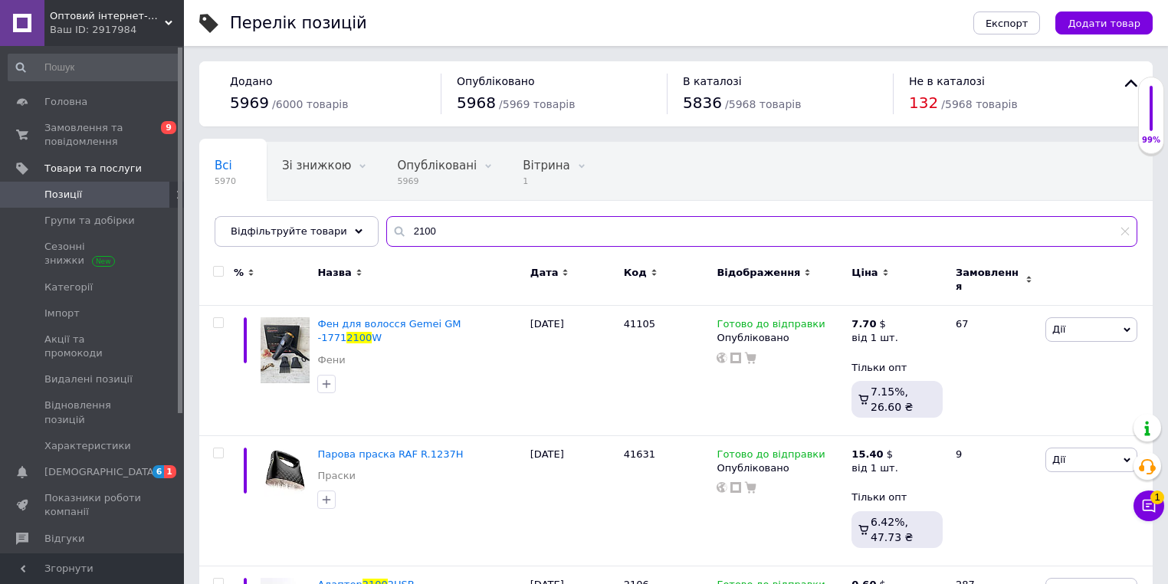
click at [445, 236] on input "2100" at bounding box center [761, 231] width 751 height 31
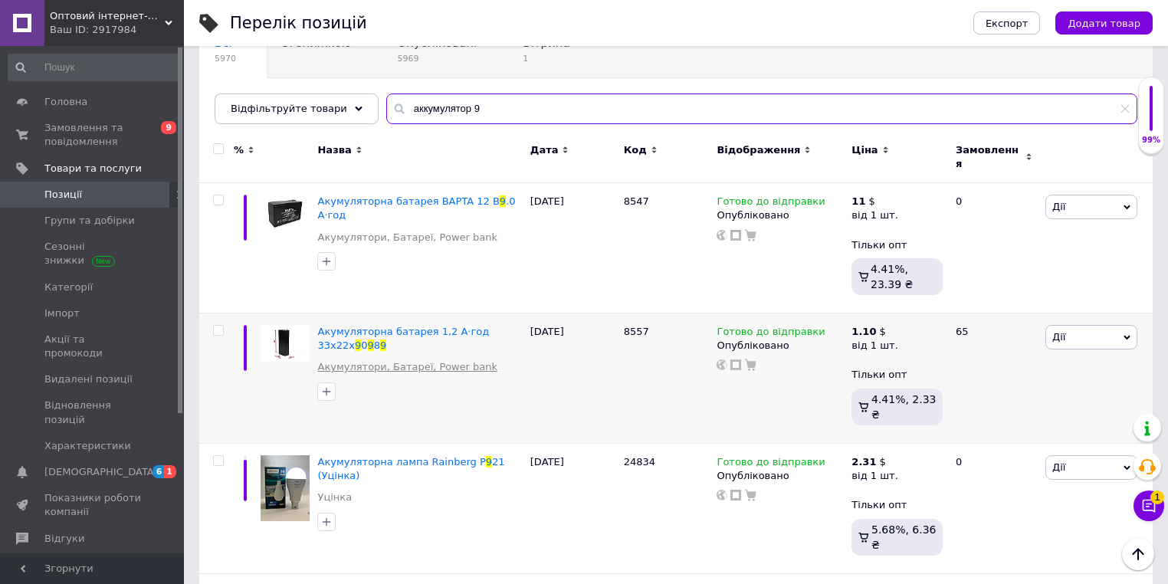
scroll to position [123, 0]
click at [460, 113] on input "аккумулятор 9" at bounding box center [761, 109] width 751 height 31
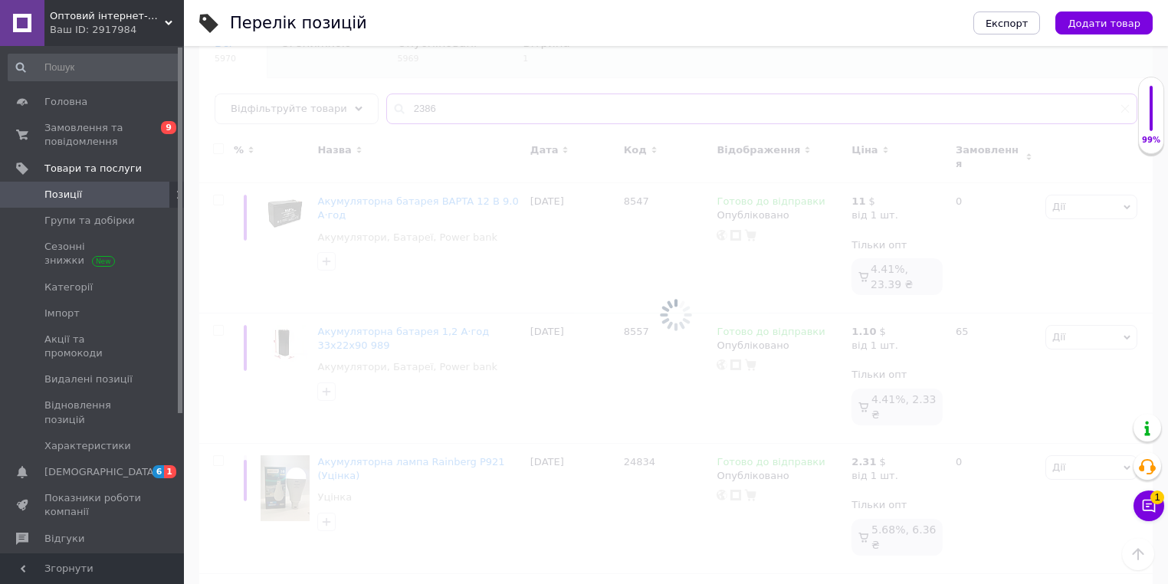
scroll to position [80, 0]
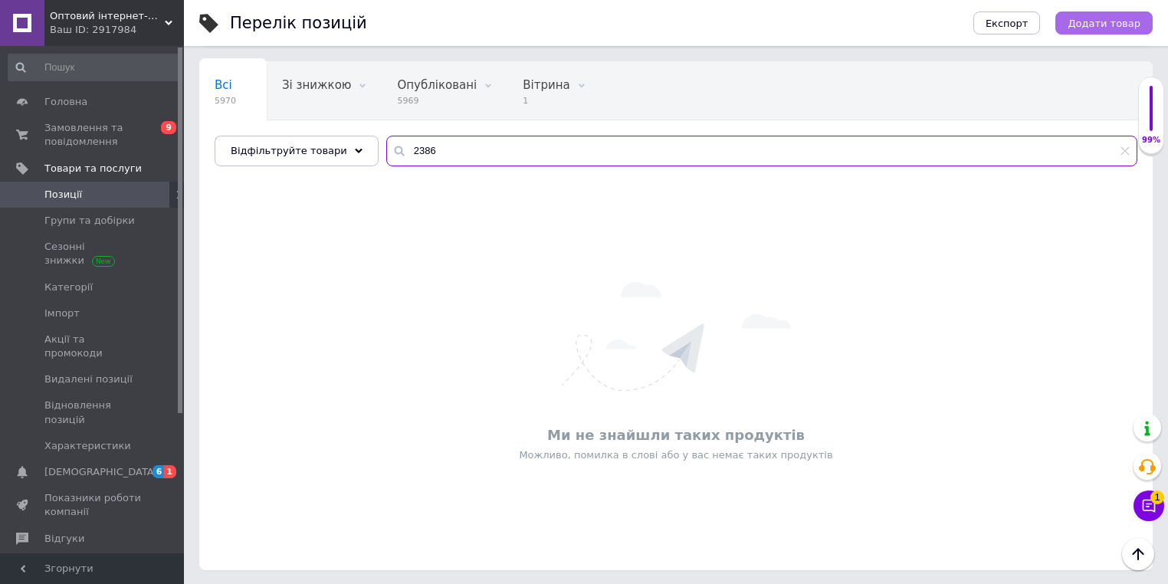
type input "2386"
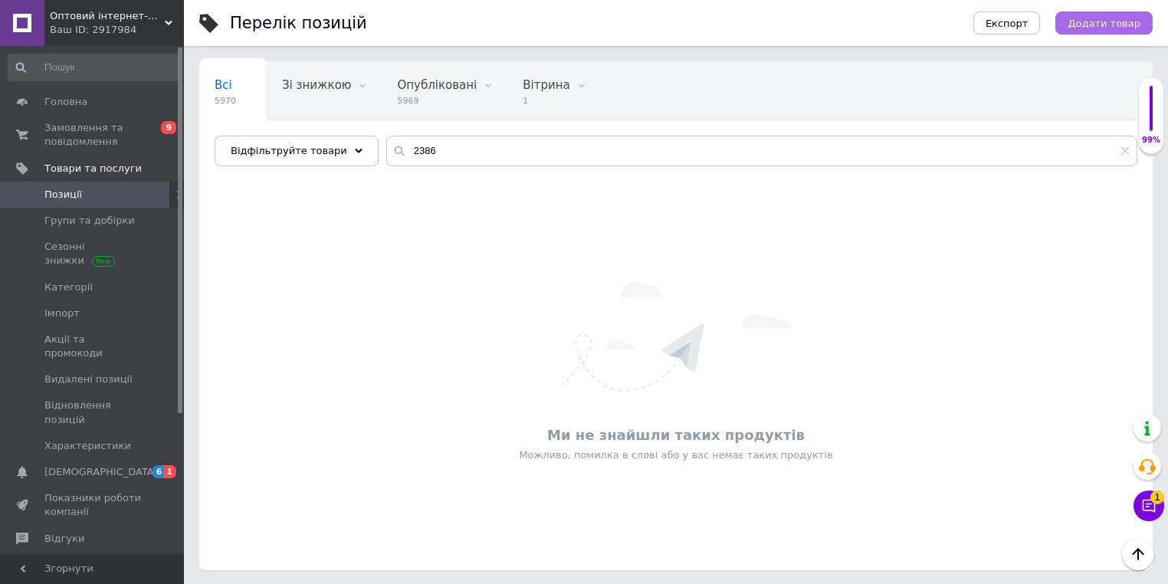
click at [1101, 18] on span "Додати товар" at bounding box center [1104, 23] width 73 height 11
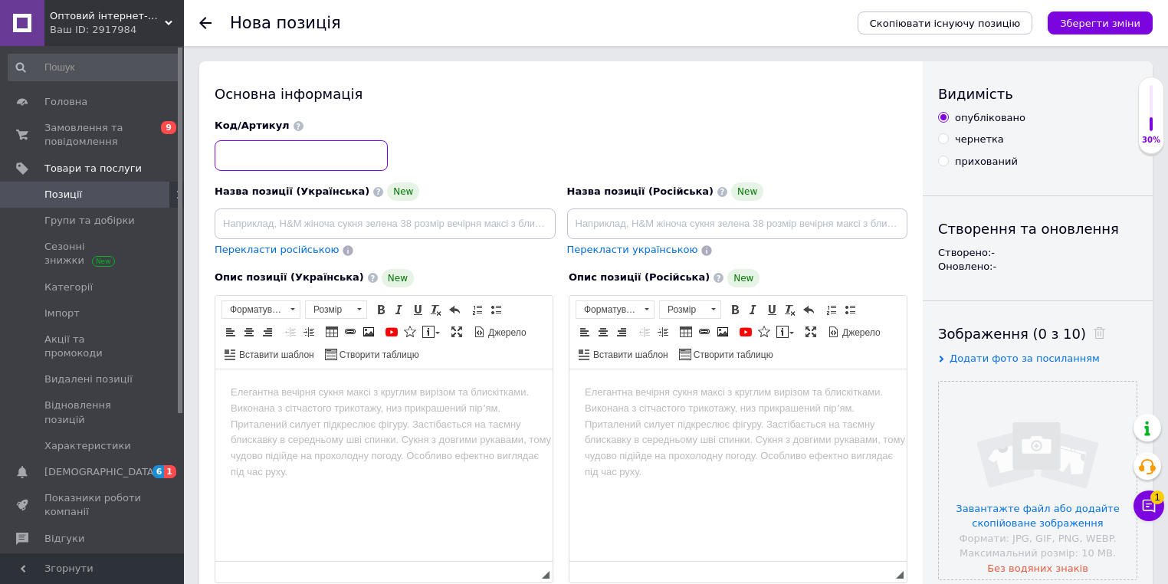
click at [330, 150] on input at bounding box center [301, 155] width 173 height 31
paste input "2386"
type input "2386"
click at [685, 223] on input at bounding box center [737, 224] width 341 height 31
click at [649, 228] on input at bounding box center [737, 224] width 341 height 31
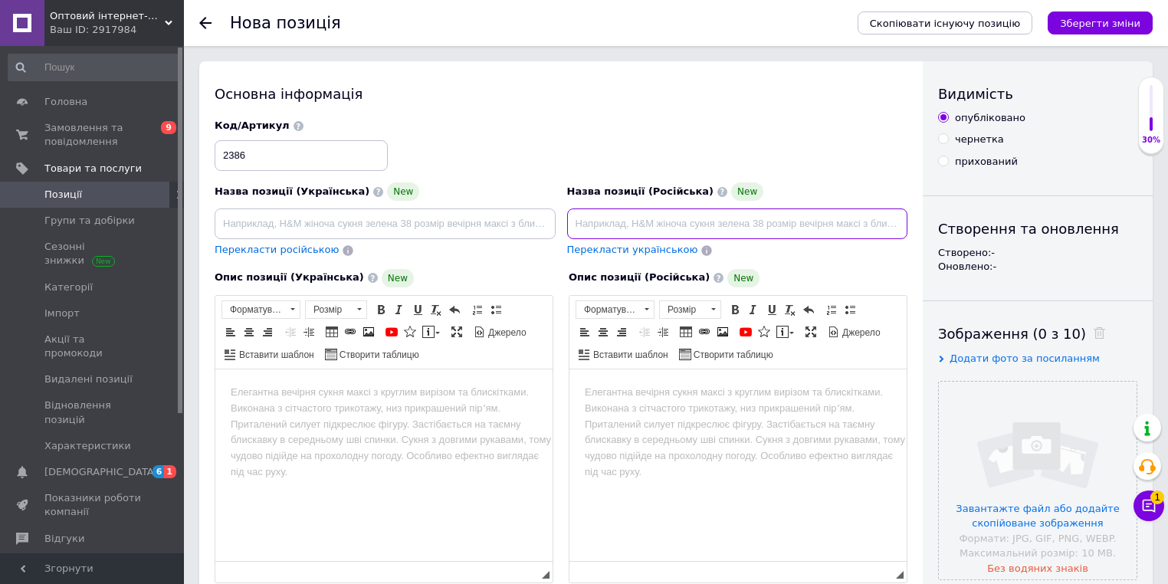
paste input "Аккумулятор BATTERY 12V 9A UKC"
type input "Аккумулятор BATTERY 12V 9A UKC"
click at [623, 416] on html at bounding box center [738, 392] width 337 height 47
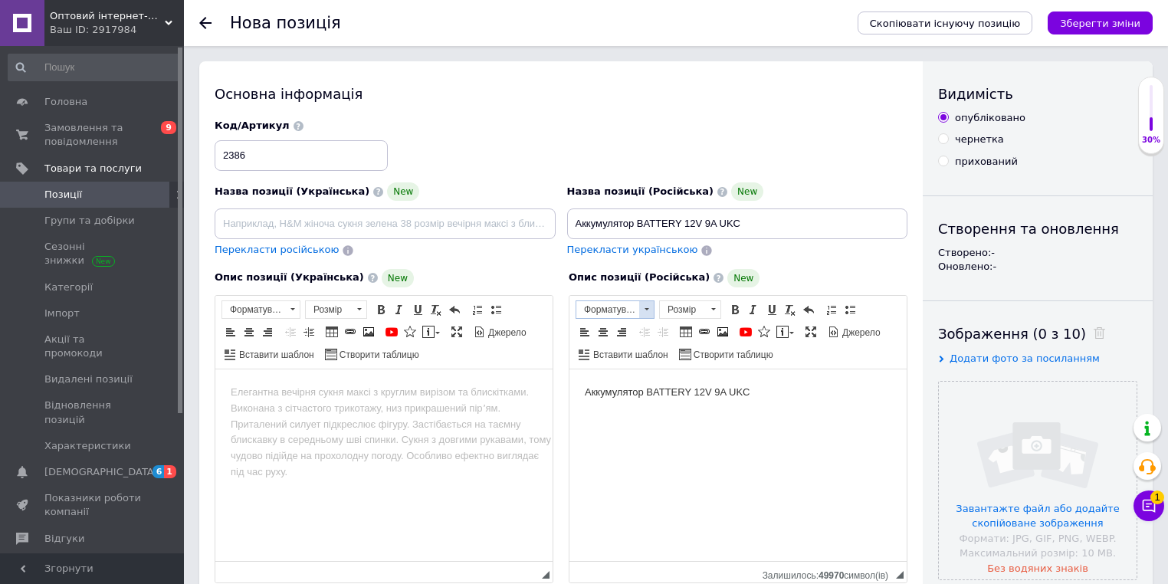
click at [645, 308] on span at bounding box center [647, 309] width 5 height 2
click at [627, 347] on h2 "Заголовок 2" at bounding box center [634, 351] width 108 height 17
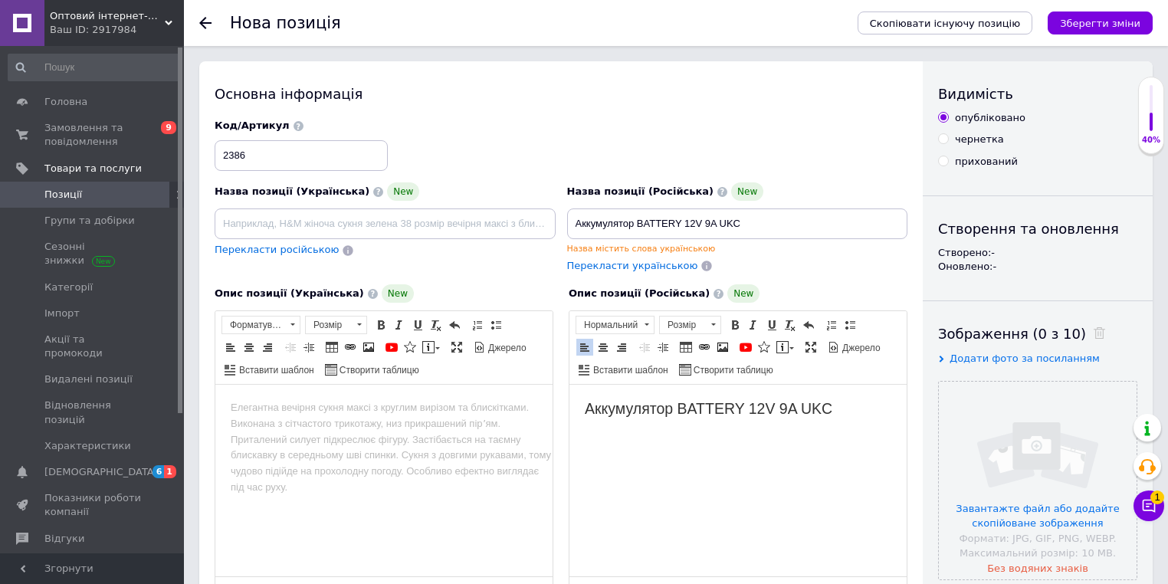
click at [1073, 421] on input "file" at bounding box center [1038, 481] width 198 height 198
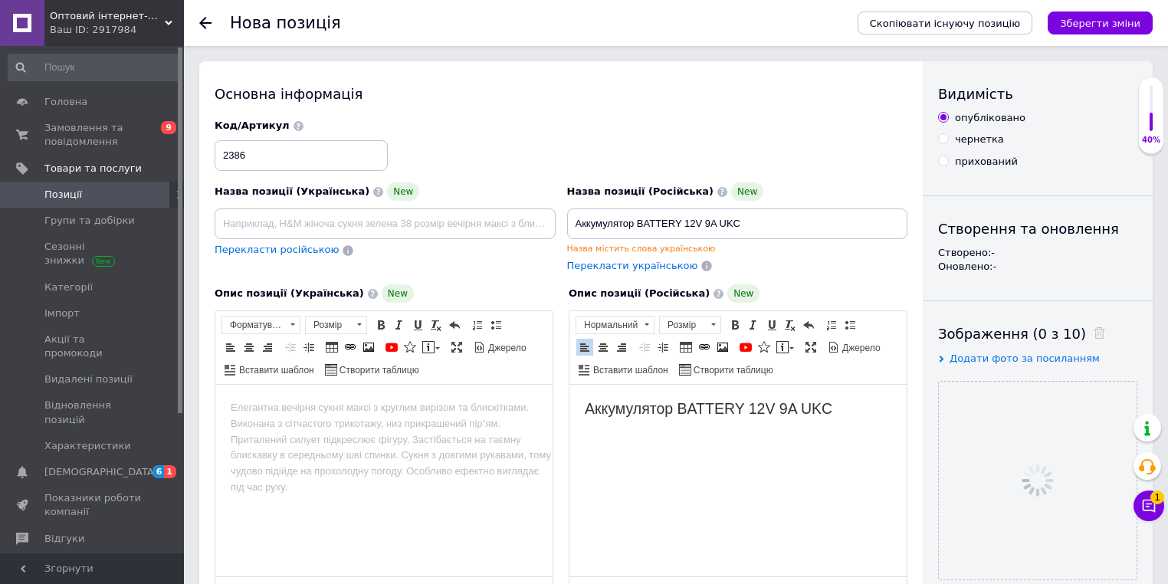
click at [521, 143] on div "Код/Артикул 2386" at bounding box center [561, 145] width 705 height 64
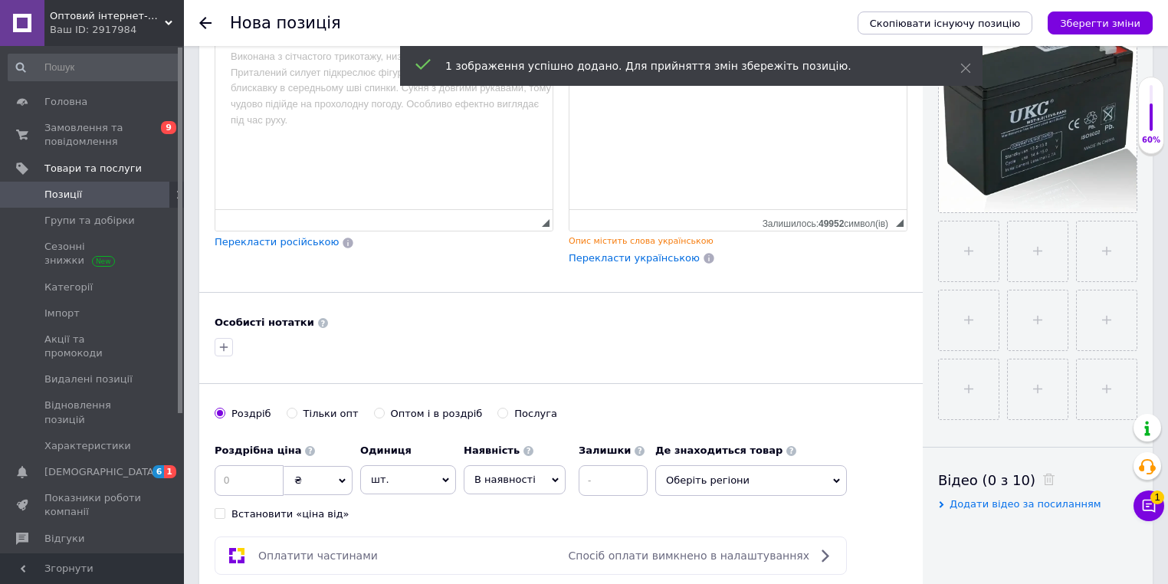
scroll to position [368, 0]
drag, startPoint x: 332, startPoint y: 411, endPoint x: 420, endPoint y: 324, distance: 123.6
click at [331, 411] on div "Тільки опт" at bounding box center [331, 413] width 55 height 14
click at [297, 411] on input "Тільки опт" at bounding box center [292, 412] width 10 height 10
radio input "true"
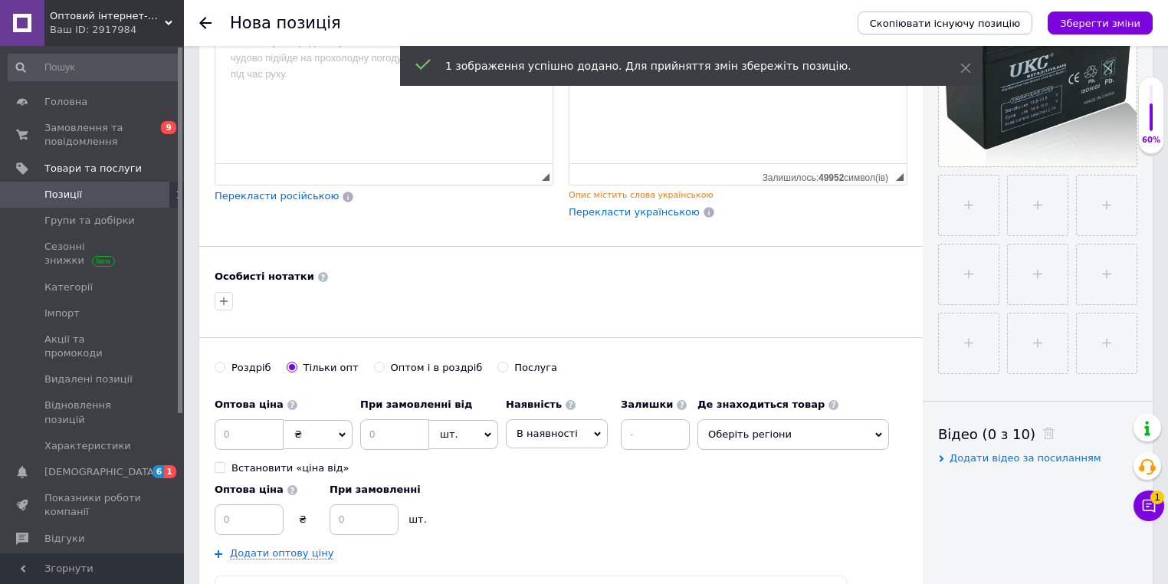
scroll to position [491, 0]
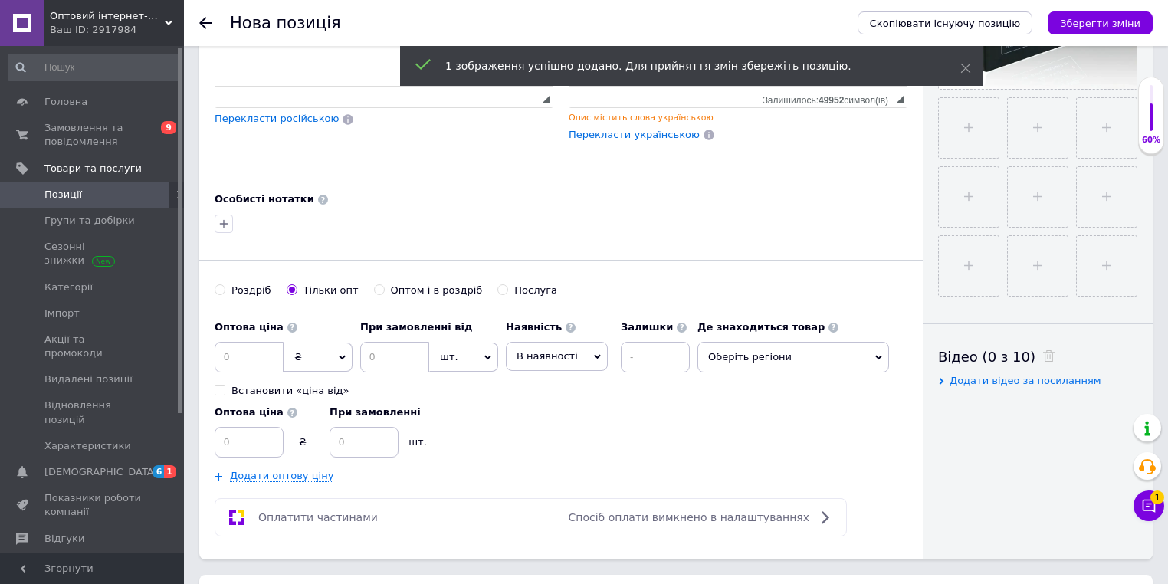
click at [303, 359] on span "₴" at bounding box center [318, 357] width 69 height 29
click at [301, 380] on li "$" at bounding box center [317, 388] width 67 height 21
click at [378, 359] on input at bounding box center [394, 357] width 69 height 31
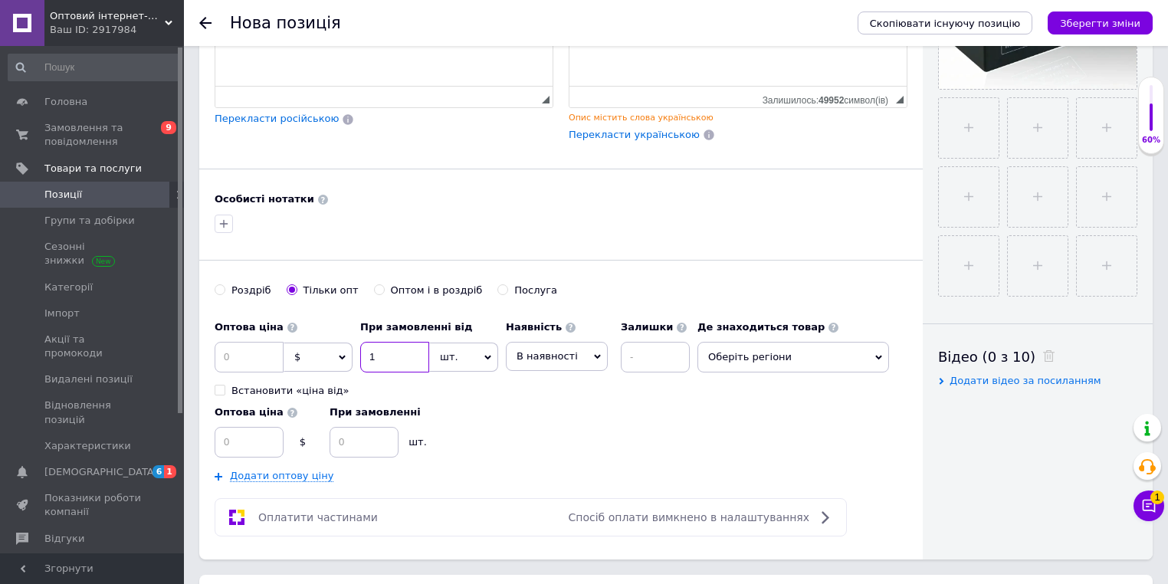
type input "1"
click at [240, 349] on input at bounding box center [249, 357] width 69 height 31
type input "9.9"
click at [497, 435] on div "Оптова ціна $ При замовленні шт." at bounding box center [456, 428] width 483 height 60
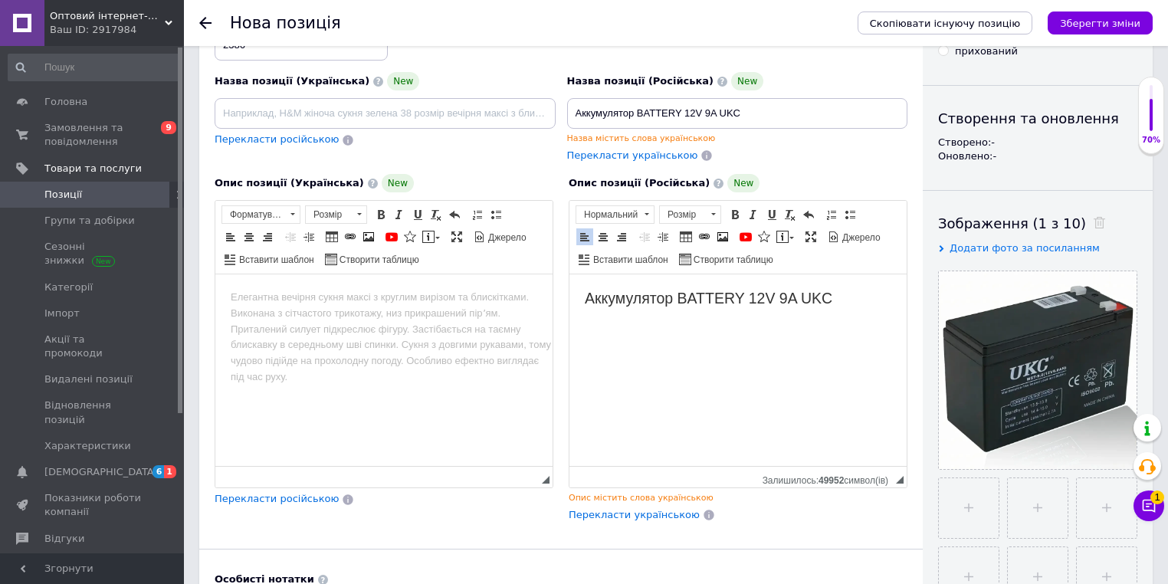
scroll to position [0, 0]
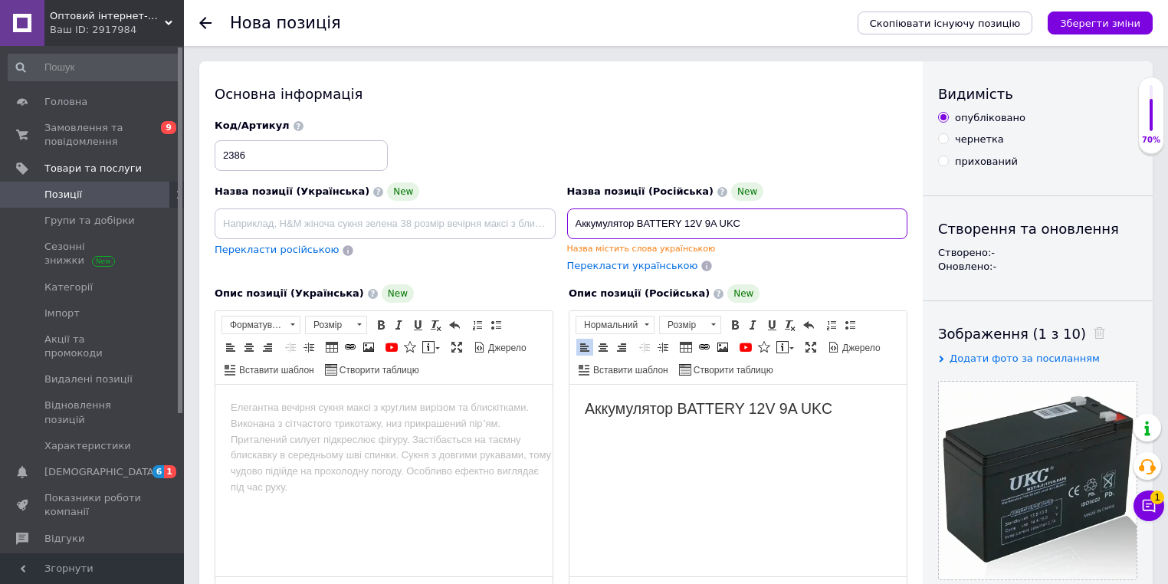
click at [665, 217] on input "Аккумулятор BATTERY 12V 9A UKC" at bounding box center [737, 224] width 341 height 31
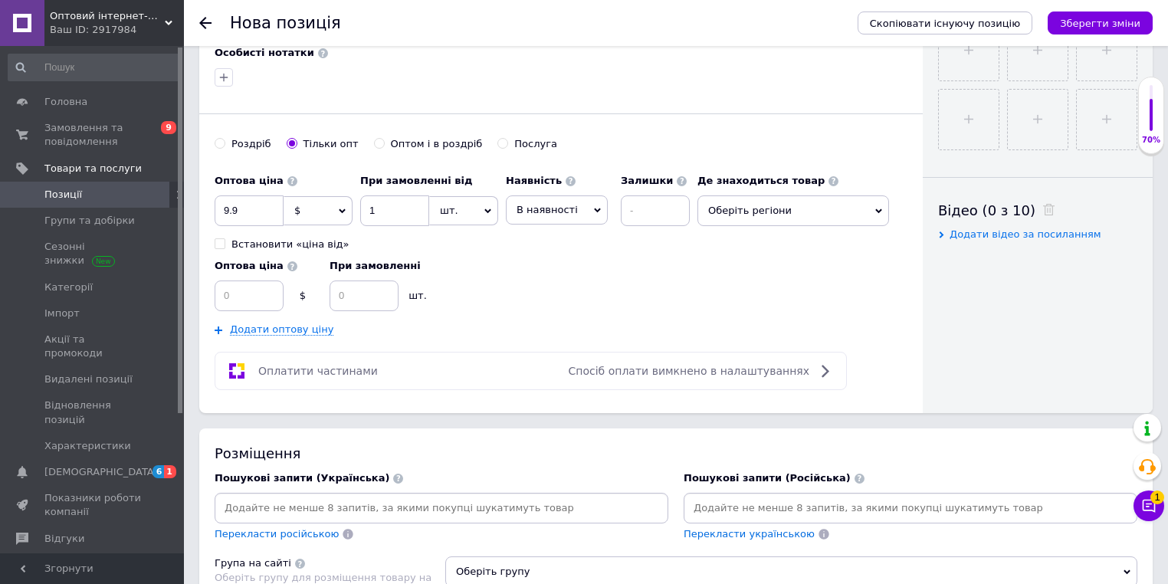
scroll to position [736, 0]
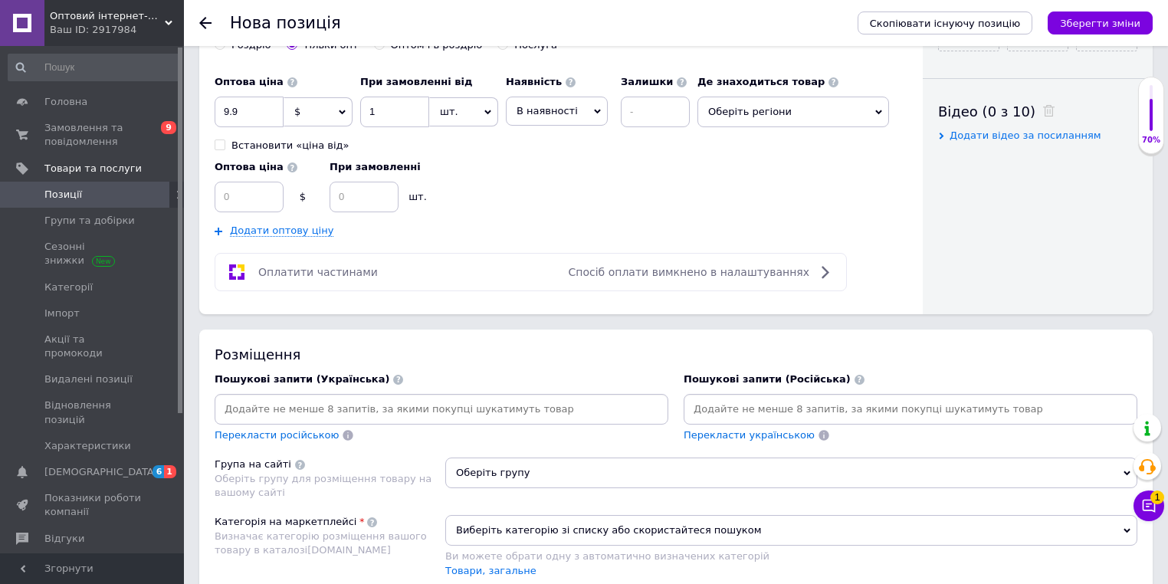
click at [731, 404] on input at bounding box center [911, 409] width 448 height 23
paste input "Аккумулятор BATTERY 12V 9A UKC"
type input "Аккумулятор BATTERY 12V 9A UKC"
paste input "Аккумулятор BATTERY 12V 9A UKC"
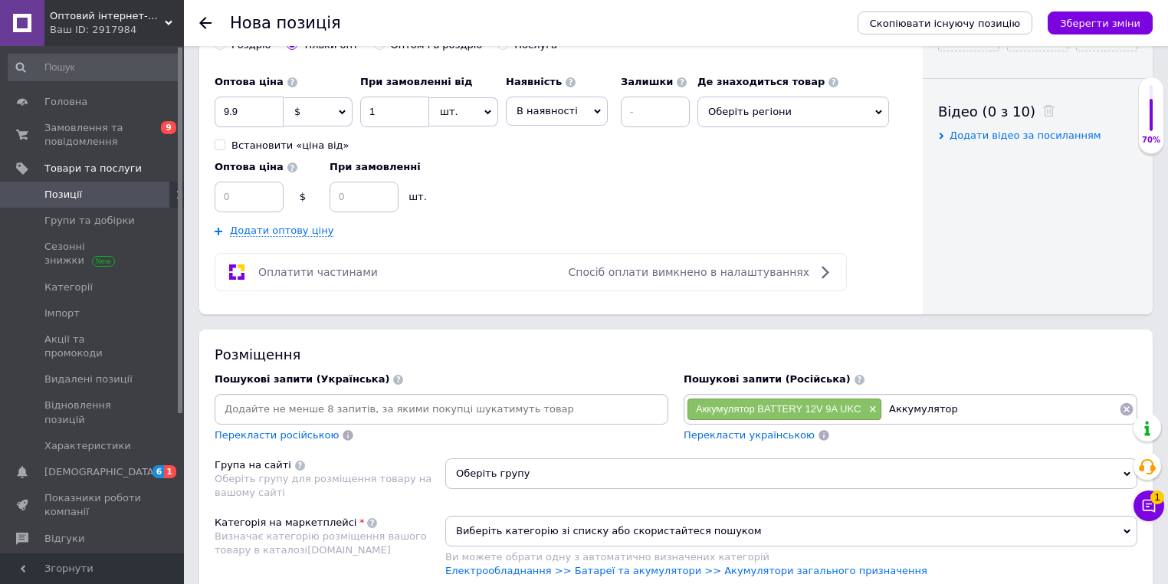
type input "Аккумулятор"
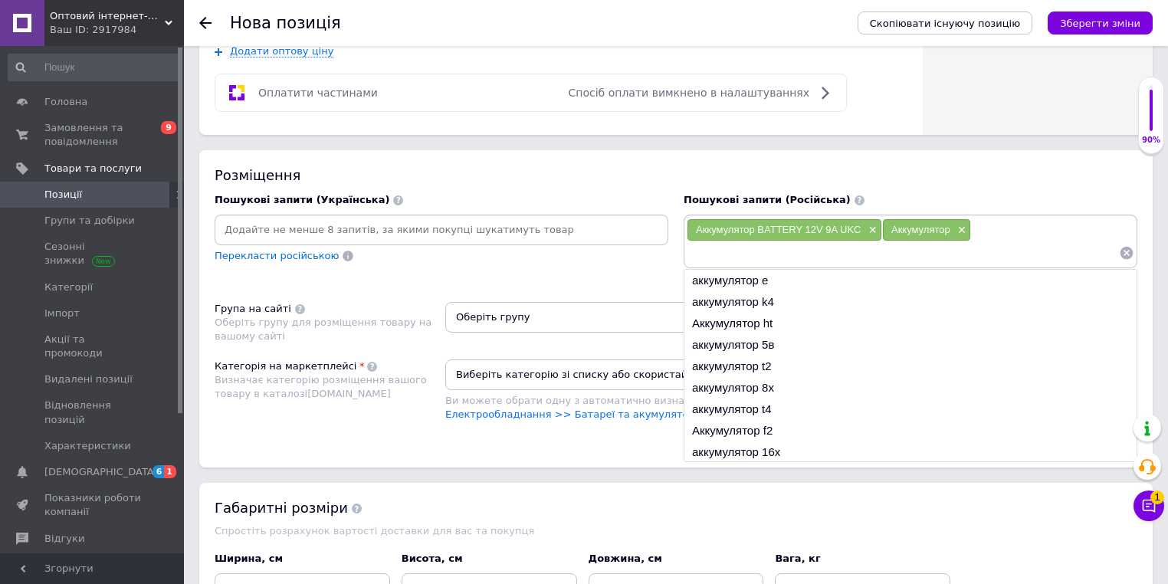
scroll to position [920, 0]
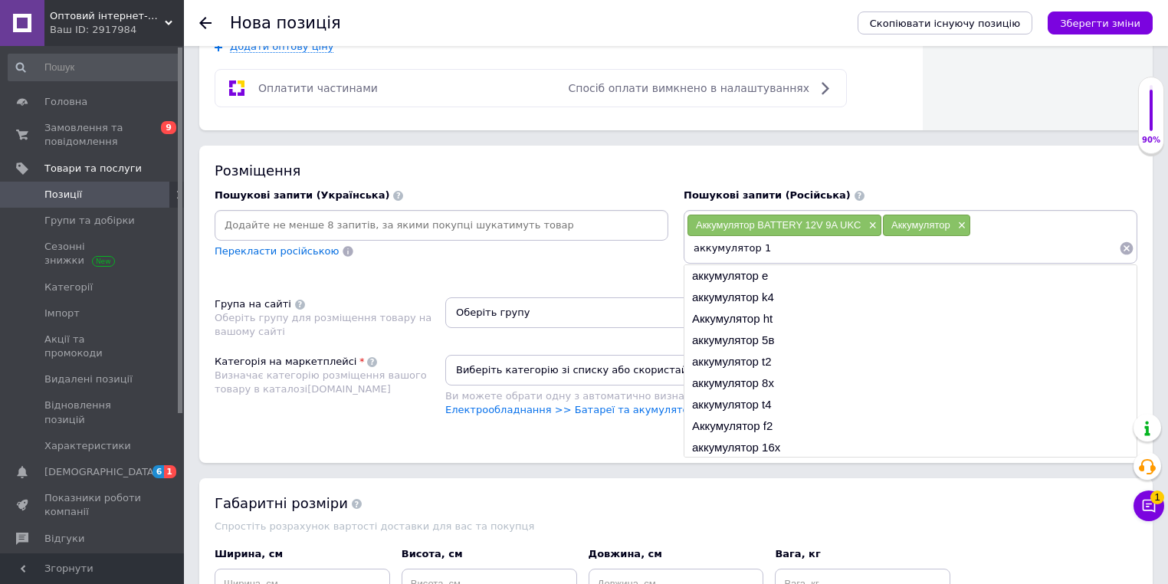
type input "аккумулятор 12"
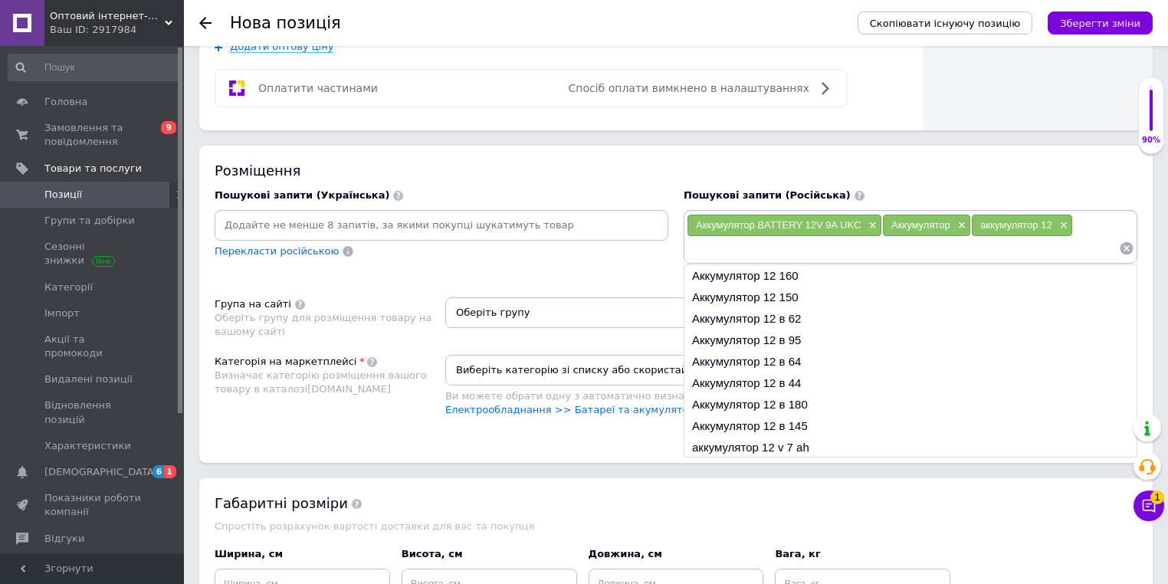
click at [590, 302] on span "Оберіть групу" at bounding box center [791, 312] width 692 height 31
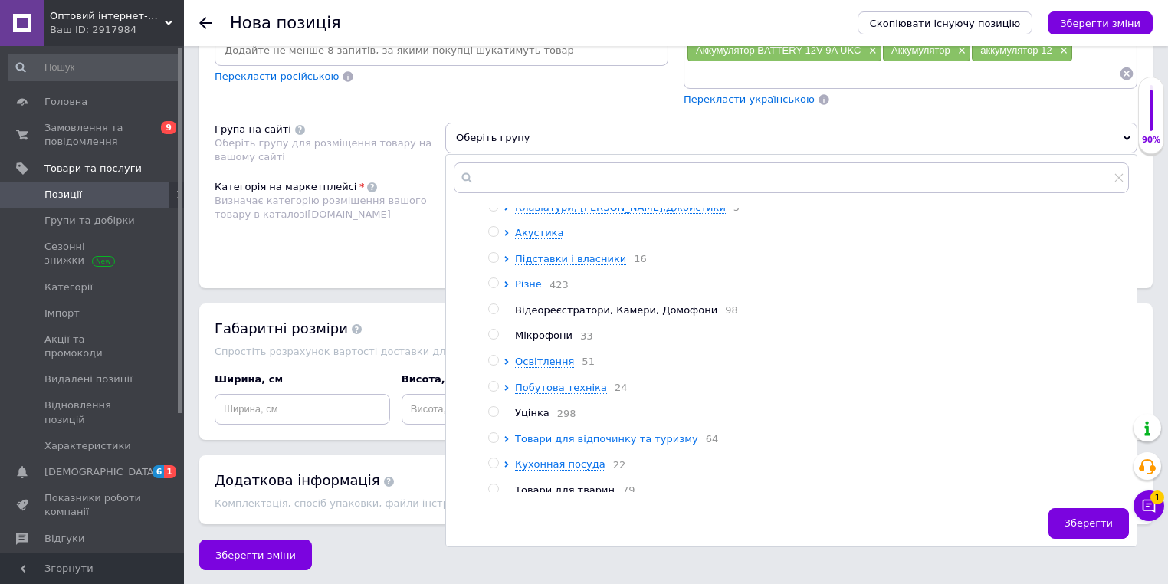
scroll to position [372, 0]
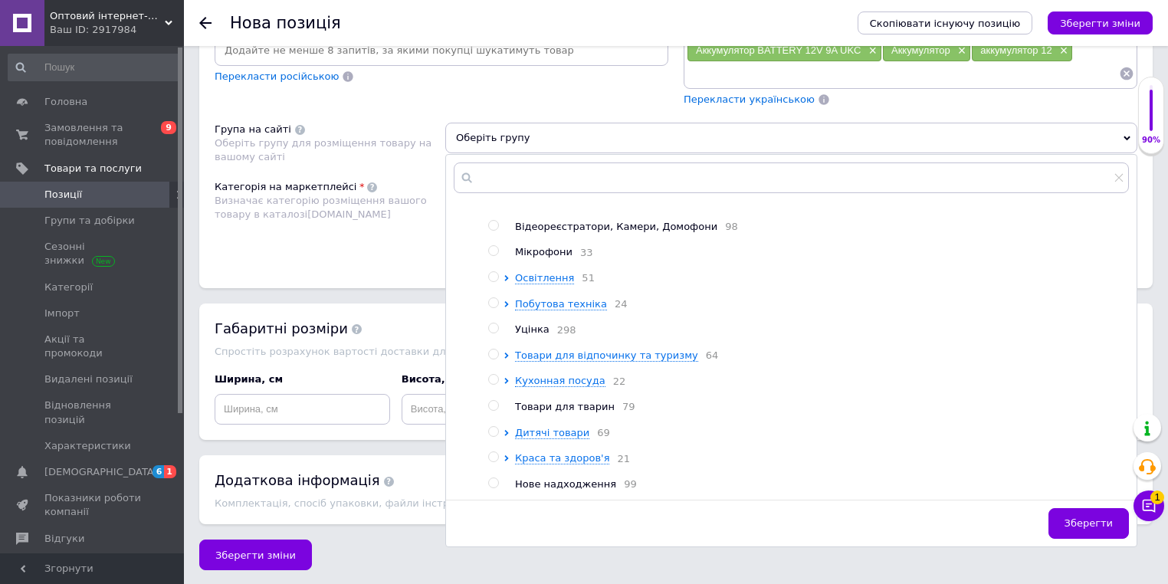
click at [551, 478] on span "Нове надходження" at bounding box center [565, 483] width 101 height 11
radio input "true"
click at [399, 267] on div "Розміщення Пошукові запити (Українська) Перекласти російською Пошукові запити (…" at bounding box center [676, 129] width 954 height 317
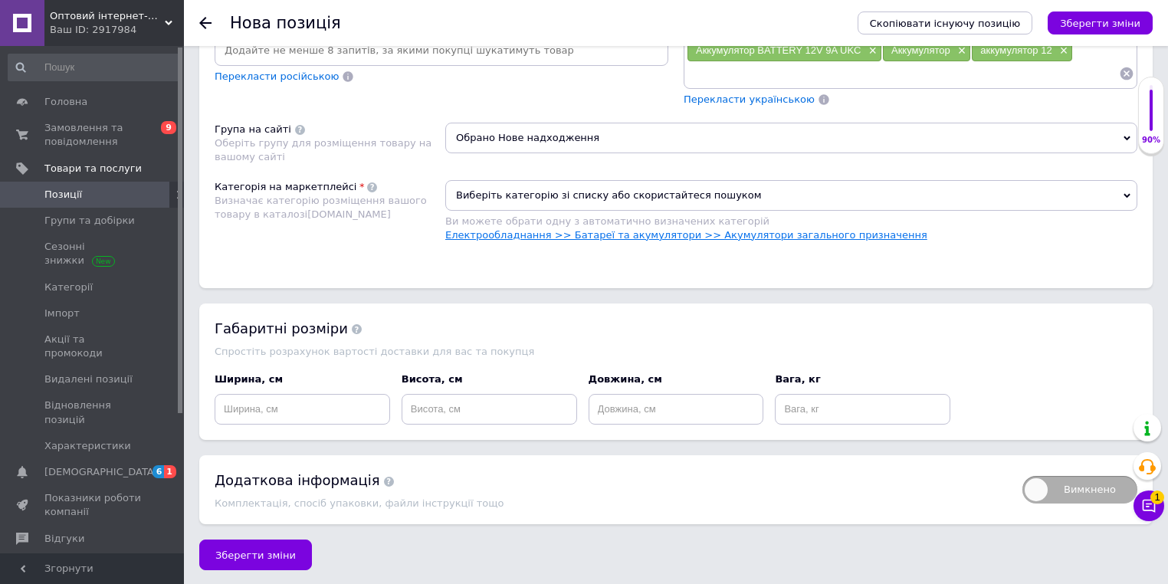
click at [577, 232] on link "Електрообладнання >> Батареї та акумулятори >> Акумулятори загального призначен…" at bounding box center [686, 234] width 482 height 11
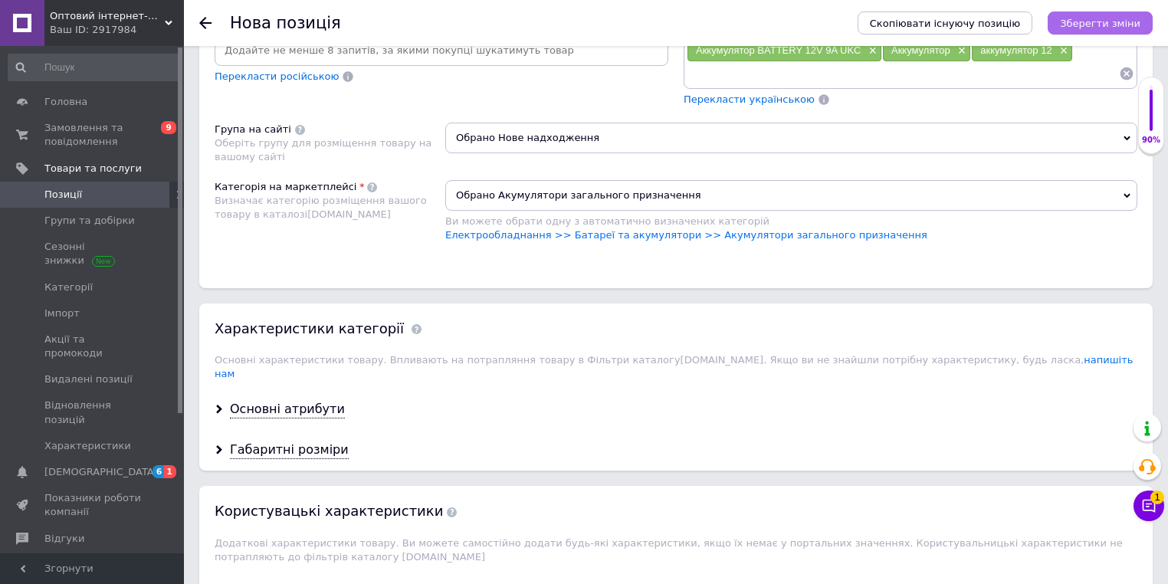
click at [1107, 21] on icon "Зберегти зміни" at bounding box center [1100, 23] width 80 height 11
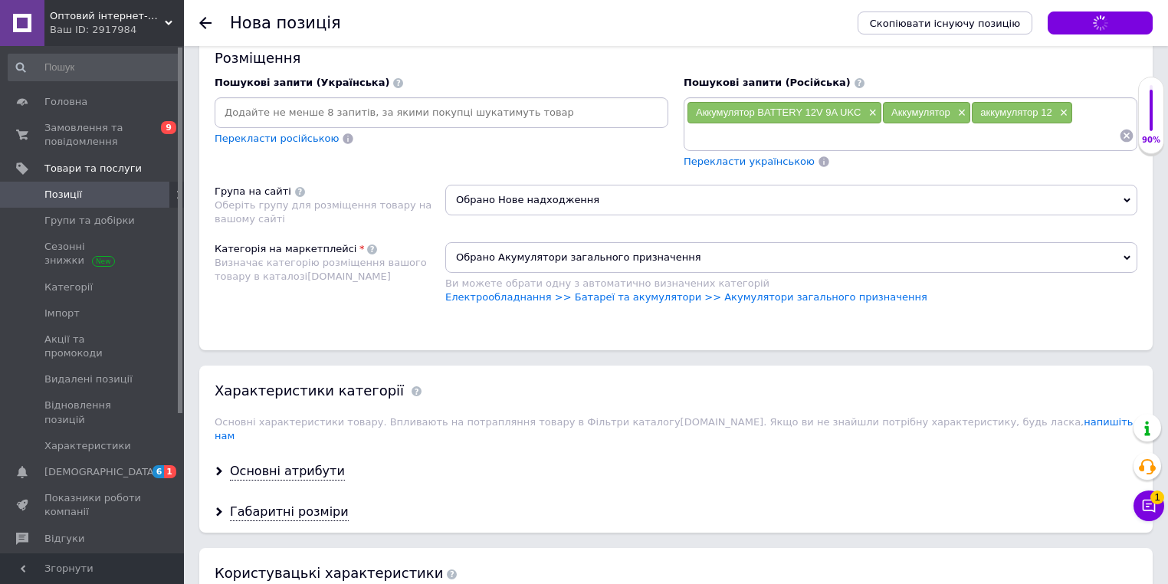
scroll to position [972, 0]
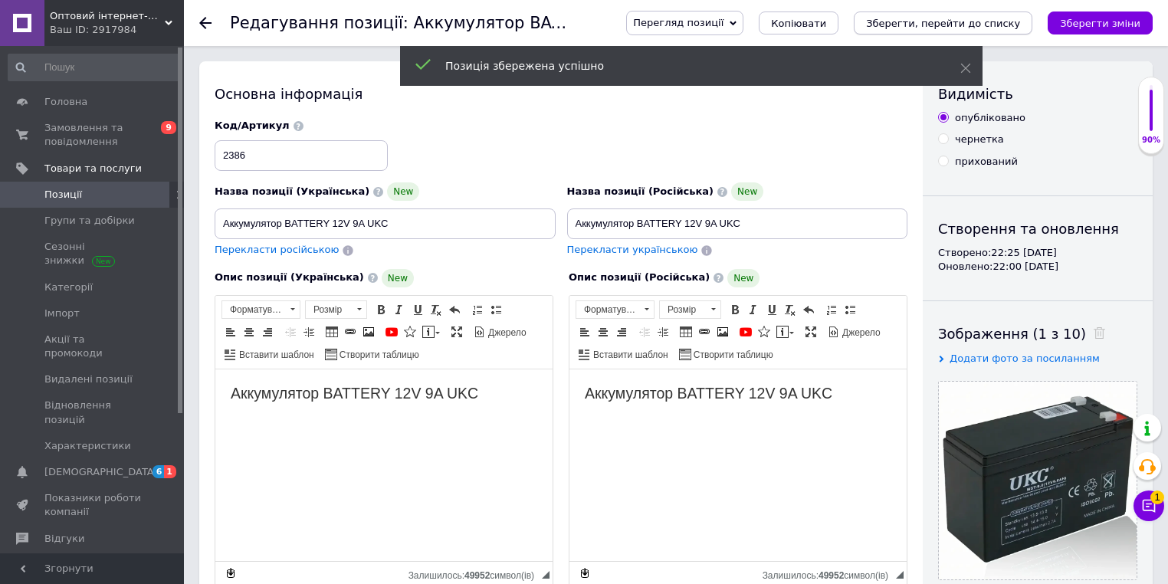
click at [969, 34] on div "Перегляд позиції Зберегти та переглянути на сайті Зберегти та переглянути на ма…" at bounding box center [874, 23] width 557 height 46
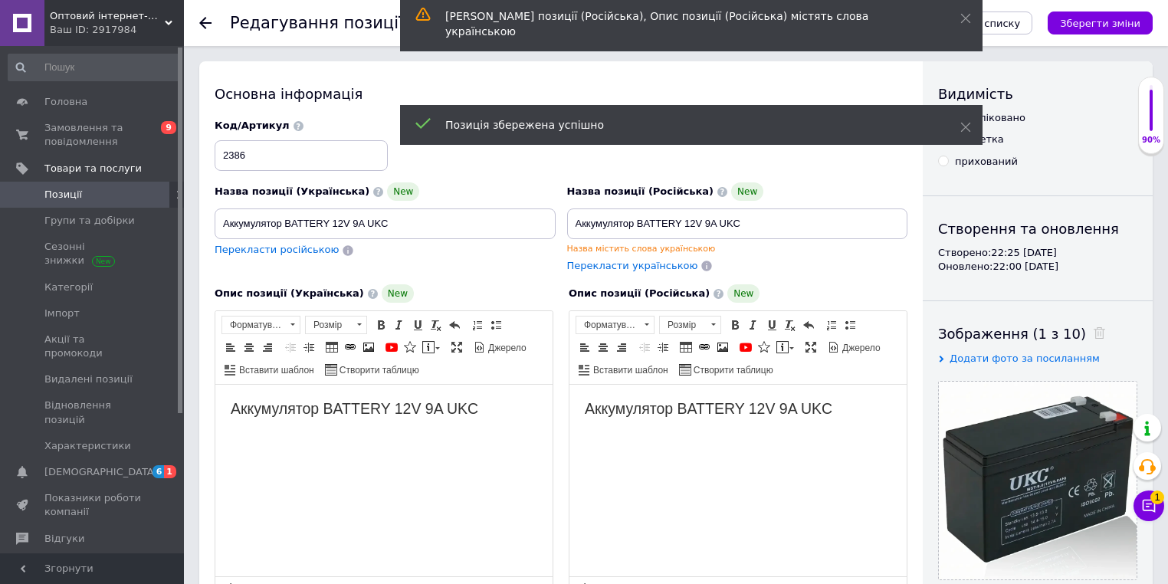
click at [969, 25] on span at bounding box center [966, 18] width 11 height 15
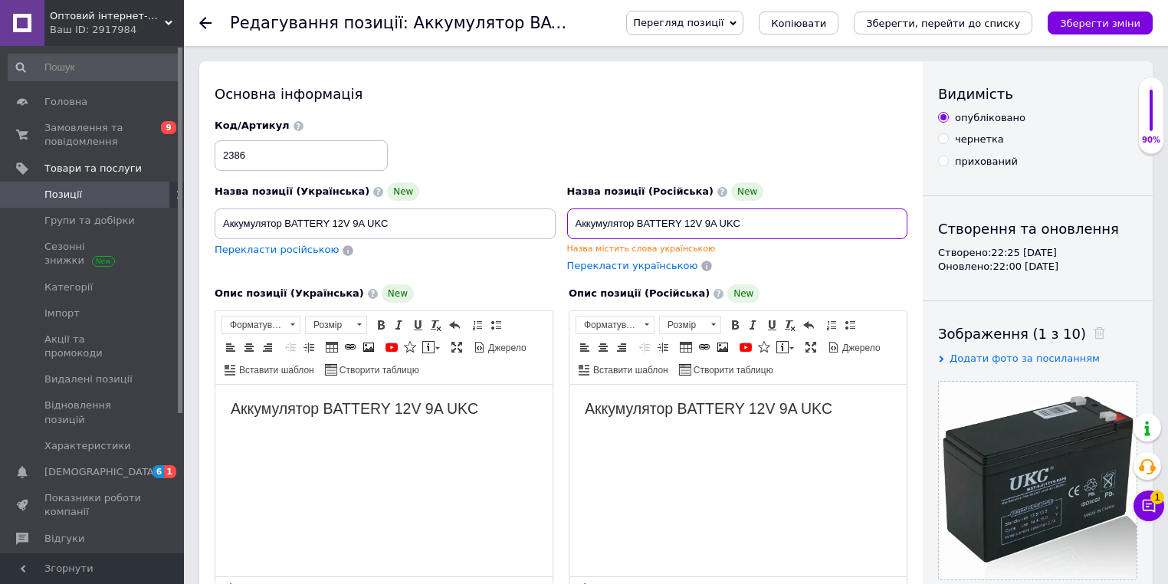
click at [652, 223] on input "Аккумулятор BATTERY 12V 9A UKC" at bounding box center [737, 224] width 341 height 31
click at [986, 22] on icon "Зберегти, перейти до списку" at bounding box center [943, 23] width 154 height 11
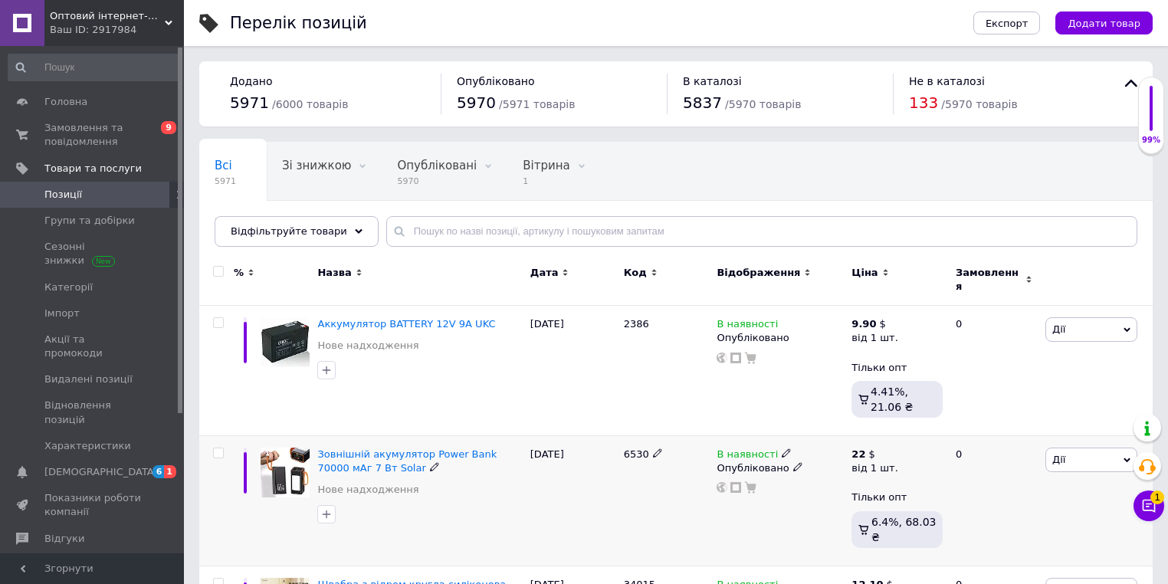
click at [636, 448] on span "6530" at bounding box center [636, 453] width 25 height 11
copy span "6530"
click at [524, 238] on input "text" at bounding box center [761, 231] width 751 height 31
paste input "Внешний аккумулятор Power Bank 60000мАч 4Вт"
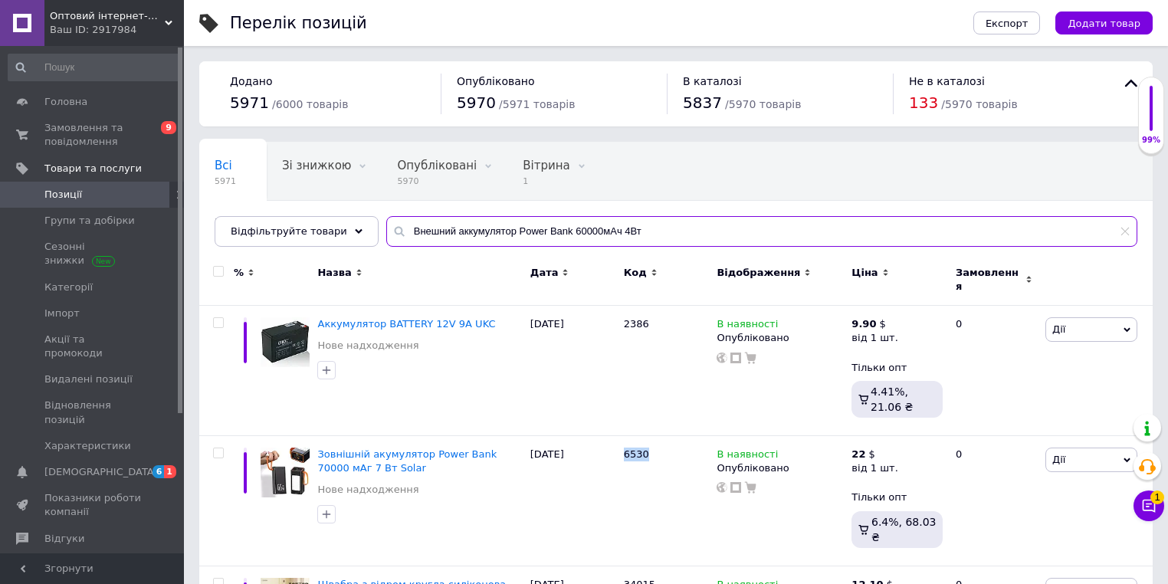
type input "Внешний аккумулятор Power Bank 60000мАч 4Вт"
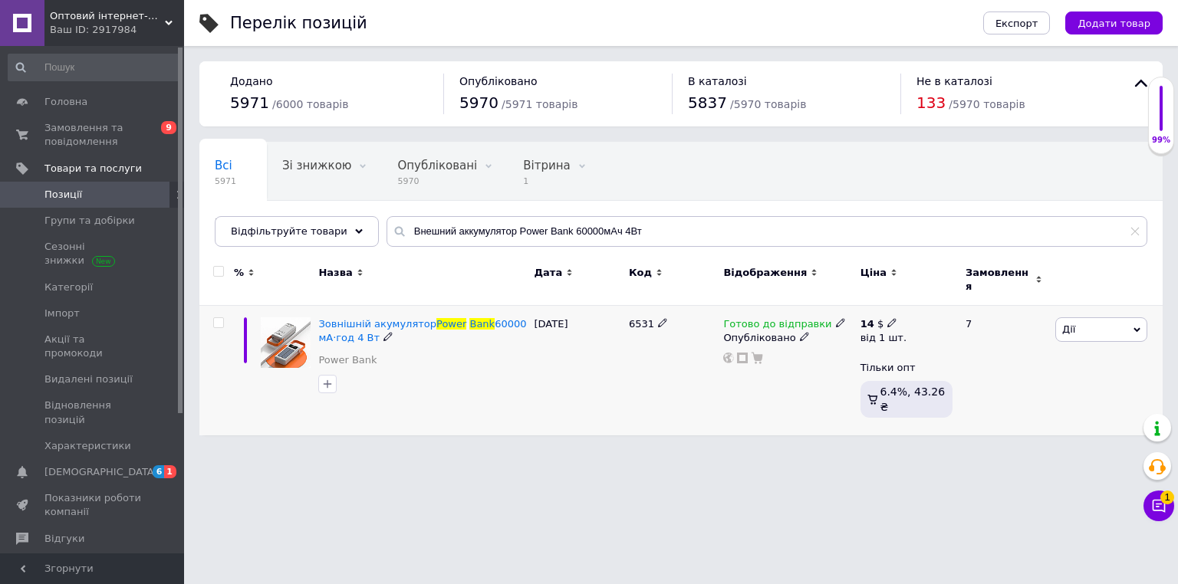
click at [895, 317] on div "14 $" at bounding box center [883, 324] width 46 height 14
click at [963, 292] on input "14" at bounding box center [997, 291] width 147 height 31
type input "14.3"
click at [509, 236] on input "Внешний аккумулятор Power Bank 60000мАч 4Вт" at bounding box center [766, 231] width 760 height 31
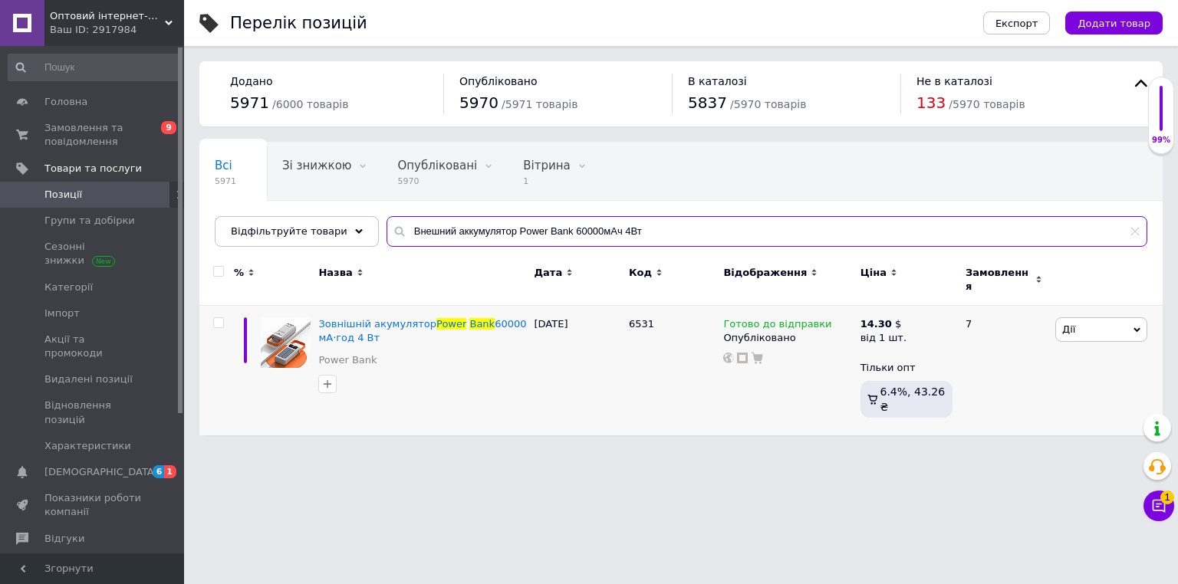
click at [509, 236] on input "Внешний аккумулятор Power Bank 60000мАч 4Вт" at bounding box center [766, 231] width 760 height 31
paste input "иксер ручной 250Вт BITEK BT-6633"
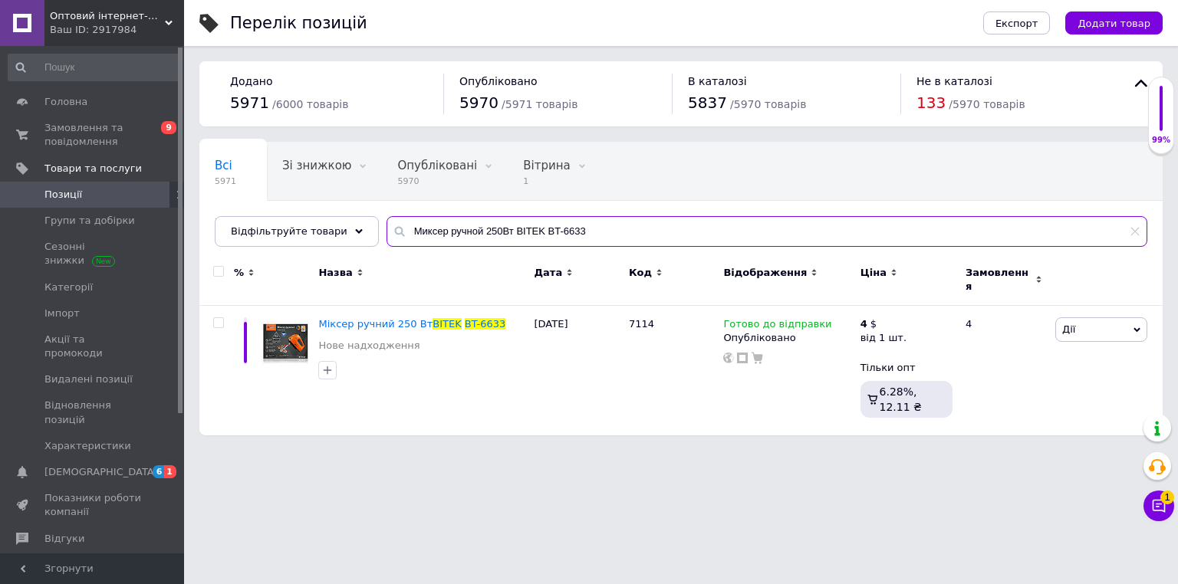
click at [514, 237] on input "Миксер ручной 250Вт BITEK BT-6633" at bounding box center [766, 231] width 760 height 31
paste input "онарь ручной YAJA YJ-2895U"
click at [466, 235] on input "Фонарь ручной YAJA YJ-2895U" at bounding box center [766, 231] width 760 height 31
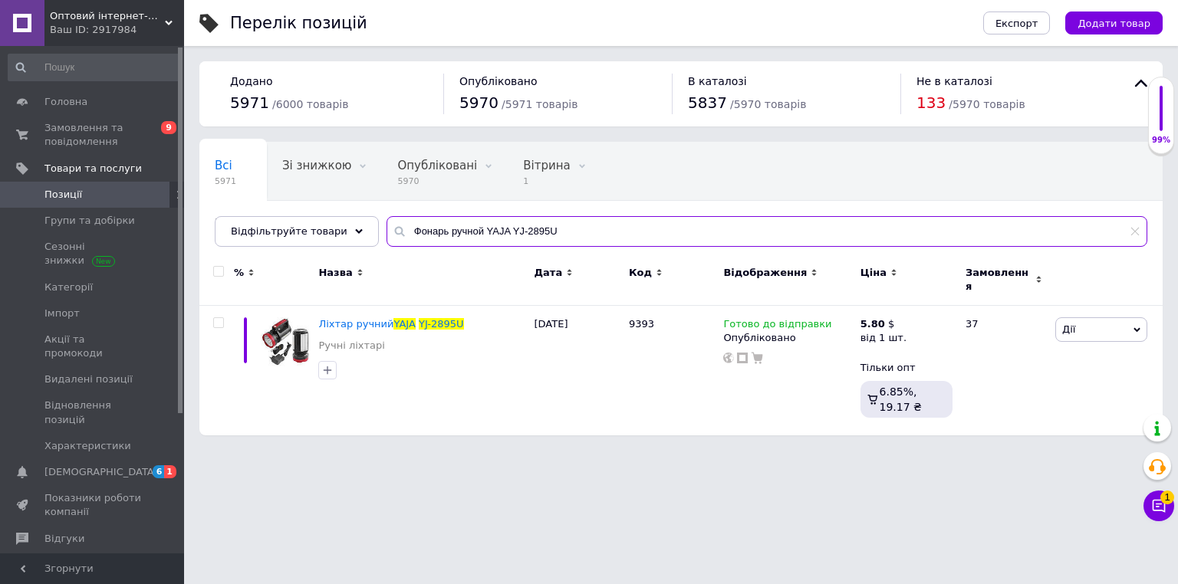
click at [466, 235] on input "Фонарь ручной YAJA YJ-2895U" at bounding box center [766, 231] width 760 height 31
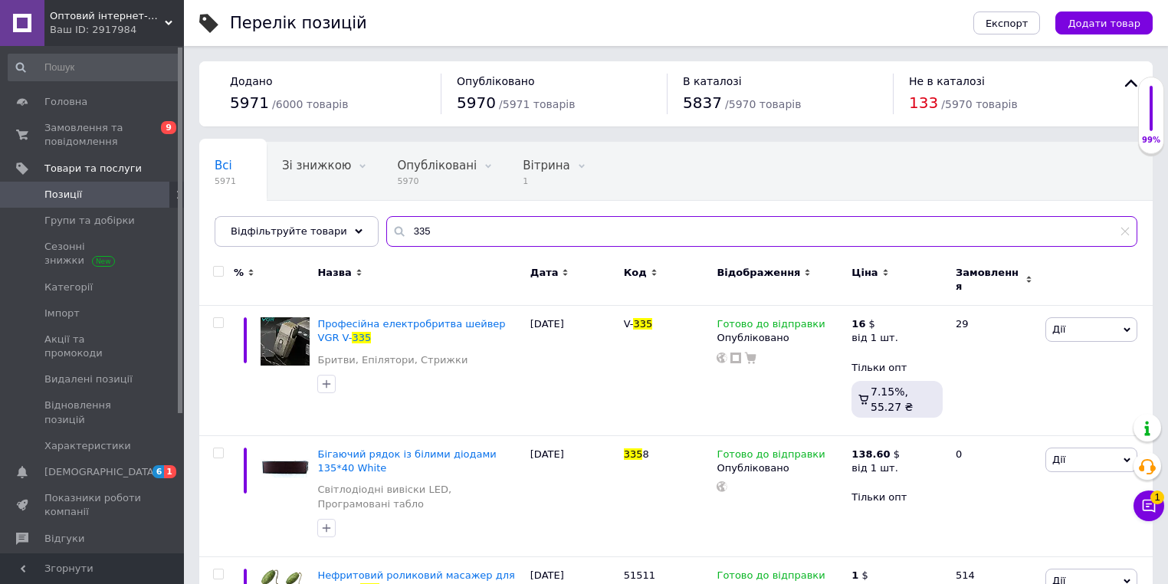
click at [485, 230] on input "335" at bounding box center [761, 231] width 751 height 31
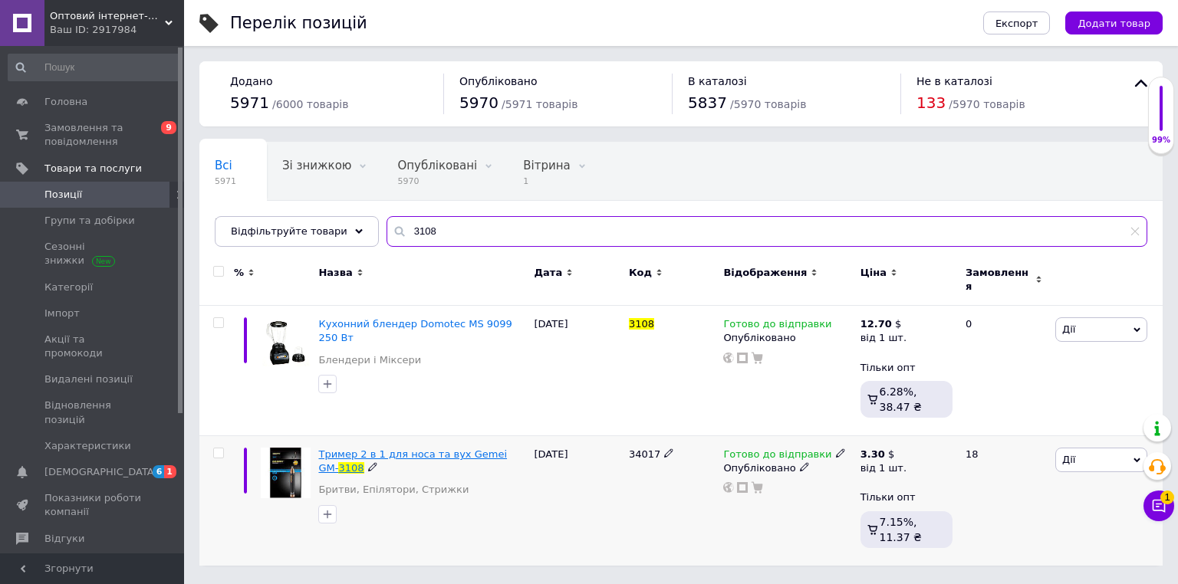
type input "3108"
click at [341, 448] on span "Тример 2 в 1 для носа та вух Gemei GM-" at bounding box center [412, 460] width 189 height 25
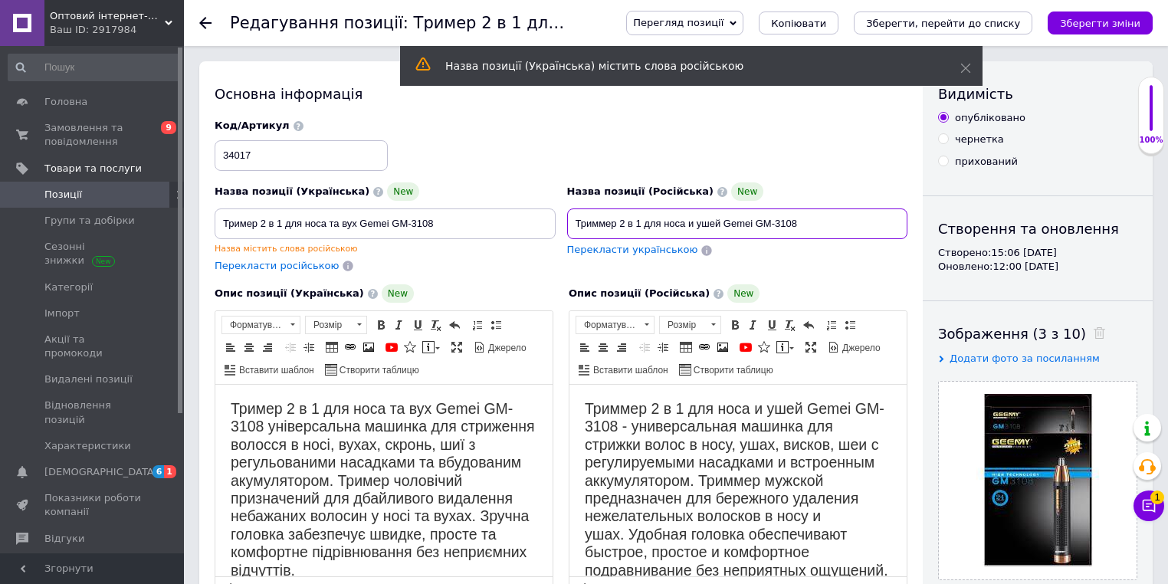
click at [651, 213] on input "Триммер 2 в 1 для носа и ушей Gemei GM-3108" at bounding box center [737, 224] width 341 height 31
